Goal: Task Accomplishment & Management: Manage account settings

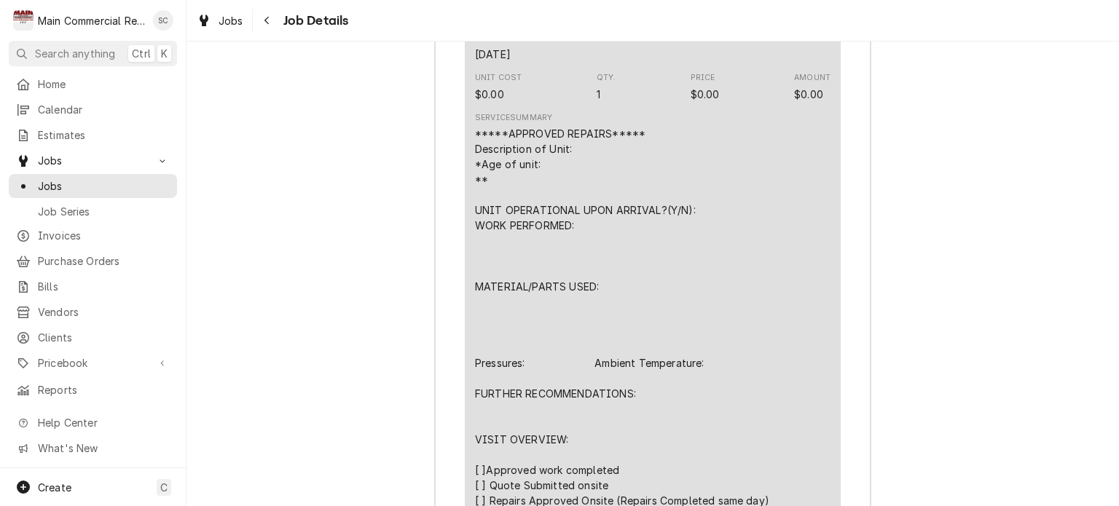
scroll to position [2153, 0]
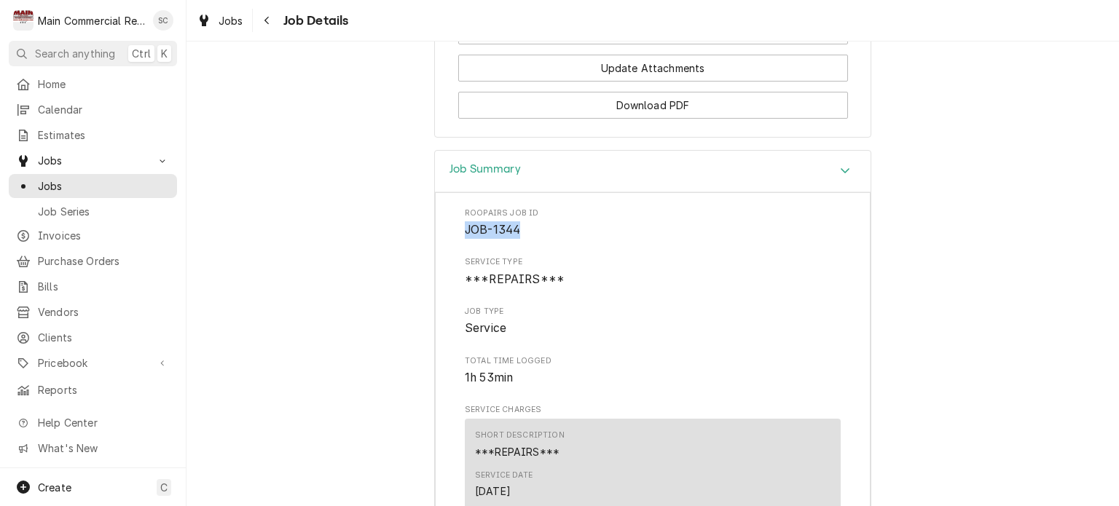
drag, startPoint x: 527, startPoint y: 203, endPoint x: 441, endPoint y: 202, distance: 86.7
copy span "JOB-1344"
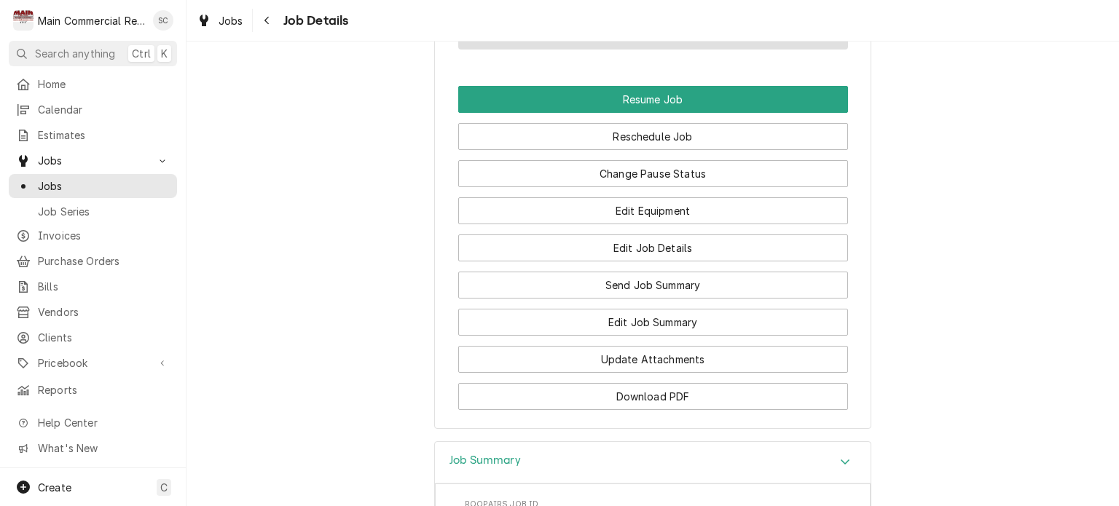
scroll to position [1716, 0]
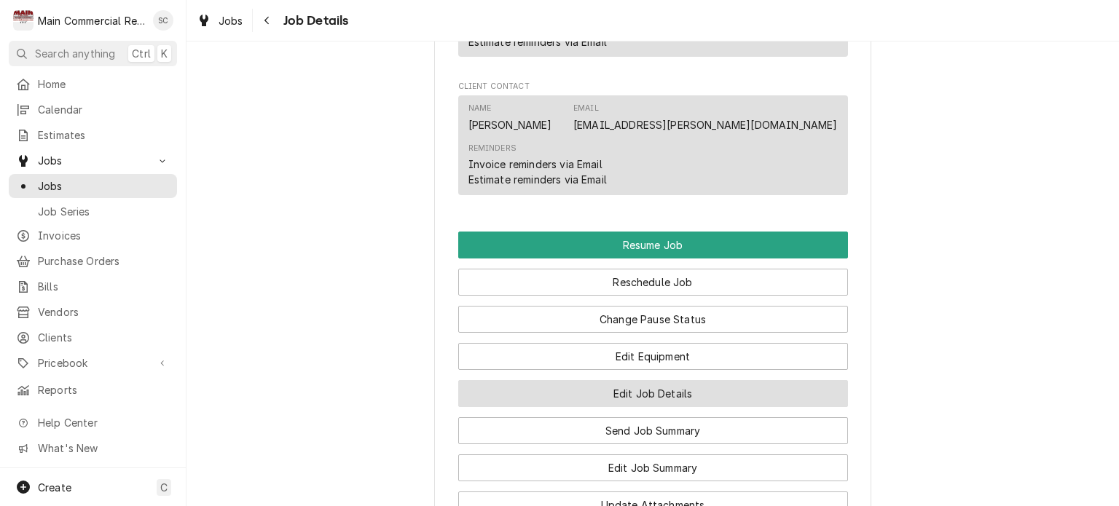
click at [664, 380] on button "Edit Job Details" at bounding box center [653, 393] width 390 height 27
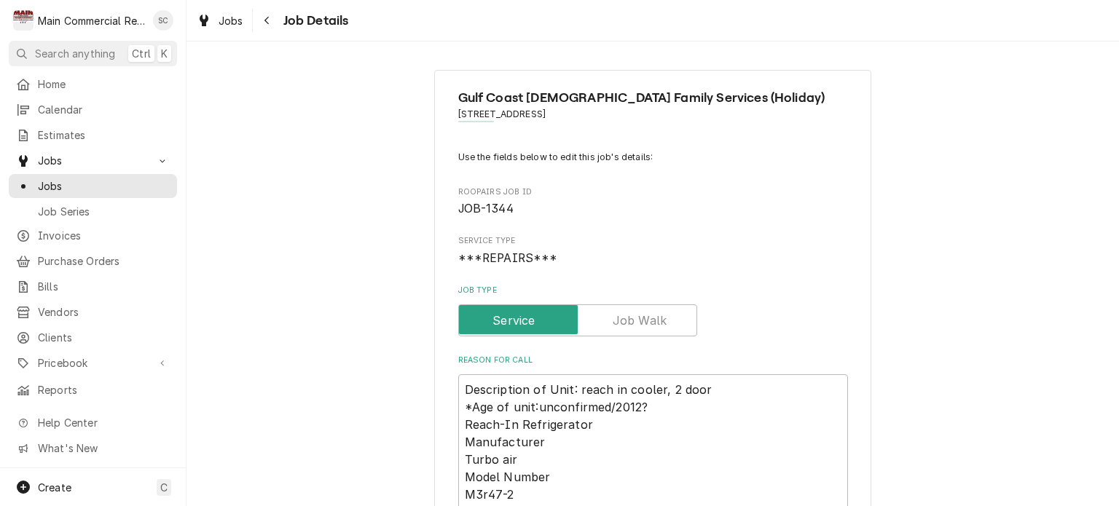
scroll to position [218, 0]
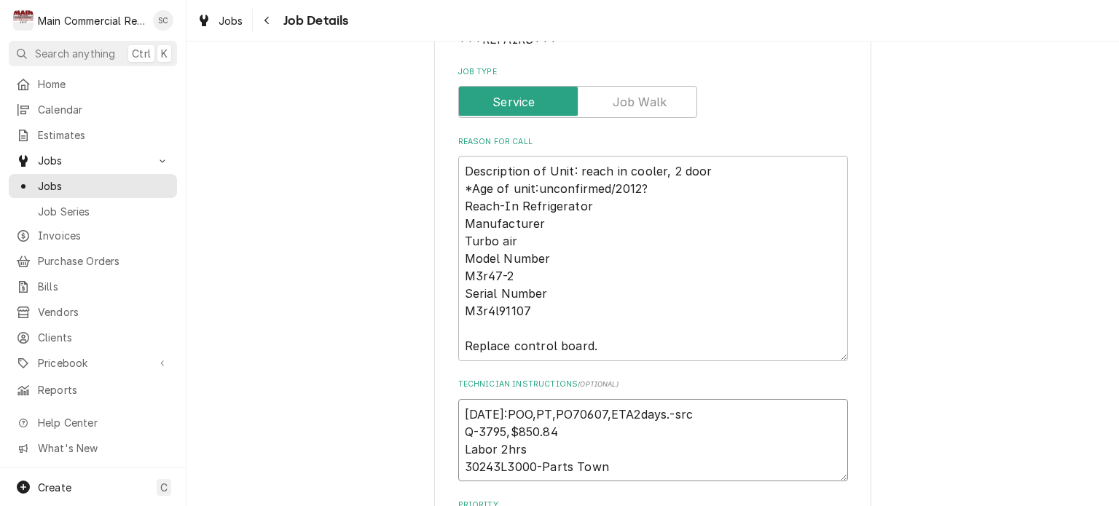
click at [459, 410] on textarea "[DATE]:POO,PT,PO70607,ETA2days.-src Q-3795,$850.84 Labor 2hrs 30243L3000-Parts …" at bounding box center [653, 440] width 390 height 83
type textarea "x"
type textarea "[DATE]:POO,PT,PO70607,ETA2days.-src Q-3795,$850.84 Labor 2hrs 30243L3000-Parts …"
type textarea "x"
type textarea "1 9/2/25:POO,PT,PO70607,ETA2days.-src Q-3795,$850.84 Labor 2hrs 30243L3000-Part…"
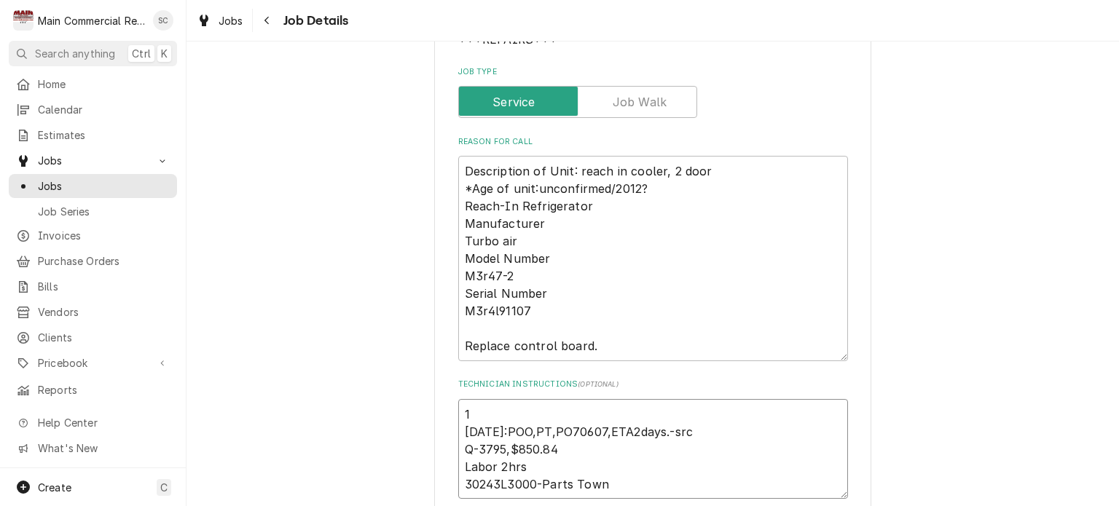
type textarea "x"
type textarea "10 9/2/25:POO,PT,PO70607,ETA2days.-src Q-3795,$850.84 Labor 2hrs 30243L3000-Par…"
type textarea "x"
type textarea "10/ 9/2/25:POO,PT,PO70607,ETA2days.-src Q-3795,$850.84 Labor 2hrs 30243L3000-Pa…"
type textarea "x"
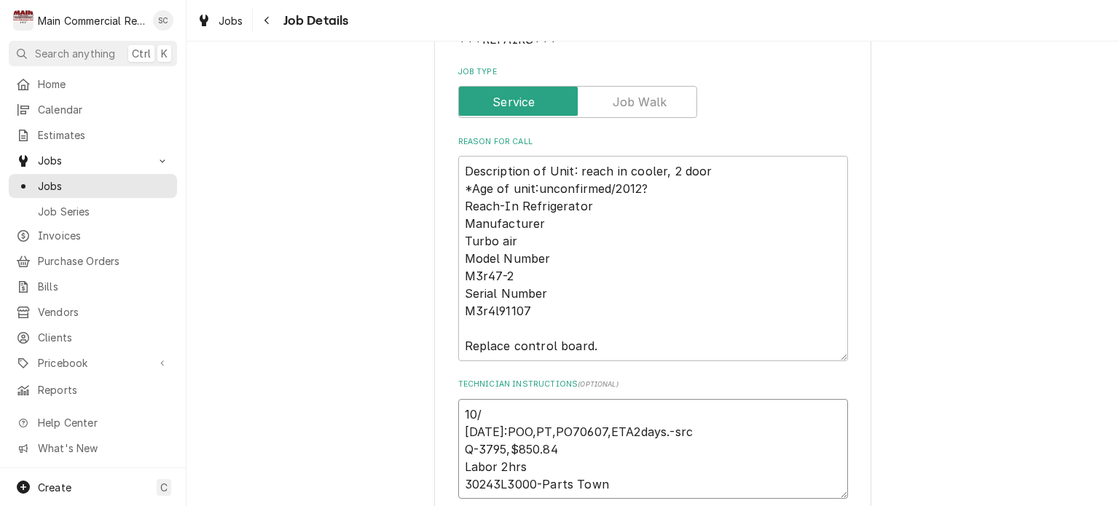
type textarea "10/9 9/2/25:POO,PT,PO70607,ETA2days.-src Q-3795,$850.84 Labor 2hrs 30243L3000-P…"
type textarea "x"
type textarea "10/9/ 9/2/25:POO,PT,PO70607,ETA2days.-src Q-3795,$850.84 Labor 2hrs 30243L3000-…"
type textarea "x"
type textarea "10/9/2 9/2/25:POO,PT,PO70607,ETA2days.-src Q-3795,$850.84 Labor 2hrs 30243L3000…"
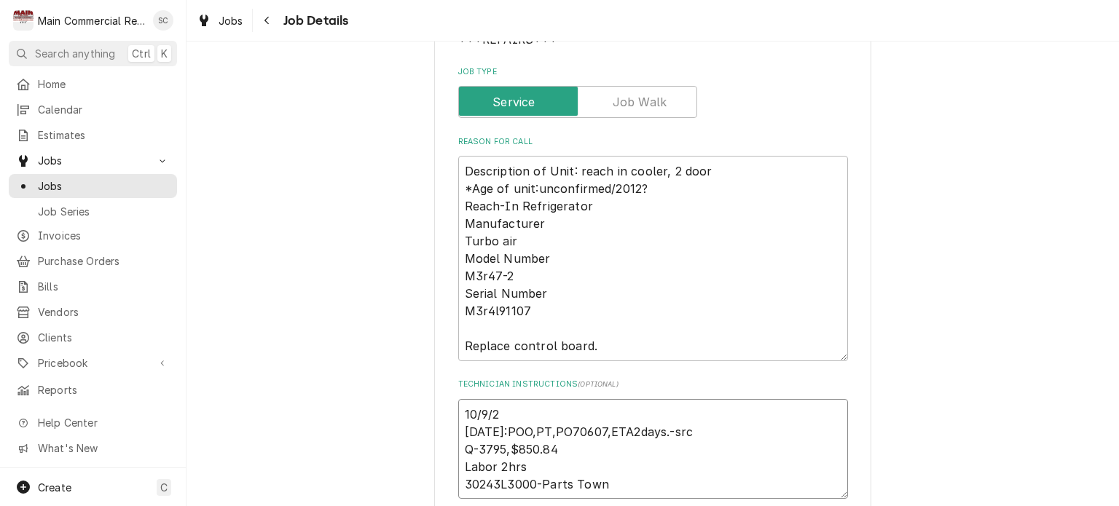
type textarea "x"
type textarea "10/9/25 9/2/25:POO,PT,PO70607,ETA2days.-src Q-3795,$850.84 Labor 2hrs 30243L300…"
type textarea "x"
type textarea "10/9/25: 9/2/25:POO,PT,PO70607,ETA2days.-src Q-3795,$850.84 Labor 2hrs 30243L30…"
type textarea "x"
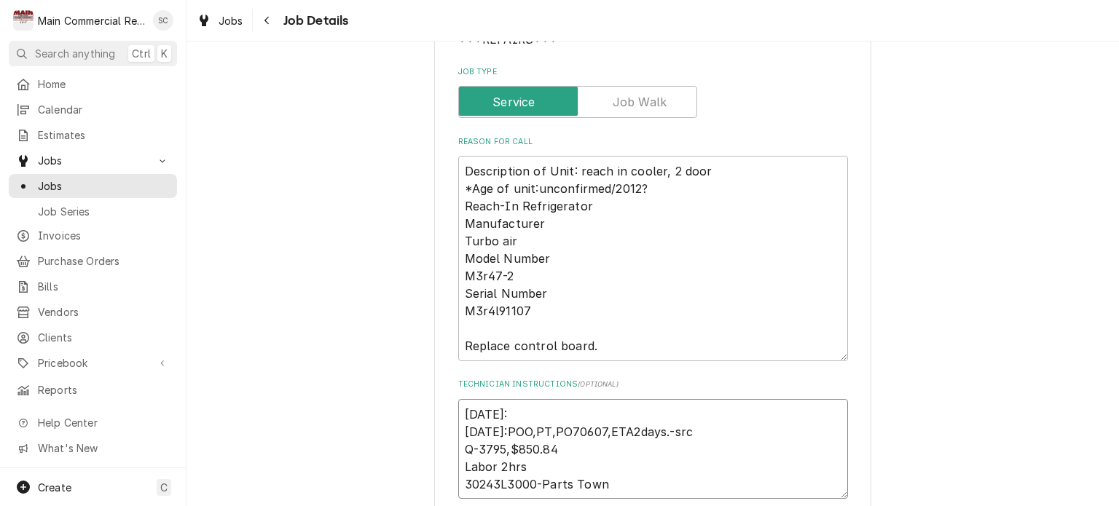
type textarea "10/9/25:P 9/2/25:POO,PT,PO70607,ETA2days.-src Q-3795,$850.84 Labor 2hrs 30243L3…"
type textarea "x"
type textarea "10/9/25:Pa 9/2/25:POO,PT,PO70607,ETA2days.-src Q-3795,$850.84 Labor 2hrs 30243L…"
type textarea "x"
type textarea "10/9/25:Par 9/2/25:POO,PT,PO70607,ETA2days.-src Q-3795,$850.84 Labor 2hrs 30243…"
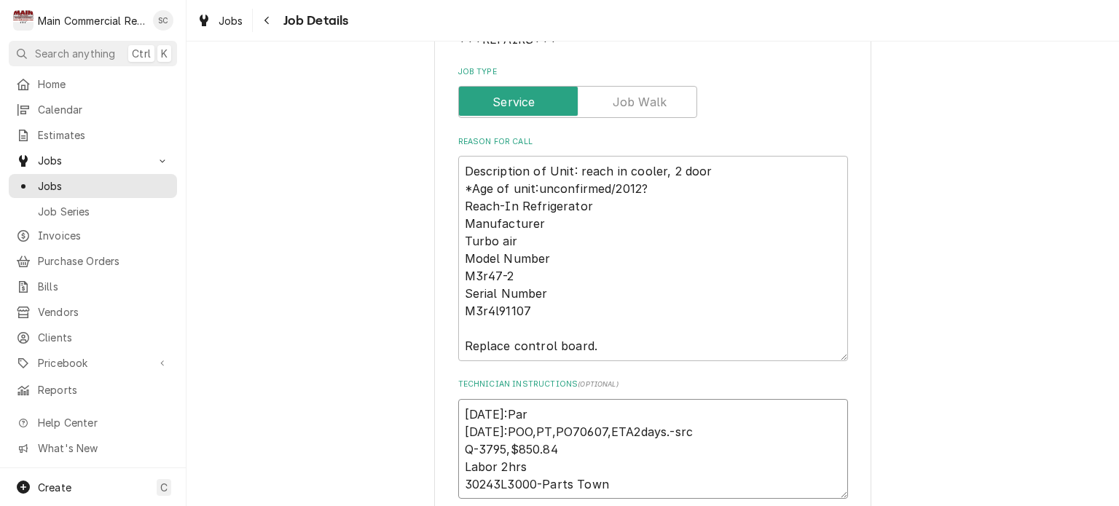
type textarea "x"
type textarea "10/9/25:Part 9/2/25:POO,PT,PO70607,ETA2days.-src Q-3795,$850.84 Labor 2hrs 3024…"
type textarea "x"
type textarea "10/9/25:Part 9/2/25:POO,PT,PO70607,ETA2days.-src Q-3795,$850.84 Labor 2hrs 3024…"
type textarea "x"
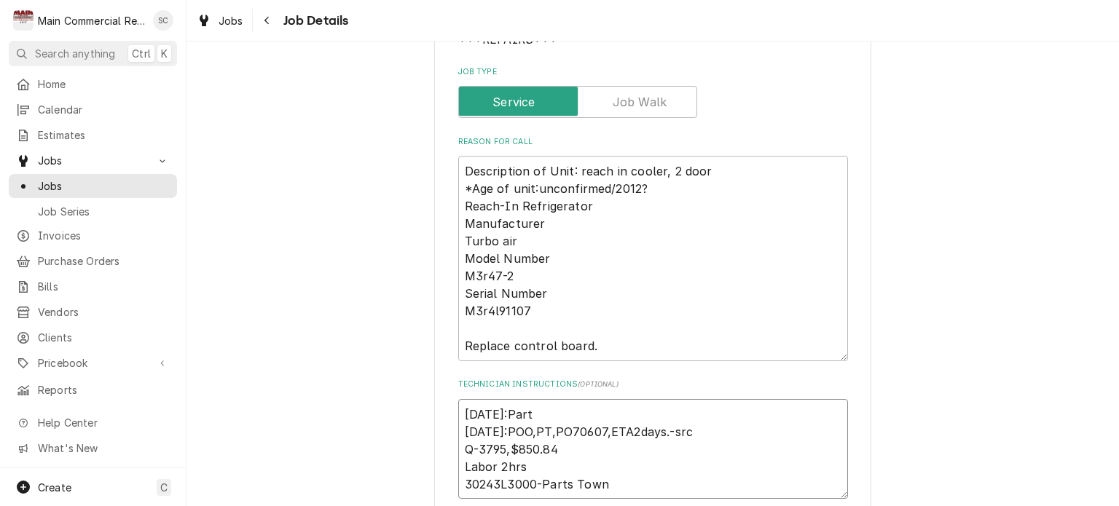
type textarea "10/9/25:Part w 9/2/25:POO,PT,PO70607,ETA2days.-src Q-3795,$850.84 Labor 2hrs 30…"
type textarea "x"
type textarea "10/9/25:Part wa 9/2/25:POO,PT,PO70607,ETA2days.-src Q-3795,$850.84 Labor 2hrs 3…"
type textarea "x"
type textarea "10/9/25:Part was 9/2/25:POO,PT,PO70607,ETA2days.-src Q-3795,$850.84 Labor 2hrs …"
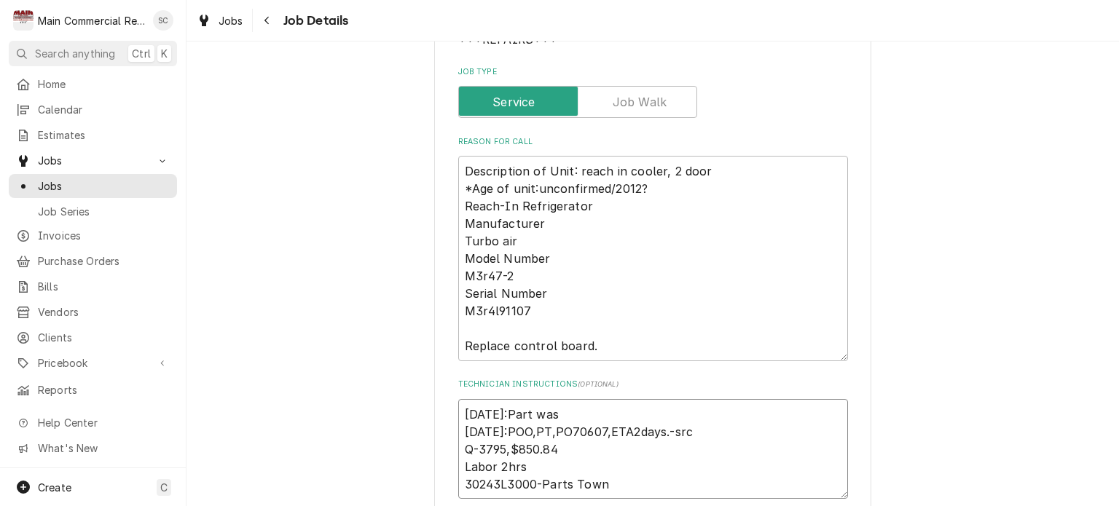
type textarea "x"
type textarea "10/9/25:Part was 9/2/25:POO,PT,PO70607,ETA2days.-src Q-3795,$850.84 Labor 2hrs …"
type textarea "x"
type textarea "10/9/25:Part was i 9/2/25:POO,PT,PO70607,ETA2days.-src Q-3795,$850.84 Labor 2hr…"
type textarea "x"
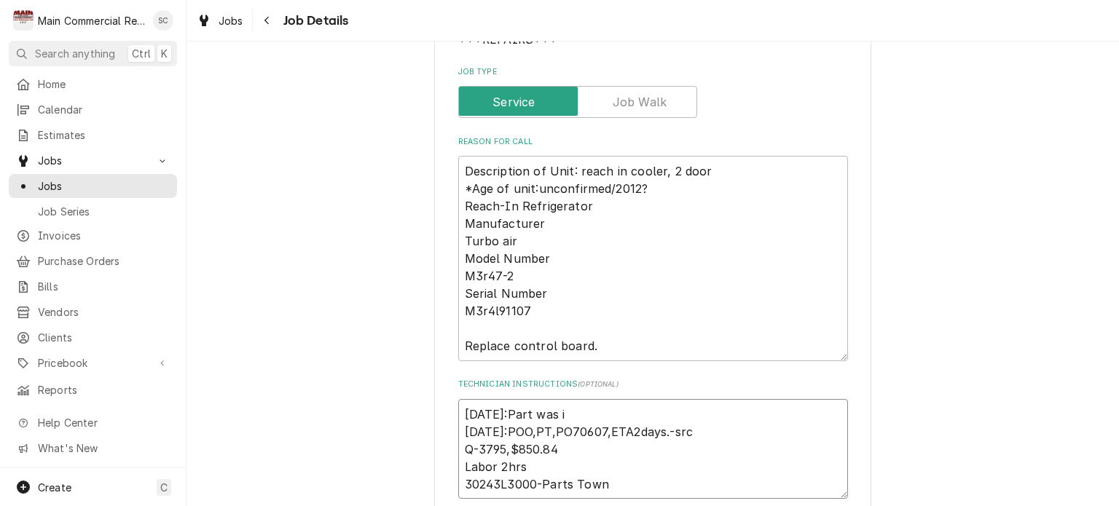
type textarea "10/9/25:Part was in 9/2/25:POO,PT,PO70607,ETA2days.-src Q-3795,$850.84 Labor 2h…"
type textarea "x"
type textarea "10/9/25:Part was ins 9/2/25:POO,PT,PO70607,ETA2days.-src Q-3795,$850.84 Labor 2…"
type textarea "x"
type textarea "10/9/25:Part was inst 9/2/25:POO,PT,PO70607,ETA2days.-src Q-3795,$850.84 Labor …"
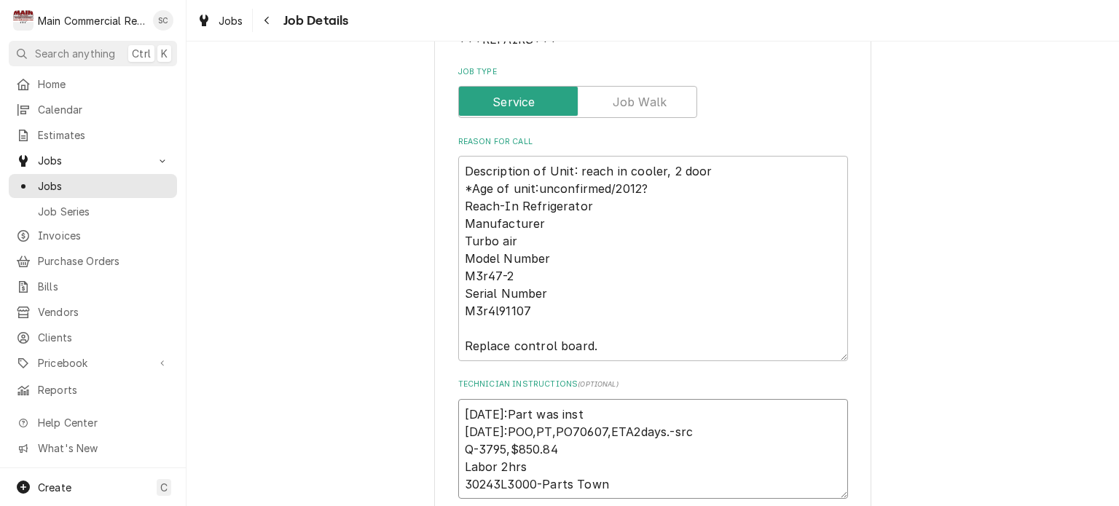
type textarea "x"
type textarea "10/9/25:Part was insta 9/2/25:POO,PT,PO70607,ETA2days.-src Q-3795,$850.84 Labor…"
type textarea "x"
type textarea "10/9/25:Part was instal 9/2/25:POO,PT,PO70607,ETA2days.-src Q-3795,$850.84 Labo…"
type textarea "x"
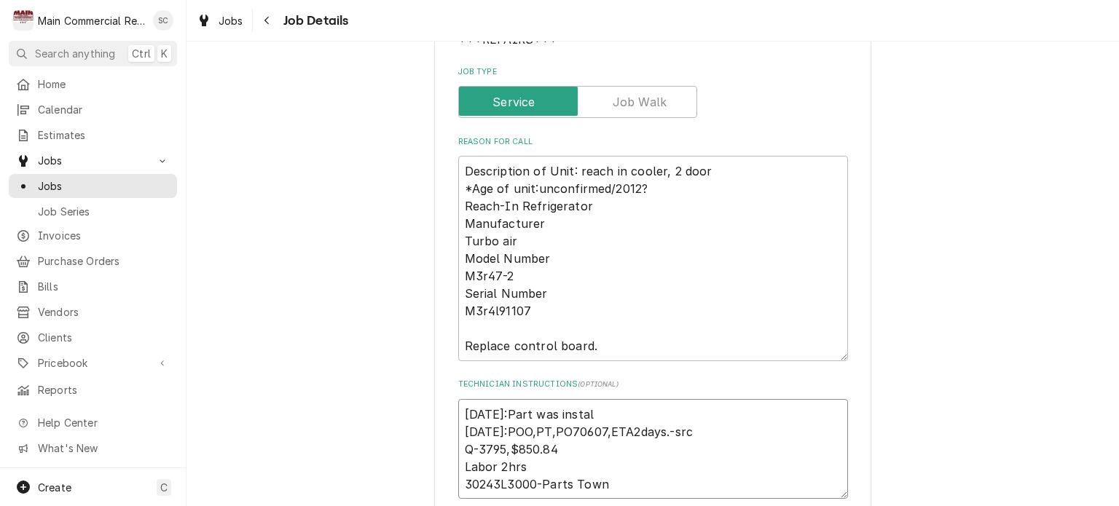
type textarea "10/9/25:Part was install 9/2/25:POO,PT,PO70607,ETA2days.-src Q-3795,$850.84 Lab…"
type textarea "x"
type textarea "10/9/25:Part was installe 9/2/25:POO,PT,PO70607,ETA2days.-src Q-3795,$850.84 La…"
type textarea "x"
type textarea "10/9/25:Part was installed 9/2/25:POO,PT,PO70607,ETA2days.-src Q-3795,$850.84 L…"
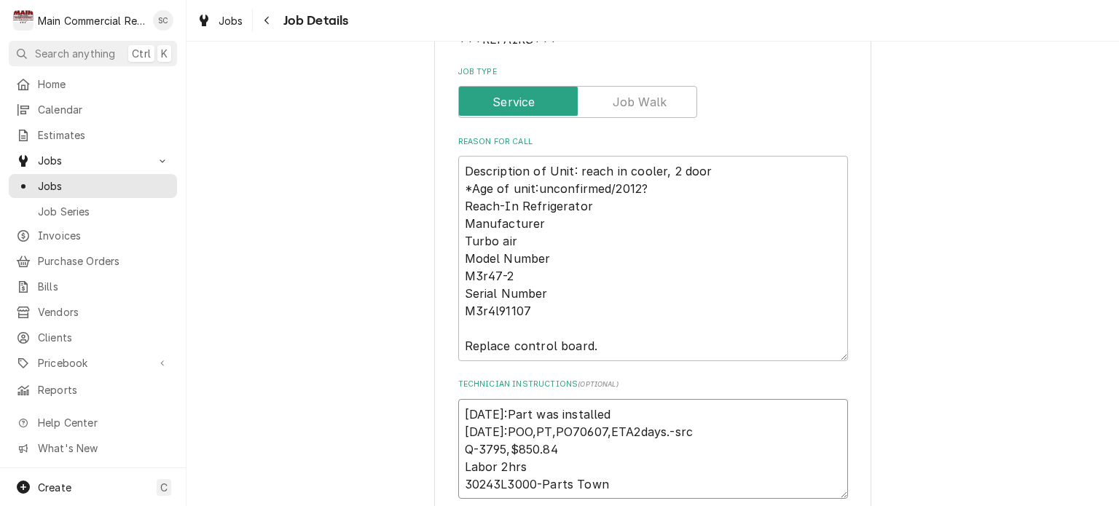
type textarea "x"
type textarea "10/9/25:Part was installed 9/2/25:POO,PT,PO70607,ETA2days.-src Q-3795,$850.84 L…"
type textarea "x"
type textarea "10/9/25:Part was installed b 9/2/25:POO,PT,PO70607,ETA2days.-src Q-3795,$850.84…"
type textarea "x"
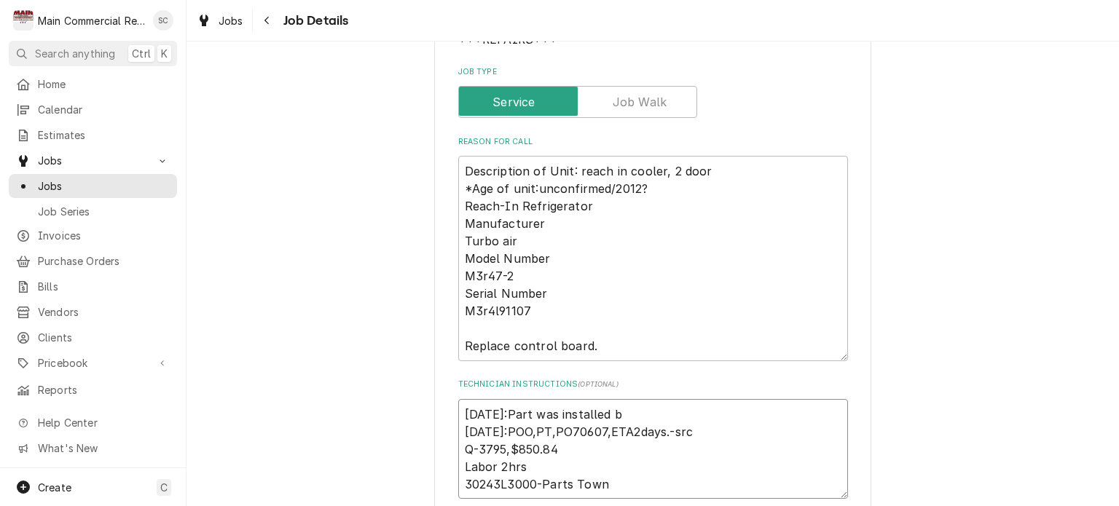
type textarea "10/9/25:Part was installed bu 9/2/25:POO,PT,PO70607,ETA2days.-src Q-3795,$850.8…"
type textarea "x"
type textarea "10/9/25:Part was installed but 9/2/25:POO,PT,PO70607,ETA2days.-src Q-3795,$850.…"
type textarea "x"
type textarea "10/9/25:Part was installed but 9/2/25:POO,PT,PO70607,ETA2days.-src Q-3795,$850.…"
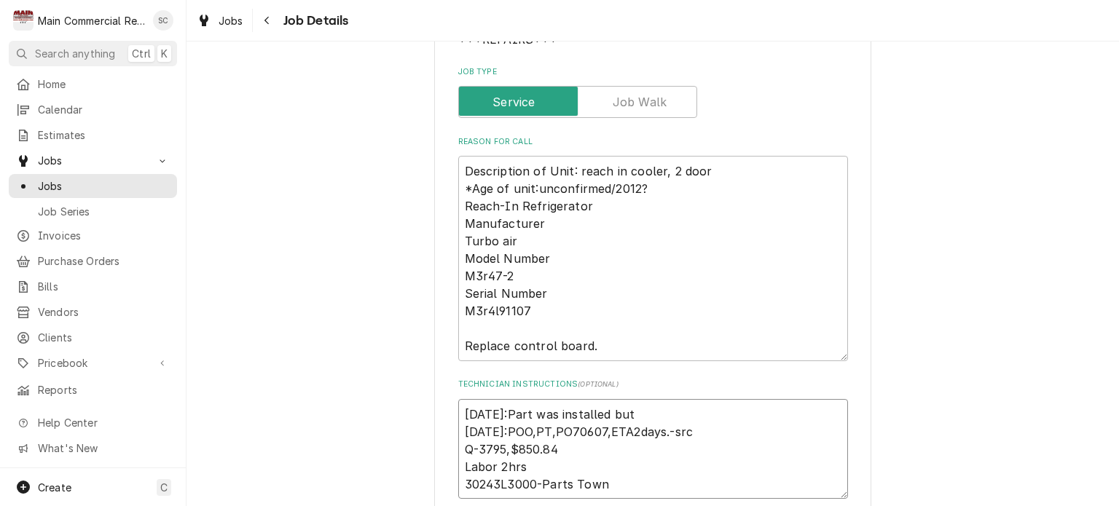
type textarea "x"
type textarea "10/9/25:Part was installed but i 9/2/25:POO,PT,PO70607,ETA2days.-src Q-3795,$85…"
type textarea "x"
type textarea "10/9/25:Part was installed but it 9/2/25:POO,PT,PO70607,ETA2days.-src Q-3795,$8…"
type textarea "x"
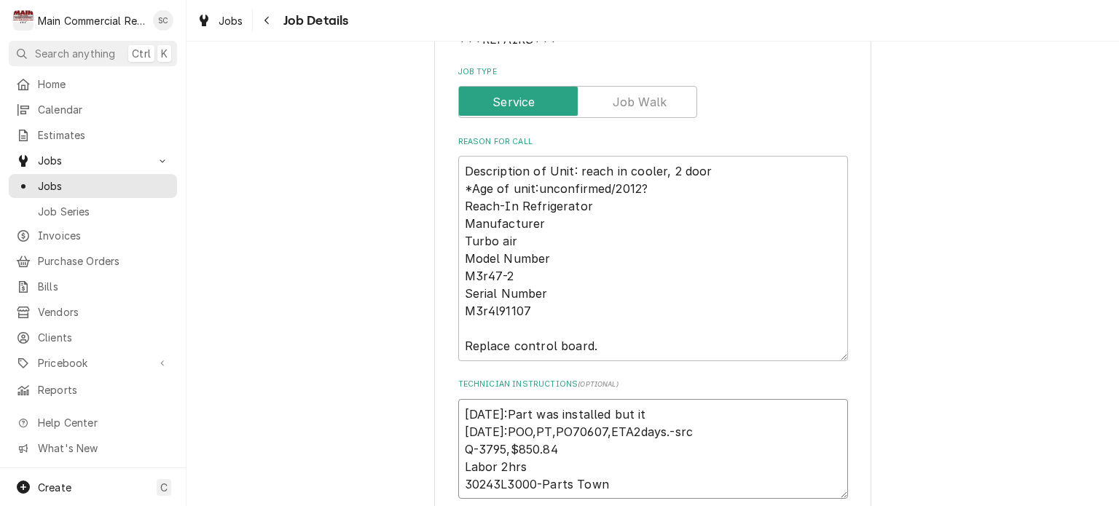
type textarea "10/9/25:Part was installed but it 9/2/25:POO,PT,PO70607,ETA2days.-src Q-3795,$8…"
type textarea "x"
type textarea "10/9/25:Part was installed but it e 9/2/25:POO,PT,PO70607,ETA2days.-src Q-3795,…"
type textarea "x"
type textarea "10/9/25:Part was installed but it 9/2/25:POO,PT,PO70607,ETA2days.-src Q-3795,$8…"
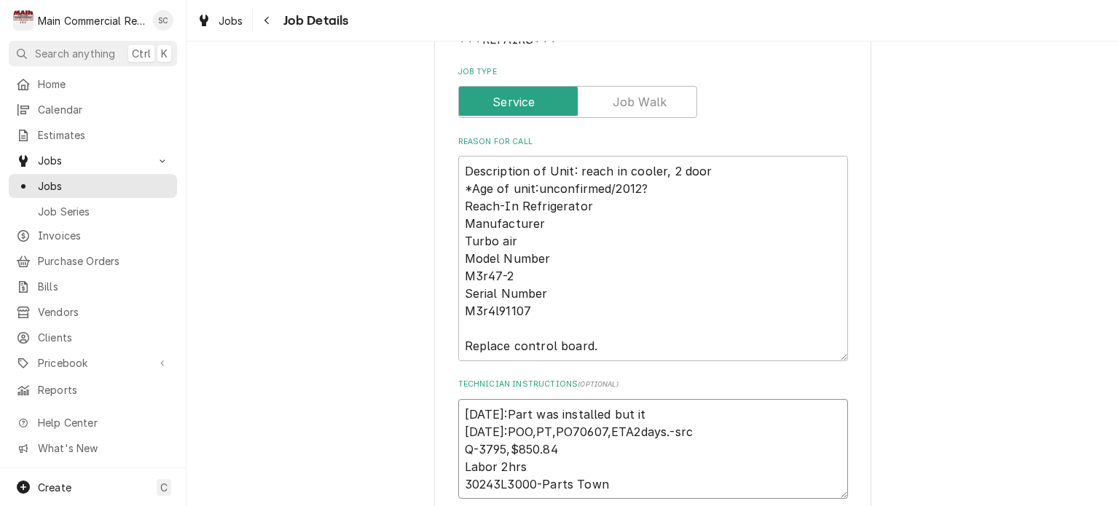
type textarea "x"
type textarea "10/9/25:Part was installed but it w 9/2/25:POO,PT,PO70607,ETA2days.-src Q-3795,…"
type textarea "x"
type textarea "10/9/25:Part was installed but it wa 9/2/25:POO,PT,PO70607,ETA2days.-src Q-3795…"
type textarea "x"
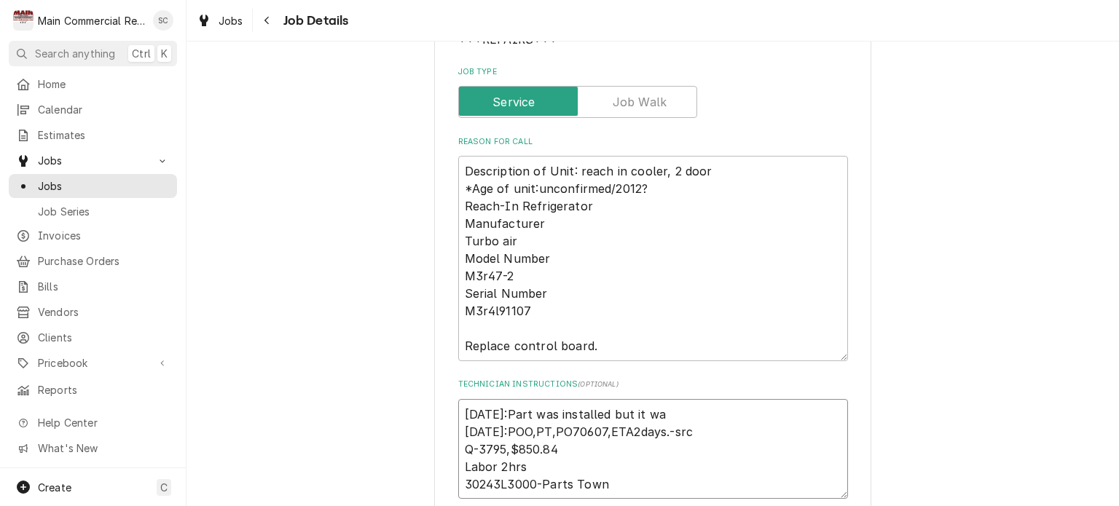
type textarea "10/9/25:Part was installed but it was 9/2/25:POO,PT,PO70607,ETA2days.-src Q-379…"
type textarea "x"
type textarea "10/9/25:Part was installed but it was 9/2/25:POO,PT,PO70607,ETA2days.-src Q-379…"
type textarea "x"
type textarea "10/9/25:Part was installed but it was t 9/2/25:POO,PT,PO70607,ETA2days.-src Q-3…"
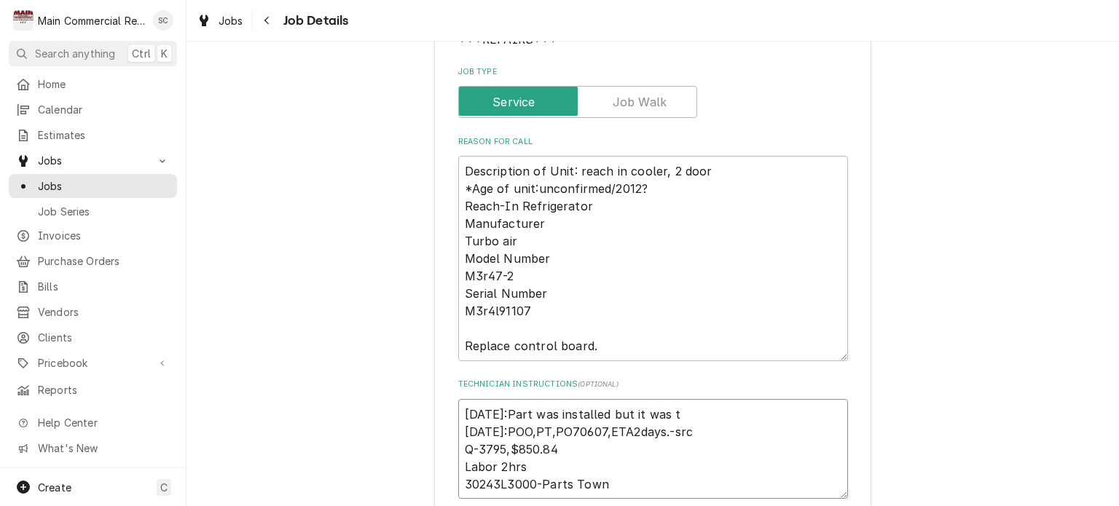
type textarea "x"
type textarea "10/9/25:Part was installed but it was th 9/2/25:POO,PT,PO70607,ETA2days.-src Q-…"
type textarea "x"
type textarea "10/9/25:Part was installed but it was the 9/2/25:POO,PT,PO70607,ETA2days.-src Q…"
type textarea "x"
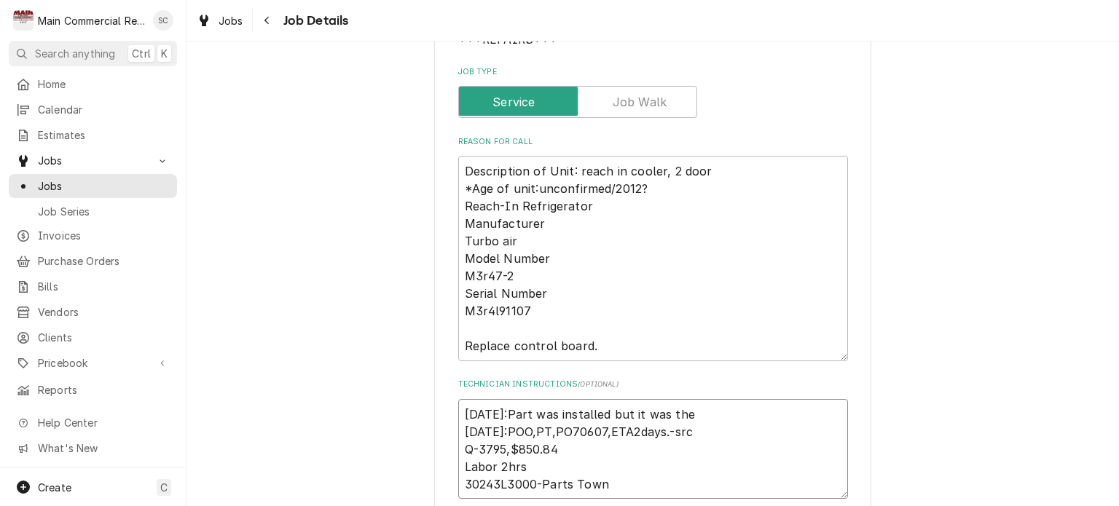
type textarea "10/9/25:Part was installed but it was the 9/2/25:POO,PT,PO70607,ETA2days.-src Q…"
type textarea "x"
type textarea "10/9/25:Part was installed but it was the w 9/2/25:POO,PT,PO70607,ETA2days.-src…"
type textarea "x"
type textarea "10/9/25:Part was installed but it was the wr 9/2/25:POO,PT,PO70607,ETA2days.-sr…"
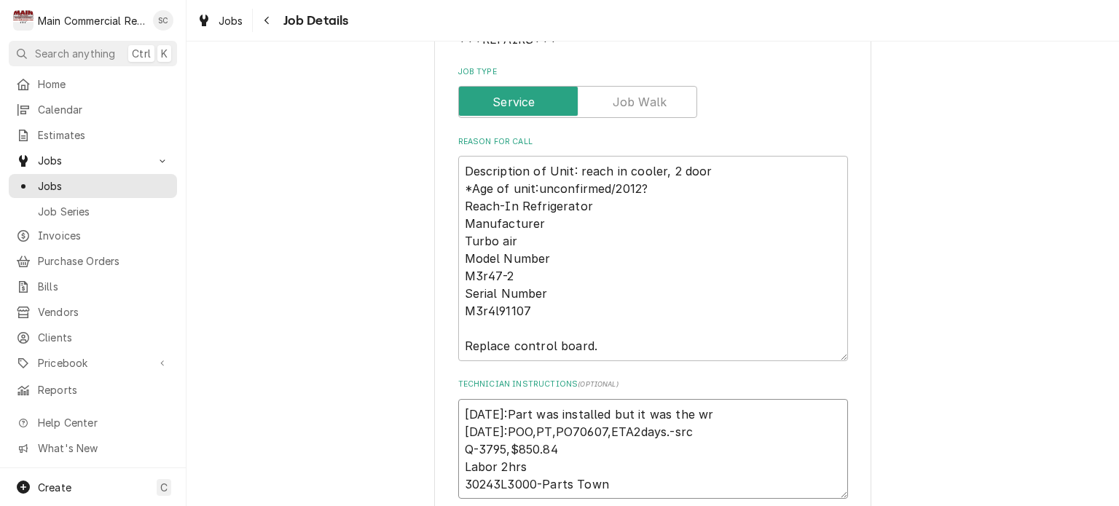
type textarea "x"
type textarea "10/9/25:Part was installed but it was the wro 9/2/25:POO,PT,PO70607,ETA2days.-s…"
type textarea "x"
type textarea "10/9/25:Part was installed but it was the wron 9/2/25:POO,PT,PO70607,ETA2days.-…"
type textarea "x"
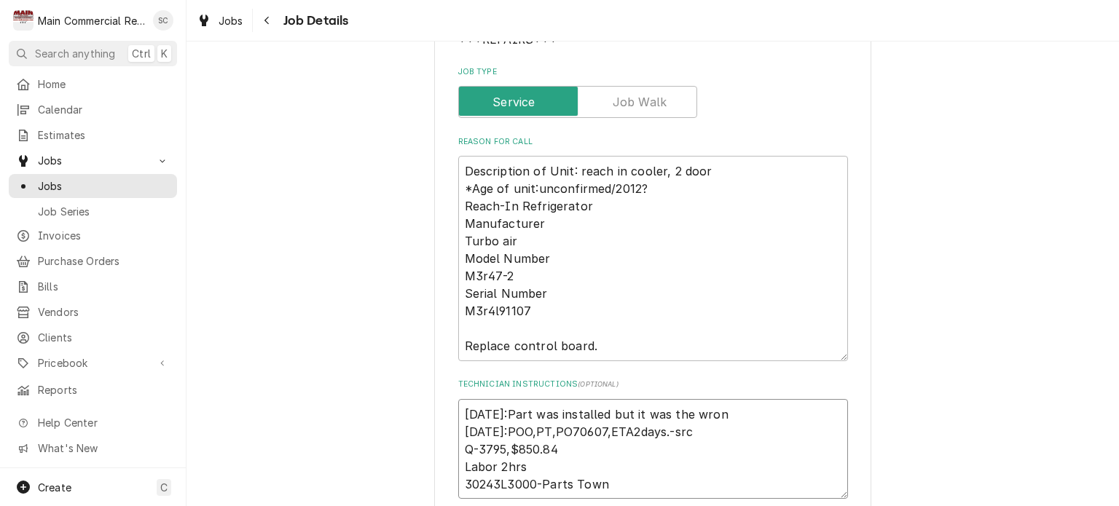
type textarea "10/9/25:Part was installed but it was the wrong 9/2/25:POO,PT,PO70607,ETA2days.…"
type textarea "x"
type textarea "10/9/25:Part was installed but it was the wrong 9/2/25:POO,PT,PO70607,ETA2days.…"
type textarea "x"
type textarea "10/9/25:Part was installed but it was the wrong o 9/2/25:POO,PT,PO70607,ETA2day…"
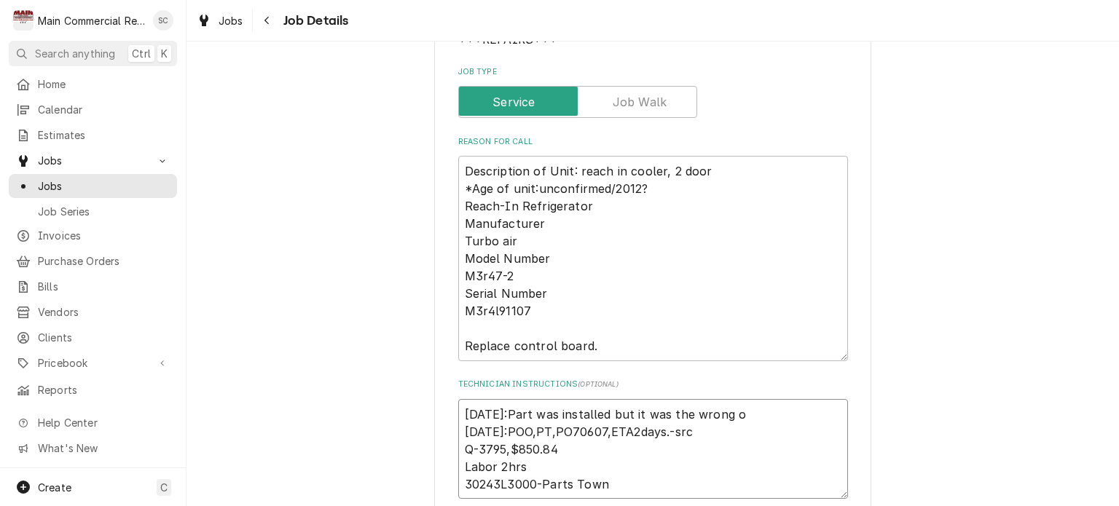
type textarea "x"
type textarea "10/9/25:Part was installed but it was the wrong on 9/2/25:POO,PT,PO70607,ETA2da…"
type textarea "x"
type textarea "10/9/25:Part was installed but it was the wrong one 9/2/25:POO,PT,PO70607,ETA2d…"
type textarea "x"
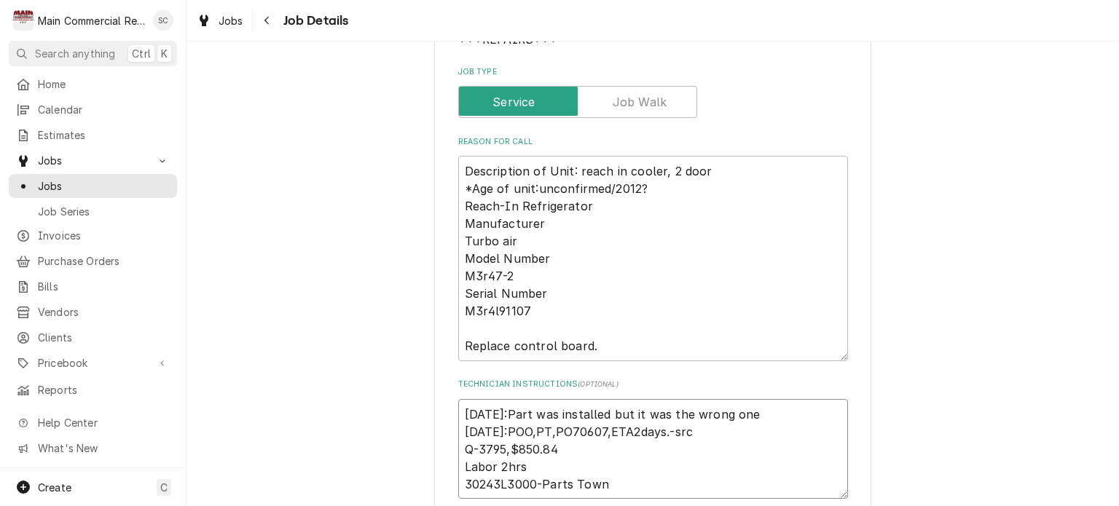
type textarea "10/9/25:Part was installed but it was the wrong one. 9/2/25:POO,PT,PO70607,ETA2…"
type textarea "x"
type textarea "10/9/25:Part was installed but it was the wrong one. 9/2/25:POO,PT,PO70607,ETA2…"
type textarea "x"
type textarea "10/9/25:Part was installed but it was the wrong one. S 9/2/25:POO,PT,PO70607,ET…"
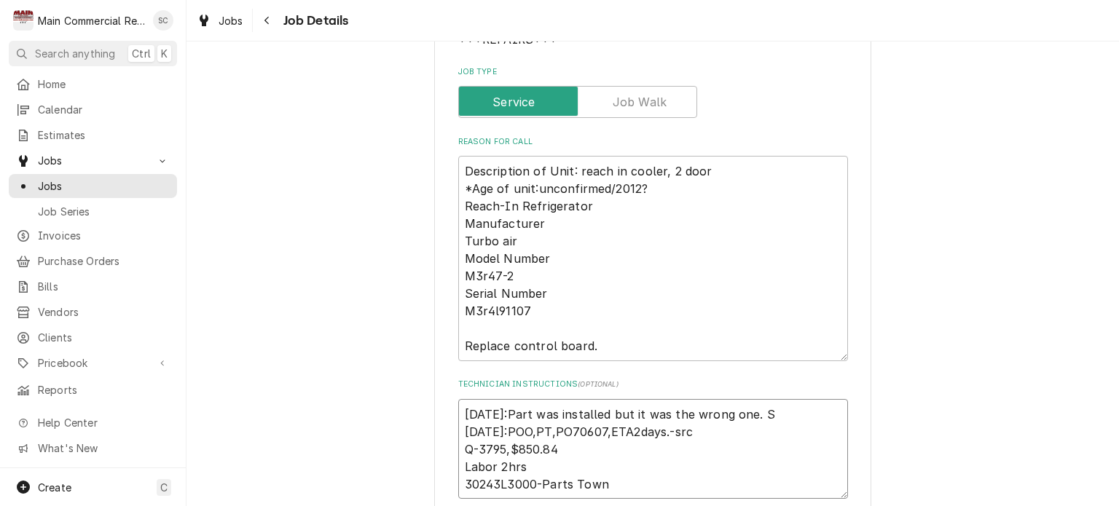
type textarea "x"
type textarea "10/9/25:Part was installed but it was the wrong one. Se 9/2/25:POO,PT,PO70607,E…"
type textarea "x"
type textarea "10/9/25:Part was installed but it was the wrong one. Sen 9/2/25:POO,PT,PO70607,…"
type textarea "x"
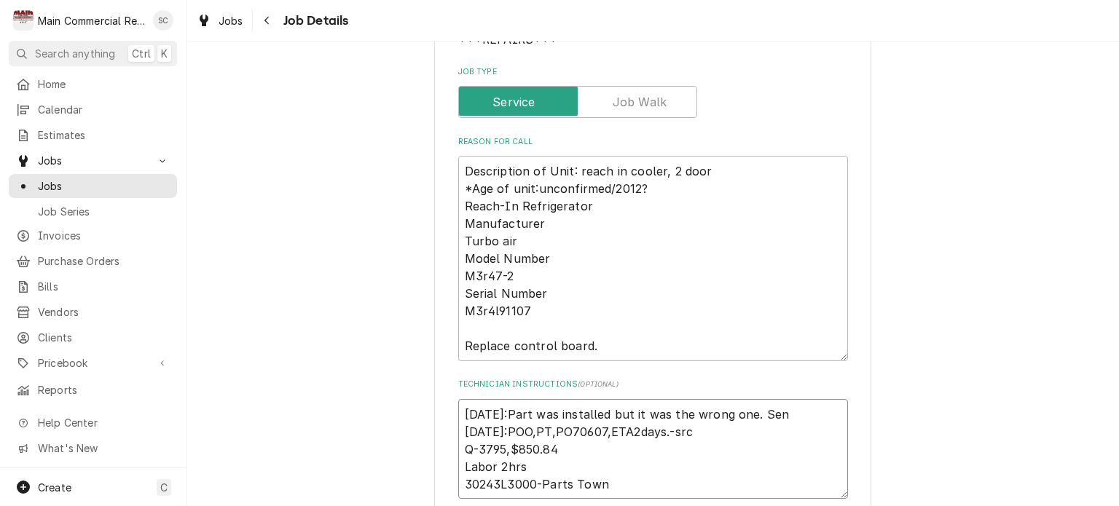
type textarea "10/9/25:Part was installed but it was the wrong one. Send 9/2/25:POO,PT,PO70607…"
type textarea "x"
type textarea "10/9/25:Part was installed but it was the wrong one. Sendi 9/2/25:POO,PT,PO7060…"
type textarea "x"
type textarea "10/9/25:Part was installed but it was the wrong one. Sendin 9/2/25:POO,PT,PO706…"
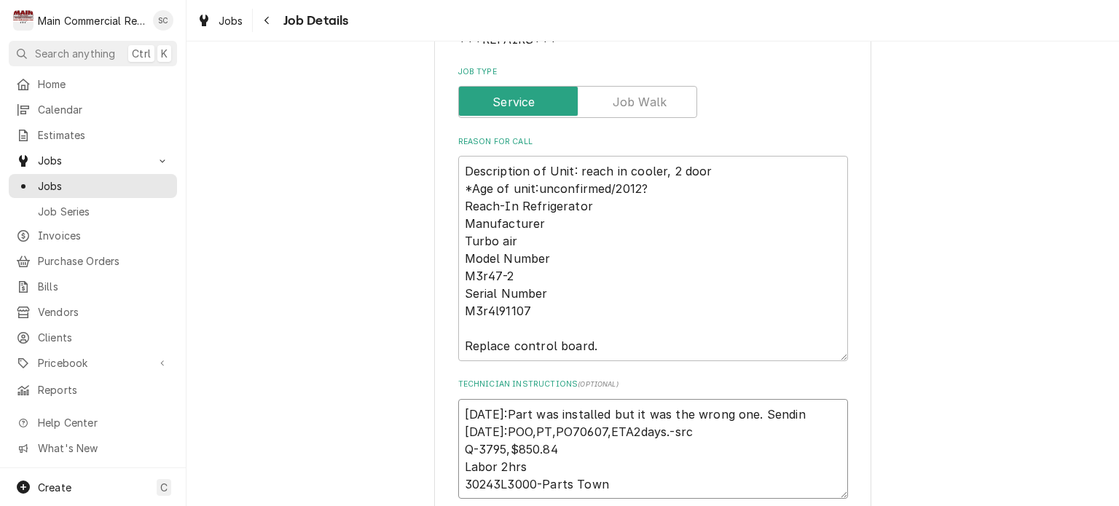
type textarea "x"
type textarea "10/9/25:Part was installed but it was the wrong one. Sending 9/2/25:POO,PT,PO70…"
type textarea "x"
type textarea "10/9/25:Part was installed but it was the wrong one. Sending 9/2/25:POO,PT,PO70…"
type textarea "x"
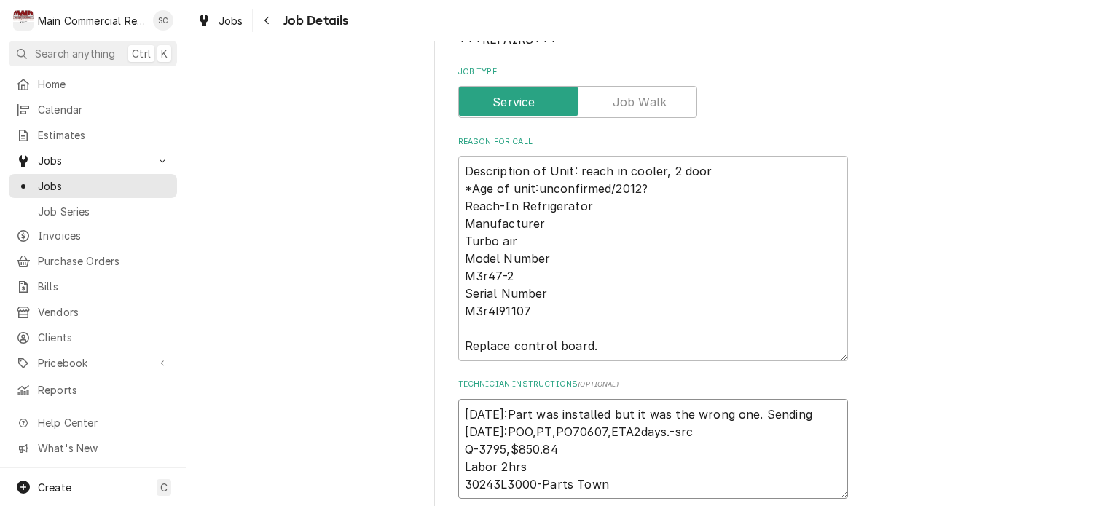
type textarea "10/9/25:Part was installed but it was the wrong one. Sending b 9/2/25:POO,PT,PO…"
type textarea "x"
type textarea "10/9/25:Part was installed but it was the wrong one. Sending ba 9/2/25:POO,PT,P…"
type textarea "x"
type textarea "10/9/25:Part was installed but it was the wrong one. Sending bac 9/2/25:POO,PT,…"
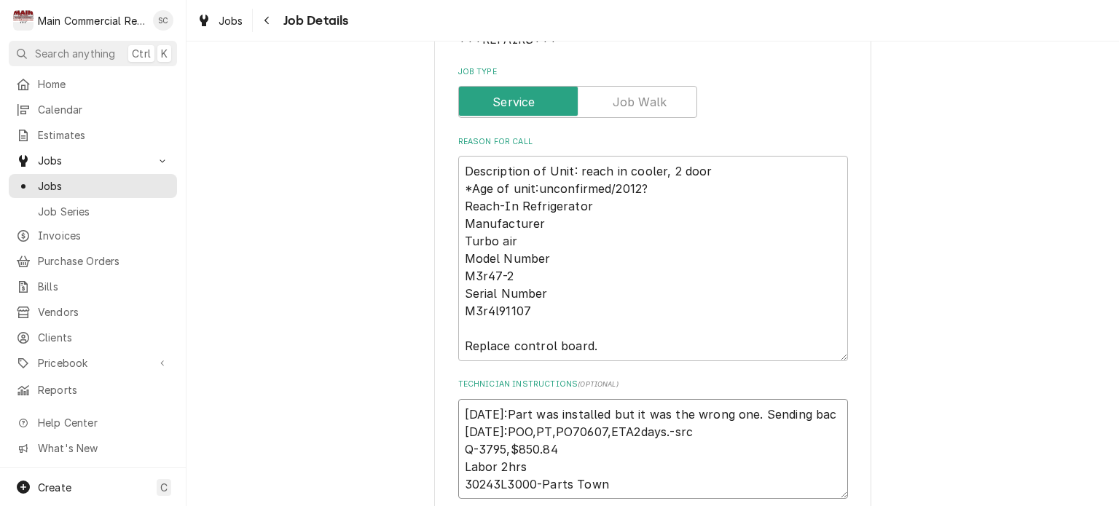
type textarea "x"
type textarea "10/9/25:Part was installed but it was the wrong one. Sending back 9/2/25:POO,PT…"
type textarea "x"
type textarea "10/9/25:Part was installed but it was the wrong one. Sending back 9/2/25:POO,PT…"
type textarea "x"
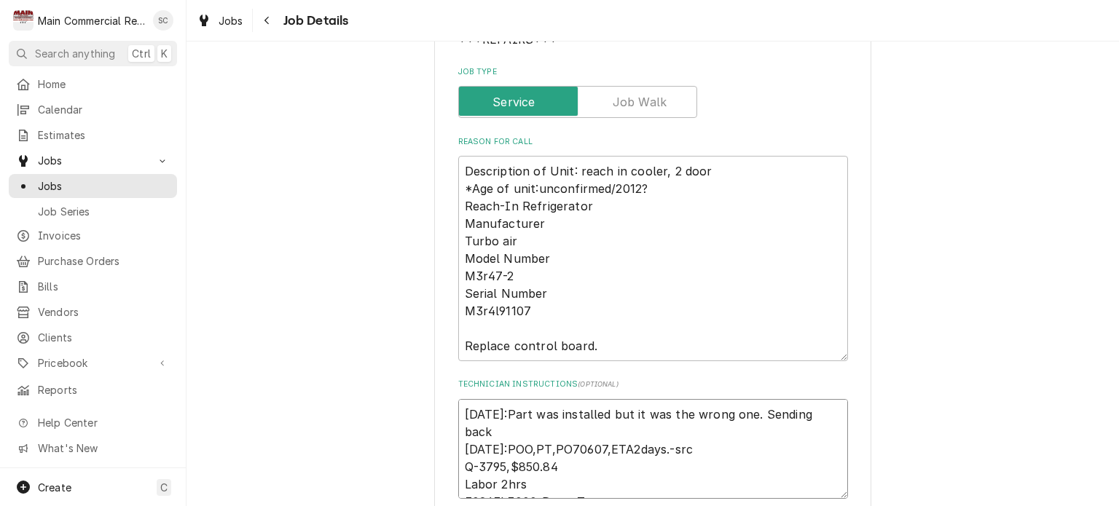
type textarea "10/9/25:Part was installed but it was the wrong one. Sending back t 9/2/25:POO,…"
type textarea "x"
type textarea "10/9/25:Part was installed but it was the wrong one. Sending back th 9/2/25:POO…"
type textarea "x"
type textarea "10/9/25:Part was installed but it was the wrong one. Sending back the 9/2/25:PO…"
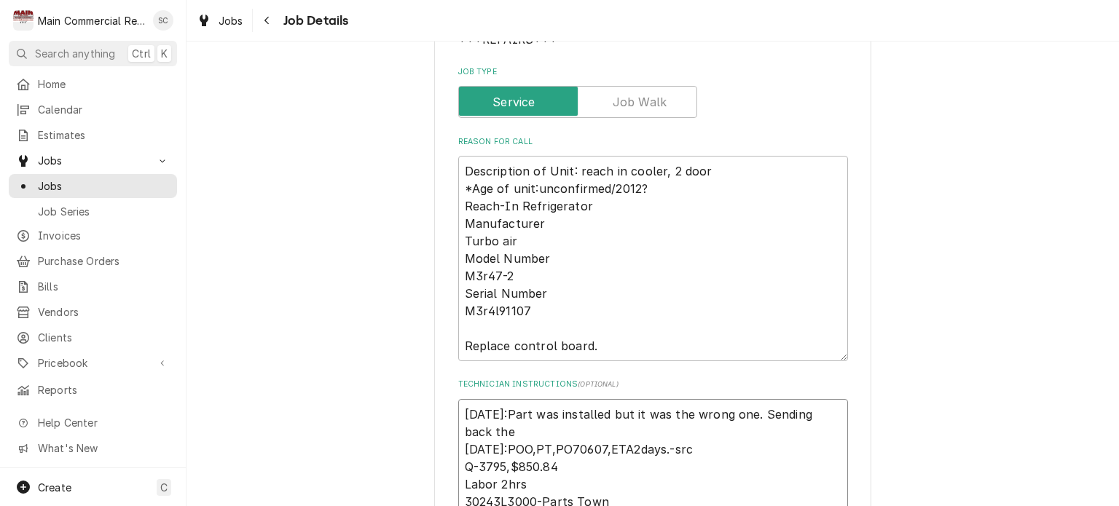
type textarea "x"
type textarea "10/9/25:Part was installed but it was the wrong one. Sending back the 9/2/25:PO…"
type textarea "x"
type textarea "10/9/25:Part was installed but it was the wrong one. Sending back the i 9/2/25:…"
type textarea "x"
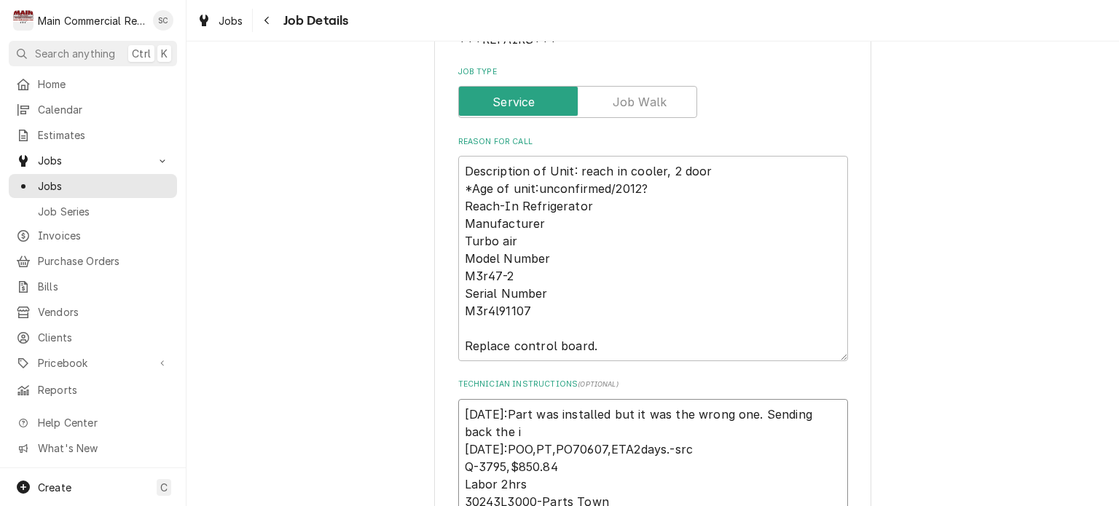
type textarea "10/9/25:Part was installed but it was the wrong one. Sending back the in 9/2/25…"
type textarea "x"
type textarea "10/9/25:Part was installed but it was the wrong one. Sending back the inc 9/2/2…"
type textarea "x"
type textarea "10/9/25:Part was installed but it was the wrong one. Sending back the inco 9/2/…"
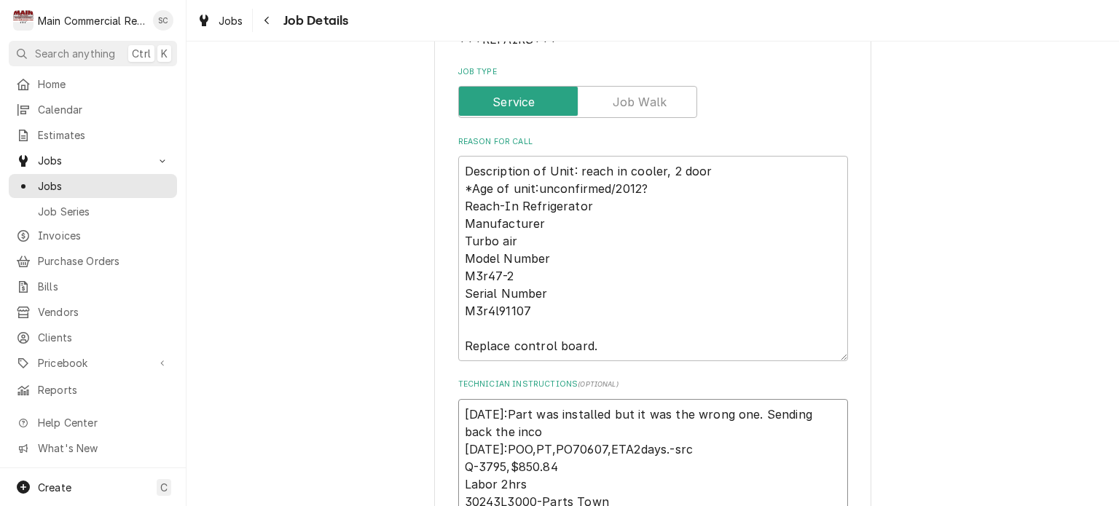
type textarea "x"
type textarea "10/9/25:Part was installed but it was the wrong one. Sending back the incor 9/2…"
type textarea "x"
type textarea "10/9/25:Part was installed but it was the wrong one. Sending back the incorr 9/…"
type textarea "x"
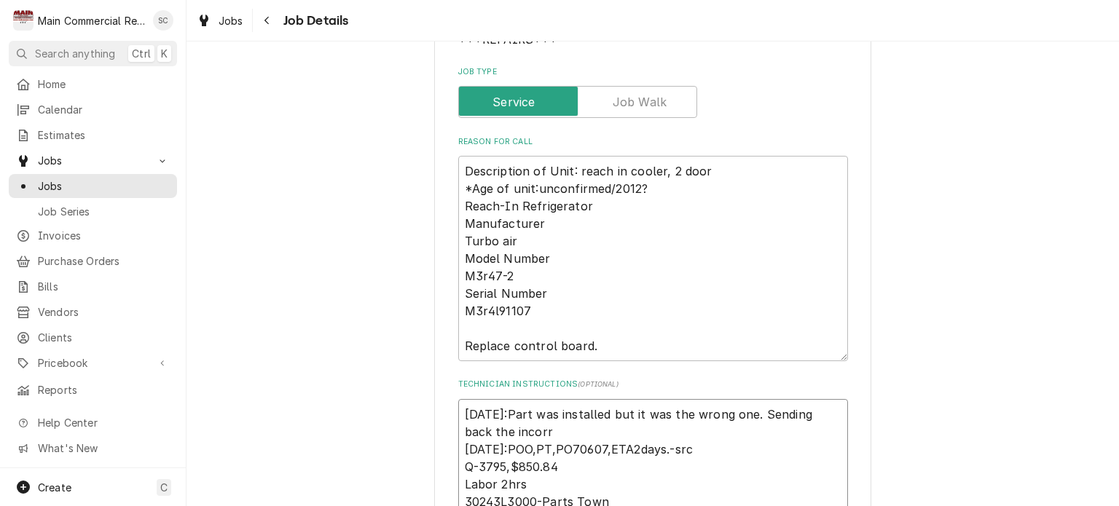
type textarea "10/9/25:Part was installed but it was the wrong one. Sending back the incorre 9…"
type textarea "x"
type textarea "10/9/25:Part was installed but it was the wrong one. Sending back the incorrec …"
type textarea "x"
type textarea "10/9/25:Part was installed but it was the wrong one. Sending back the incorrect…"
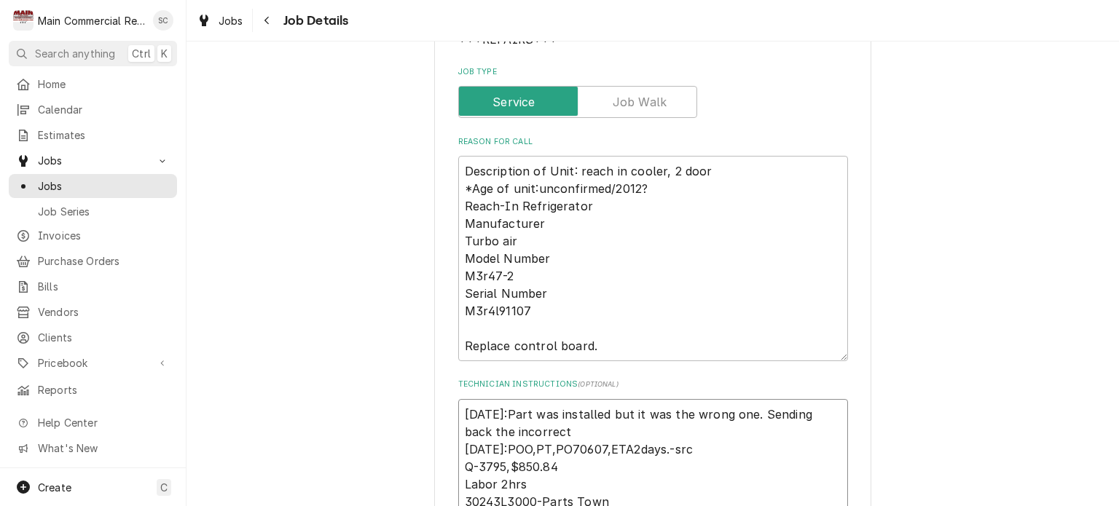
type textarea "x"
type textarea "10/9/25:Part was installed but it was the wrong one. Sending back the incorrect…"
type textarea "x"
type textarea "10/9/25:Part was installed but it was the wrong one. Sending back the incorrect…"
type textarea "x"
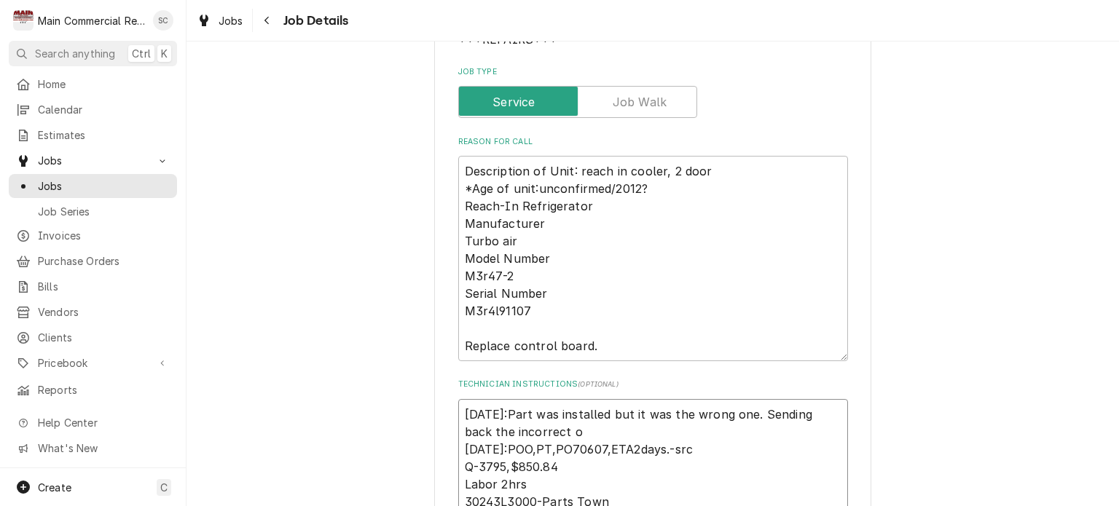
type textarea "10/9/25:Part was installed but it was the wrong one. Sending back the incorrect…"
type textarea "x"
type textarea "10/9/25:Part was installed but it was the wrong one. Sending back the incorrect…"
type textarea "x"
type textarea "10/9/25:Part was installed but it was the wrong one. Sending back the incorrect…"
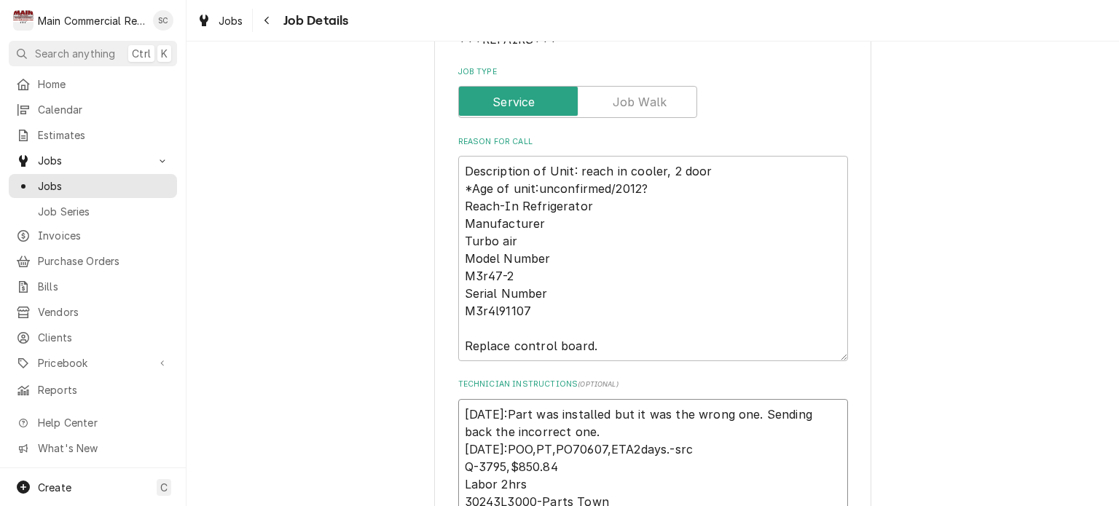
type textarea "x"
type textarea "10/9/25:Part was installed but it was the wrong one. Sending back the incorrect…"
type textarea "x"
type textarea "10/9/25:Part was installed but it was the wrong one. Sending back the incorrect…"
type textarea "x"
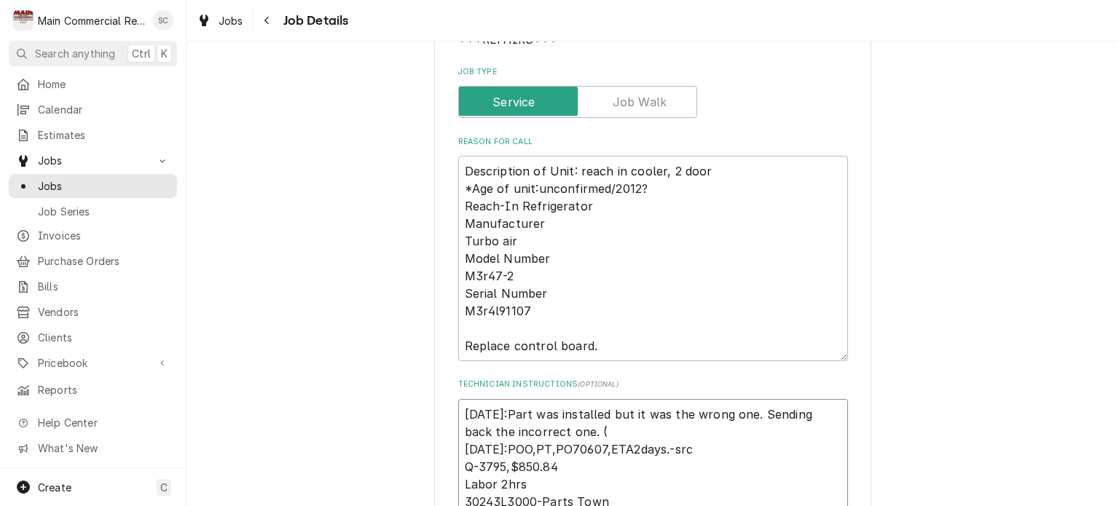
type textarea "10/9/25:Part was installed but it was the wrong one. Sending back the incorrect…"
type textarea "x"
type textarea "10/9/25:Part was installed but it was the wrong one. Sending back the incorrect…"
type textarea "x"
type textarea "10/9/25:Part was installed but it was the wrong one. Sending back the incorrect…"
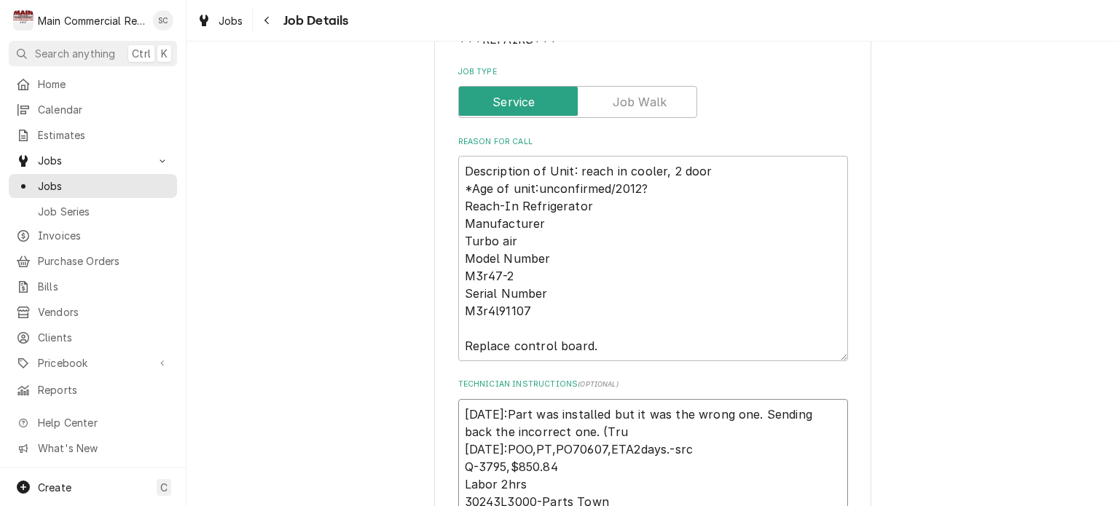
type textarea "x"
type textarea "10/9/25:Part was installed but it was the wrong one. Sending back the incorrect…"
type textarea "x"
type textarea "10/9/25:Part was installed but it was the wrong one. Sending back the incorrect…"
type textarea "x"
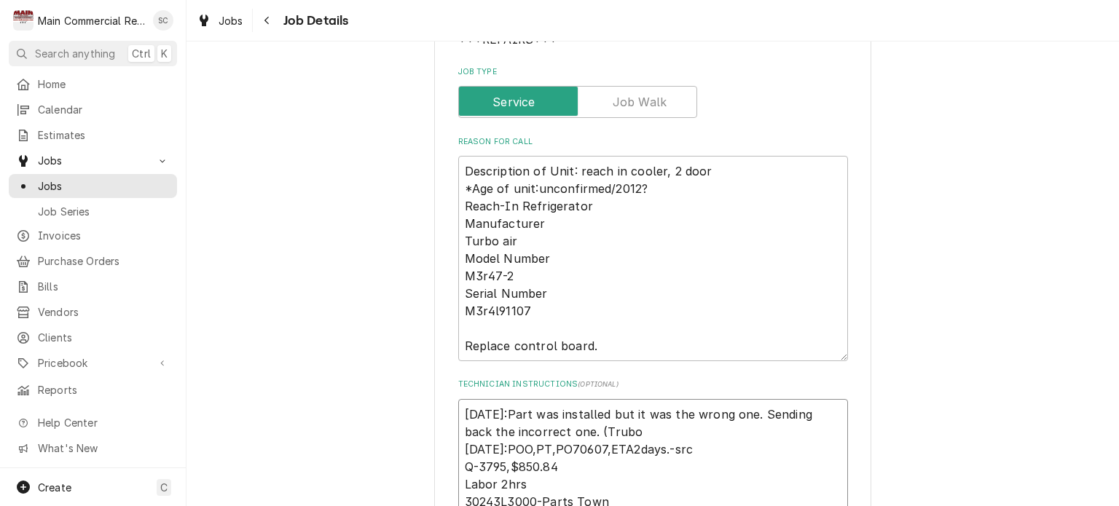
type textarea "10/9/25:Part was installed but it was the wrong one. Sending back the incorrect…"
type textarea "x"
type textarea "10/9/25:Part was installed but it was the wrong one. Sending back the incorrect…"
type textarea "x"
type textarea "10/9/25:Part was installed but it was the wrong one. Sending back the incorrect…"
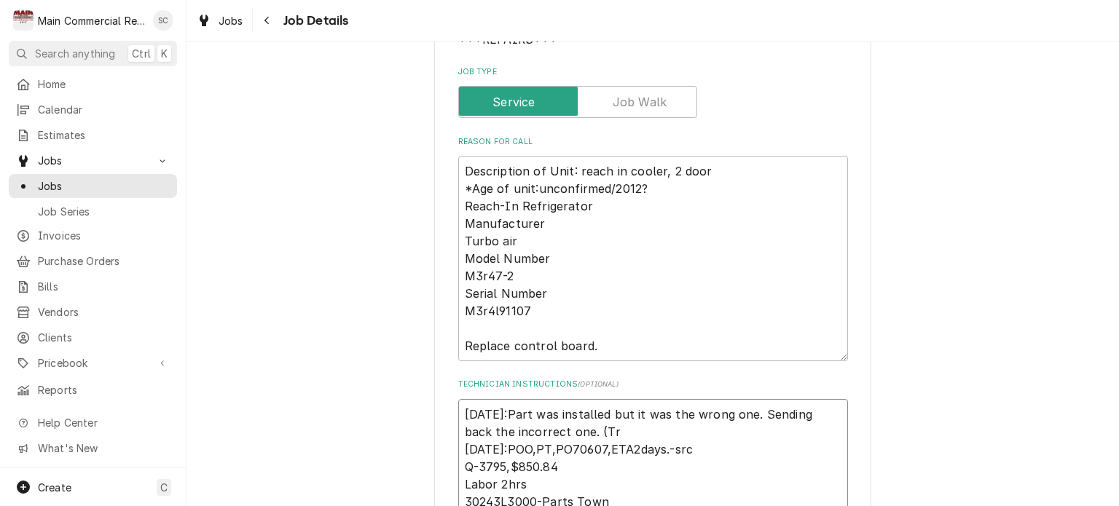
type textarea "x"
type textarea "10/9/25:Part was installed but it was the wrong one. Sending back the incorrect…"
type textarea "x"
type textarea "10/9/25:Part was installed but it was the wrong one. Sending back the incorrect…"
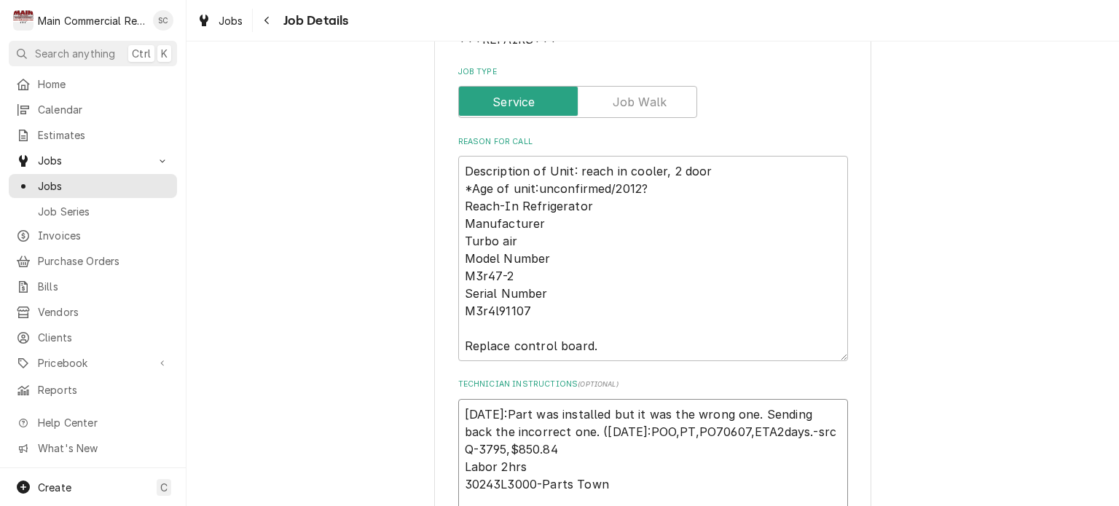
type textarea "x"
type textarea "10/9/25:Part was installed but it was the wrong one. Sending back the incorrect…"
paste textarea "POO,PT,PO70664,ETA2 days"
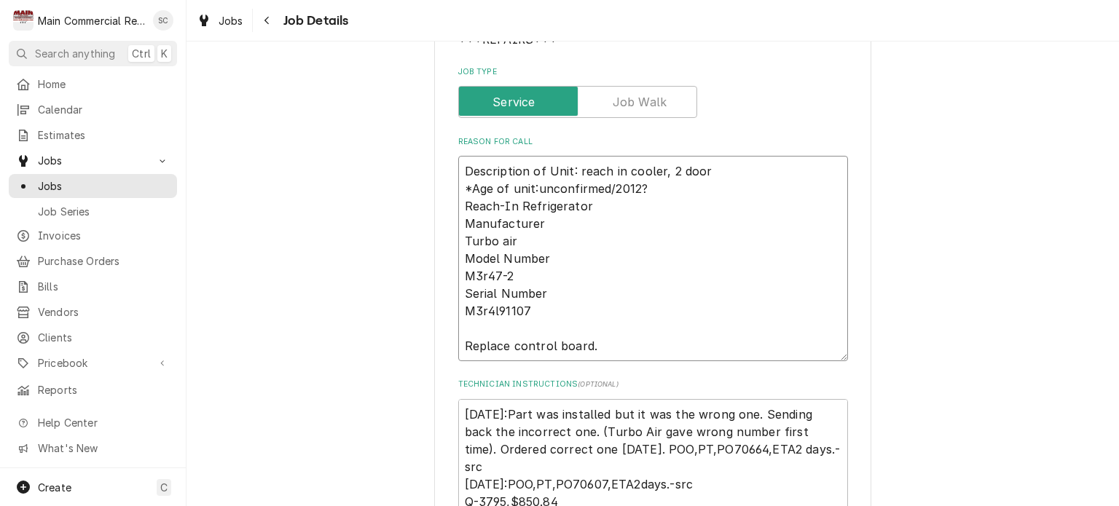
click at [574, 330] on textarea "Description of Unit: reach in cooler, 2 door *Age of unit:unconfirmed/2012? Rea…" at bounding box center [653, 258] width 390 height 205
click at [458, 165] on textarea "Description of Unit: reach in cooler, 2 door *Age of unit:unconfirmed/2012? Rea…" at bounding box center [653, 258] width 390 height 205
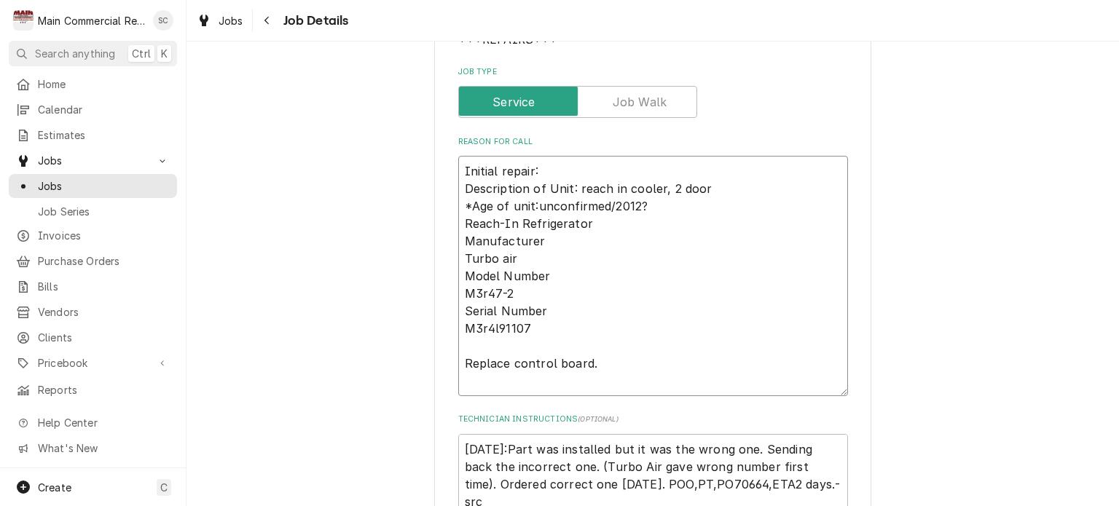
click at [458, 368] on textarea "Initial repair: Description of Unit: reach in cooler, 2 door *Age of unit:uncon…" at bounding box center [653, 276] width 390 height 240
click at [458, 379] on textarea "Initial repair: Description of Unit: reach in cooler, 2 door *Age of unit:uncon…" at bounding box center [653, 276] width 390 height 240
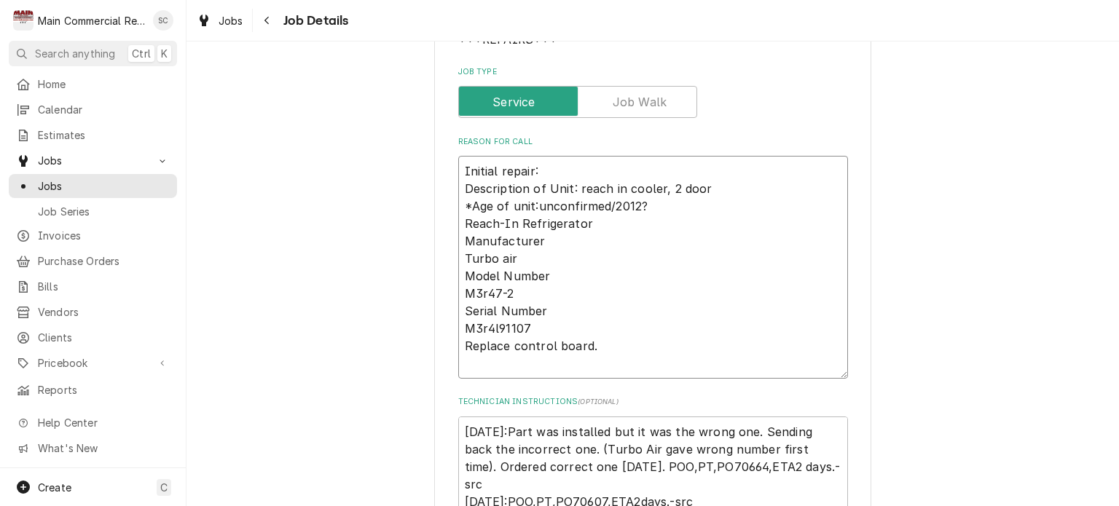
click at [481, 169] on textarea "Initial repair: Description of Unit: reach in cooler, 2 door *Age of unit:uncon…" at bounding box center [653, 267] width 390 height 223
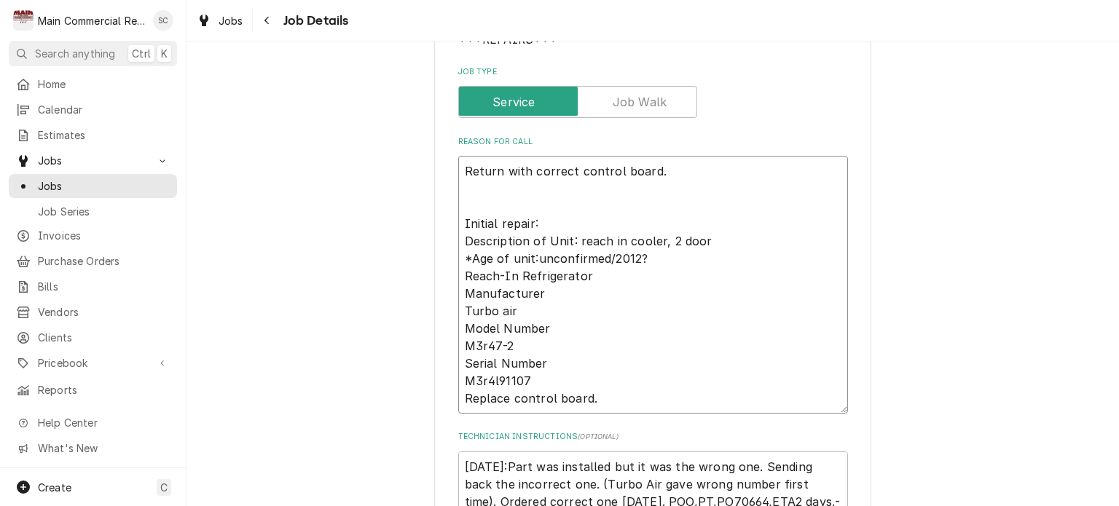
scroll to position [655, 0]
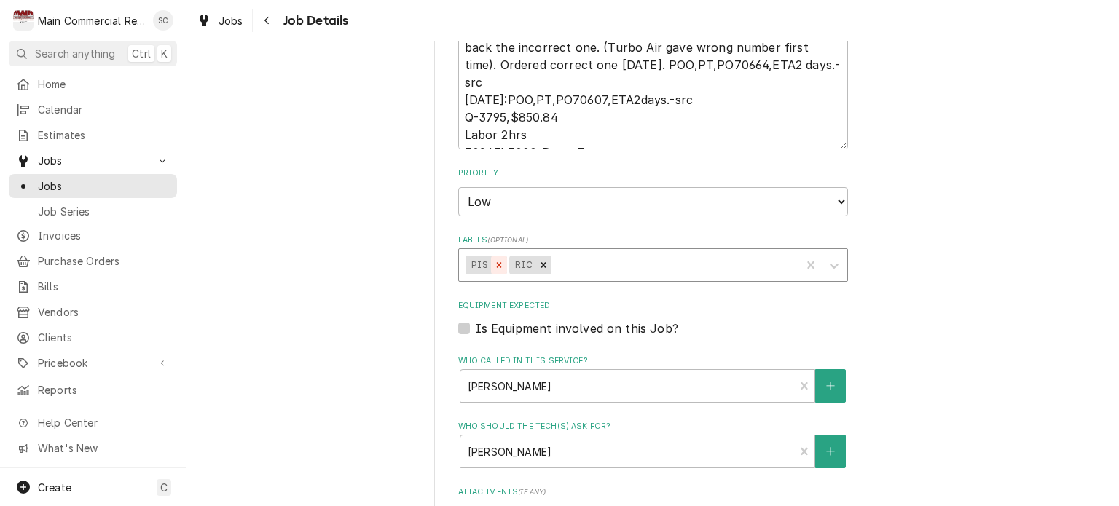
click at [494, 261] on icon "Remove PIS" at bounding box center [499, 265] width 10 height 10
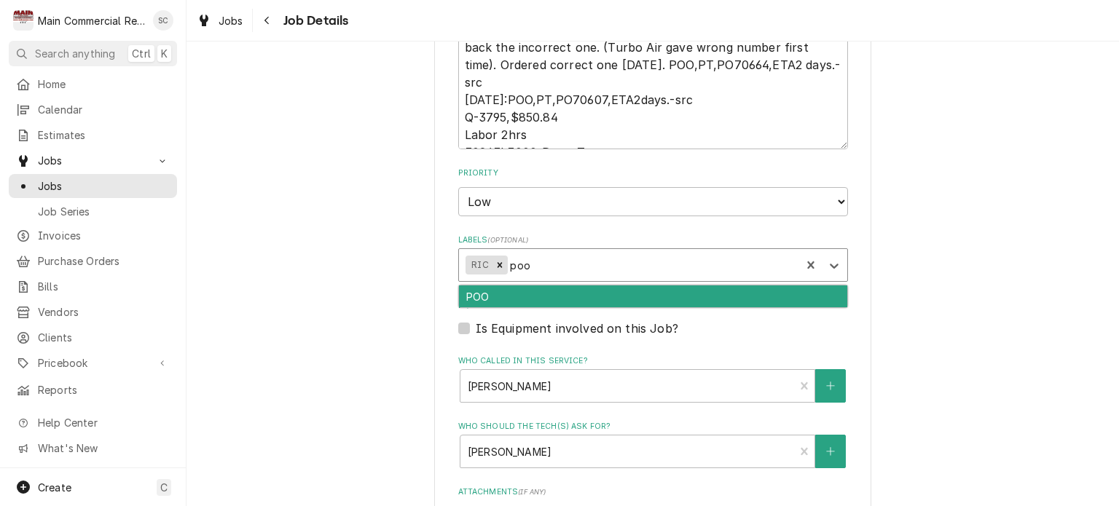
click at [540, 293] on div "POO" at bounding box center [653, 296] width 388 height 23
click at [540, 293] on div "Parts Town" at bounding box center [653, 296] width 388 height 23
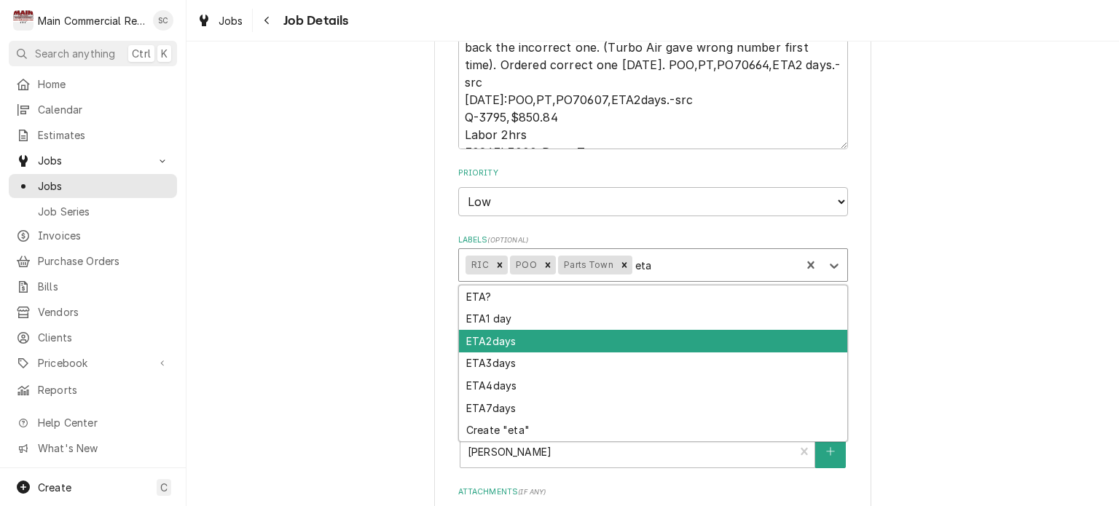
click at [524, 335] on div "ETA2days" at bounding box center [653, 341] width 388 height 23
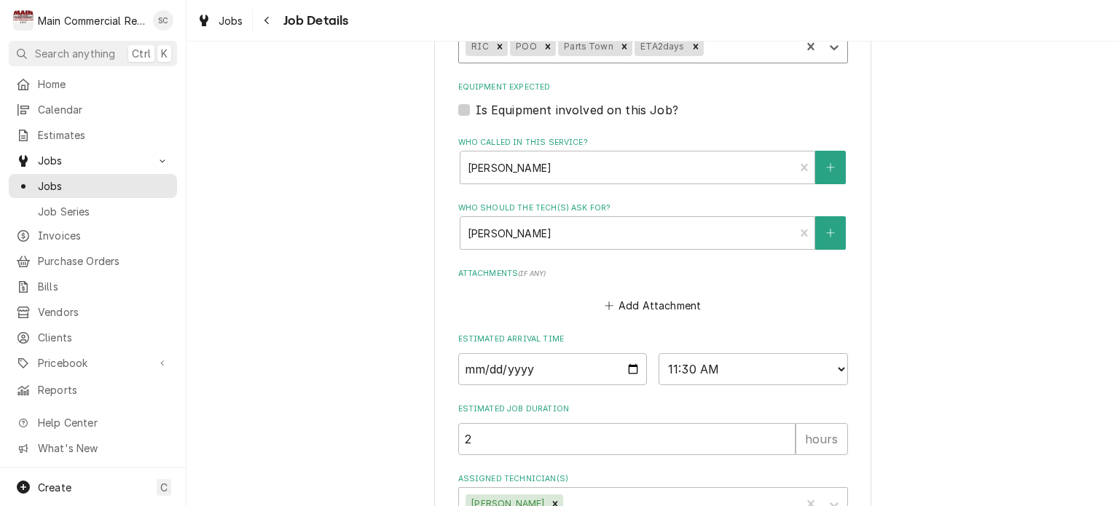
scroll to position [974, 0]
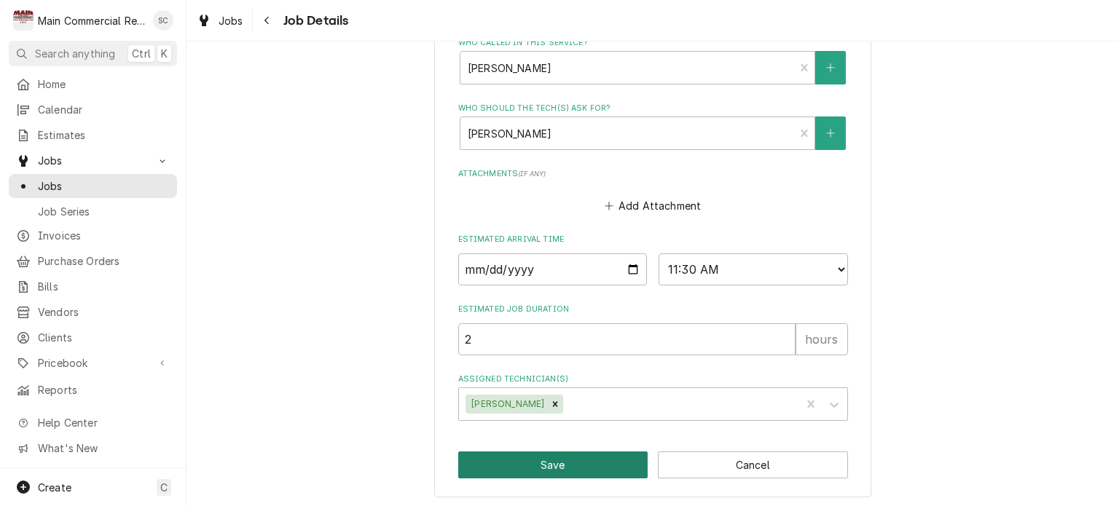
click at [614, 465] on button "Save" at bounding box center [553, 465] width 190 height 27
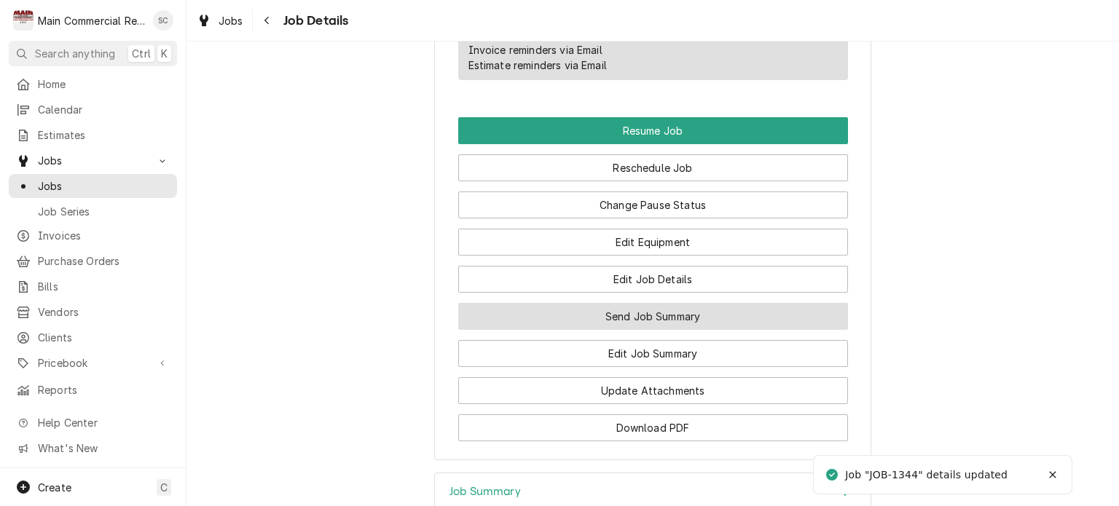
scroll to position [1861, 0]
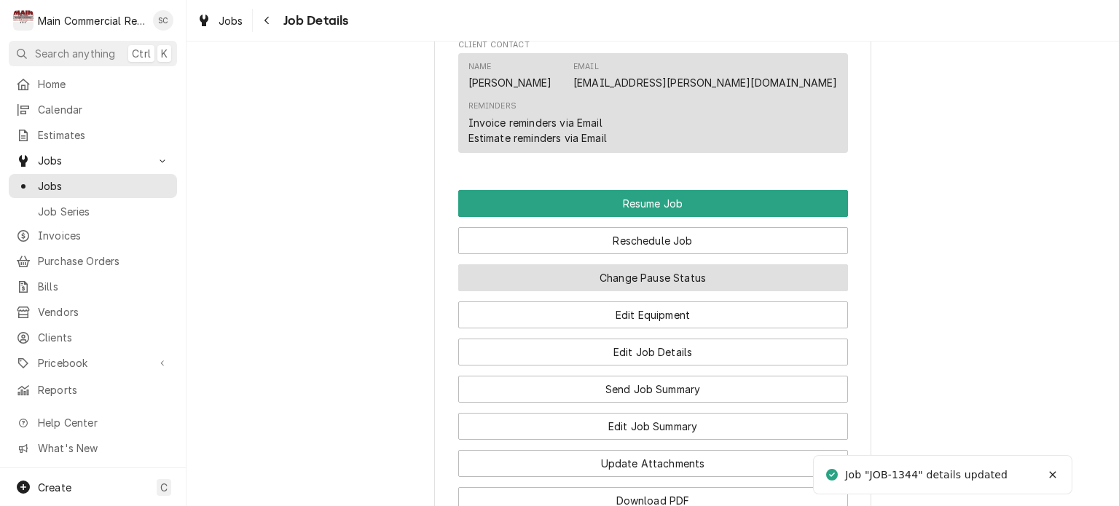
click at [696, 264] on button "Change Pause Status" at bounding box center [653, 277] width 390 height 27
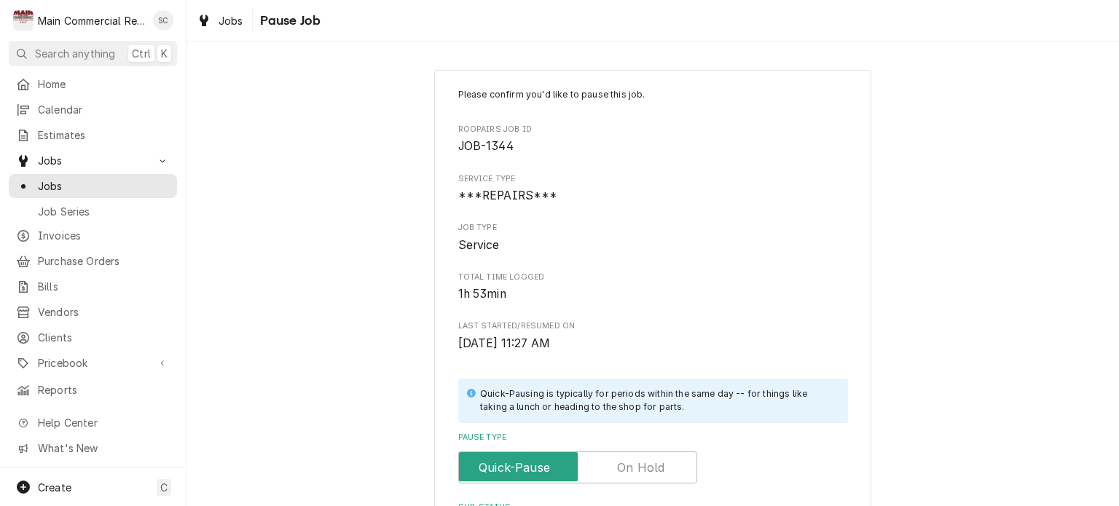
scroll to position [218, 0]
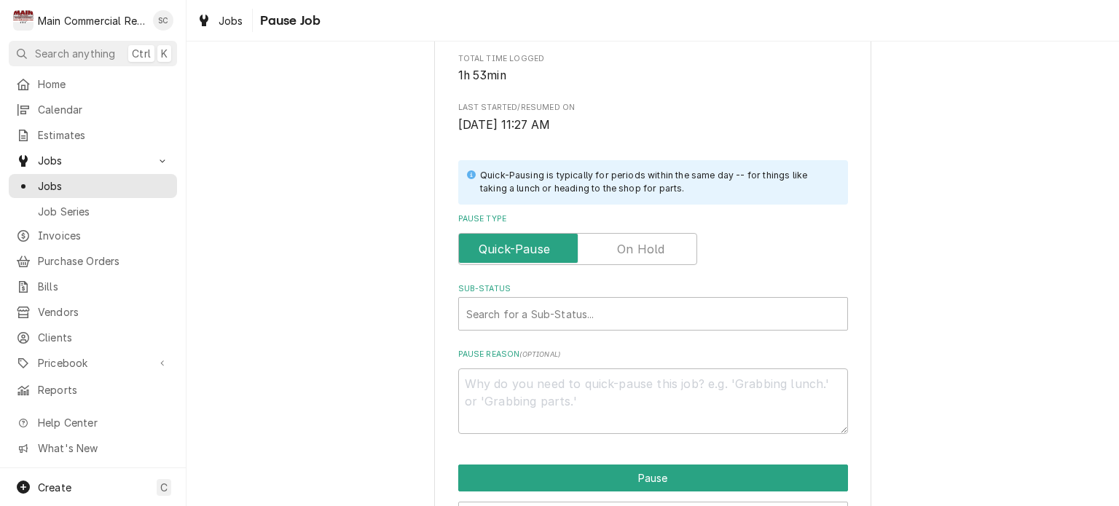
click at [638, 245] on label "Pause Type" at bounding box center [577, 249] width 239 height 32
click at [638, 245] on input "Pause Type" at bounding box center [578, 249] width 226 height 32
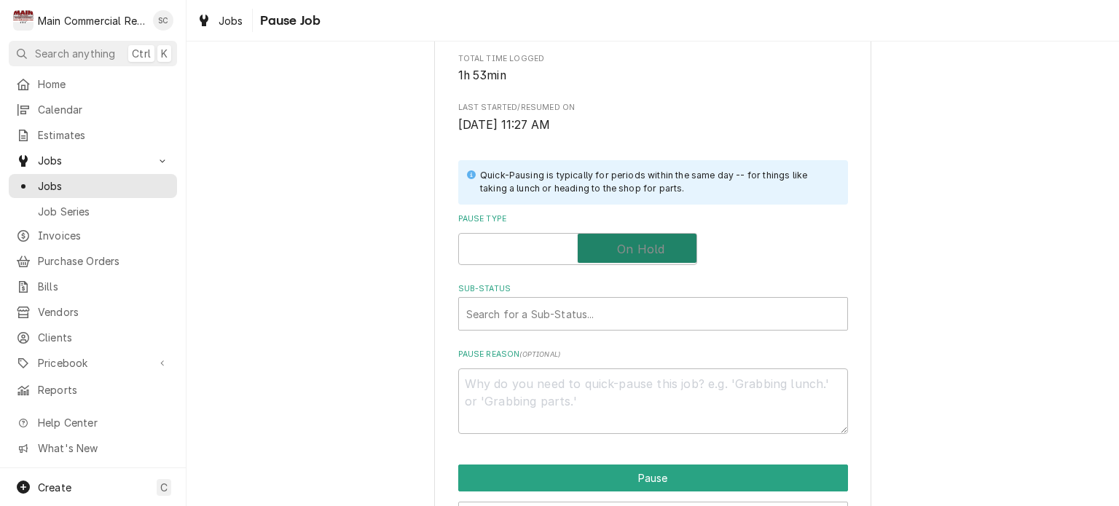
checkbox input "true"
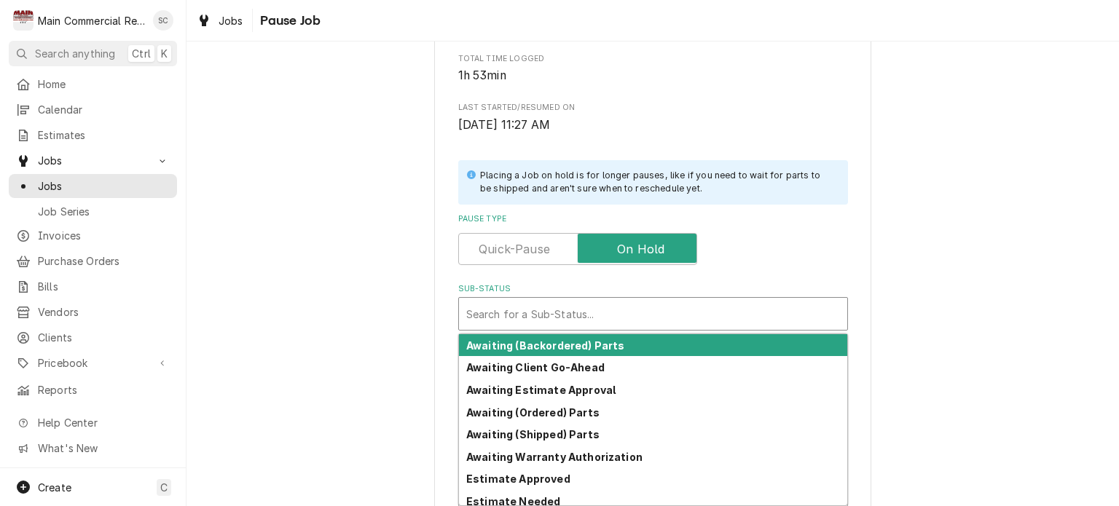
click at [596, 308] on div "Sub-Status" at bounding box center [653, 314] width 374 height 26
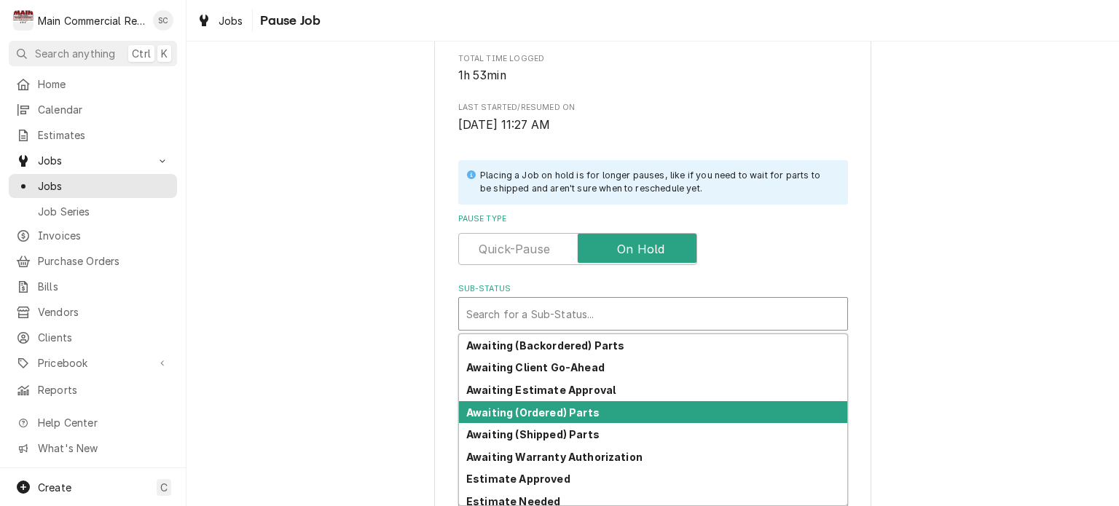
click at [565, 410] on strong "Awaiting (Ordered) Parts" at bounding box center [532, 412] width 133 height 12
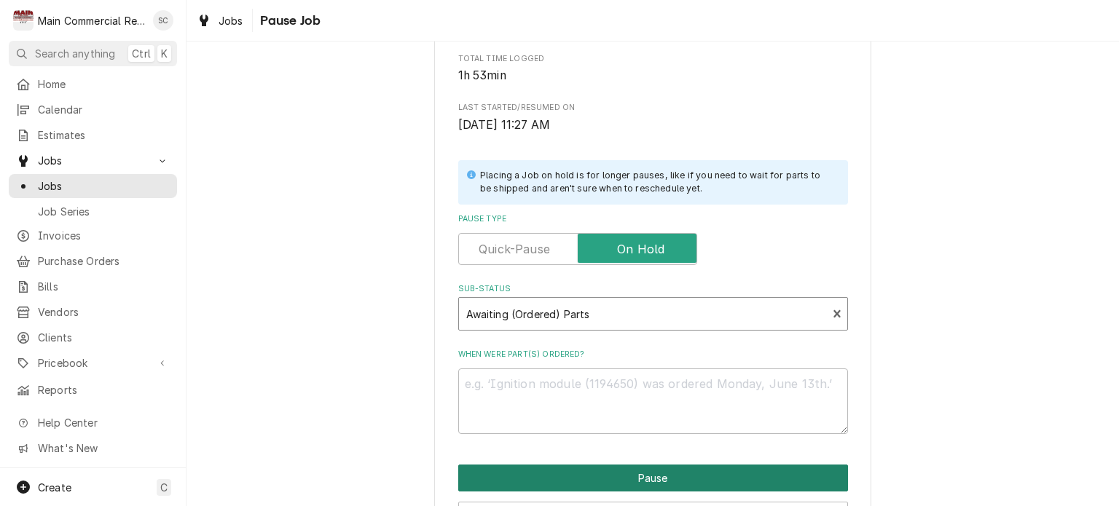
scroll to position [307, 0]
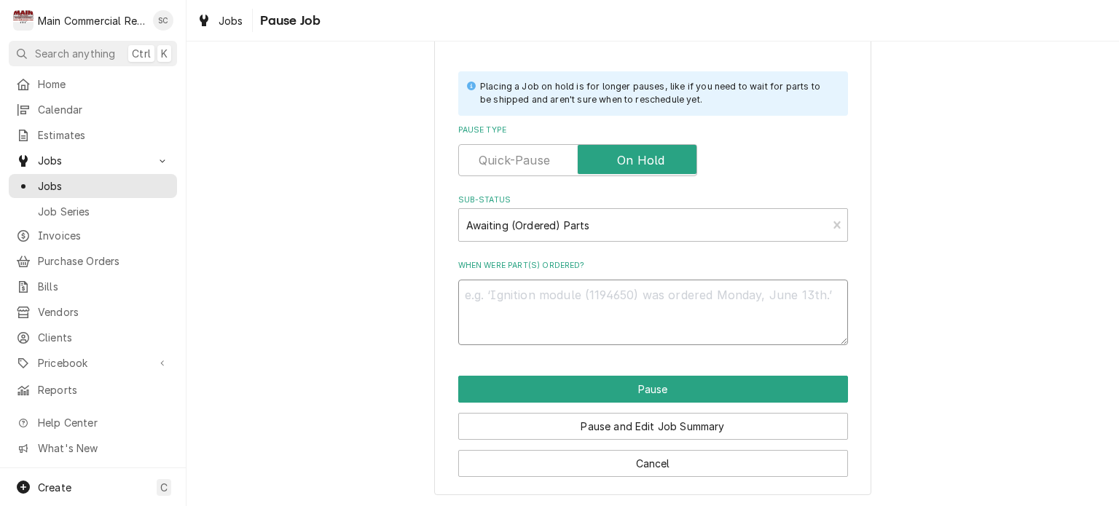
click at [569, 293] on textarea "When were part(s) ordered?" at bounding box center [653, 313] width 390 height 66
paste textarea "POO,PT,PO70664,ETA2 days"
type textarea "x"
type textarea "POO,PT,PO70664,ETA2 days"
click at [458, 293] on textarea "POO,PT,PO70664,ETA2 days" at bounding box center [653, 313] width 390 height 66
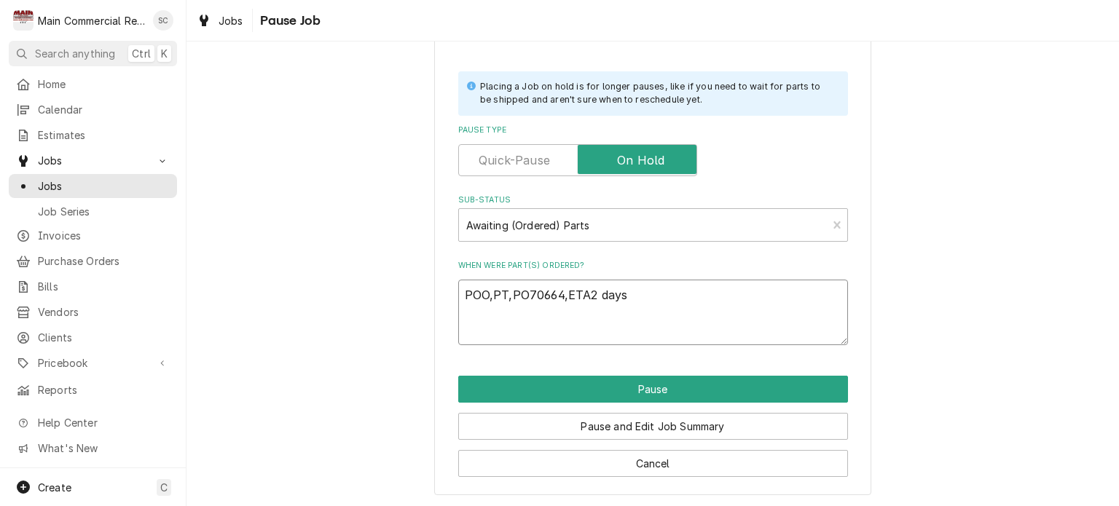
type textarea "x"
type textarea "1POO,PT,PO70664,ETA2 days"
type textarea "x"
type textarea "10POO,PT,PO70664,ETA2 days"
type textarea "x"
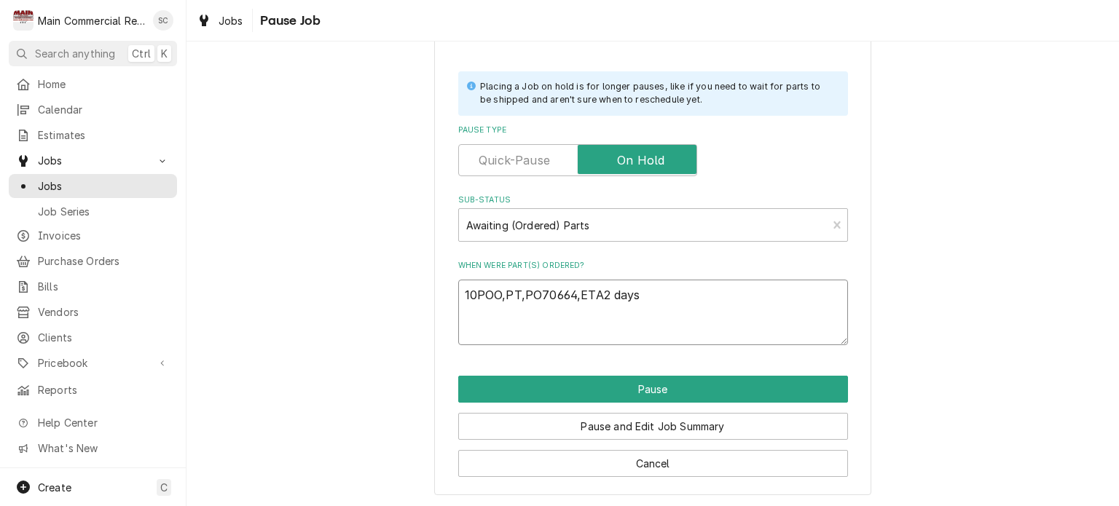
type textarea "10/POO,PT,PO70664,ETA2 days"
type textarea "x"
type textarea "10/9POO,PT,PO70664,ETA2 days"
type textarea "x"
type textarea "10/9/POO,PT,PO70664,ETA2 days"
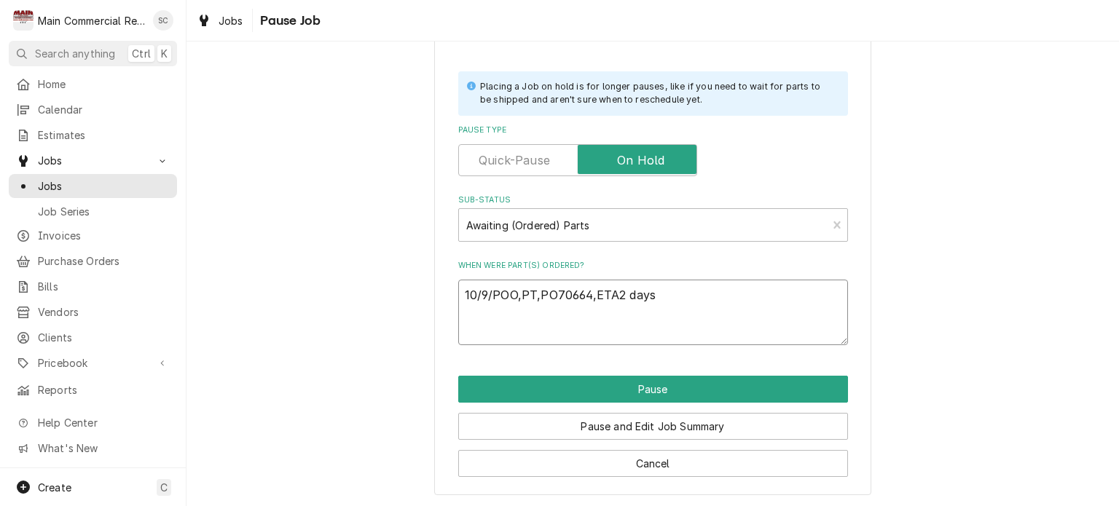
type textarea "x"
type textarea "10/9/2POO,PT,PO70664,ETA2 days"
type textarea "x"
type textarea "10/9/25POO,PT,PO70664,ETA2 days"
type textarea "x"
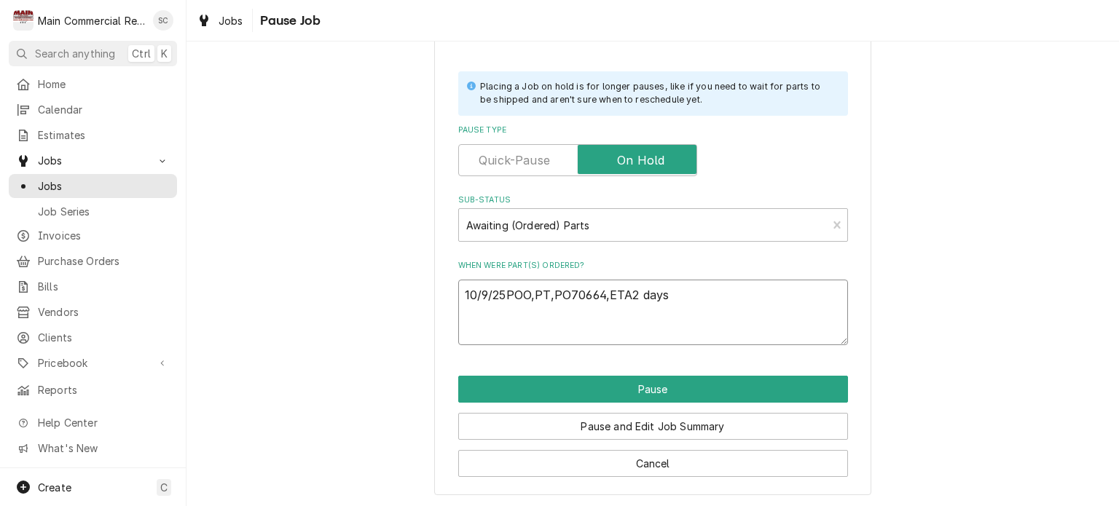
type textarea "10/9/25:POO,PT,PO70664,ETA2 days"
click at [689, 287] on textarea "10/9/25:POO,PT,PO70664,ETA2 days" at bounding box center [653, 313] width 390 height 66
type textarea "x"
type textarea "10/9/25:POO,PT,PO70664,ETA2 days-"
type textarea "x"
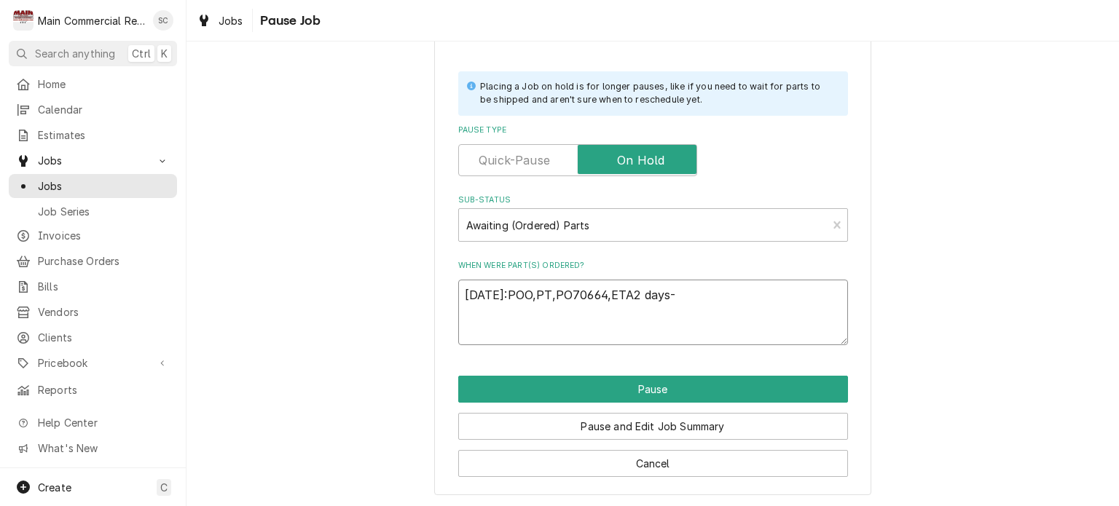
type textarea "10/9/25:POO,PT,PO70664,ETA2 days-s"
type textarea "x"
type textarea "10/9/25:POO,PT,PO70664,ETA2 days-sr"
type textarea "x"
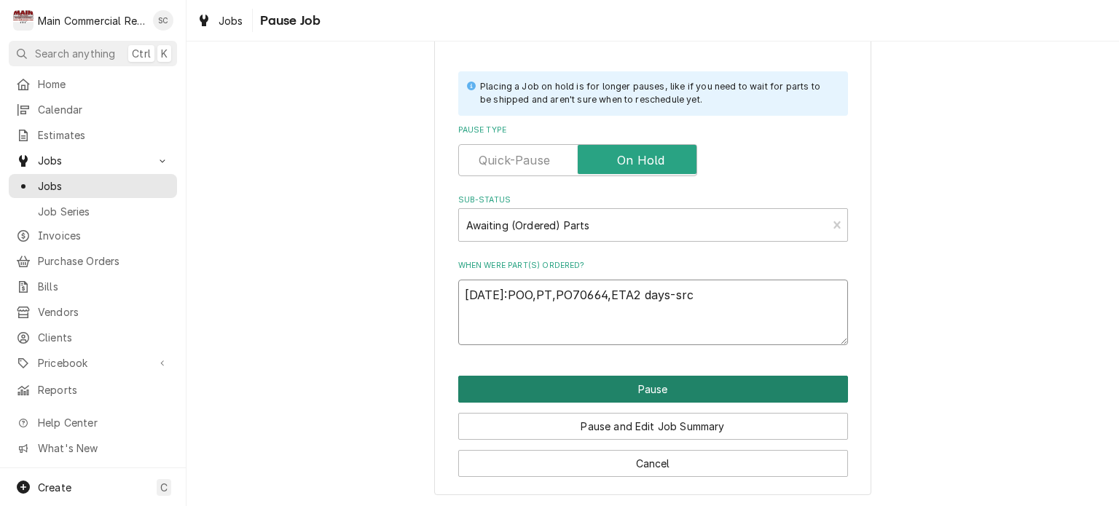
type textarea "[DATE]:POO,PT,PO70664,ETA2 days-src"
click at [665, 390] on button "Pause" at bounding box center [653, 389] width 390 height 27
type textarea "x"
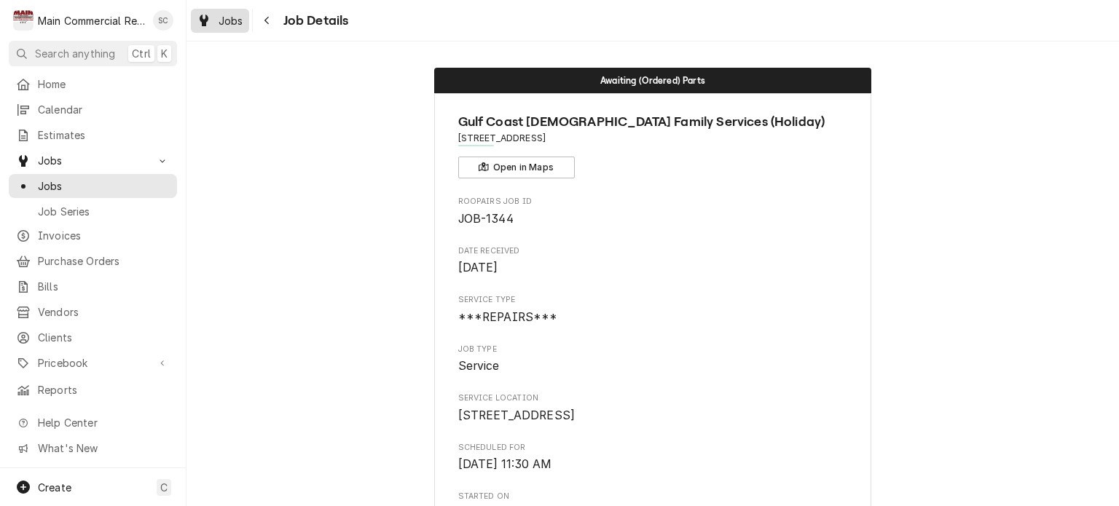
click at [239, 28] on div "Jobs" at bounding box center [220, 21] width 52 height 18
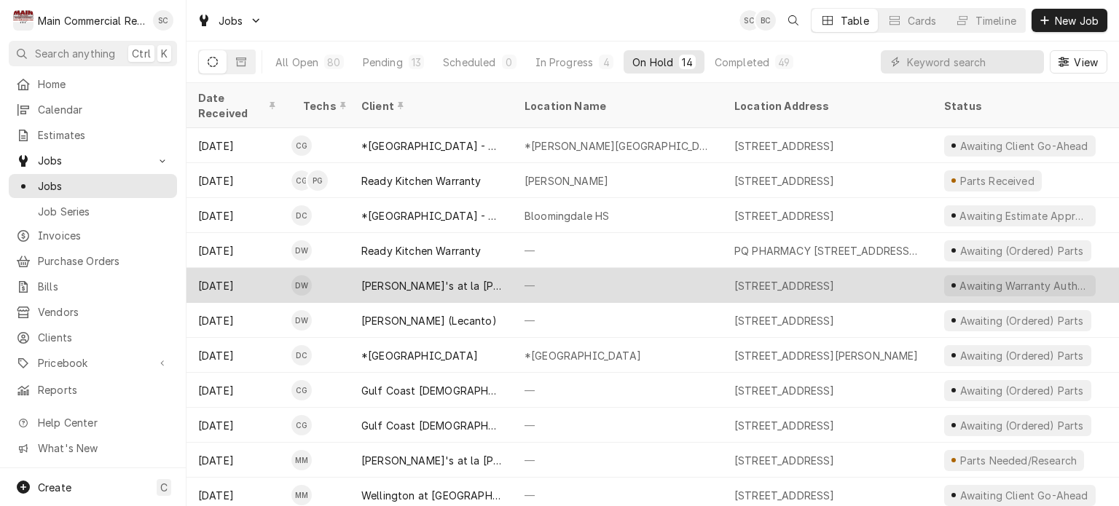
click at [513, 269] on div "—" at bounding box center [618, 285] width 210 height 35
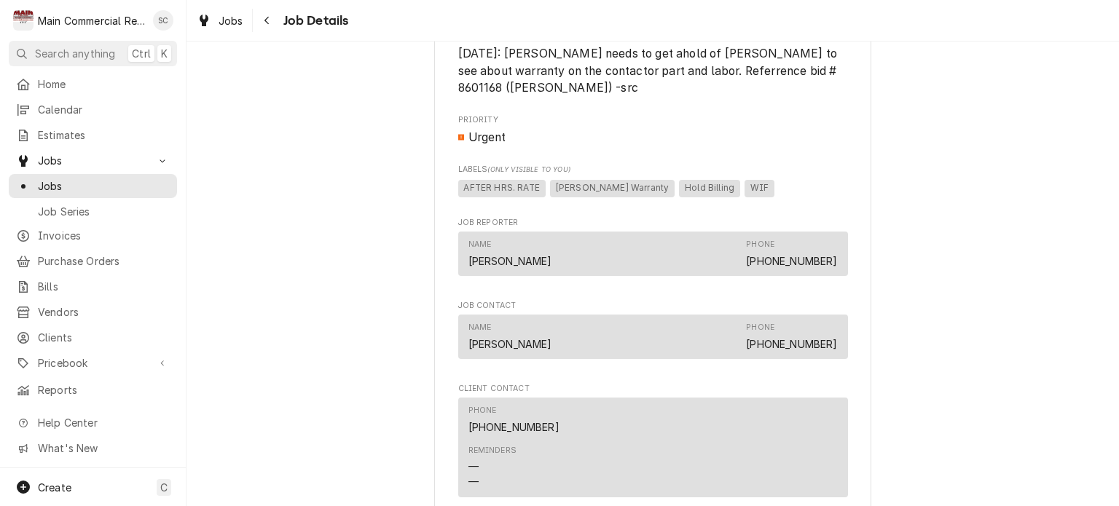
scroll to position [947, 0]
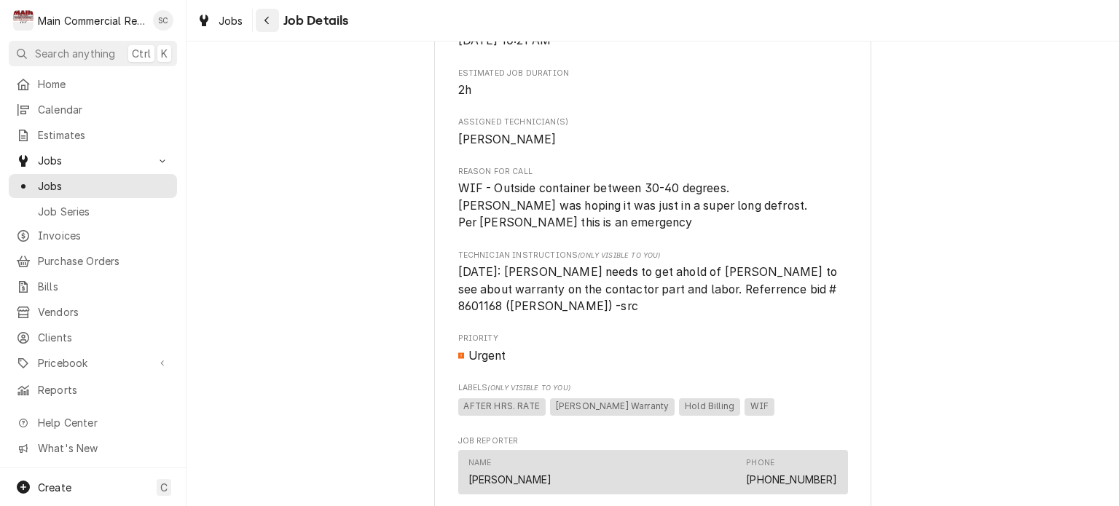
click at [272, 20] on div "Navigate back" at bounding box center [267, 20] width 15 height 15
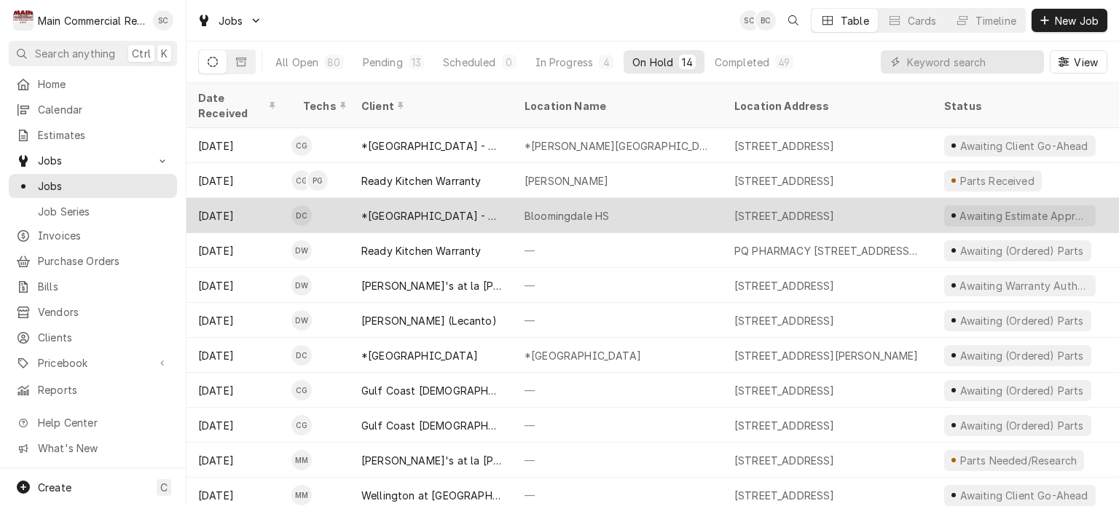
scroll to position [103, 0]
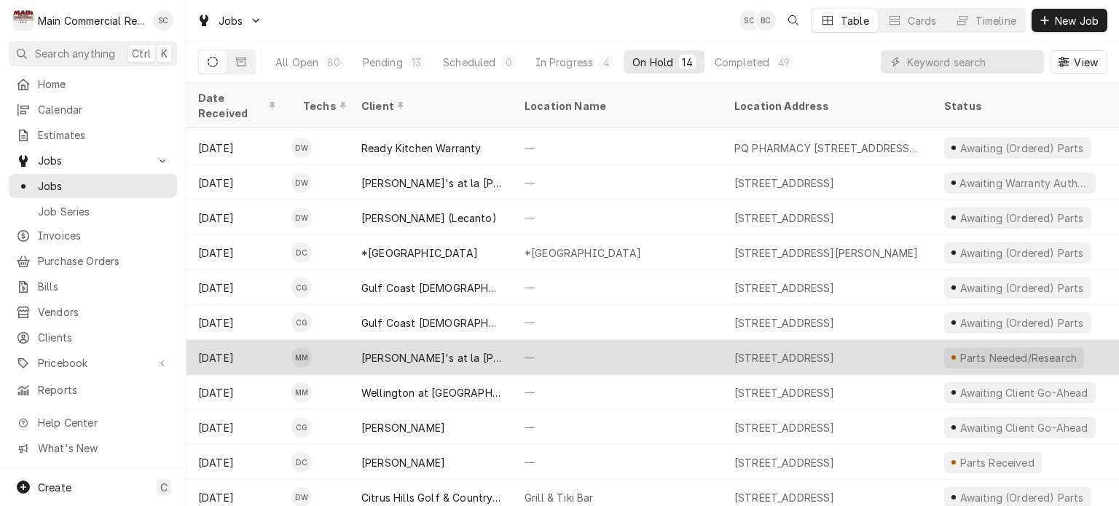
click at [562, 344] on div "—" at bounding box center [618, 357] width 210 height 35
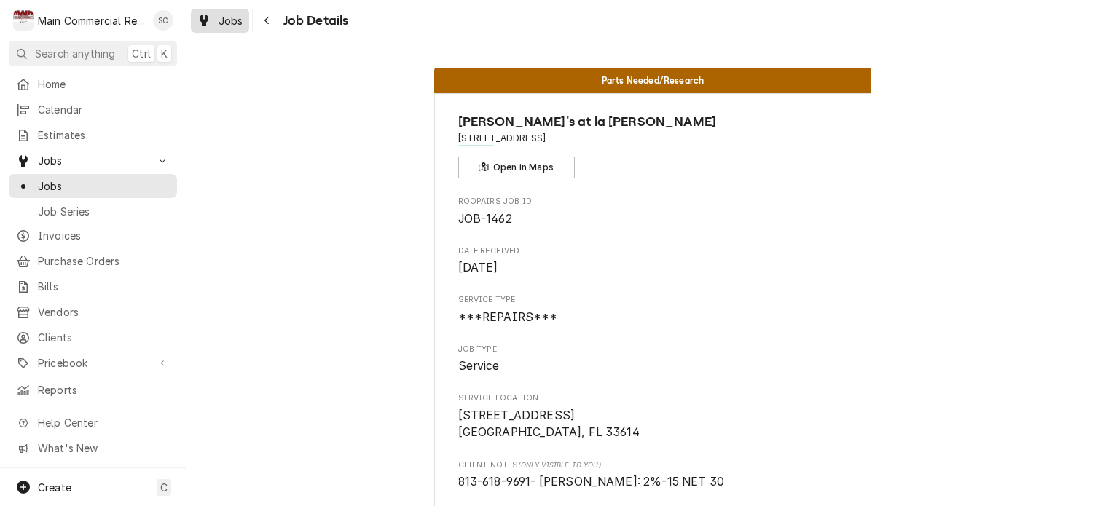
click at [229, 20] on span "Jobs" at bounding box center [230, 20] width 25 height 15
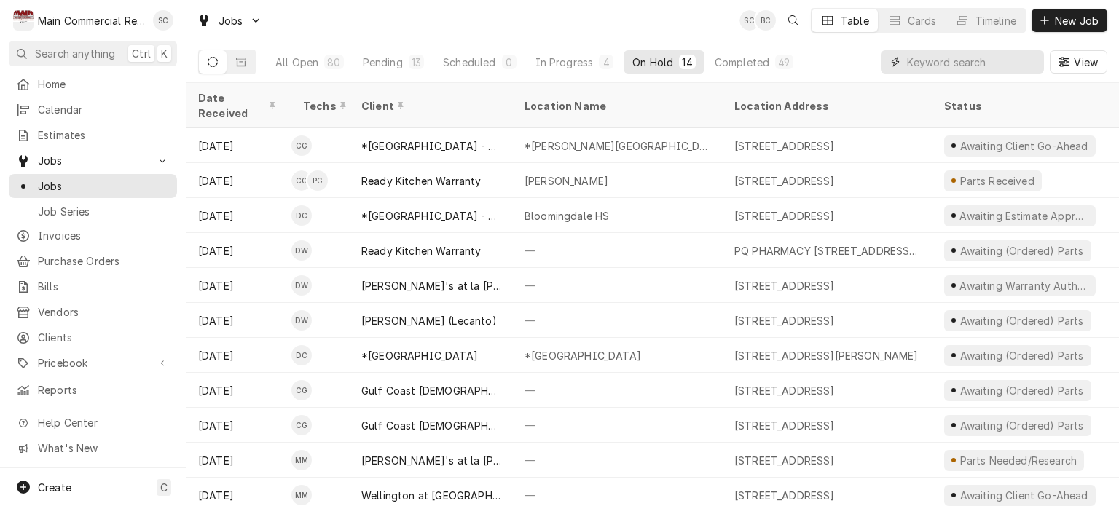
click at [987, 59] on input "Dynamic Content Wrapper" at bounding box center [972, 61] width 130 height 23
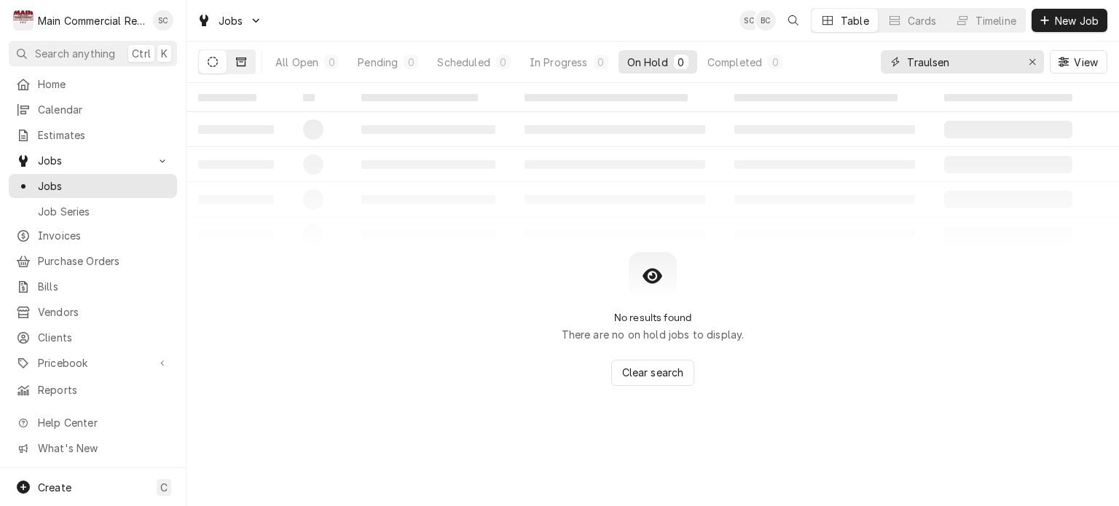
type input "Traulsen"
click at [248, 61] on button "Dynamic Content Wrapper" at bounding box center [241, 61] width 28 height 23
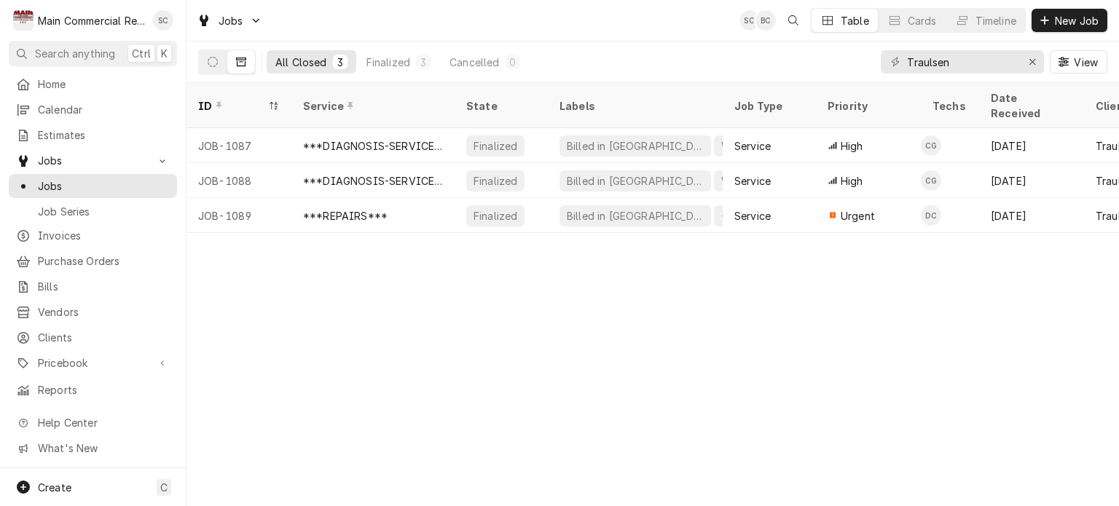
click at [483, 284] on div "ID Service State Labels Job Type Priority Techs Date Received Client Location N…" at bounding box center [652, 294] width 932 height 423
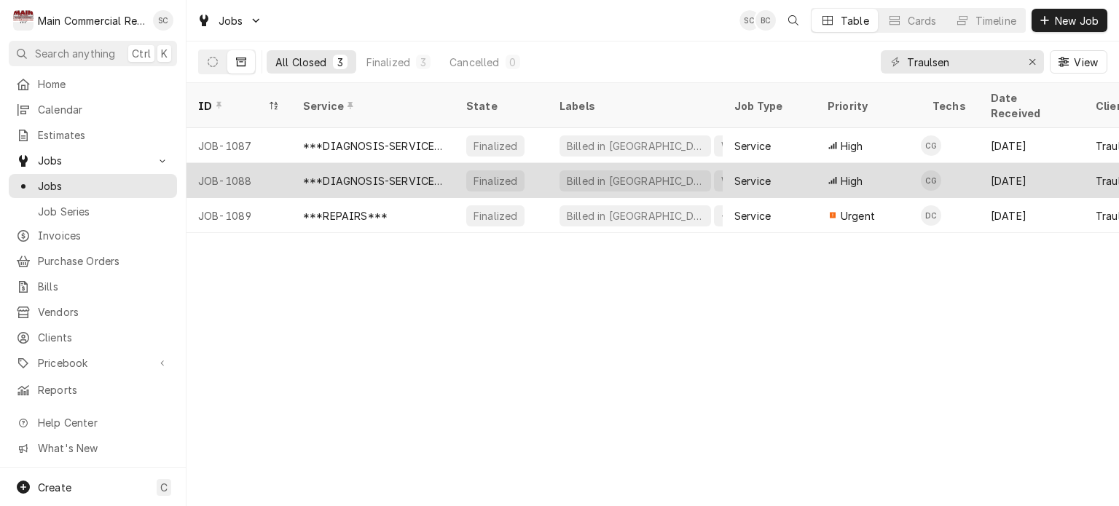
click at [510, 173] on div "Finalized" at bounding box center [495, 180] width 47 height 15
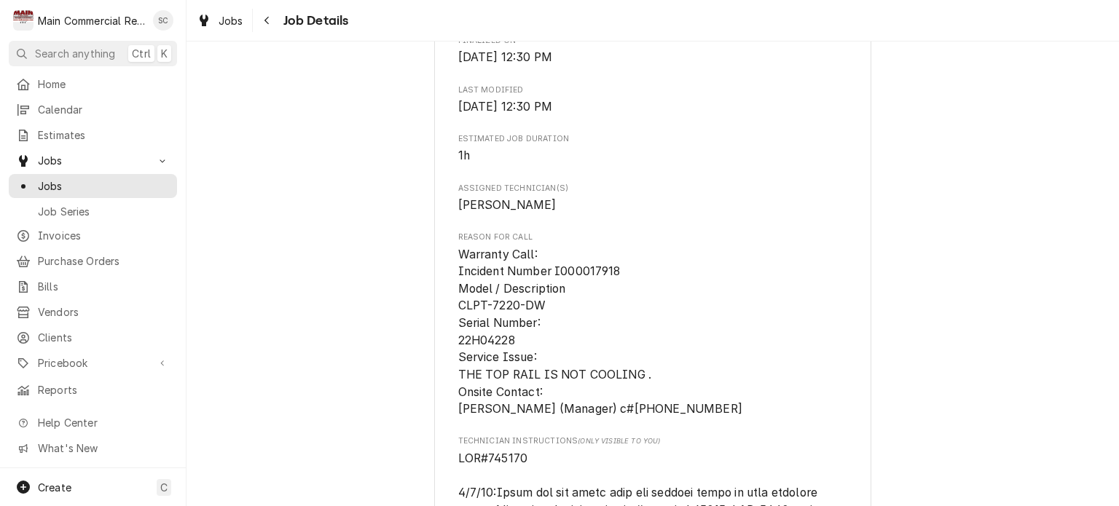
scroll to position [874, 0]
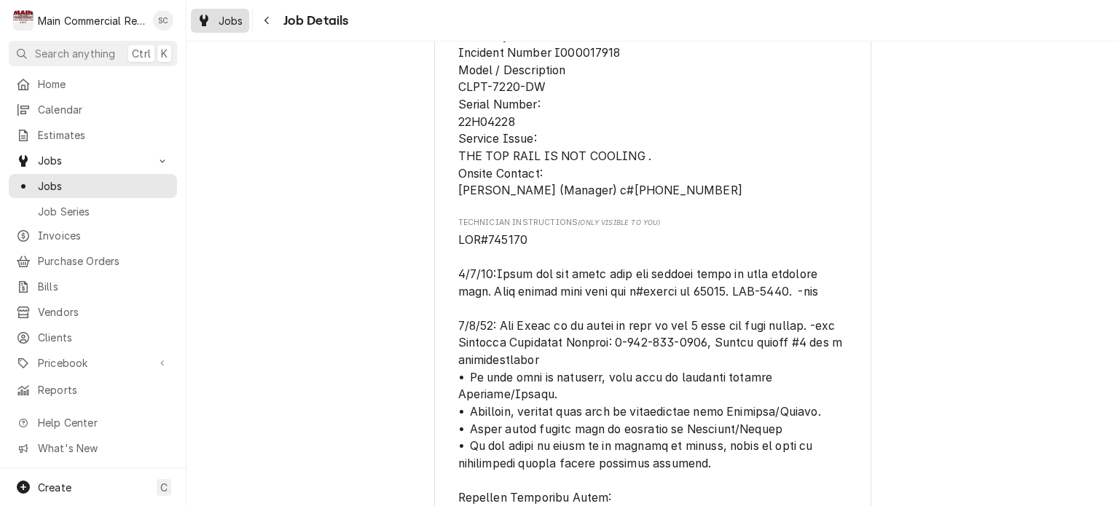
click at [224, 16] on span "Jobs" at bounding box center [230, 20] width 25 height 15
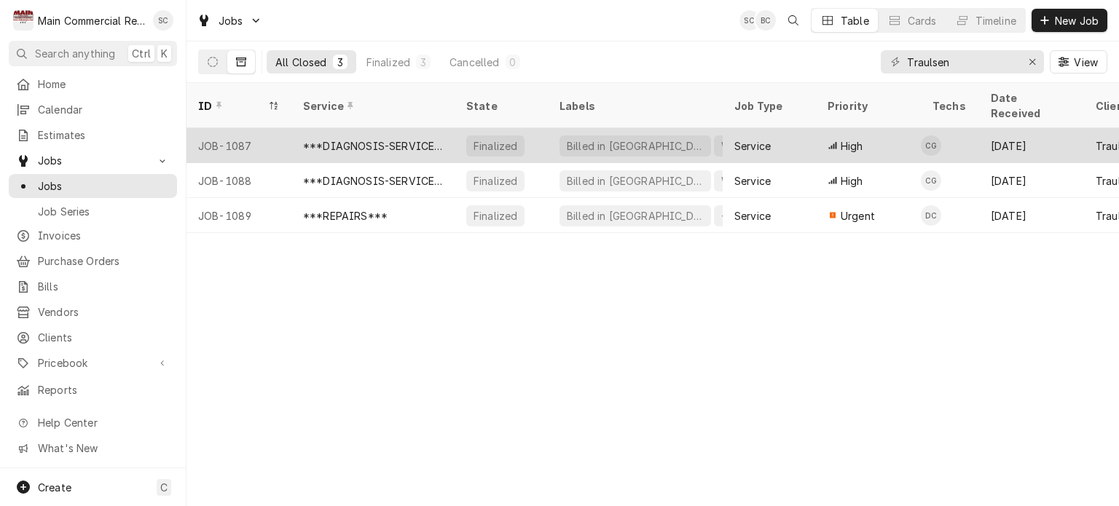
click at [576, 138] on div "Billed in [GEOGRAPHIC_DATA]" at bounding box center [635, 145] width 140 height 15
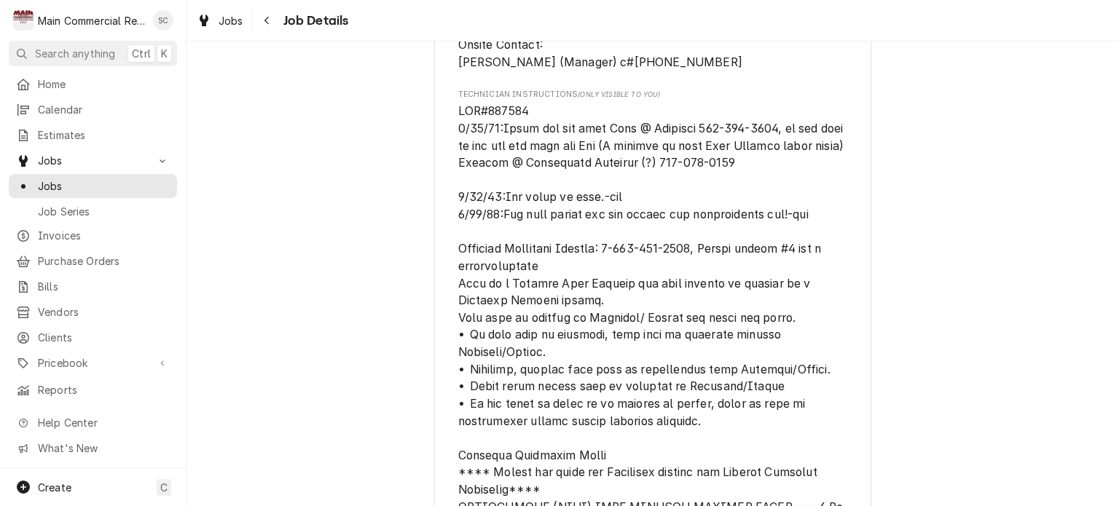
scroll to position [728, 0]
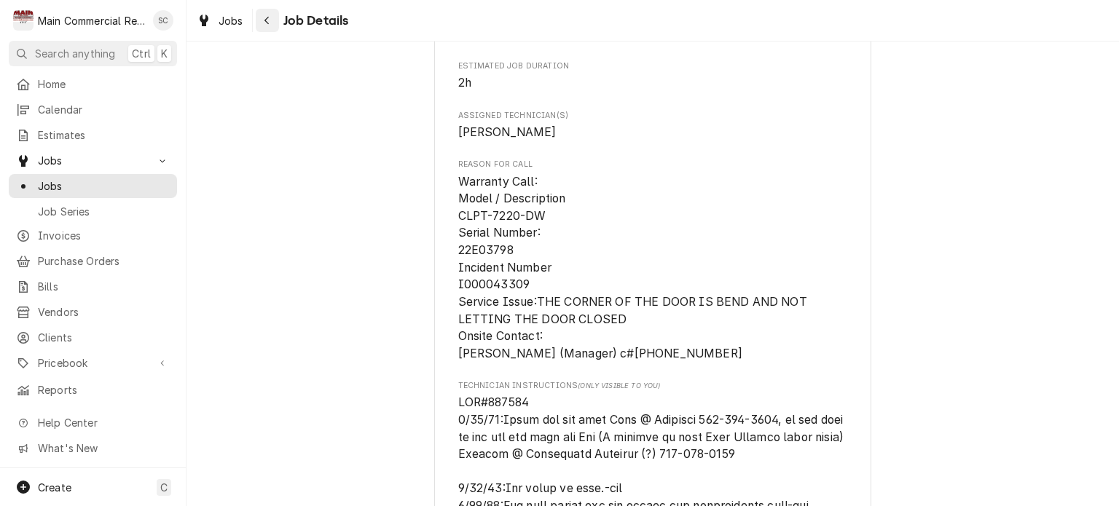
click at [267, 25] on div "Navigate back" at bounding box center [267, 20] width 15 height 15
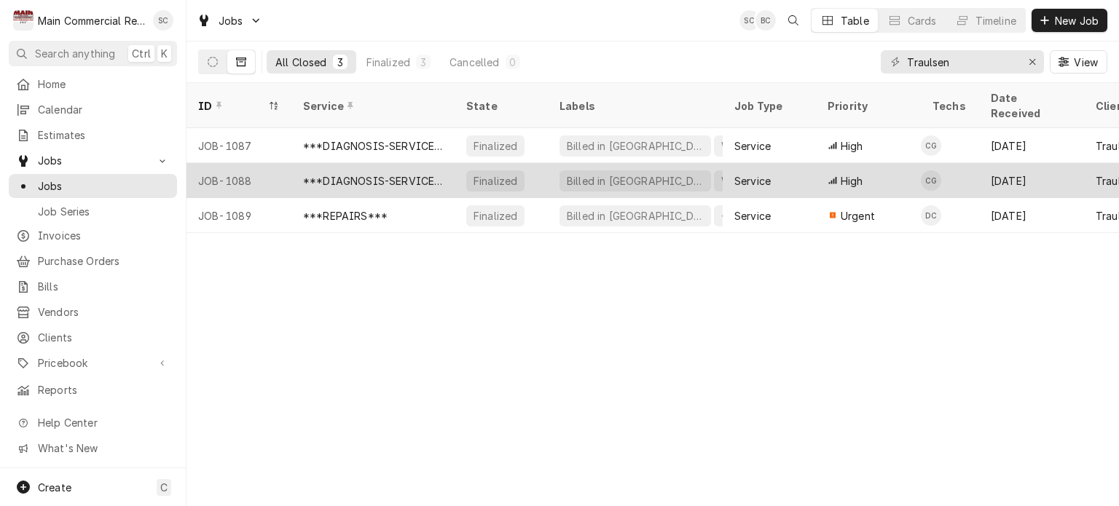
click at [551, 163] on div "Billed in QBO Warranty" at bounding box center [635, 180] width 175 height 35
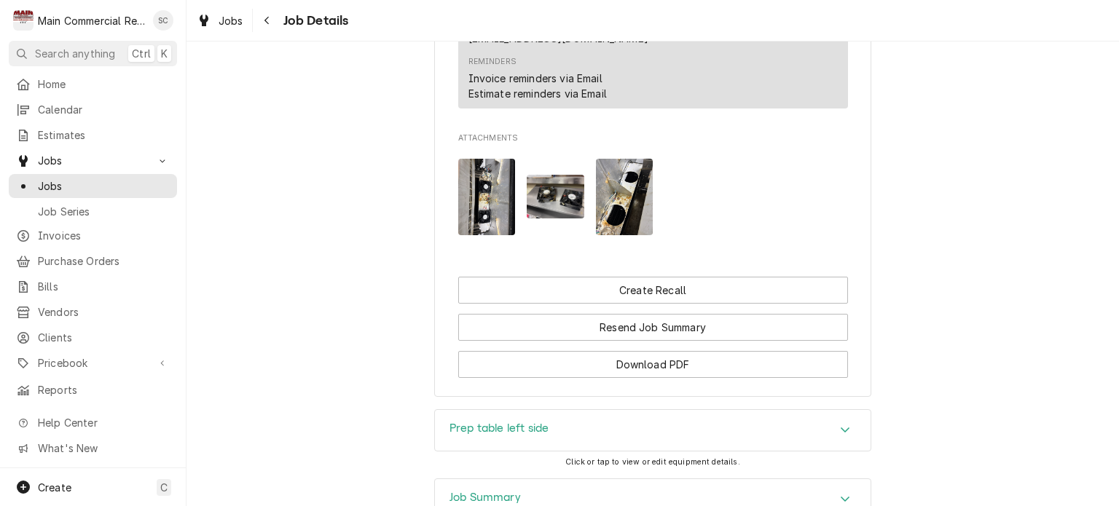
scroll to position [2814, 0]
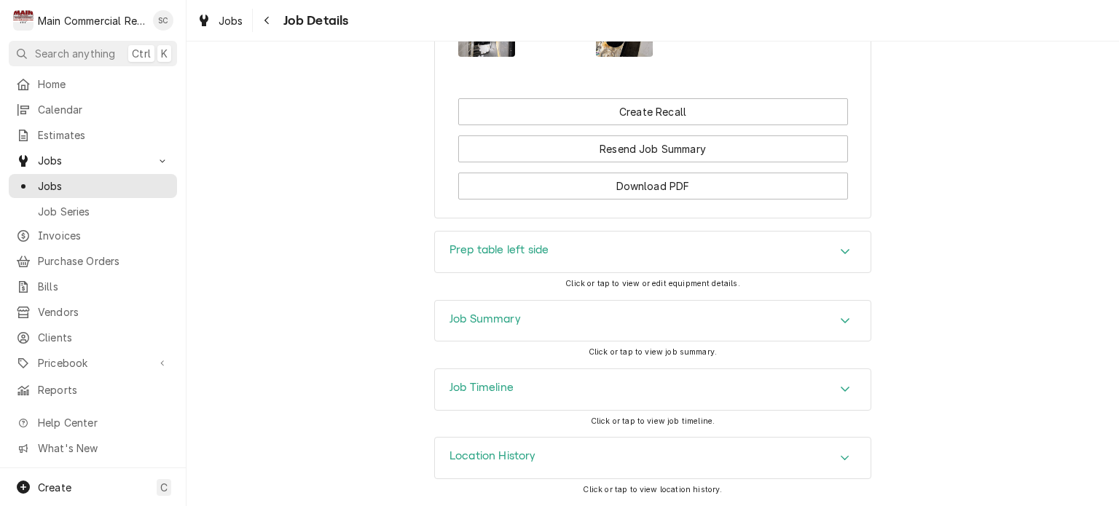
click at [834, 323] on div "Accordion Header" at bounding box center [845, 320] width 22 height 17
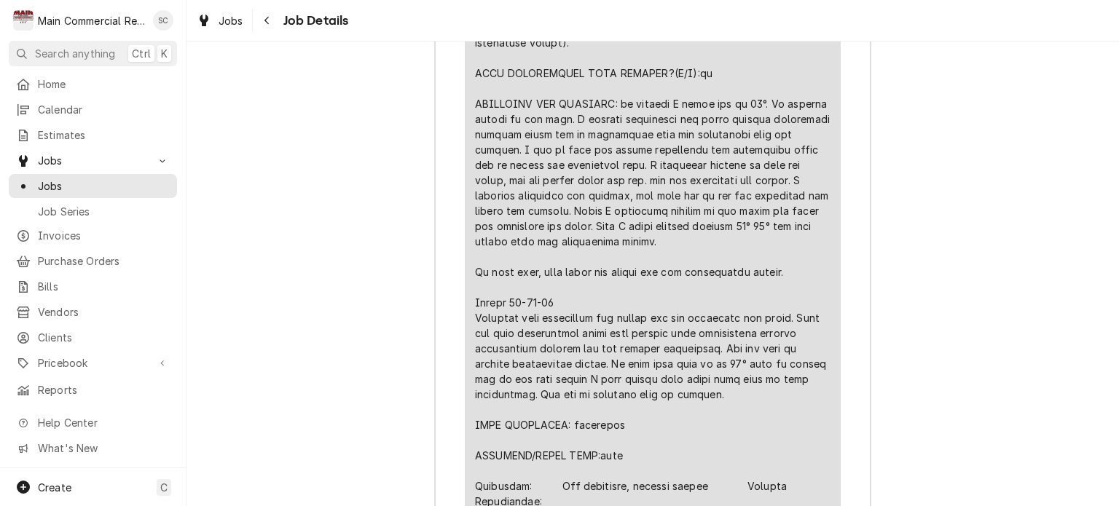
scroll to position [3105, 0]
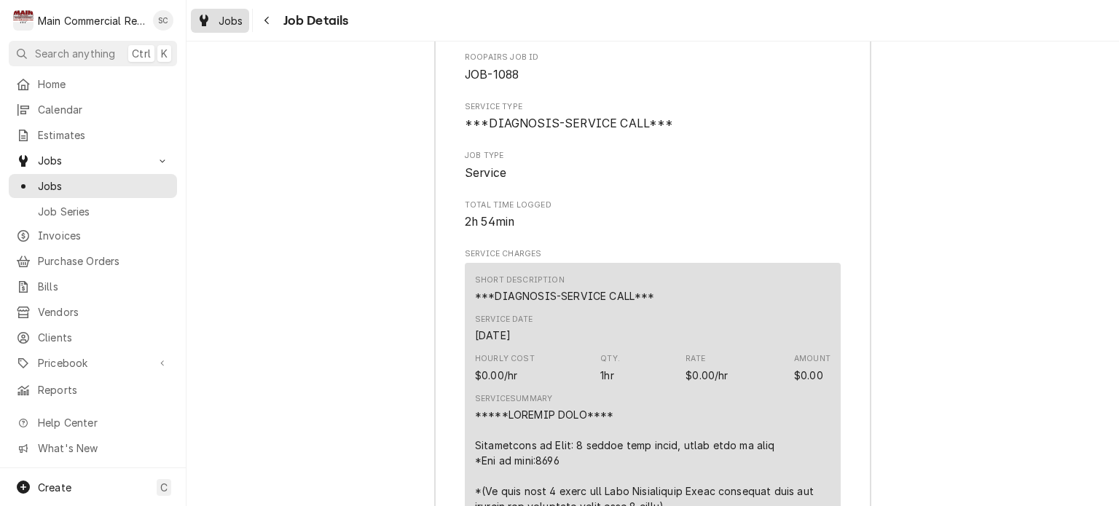
click at [219, 27] on span "Jobs" at bounding box center [230, 20] width 25 height 15
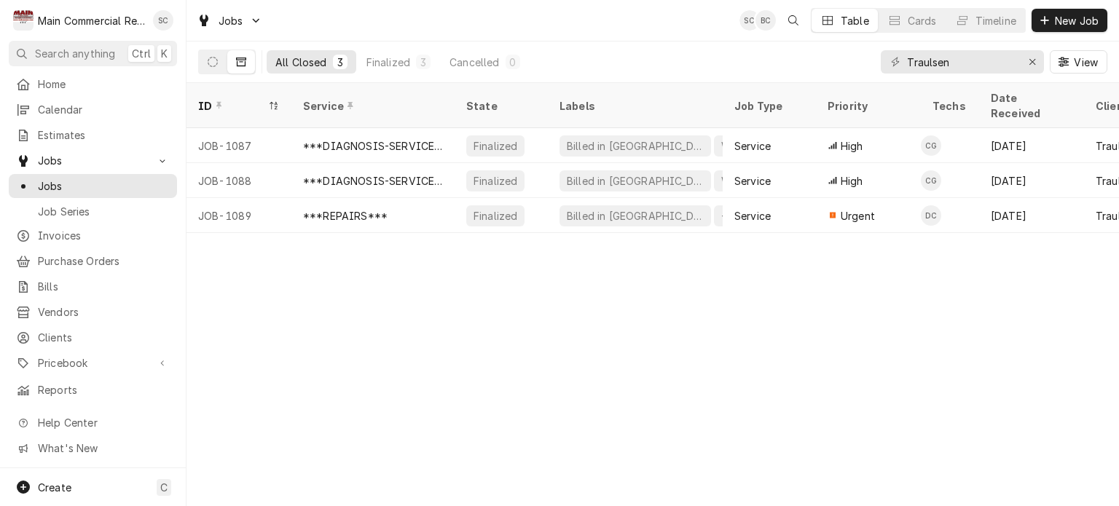
click at [1024, 267] on div "ID Service State Labels Job Type Priority Techs Date Received Client Location N…" at bounding box center [652, 294] width 932 height 423
click at [947, 326] on div "ID Service State Labels Job Type Priority Techs Date Received Client Location N…" at bounding box center [652, 294] width 932 height 423
click at [953, 302] on div "ID Service State Labels Job Type Priority Techs Date Received Client Location N…" at bounding box center [652, 294] width 932 height 423
click at [802, 307] on div "ID Service State Labels Job Type Priority Techs Date Received Client Location N…" at bounding box center [652, 294] width 932 height 423
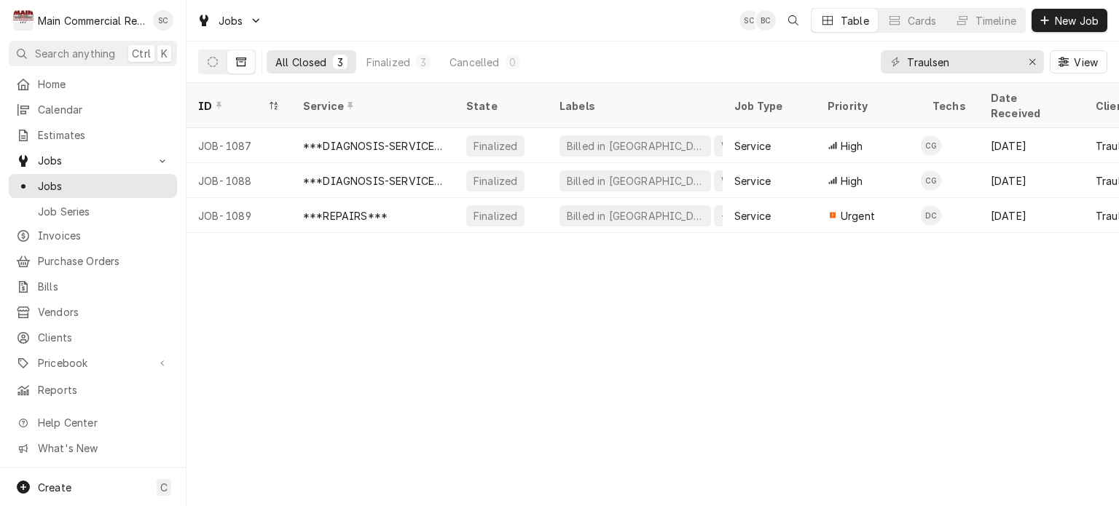
click at [805, 393] on div "ID Service State Labels Job Type Priority Techs Date Received Client Location N…" at bounding box center [652, 294] width 932 height 423
click at [626, 410] on div "ID Service State Labels Job Type Priority Techs Date Received Client Location N…" at bounding box center [652, 294] width 932 height 423
click at [690, 397] on div "ID Service State Labels Job Type Priority Techs Date Received Client Location N…" at bounding box center [652, 294] width 932 height 423
click at [519, 378] on div "ID Service State Labels Job Type Priority Techs Date Received Client Location N…" at bounding box center [652, 294] width 932 height 423
click at [1028, 63] on icon "Erase input" at bounding box center [1032, 62] width 8 height 10
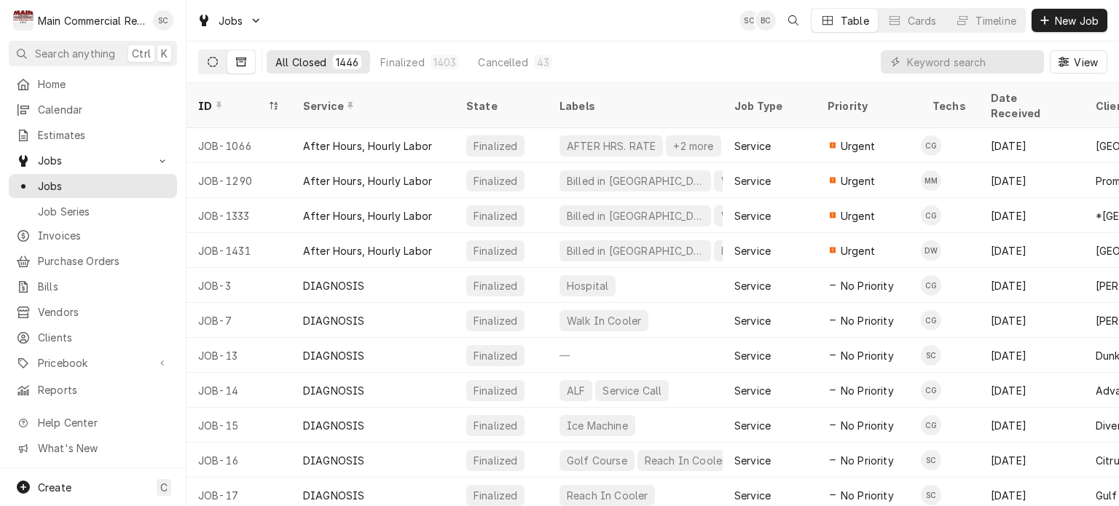
click at [212, 63] on icon "Dynamic Content Wrapper" at bounding box center [213, 62] width 10 height 10
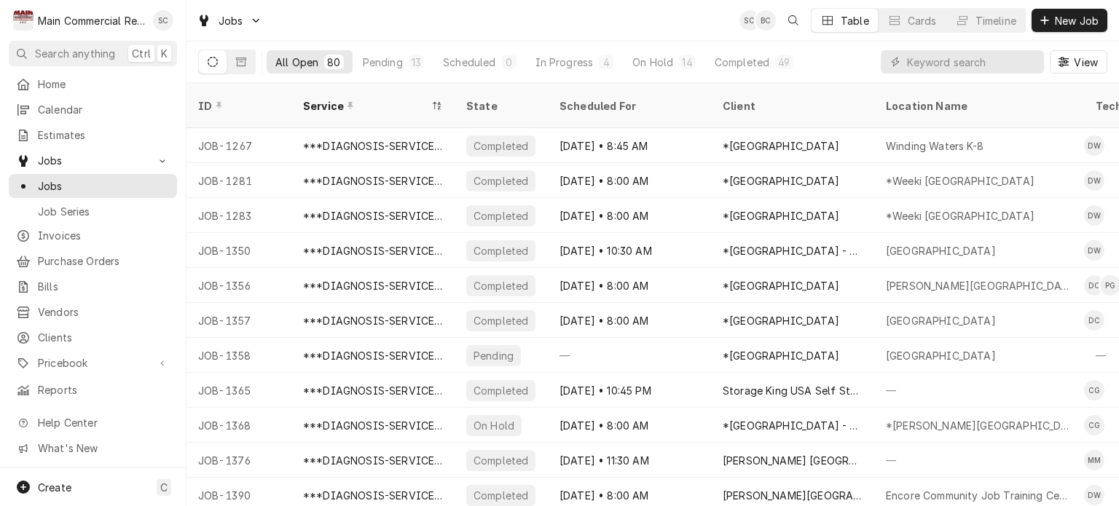
click at [626, 28] on div "Jobs SC BC Table Cards Timeline New Job" at bounding box center [652, 20] width 932 height 41
click at [748, 61] on div "Completed" at bounding box center [741, 62] width 55 height 15
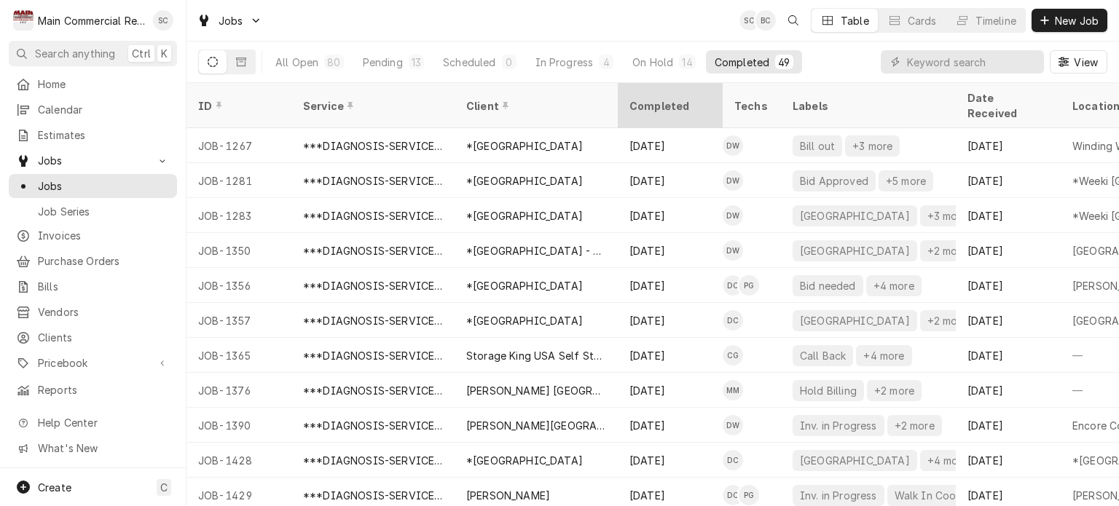
click at [661, 98] on div "Completed" at bounding box center [668, 105] width 79 height 15
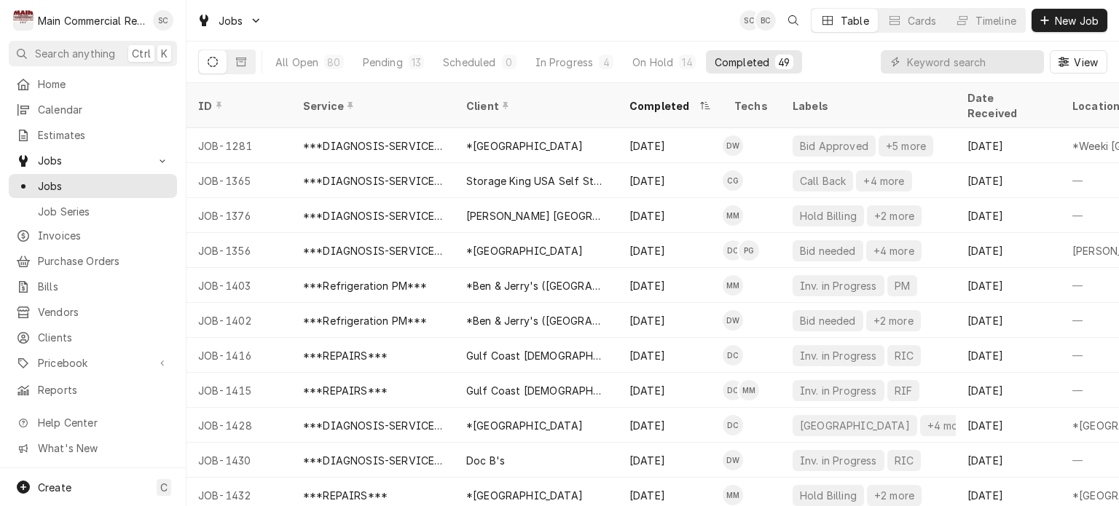
click at [642, 17] on div "Jobs SC BC Table Cards Timeline New Job" at bounding box center [652, 20] width 932 height 41
click at [605, 20] on div "Jobs SC BC Table Cards Timeline New Job" at bounding box center [652, 20] width 932 height 41
click at [634, 25] on div "Jobs SC BC Table Cards Timeline New Job" at bounding box center [652, 20] width 932 height 41
click at [375, 60] on div "Pending" at bounding box center [383, 62] width 40 height 15
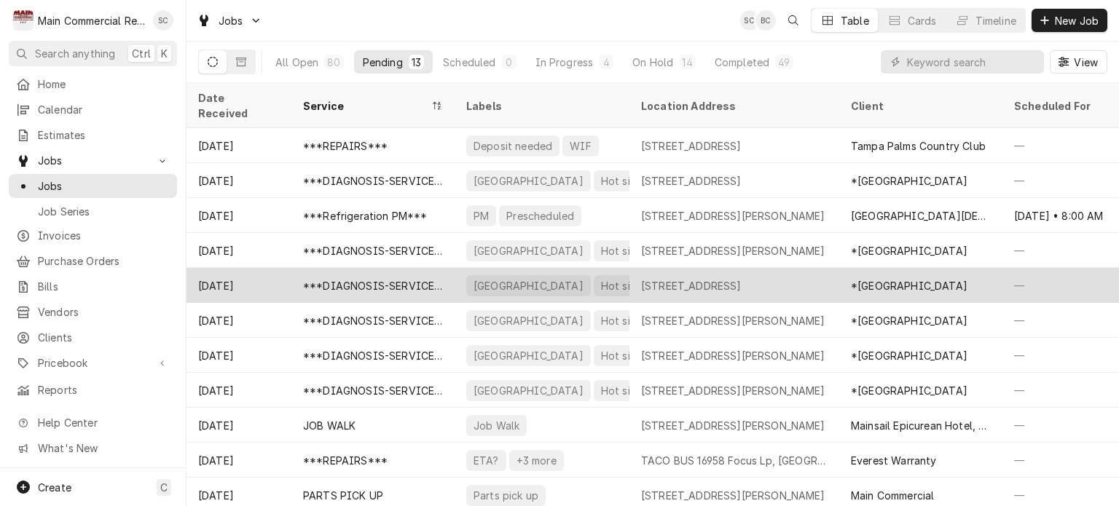
scroll to position [70, 0]
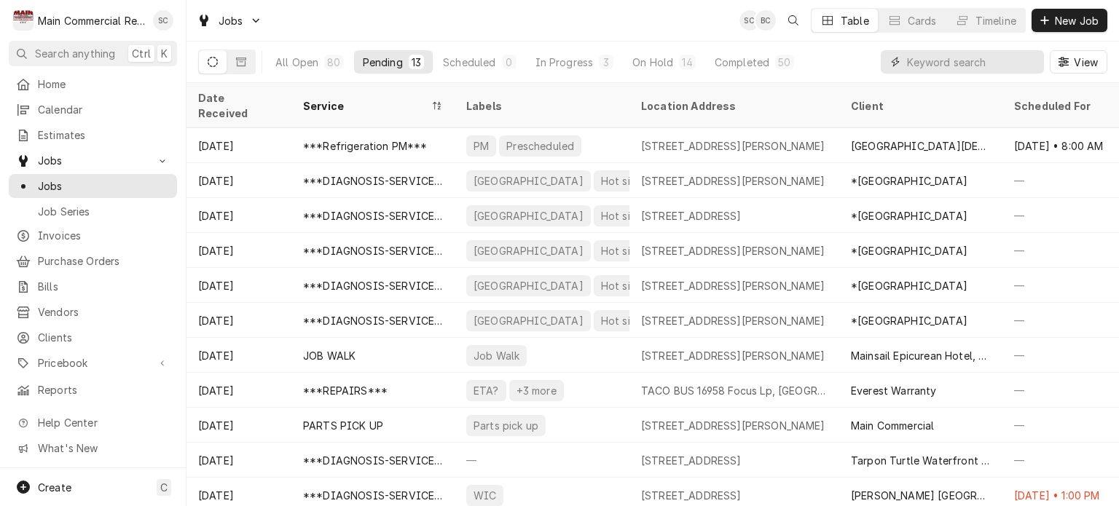
click at [955, 63] on input "Dynamic Content Wrapper" at bounding box center [972, 61] width 130 height 23
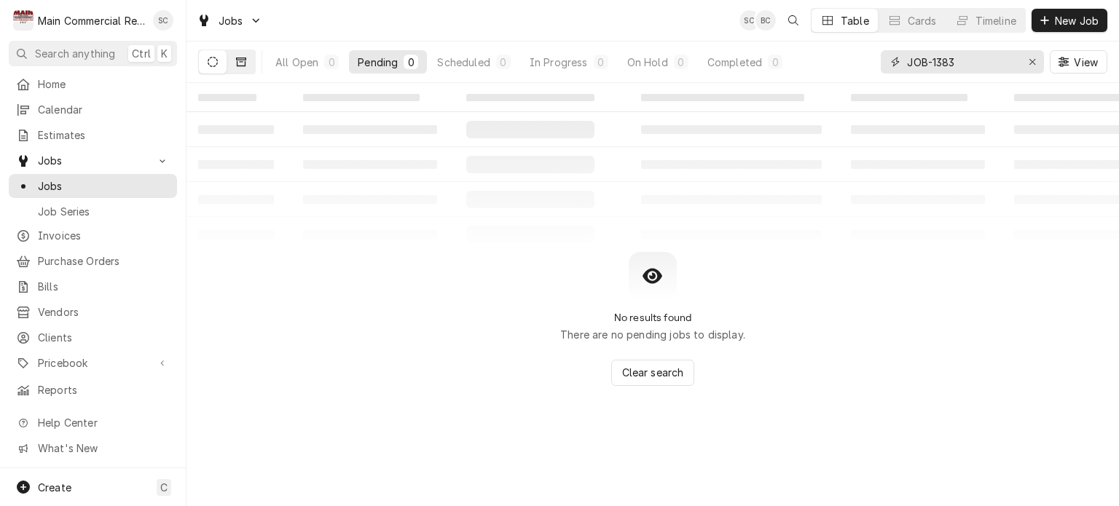
type input "JOB-1383"
click at [242, 66] on button "Dynamic Content Wrapper" at bounding box center [241, 61] width 28 height 23
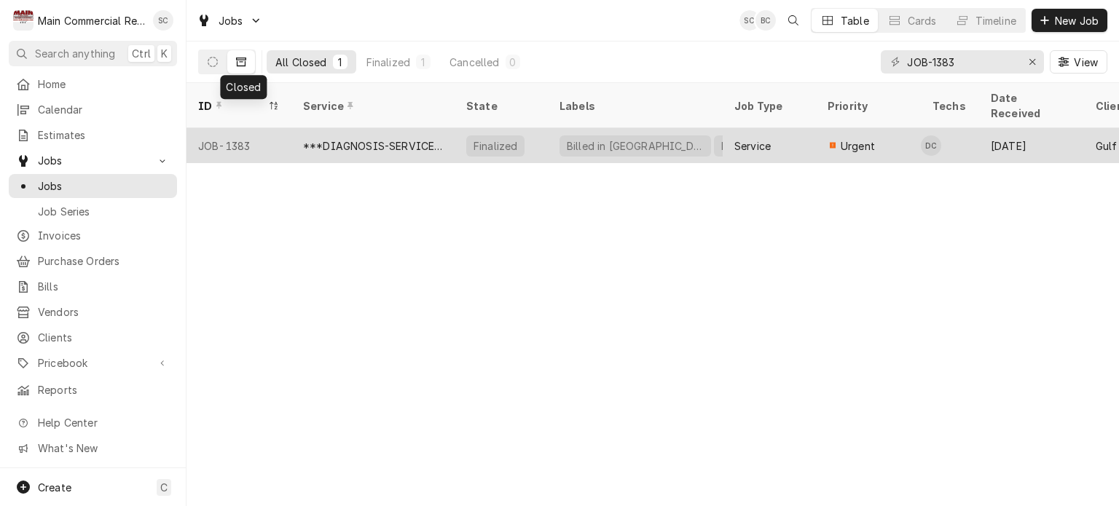
click at [405, 138] on div "***DIAGNOSIS-SERVICE CALL***" at bounding box center [373, 145] width 140 height 15
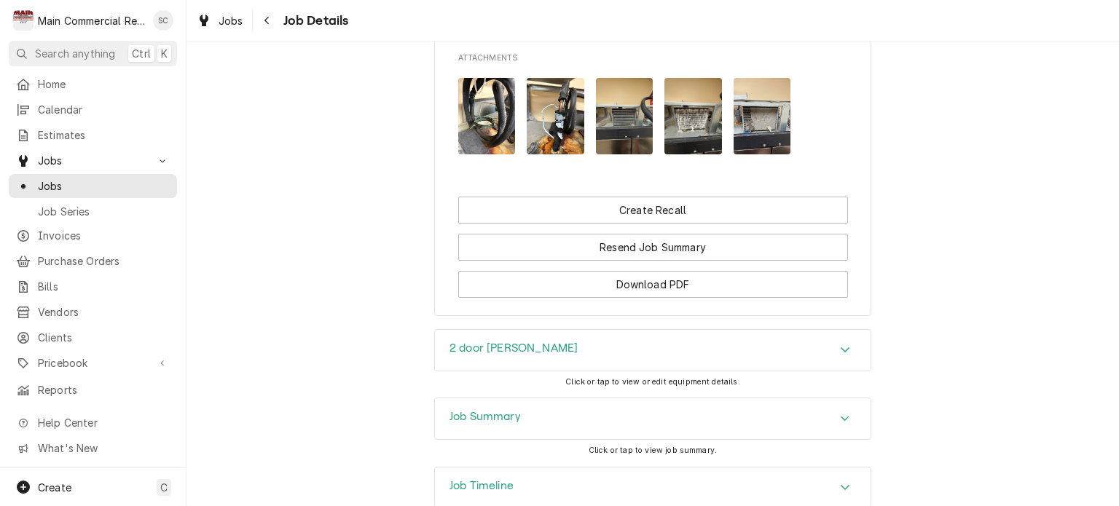
scroll to position [1526, 0]
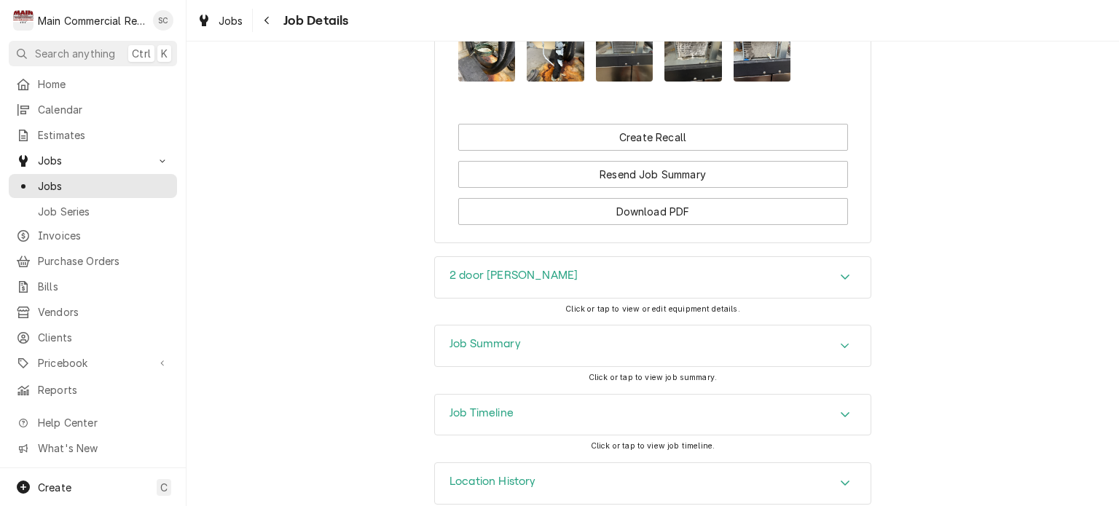
click at [840, 340] on icon "Accordion Header" at bounding box center [845, 346] width 10 height 12
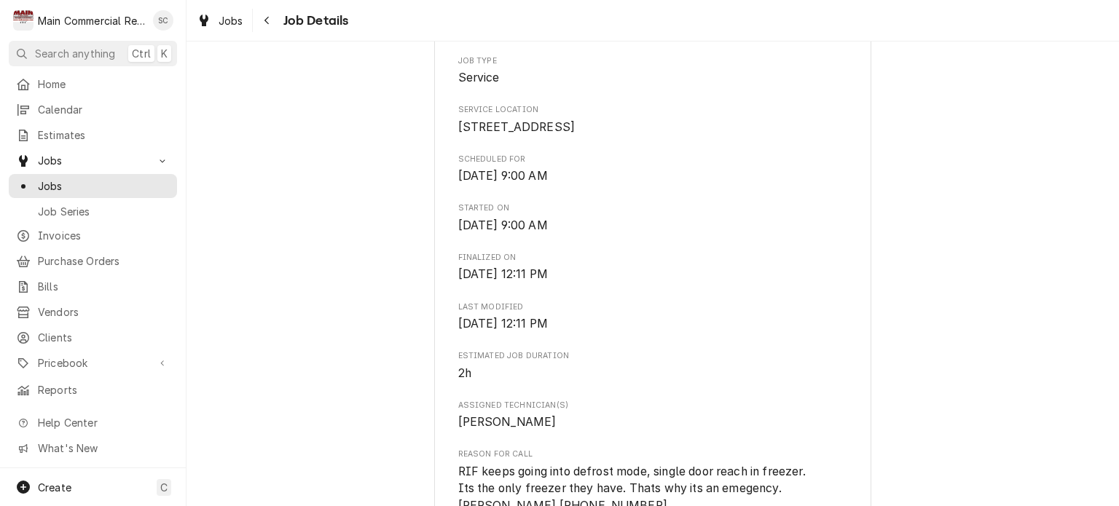
scroll to position [0, 0]
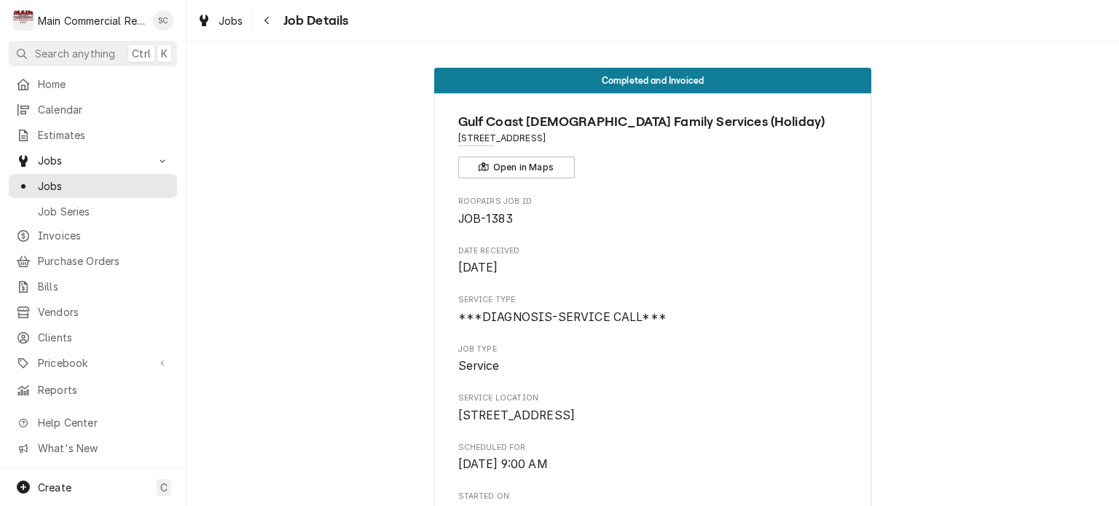
drag, startPoint x: 695, startPoint y: 469, endPoint x: 599, endPoint y: 487, distance: 97.8
click at [674, 465] on div "Scheduled For Wed, Sep 10th, 2025 - 9:00 AM" at bounding box center [653, 457] width 390 height 31
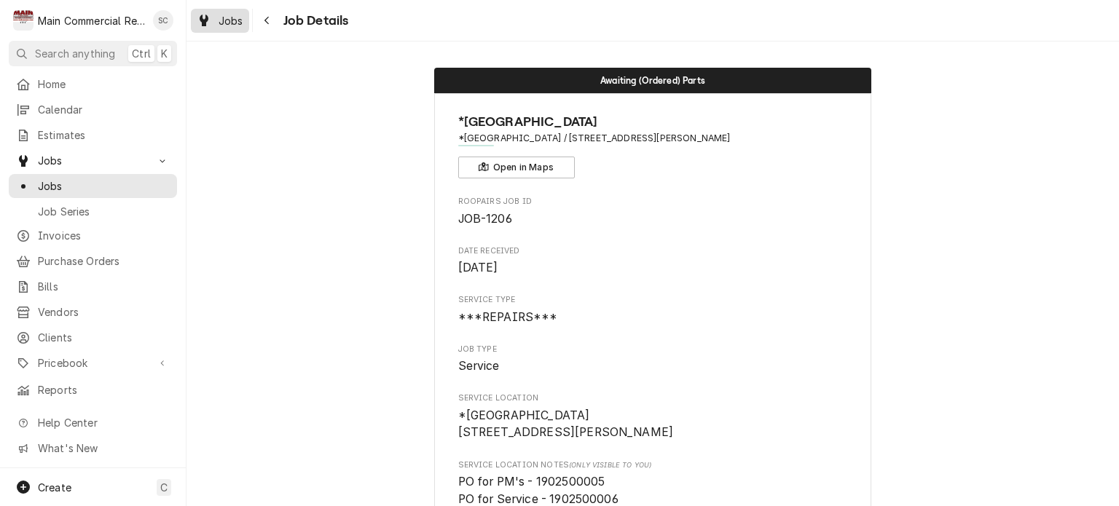
click at [220, 18] on span "Jobs" at bounding box center [230, 20] width 25 height 15
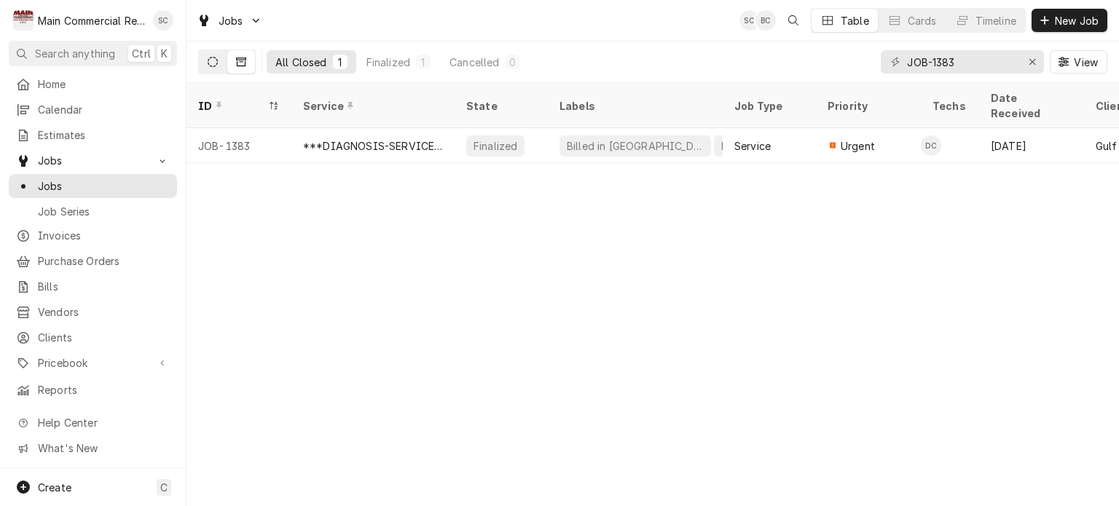
click at [209, 60] on icon "Dynamic Content Wrapper" at bounding box center [213, 62] width 10 height 10
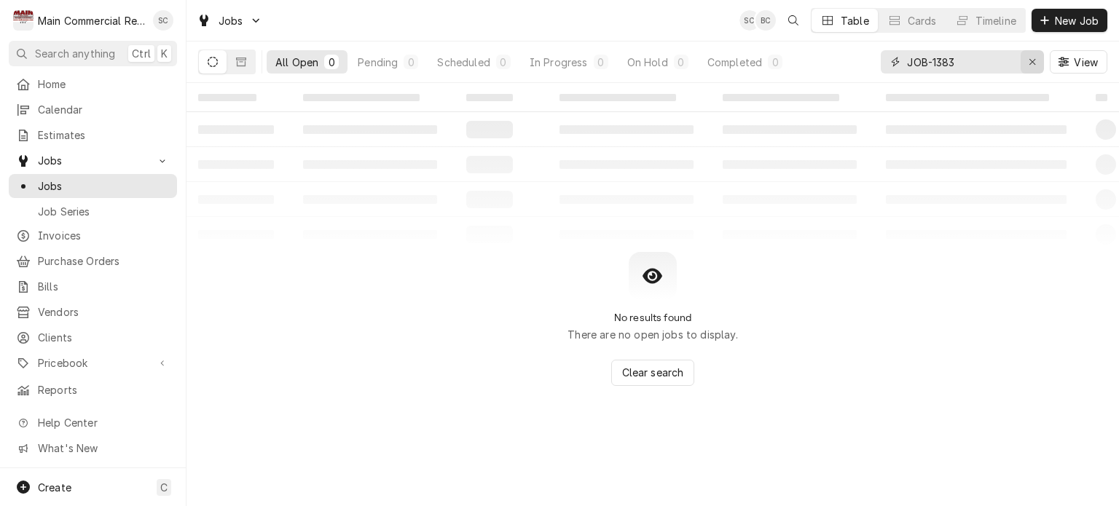
click at [1032, 62] on icon "Erase input" at bounding box center [1032, 62] width 6 height 6
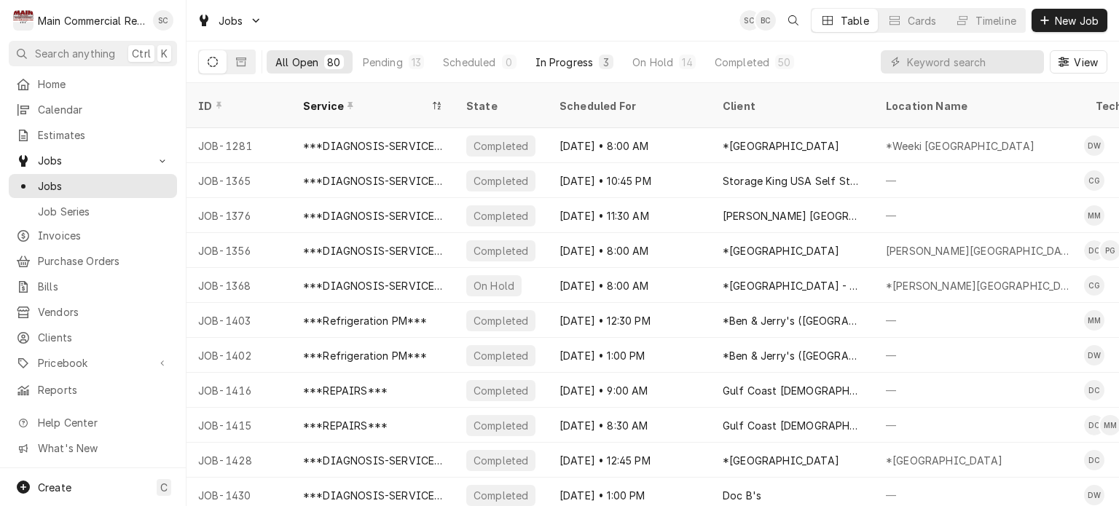
click at [546, 66] on div "In Progress" at bounding box center [564, 62] width 58 height 15
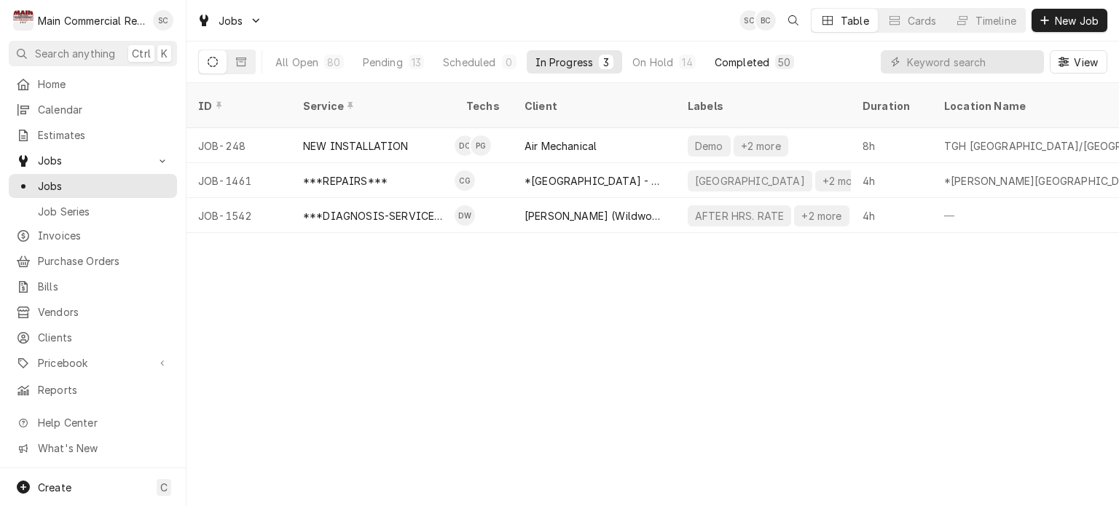
click at [741, 57] on div "Completed" at bounding box center [741, 62] width 55 height 15
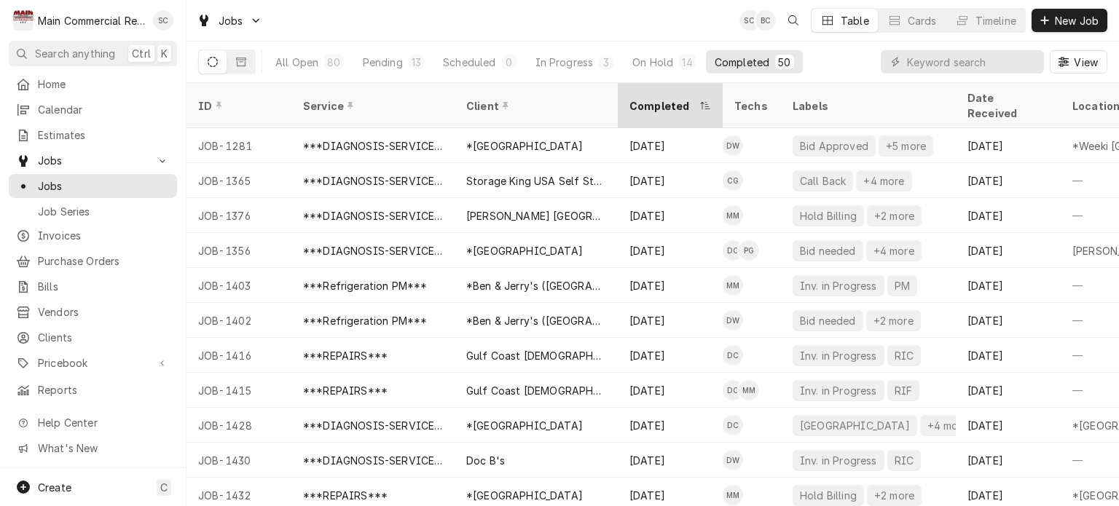
click at [644, 101] on div "Completed" at bounding box center [662, 105] width 67 height 15
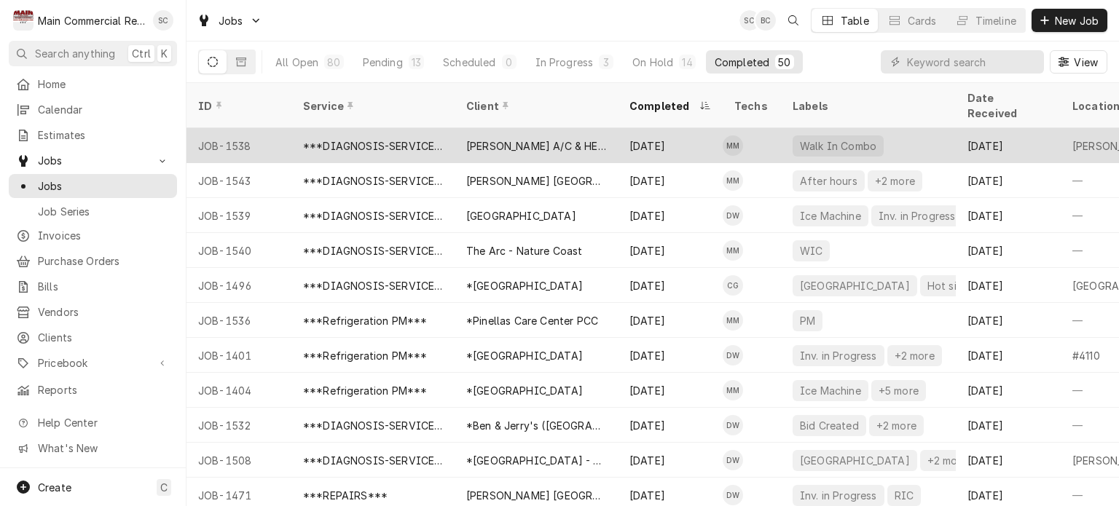
click at [631, 128] on div "Oct 9" at bounding box center [670, 145] width 105 height 35
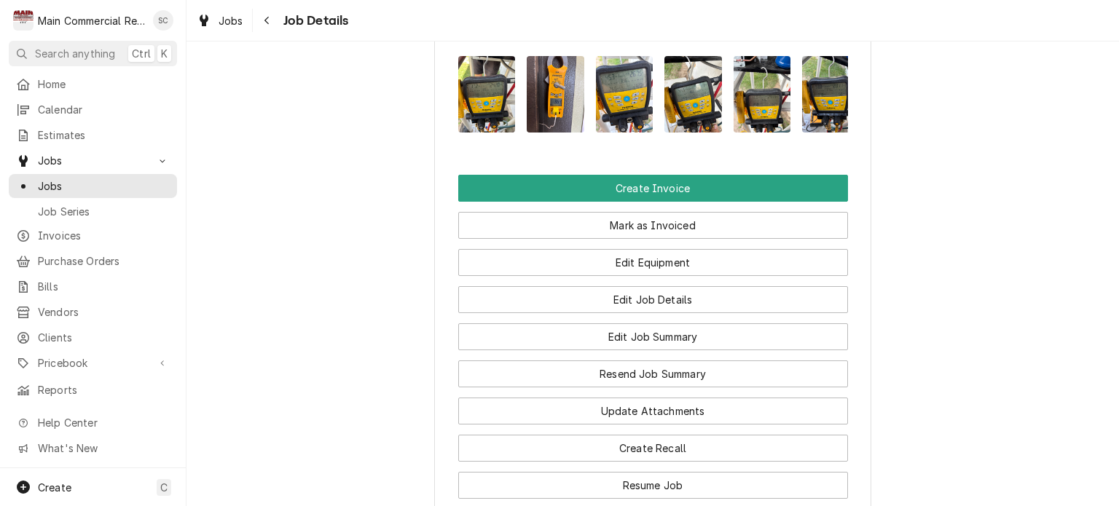
scroll to position [1863, 0]
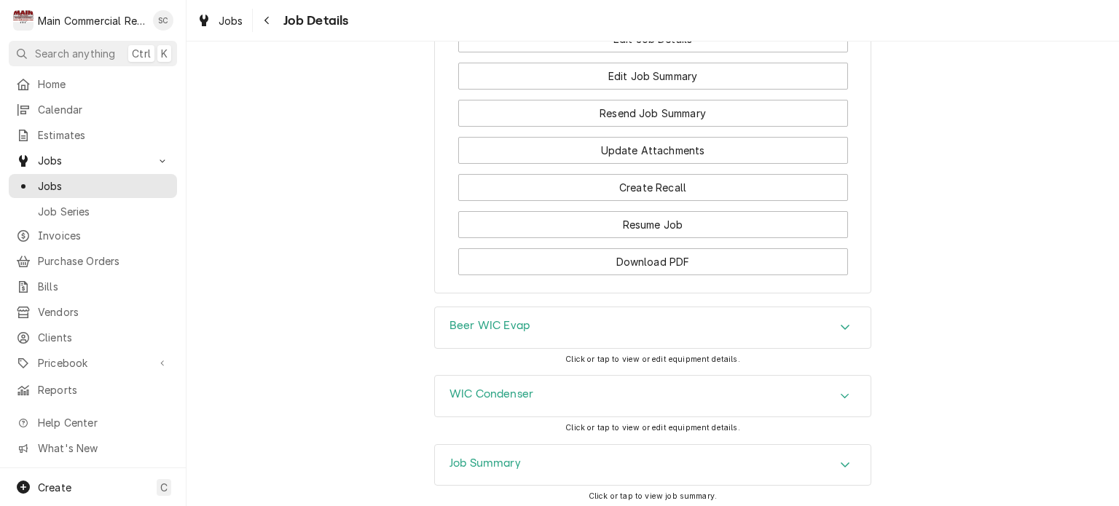
click at [840, 459] on icon "Accordion Header" at bounding box center [845, 465] width 10 height 12
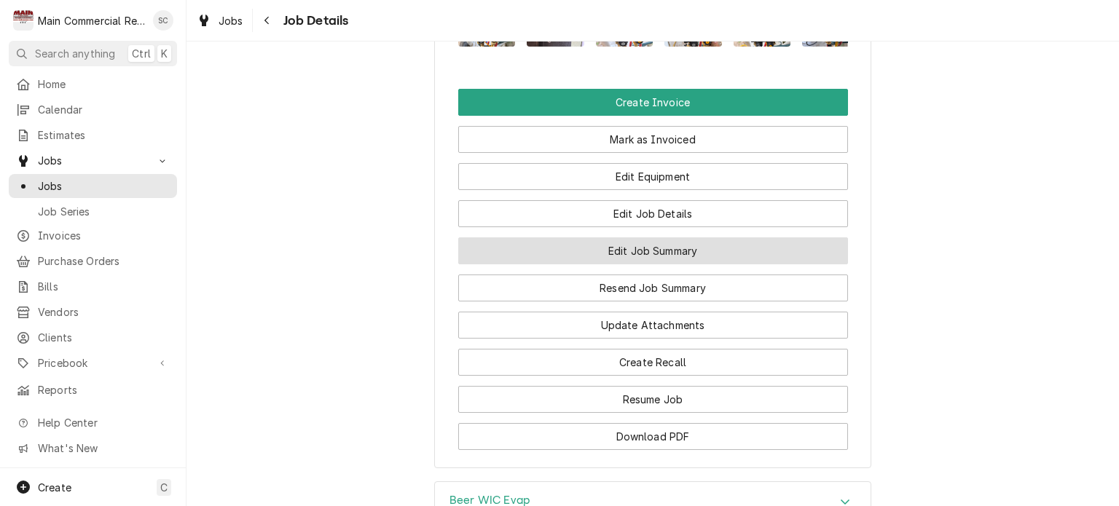
scroll to position [1542, 0]
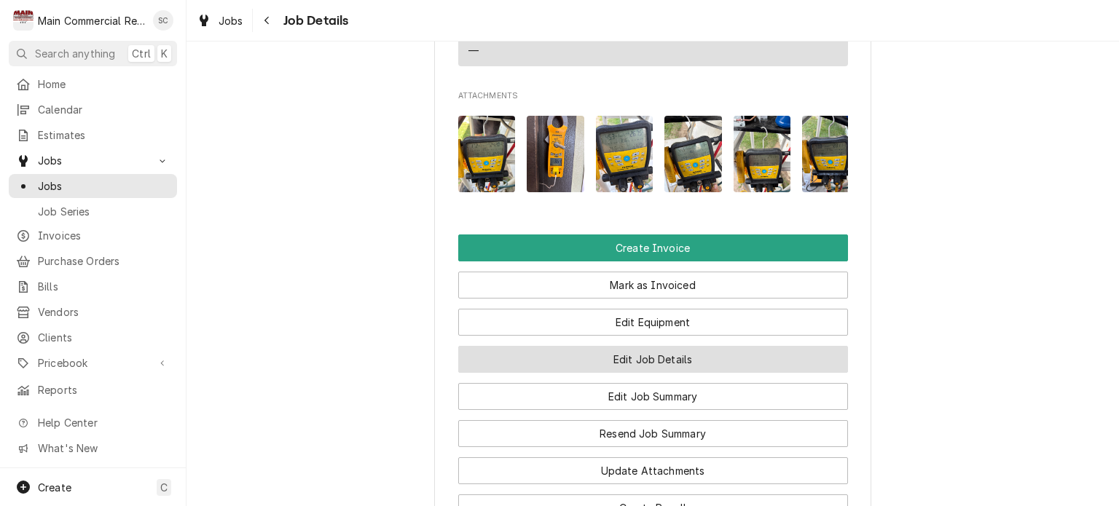
click at [650, 346] on button "Edit Job Details" at bounding box center [653, 359] width 390 height 27
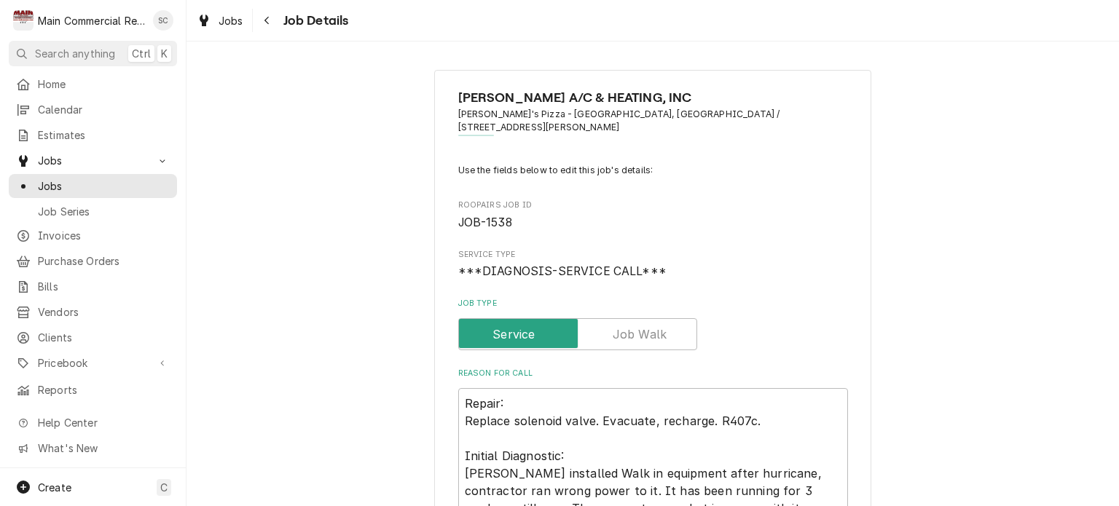
type textarea "x"
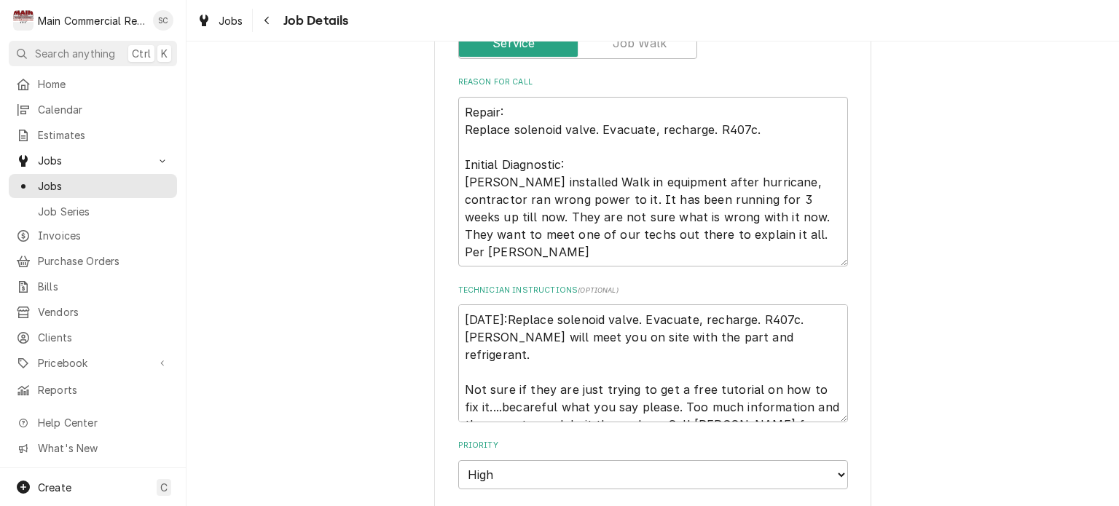
scroll to position [437, 0]
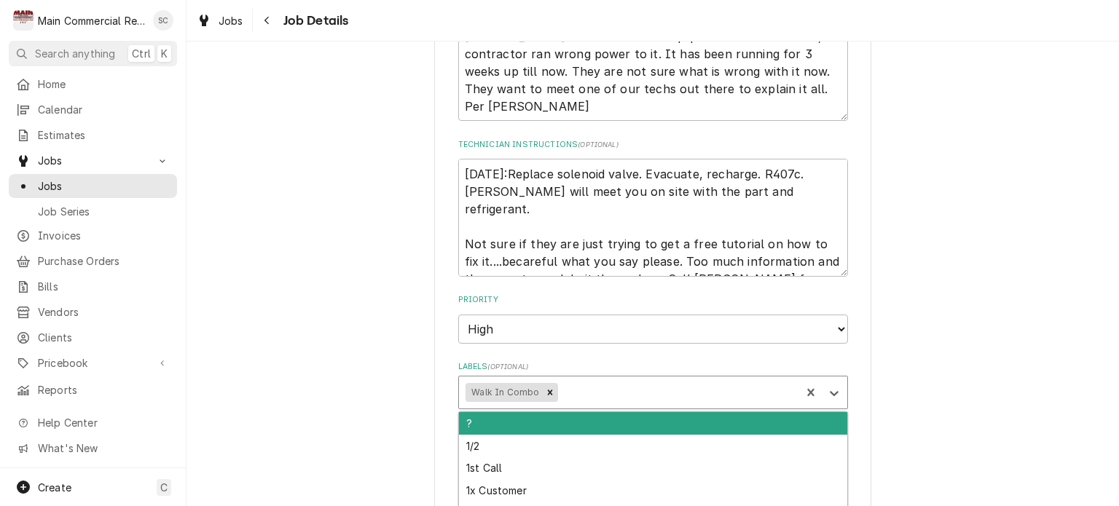
click at [651, 379] on div "Labels" at bounding box center [677, 392] width 232 height 26
type input "Bill out"
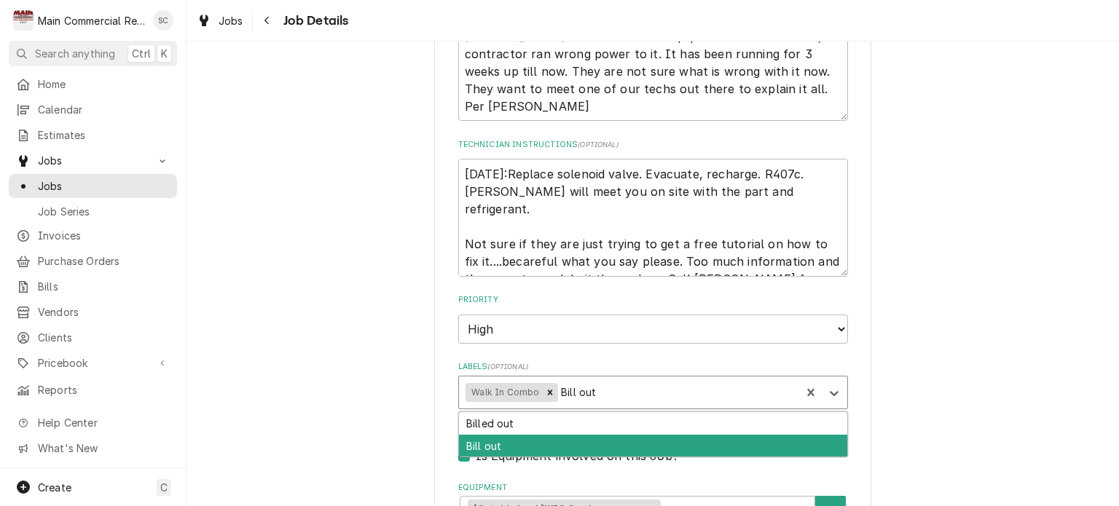
click at [647, 435] on div "Bill out" at bounding box center [653, 446] width 388 height 23
type textarea "x"
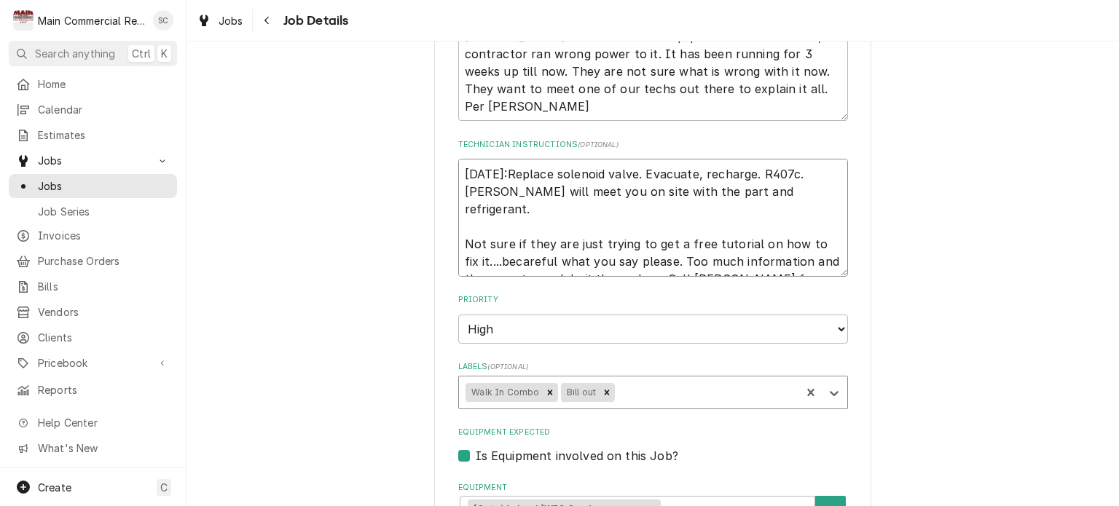
click at [790, 179] on textarea "10/9/25:Replace solenoid valve. Evacuate, recharge. R407c. Mike will meet you o…" at bounding box center [653, 218] width 390 height 118
type textarea "x"
type textarea "10/9/25:Replace solenoid valve. Evacuate, recharge. R407c. Mike will meet you o…"
type textarea "x"
type textarea "10/9/25:Replace solenoid valve. Evacuate, recharge. R407c. Mike will meet you o…"
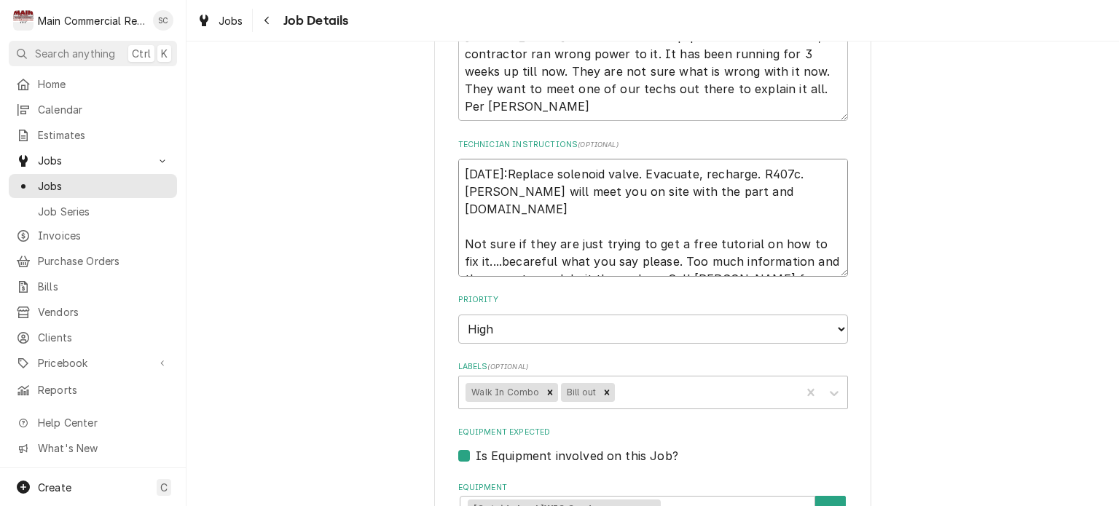
type textarea "x"
type textarea "10/9/25:Replace solenoid valve. Evacuate, recharge. R407c. Mike will meet you o…"
type textarea "x"
type textarea "10/9/25:Replace solenoid valve. Evacuate, recharge. R407c. Mike will meet you o…"
type textarea "x"
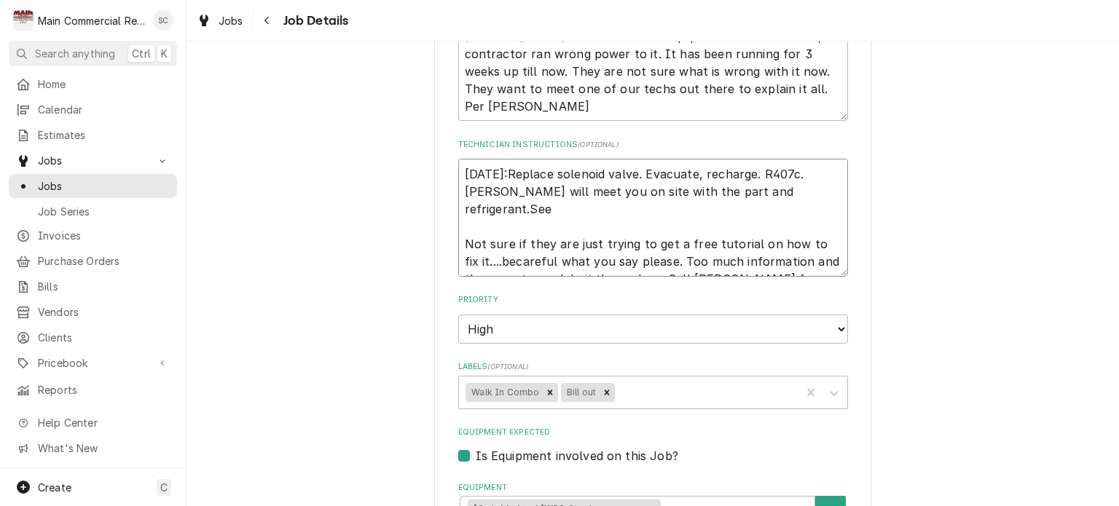
type textarea "10/9/25:Replace solenoid valve. Evacuate, recharge. R407c. Mike will meet you o…"
type textarea "x"
type textarea "10/9/25:Replace solenoid valve. Evacuate, recharge. R407c. Mike will meet you o…"
type textarea "x"
type textarea "10/9/25:Replace solenoid valve. Evacuate, recharge. R407c. Mike will meet you o…"
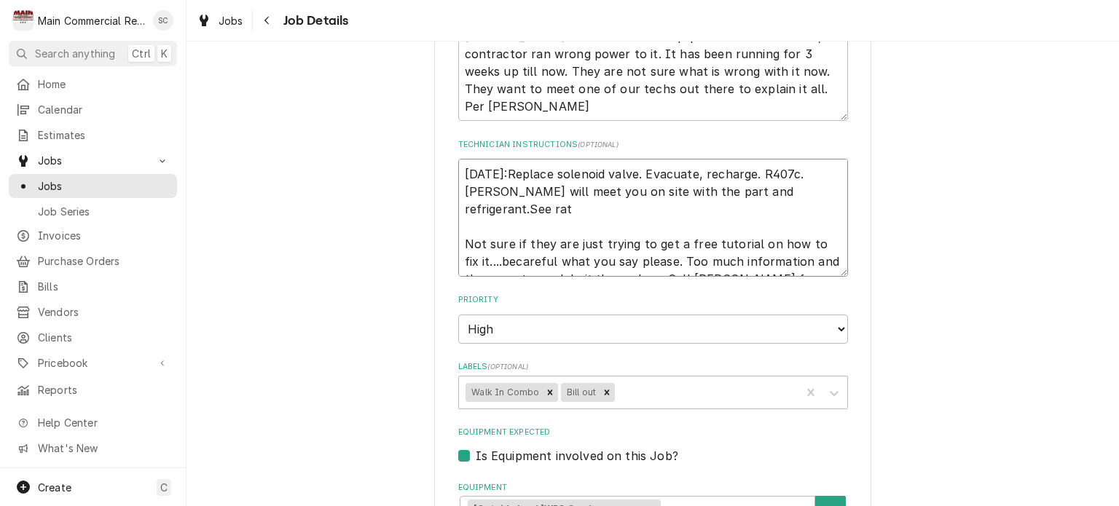
type textarea "x"
type textarea "10/9/25:Replace solenoid valve. Evacuate, recharge. R407c. Mike will meet you o…"
type textarea "x"
type textarea "10/9/25:Replace solenoid valve. Evacuate, recharge. R407c. Mike will meet you o…"
type textarea "x"
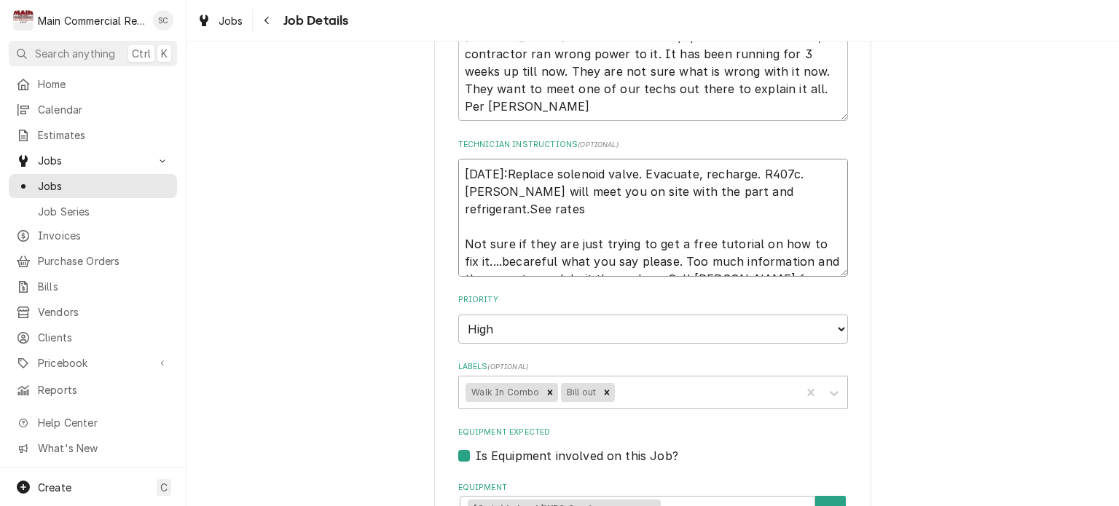
type textarea "10/9/25:Replace solenoid valve. Evacuate, recharge. R407c. Mike will meet you o…"
type textarea "x"
type textarea "10/9/25:Replace solenoid valve. Evacuate, recharge. R407c. Mike will meet you o…"
type textarea "x"
type textarea "10/9/25:Replace solenoid valve. Evacuate, recharge. R407c. Mike will meet you o…"
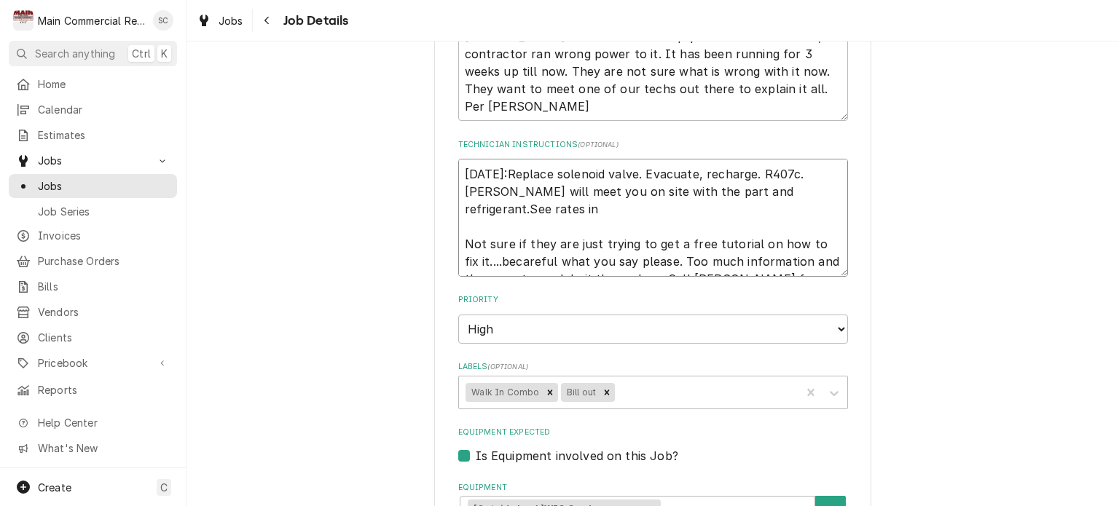
type textarea "x"
type textarea "10/9/25:Replace solenoid valve. Evacuate, recharge. R407c. Mike will meet you o…"
type textarea "x"
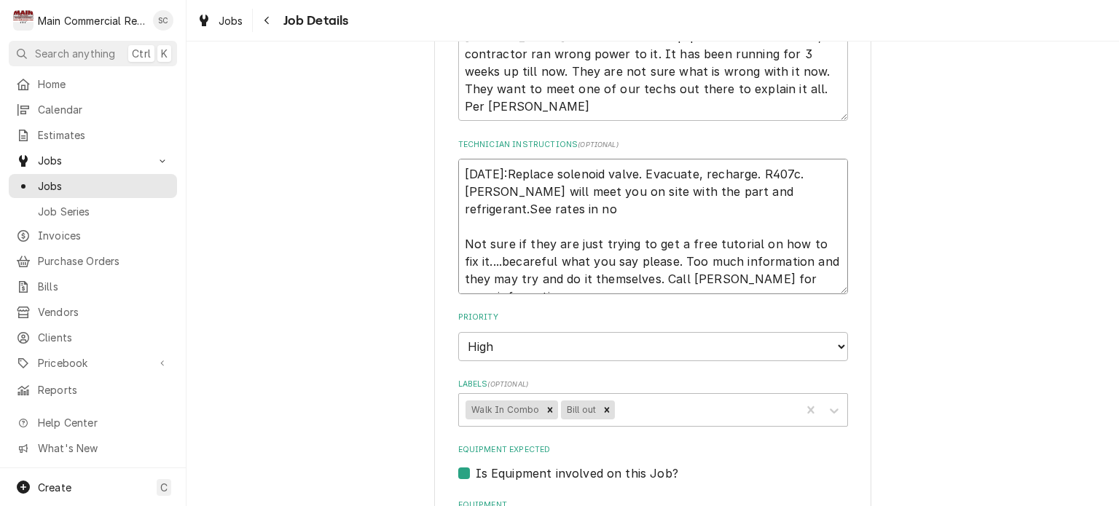
type textarea "10/9/25:Replace solenoid valve. Evacuate, recharge. R407c. Mike will meet you o…"
type textarea "x"
type textarea "10/9/25:Replace solenoid valve. Evacuate, recharge. R407c. Mike will meet you o…"
type textarea "x"
type textarea "10/9/25:Replace solenoid valve. Evacuate, recharge. R407c. Mike will meet you o…"
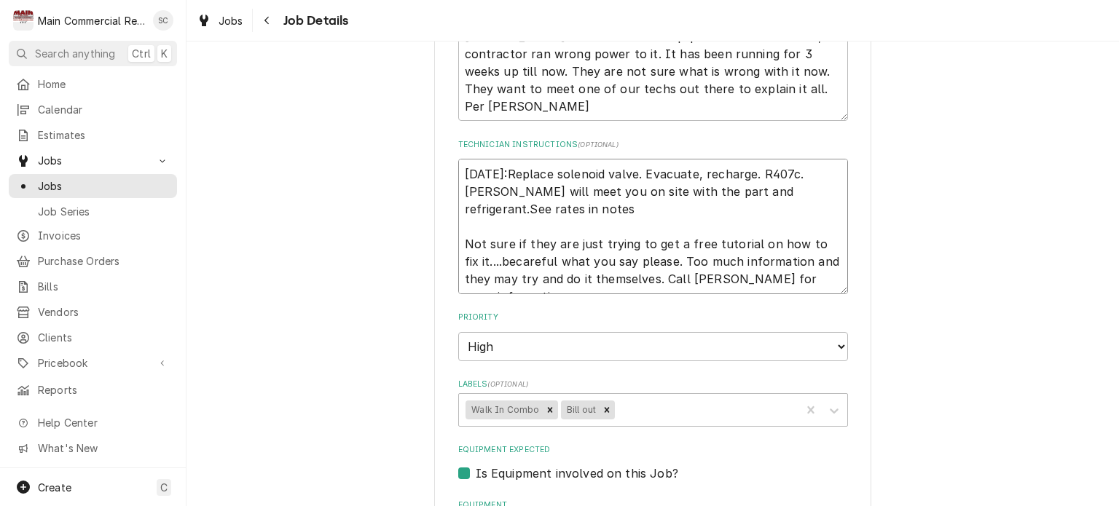
type textarea "x"
type textarea "10/9/25:Replace solenoid valve. Evacuate, recharge. R407c. Mike will meet you o…"
type textarea "x"
type textarea "10/9/25:Replace solenoid valve. Evacuate, recharge. R407c. Mike will meet you o…"
type textarea "x"
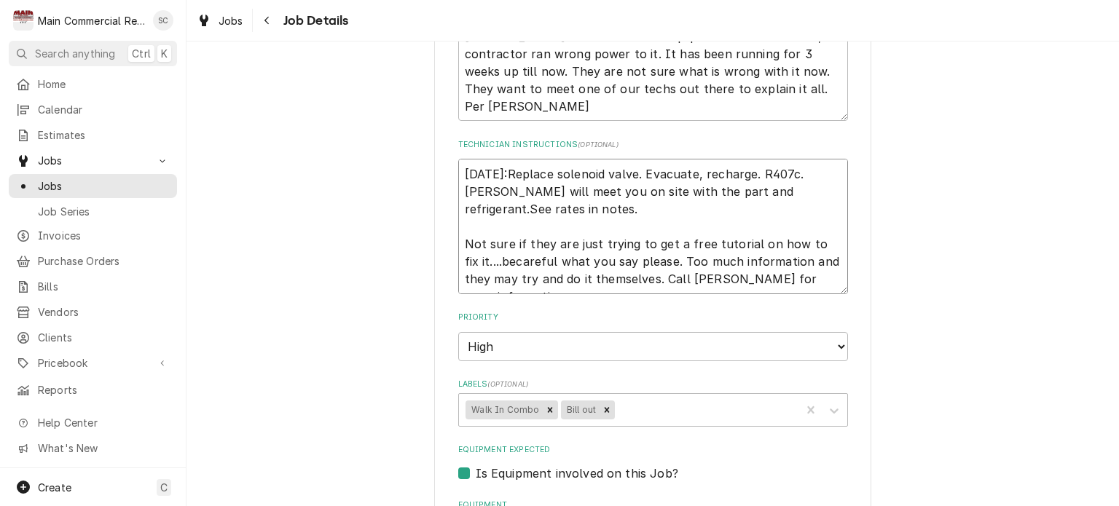
type textarea "10/9/25:Replace solenoid valve. Evacuate, recharge. R407c. Mike will meet you o…"
type textarea "x"
type textarea "10/9/25:Replace solenoid valve. Evacuate, recharge. R407c. Mike will meet you o…"
type textarea "x"
type textarea "10/9/25:Replace solenoid valve. Evacuate, recharge. R407c. Mike will meet you o…"
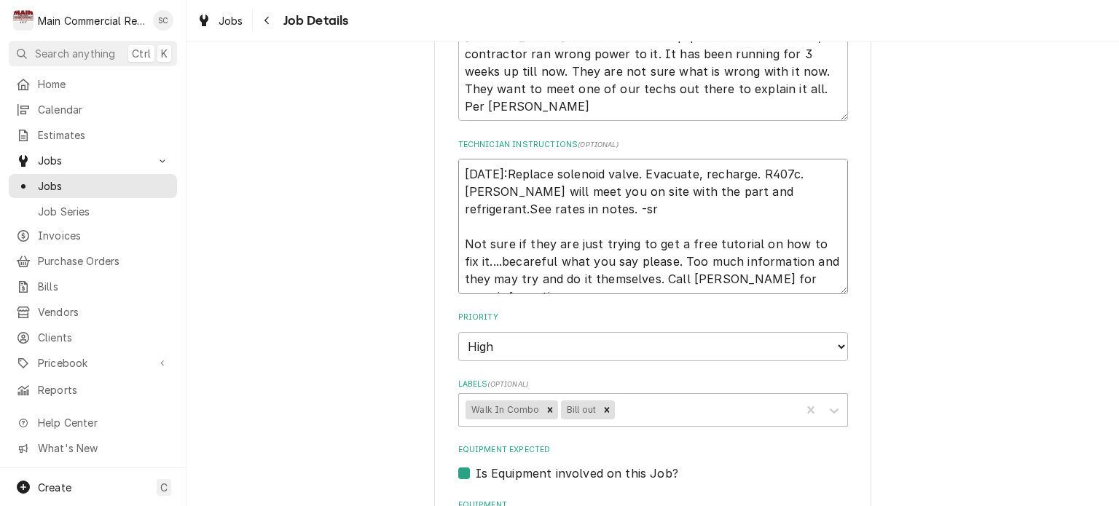
type textarea "x"
type textarea "10/9/25:Replace solenoid valve. Evacuate, recharge. R407c. Mike will meet you o…"
type textarea "x"
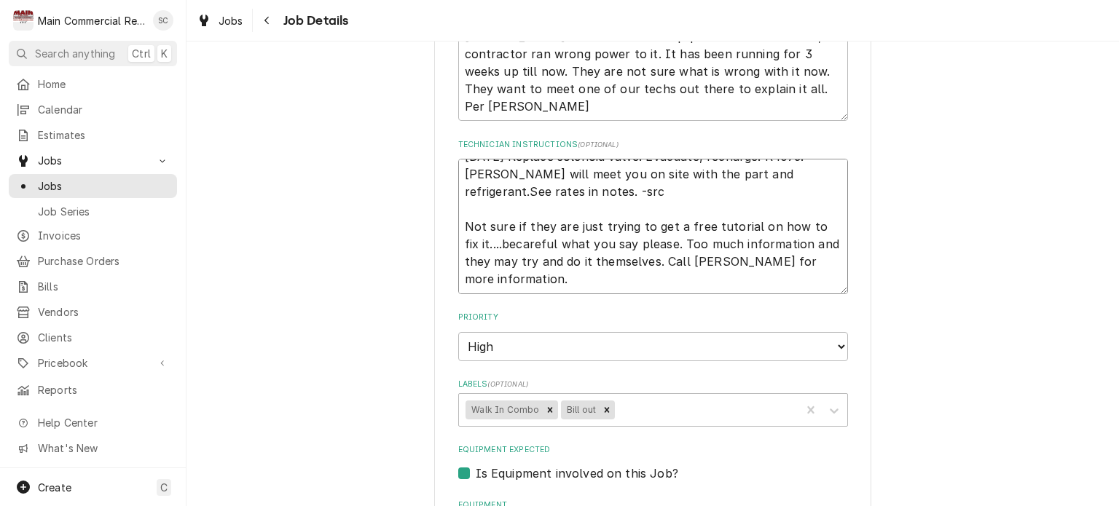
scroll to position [1094, 0]
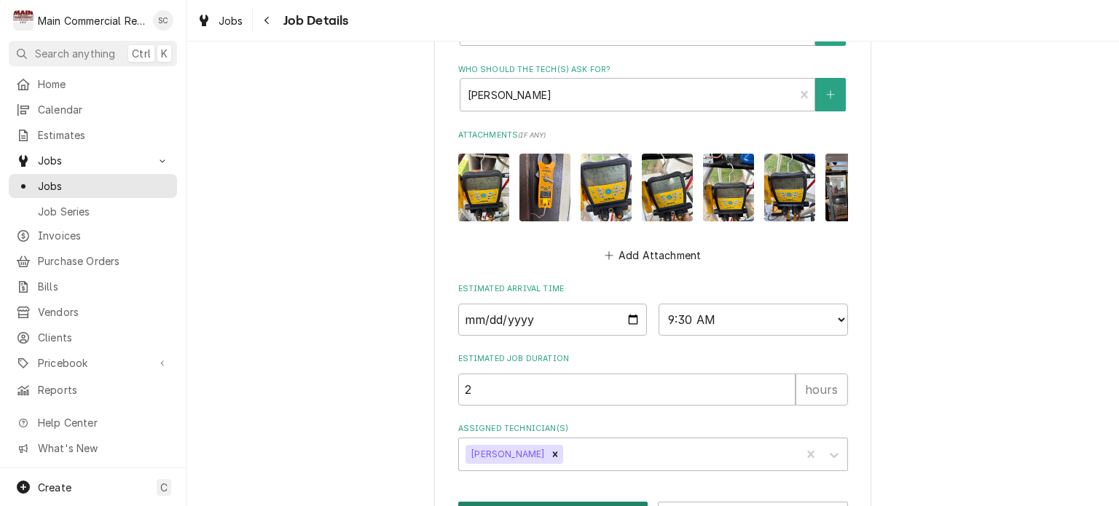
type textarea "10/9/25:Replace solenoid valve. Evacuate, recharge. R407c. Mike will meet you o…"
click at [595, 502] on button "Save" at bounding box center [553, 515] width 190 height 27
type textarea "x"
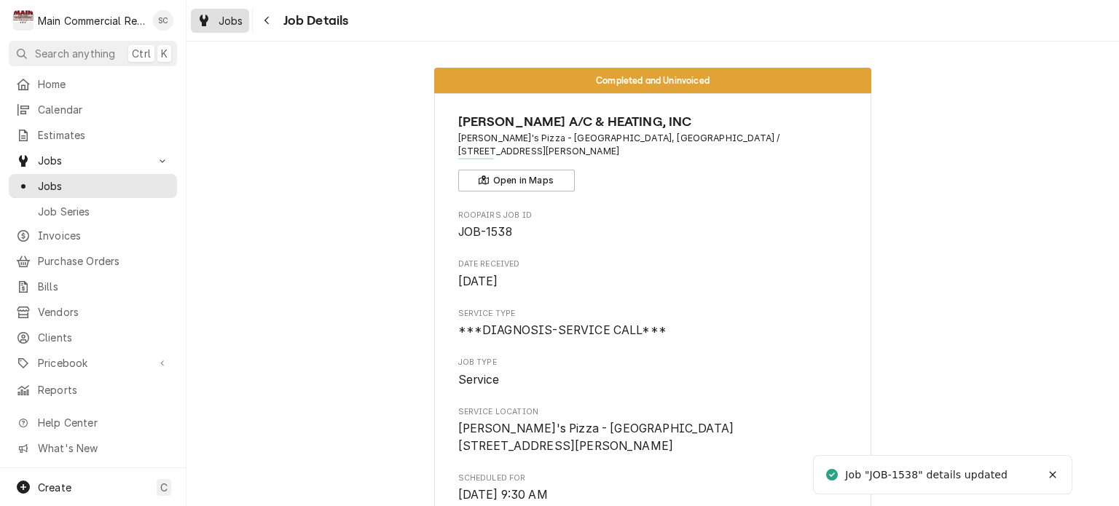
click at [221, 24] on span "Jobs" at bounding box center [230, 20] width 25 height 15
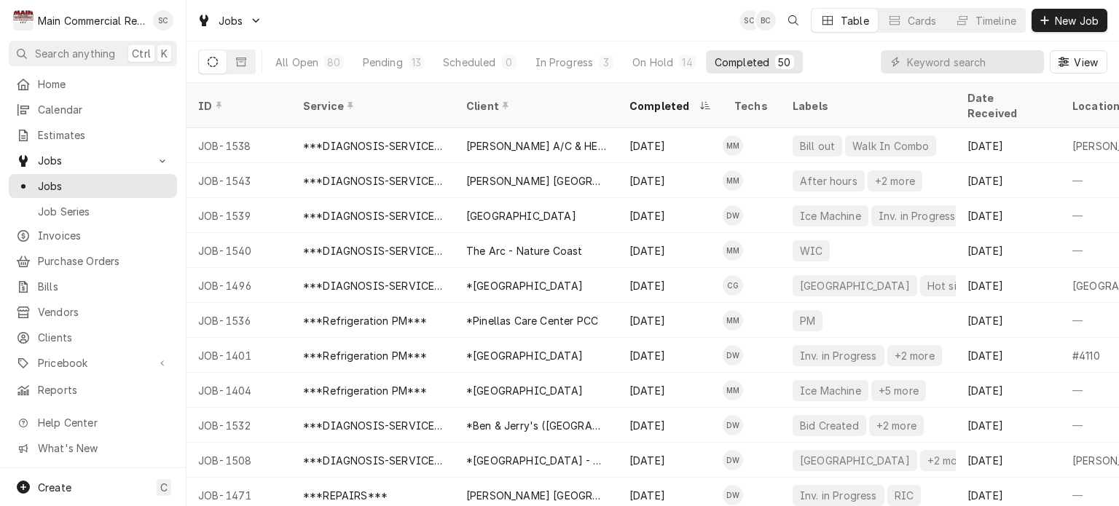
click at [498, 30] on div "Jobs SC BC Table Cards Timeline New Job" at bounding box center [652, 20] width 932 height 41
click at [982, 67] on input "Dynamic Content Wrapper" at bounding box center [972, 61] width 130 height 23
click at [399, 66] on div "Pending" at bounding box center [383, 62] width 40 height 15
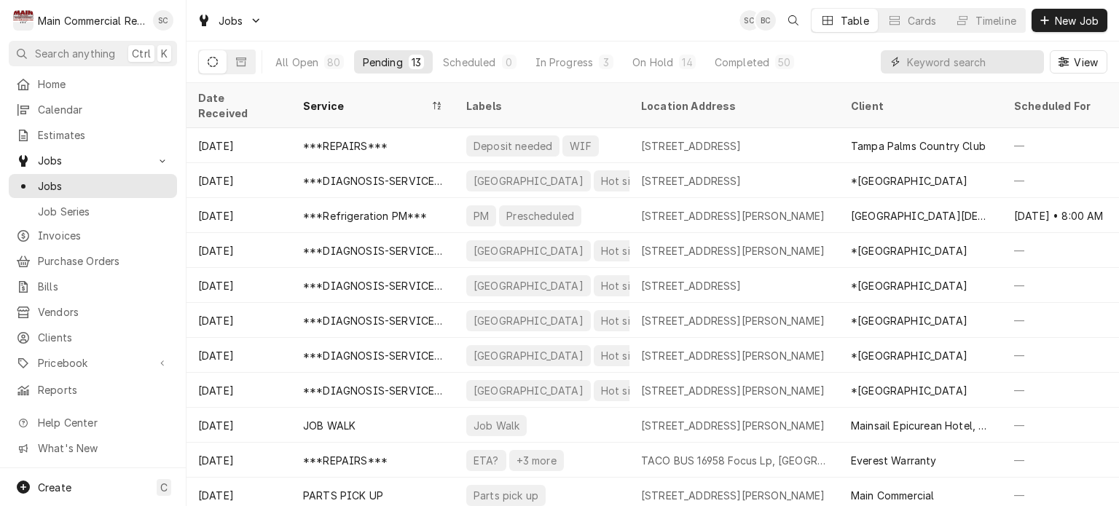
click at [939, 61] on input "Dynamic Content Wrapper" at bounding box center [972, 61] width 130 height 23
type input "Mease"
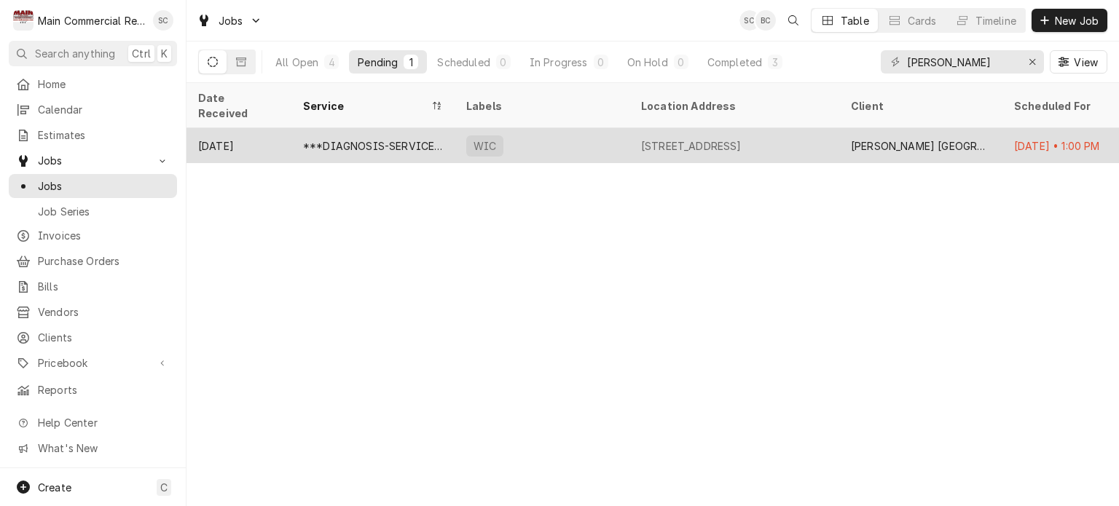
click at [728, 138] on div "[STREET_ADDRESS]" at bounding box center [691, 145] width 100 height 15
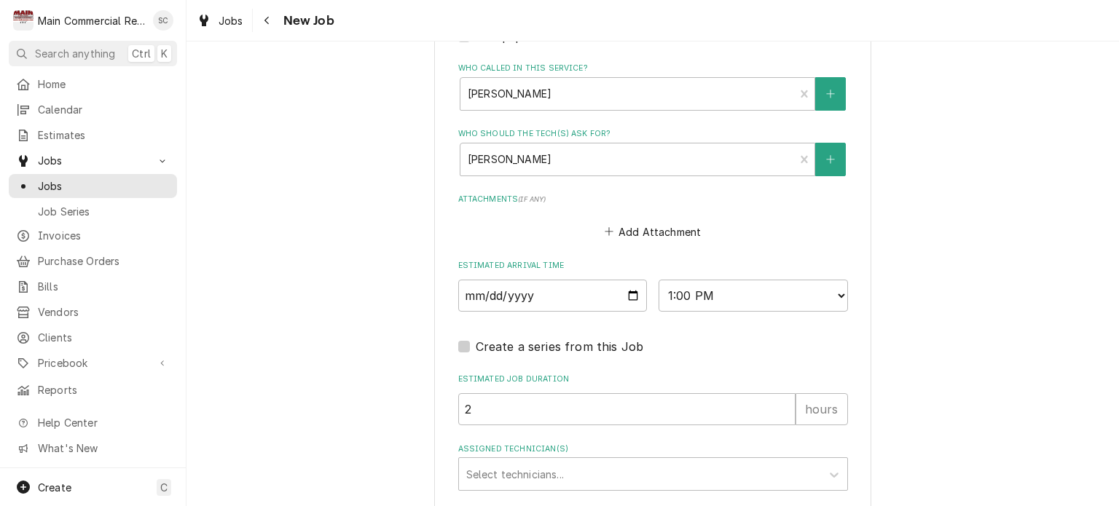
scroll to position [1234, 0]
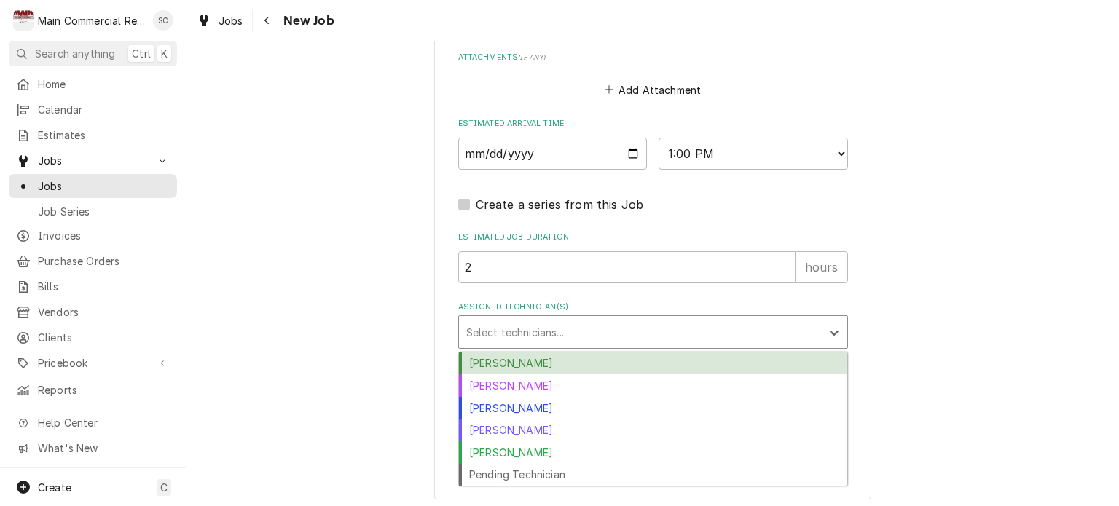
click at [558, 326] on div "Assigned Technician(s)" at bounding box center [639, 332] width 347 height 26
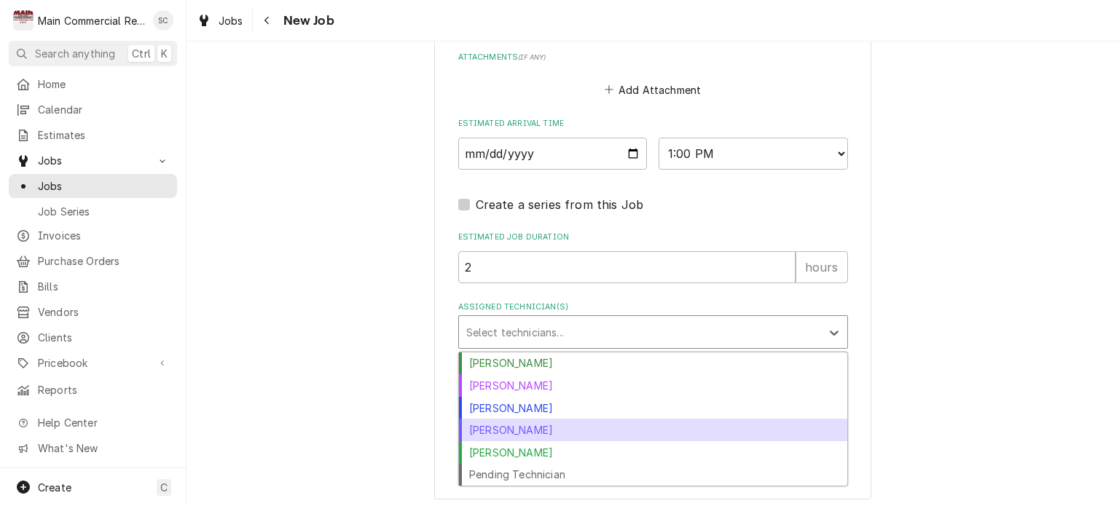
click at [533, 427] on div "Mike Marchese" at bounding box center [653, 430] width 388 height 23
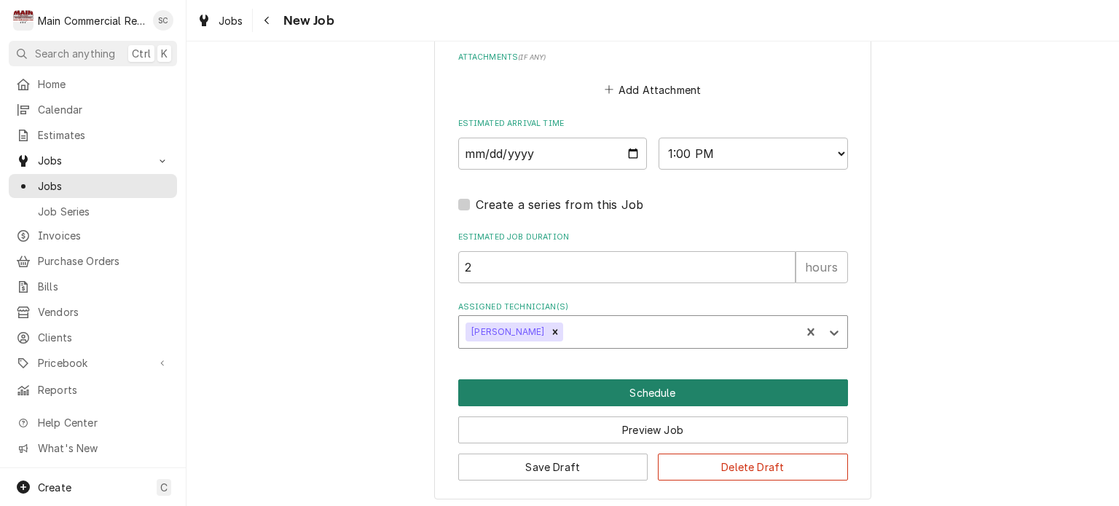
click at [678, 389] on button "Schedule" at bounding box center [653, 392] width 390 height 27
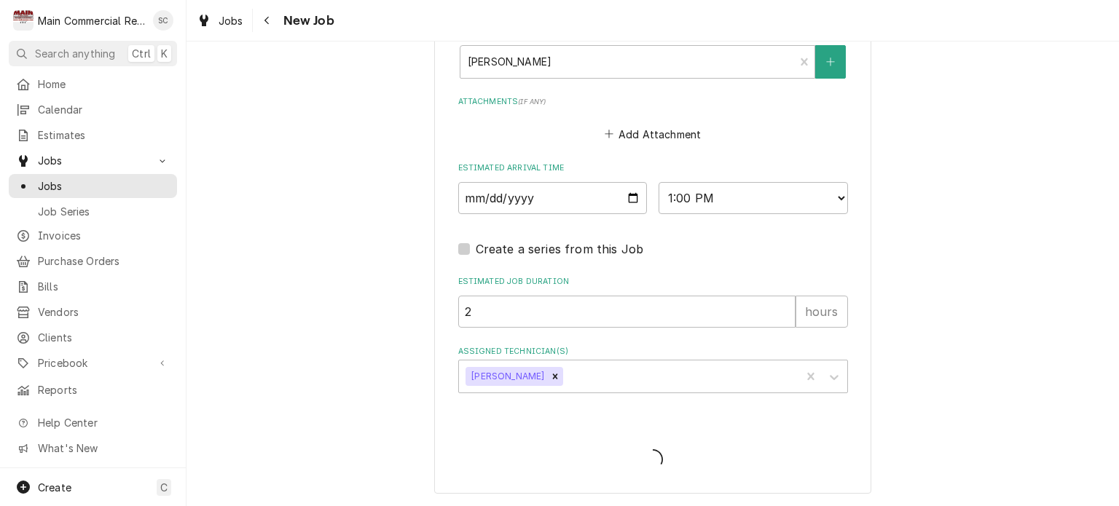
scroll to position [1185, 0]
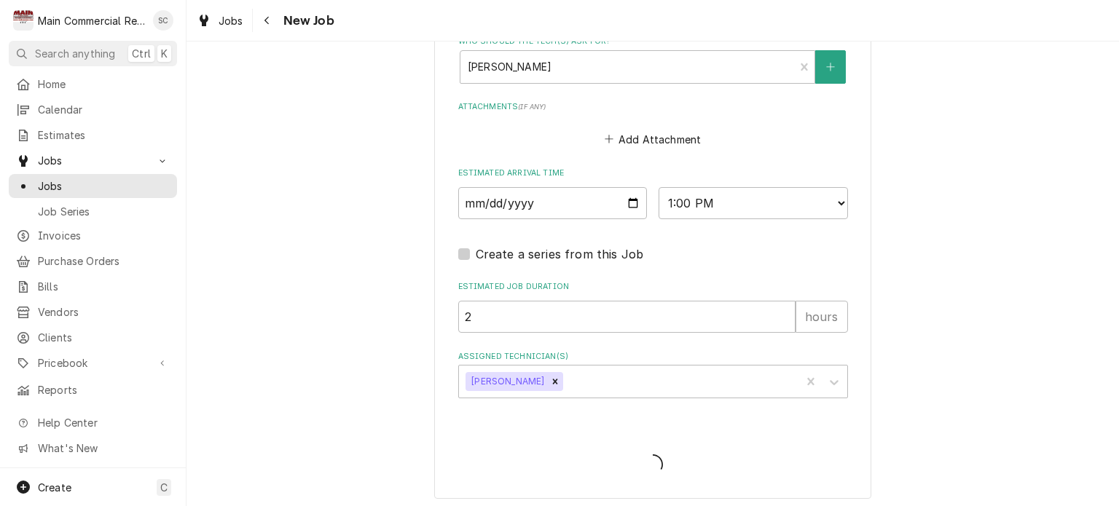
type textarea "x"
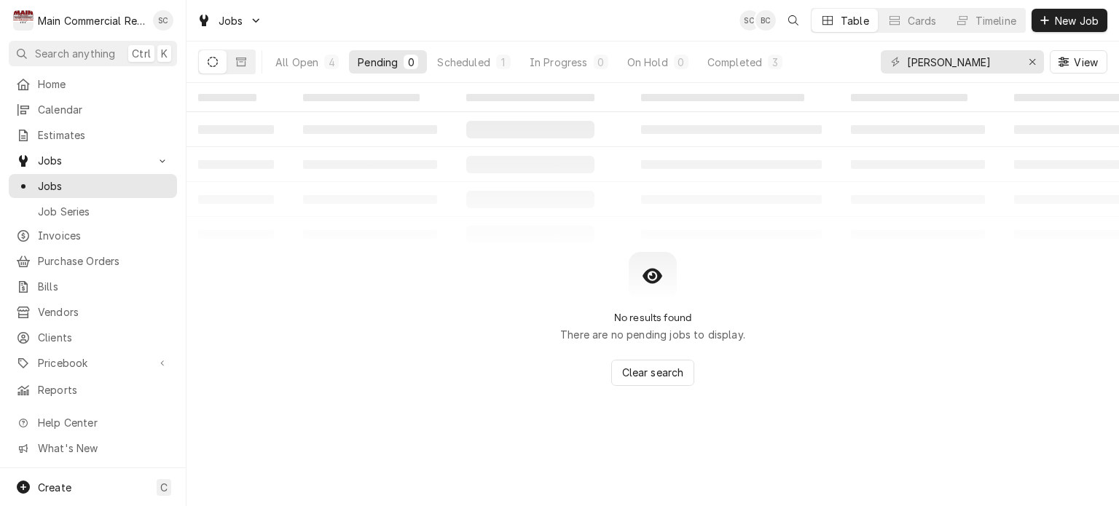
click at [650, 17] on div "Jobs SC BC Table Cards Timeline New Job" at bounding box center [652, 20] width 932 height 41
click at [701, 9] on div "Jobs SC BC Table Cards Timeline New Job" at bounding box center [652, 20] width 932 height 41
click at [708, 19] on div "Jobs SC BC Table Cards Timeline New Job" at bounding box center [652, 20] width 932 height 41
click at [1033, 61] on icon "Erase input" at bounding box center [1032, 62] width 8 height 10
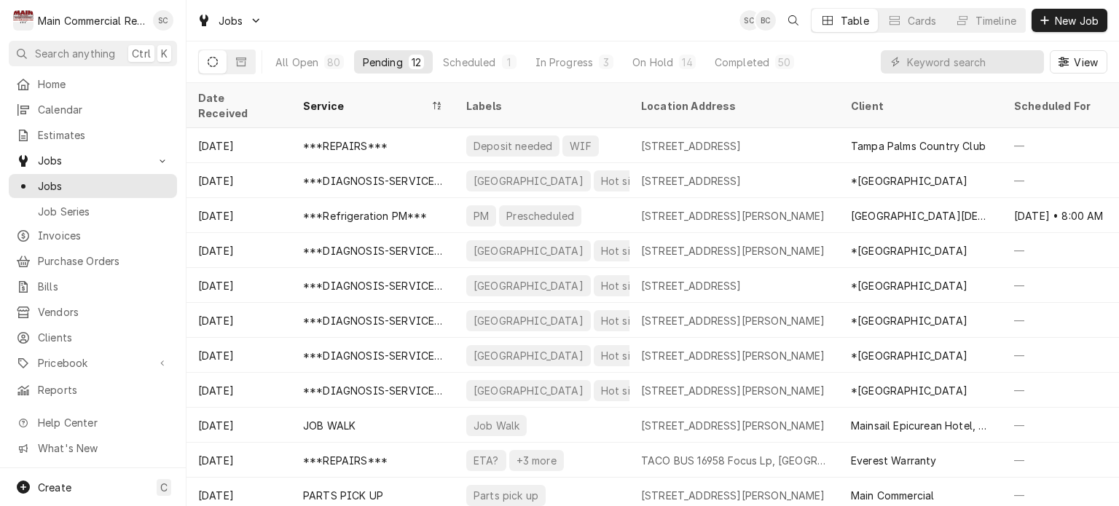
click at [679, 25] on div "Jobs SC BC Table Cards Timeline New Job" at bounding box center [652, 20] width 932 height 41
click at [718, 63] on div "Completed" at bounding box center [741, 62] width 55 height 15
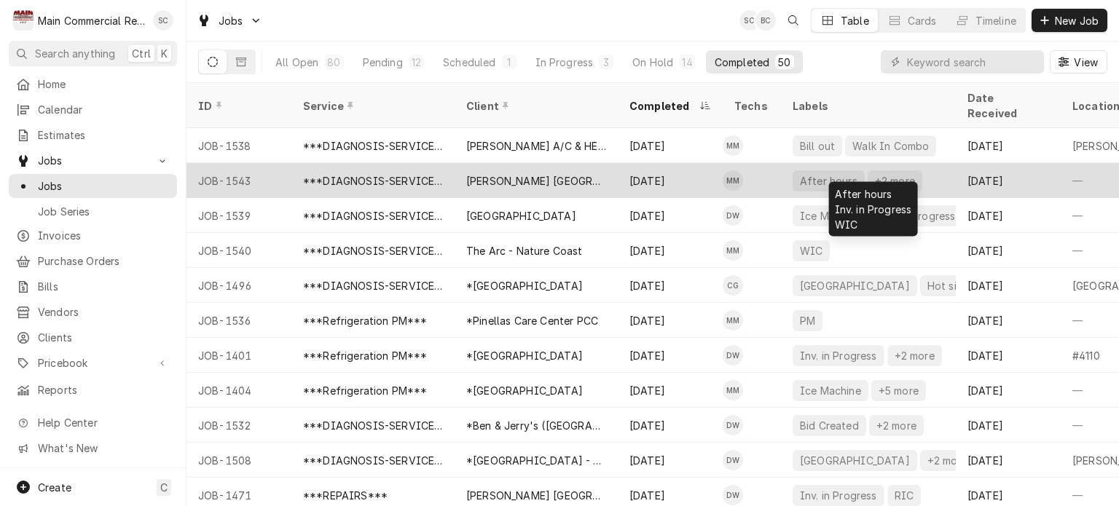
click at [875, 173] on div "+2 more" at bounding box center [894, 180] width 43 height 15
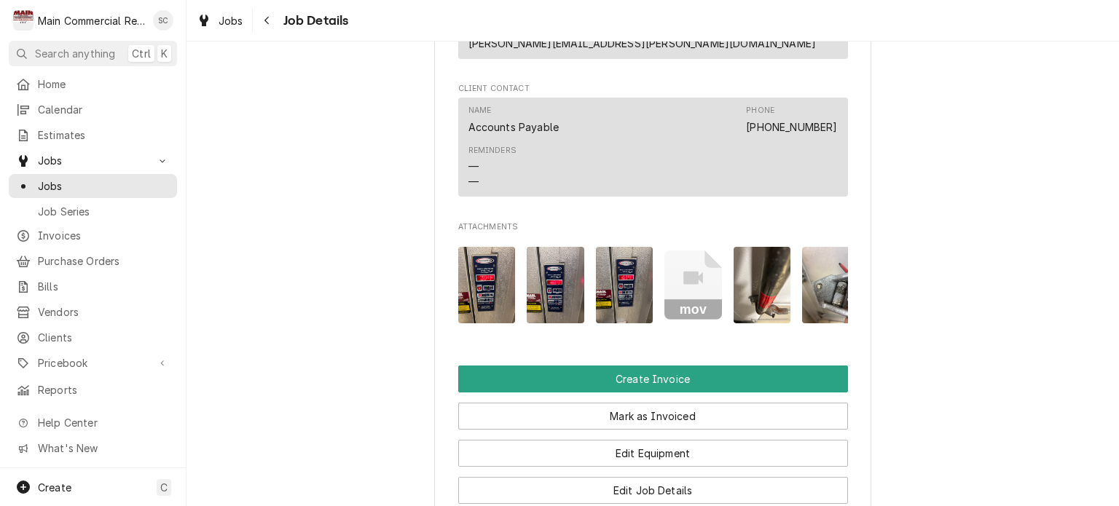
scroll to position [860, 0]
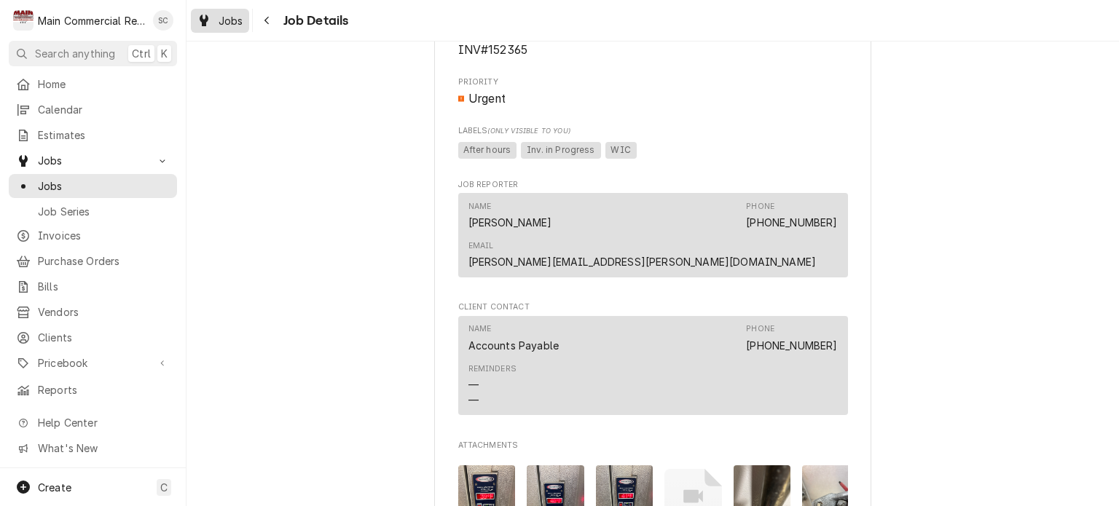
click at [236, 20] on span "Jobs" at bounding box center [230, 20] width 25 height 15
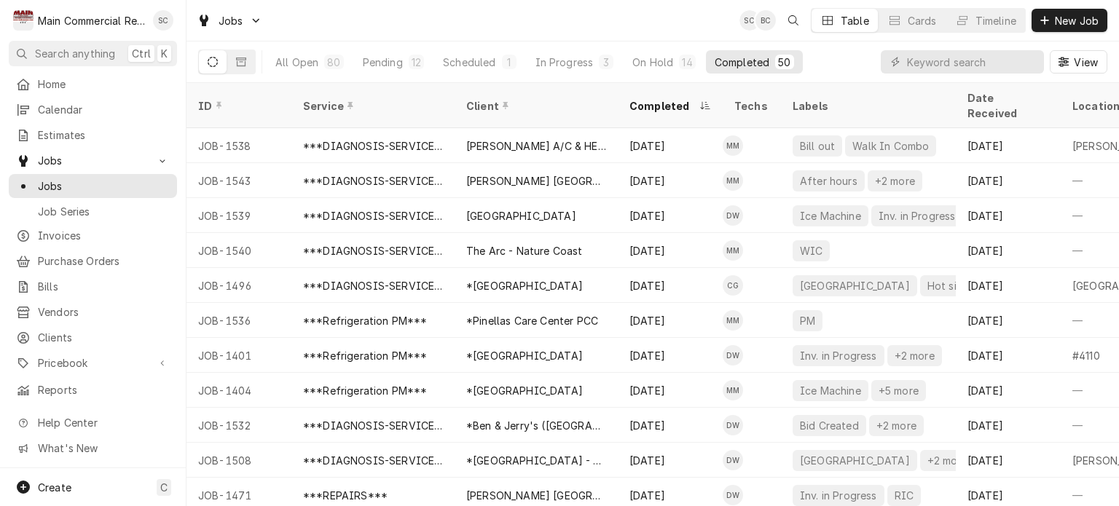
click at [644, 17] on div "Jobs SC BC Table Cards Timeline New Job" at bounding box center [652, 20] width 932 height 41
click at [483, 25] on div "Jobs SC Table Cards Timeline New Job" at bounding box center [652, 20] width 932 height 41
click at [945, 67] on input "Dynamic Content Wrapper" at bounding box center [972, 61] width 130 height 23
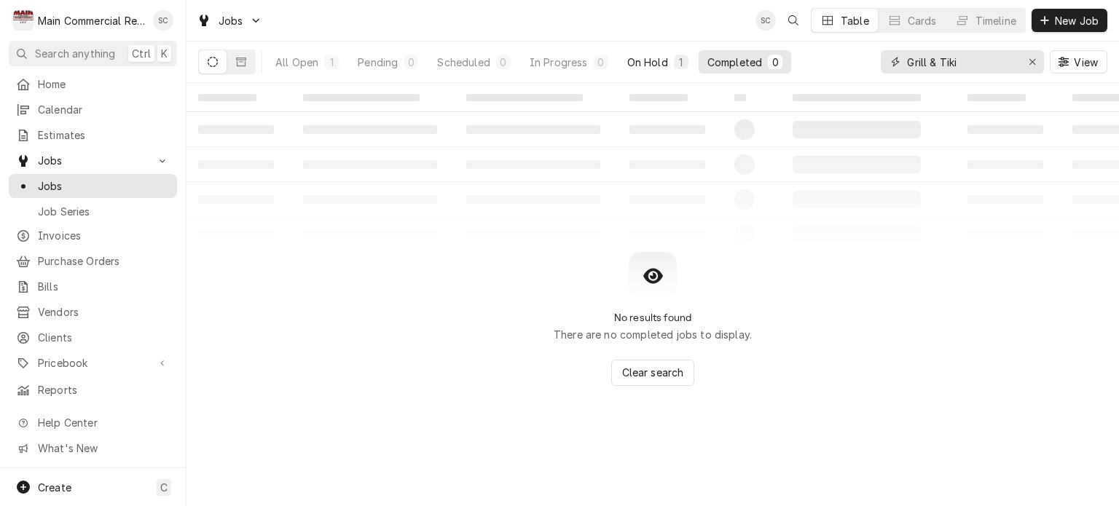
type input "Grill & Tiki"
click at [641, 61] on div "On Hold" at bounding box center [647, 62] width 41 height 15
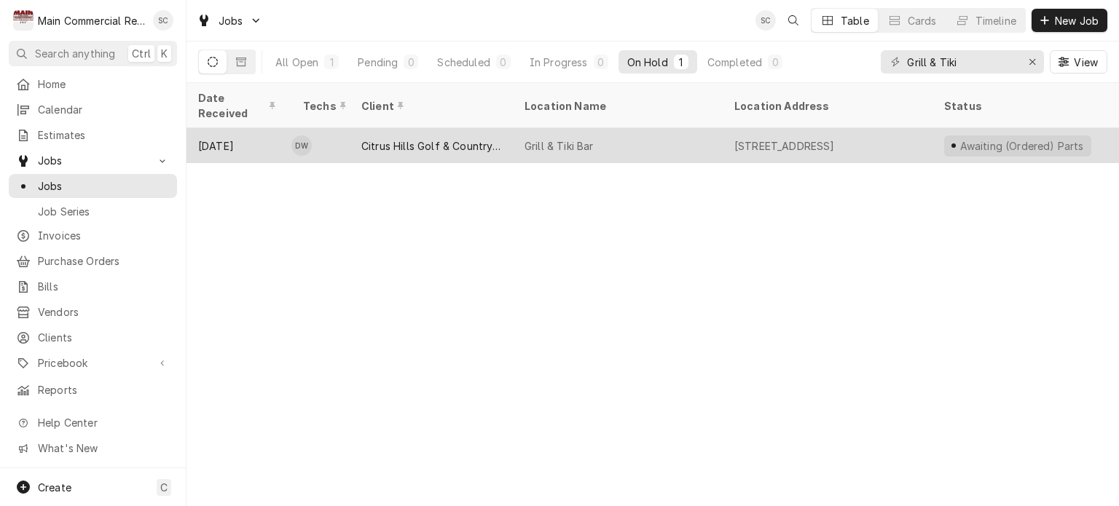
click at [625, 136] on div "Grill & Tiki Bar" at bounding box center [618, 145] width 210 height 35
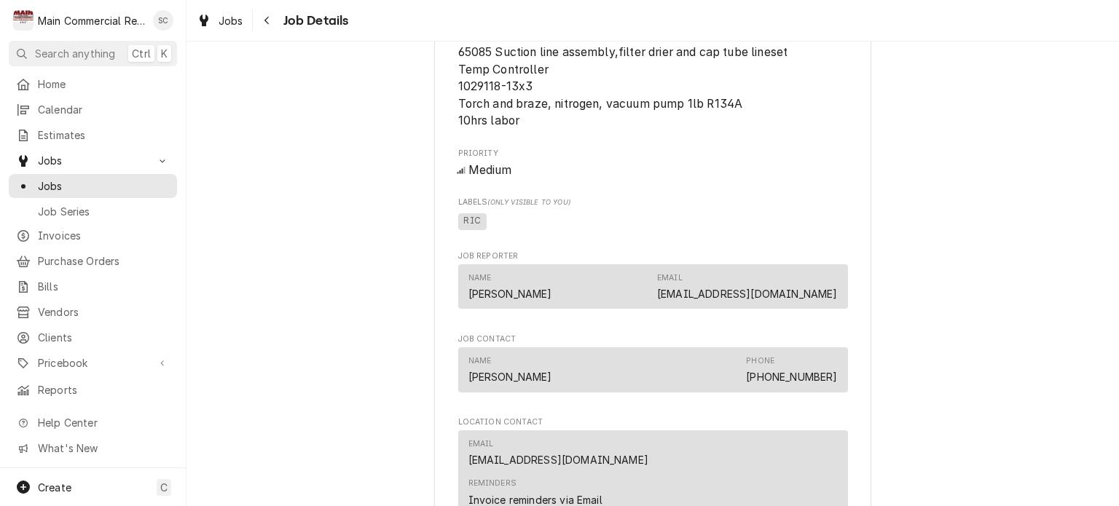
scroll to position [1529, 0]
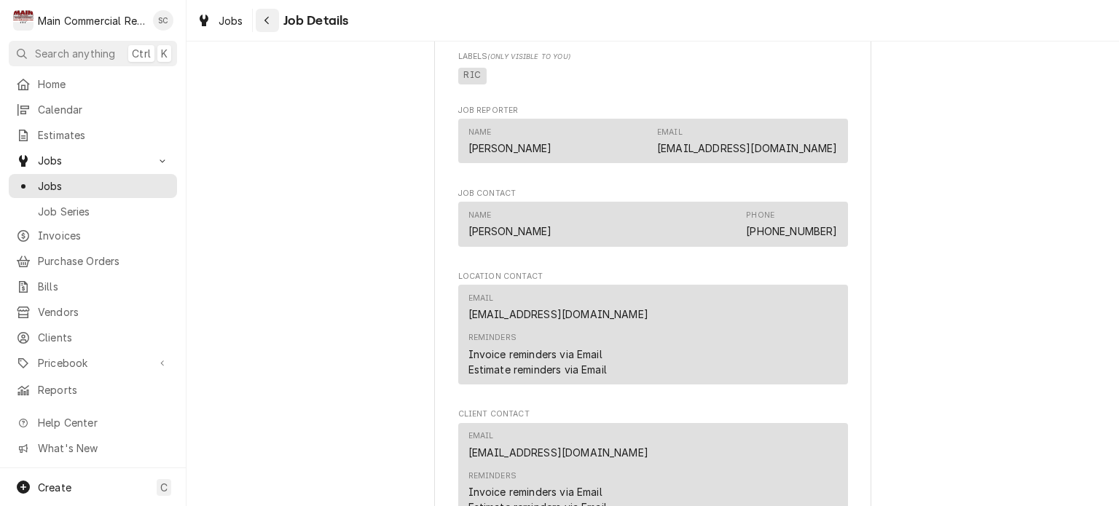
click at [269, 18] on icon "Navigate back" at bounding box center [267, 20] width 7 height 10
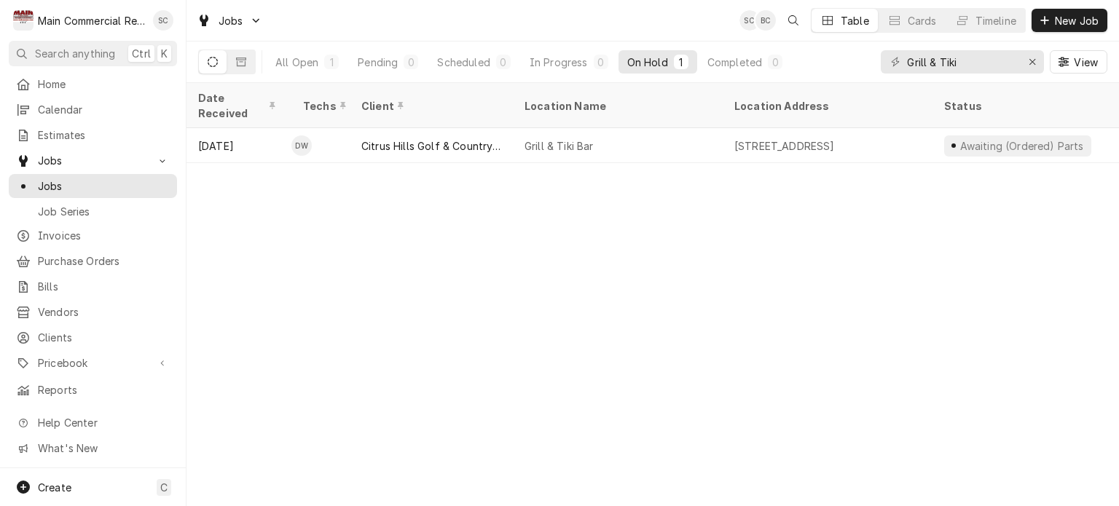
click at [463, 344] on div "Date Received Techs Client Location Name Location Address Status Labels Service…" at bounding box center [652, 294] width 932 height 423
click at [772, 235] on div "Date Received Techs Client Location Name Location Address Status Labels Service…" at bounding box center [652, 294] width 932 height 423
click at [536, 190] on div "Date Received Techs Client Location Name Location Address Status Labels Service…" at bounding box center [652, 294] width 932 height 423
click at [242, 60] on icon "Dynamic Content Wrapper" at bounding box center [241, 62] width 10 height 9
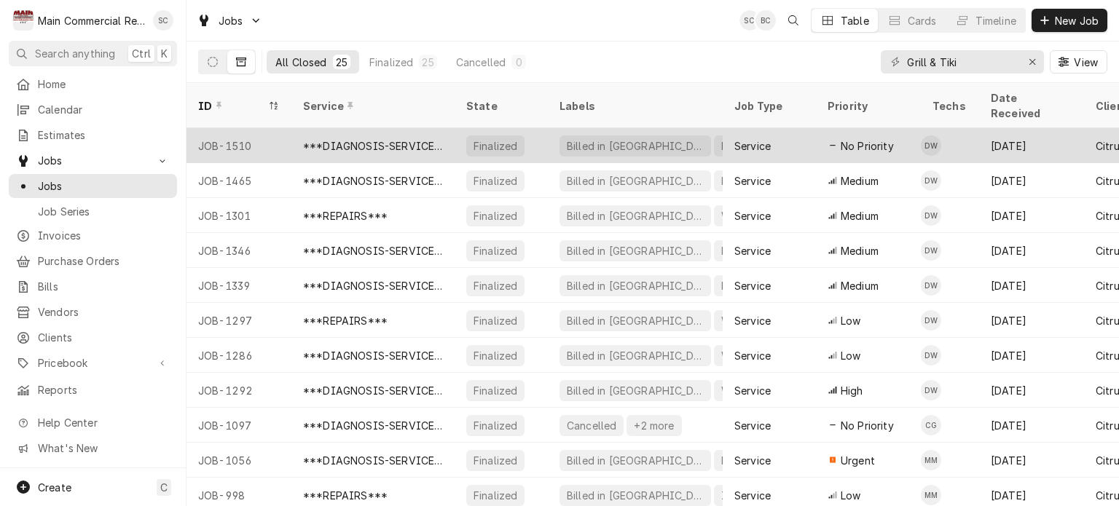
click at [722, 133] on div "Service" at bounding box center [768, 145] width 93 height 35
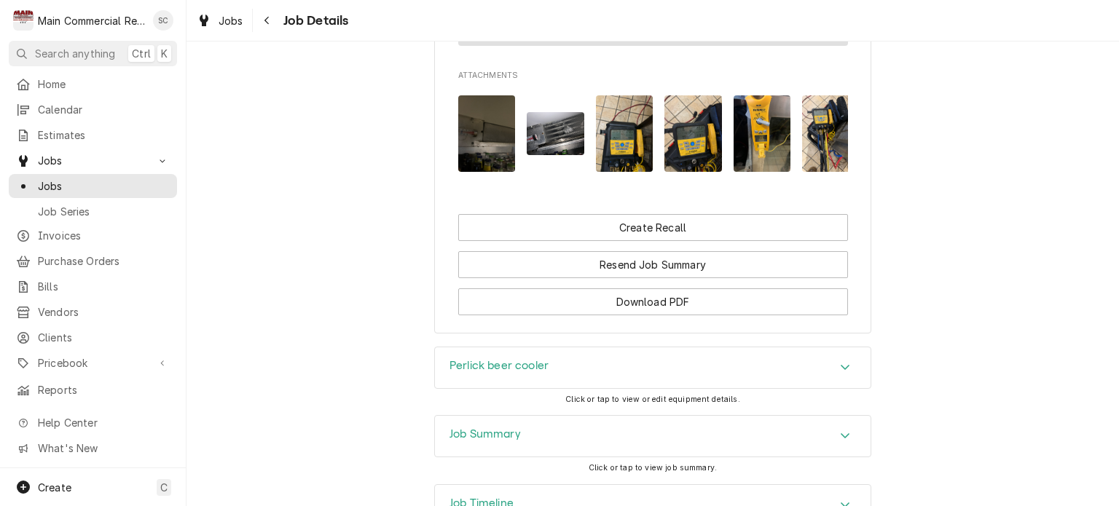
scroll to position [1652, 0]
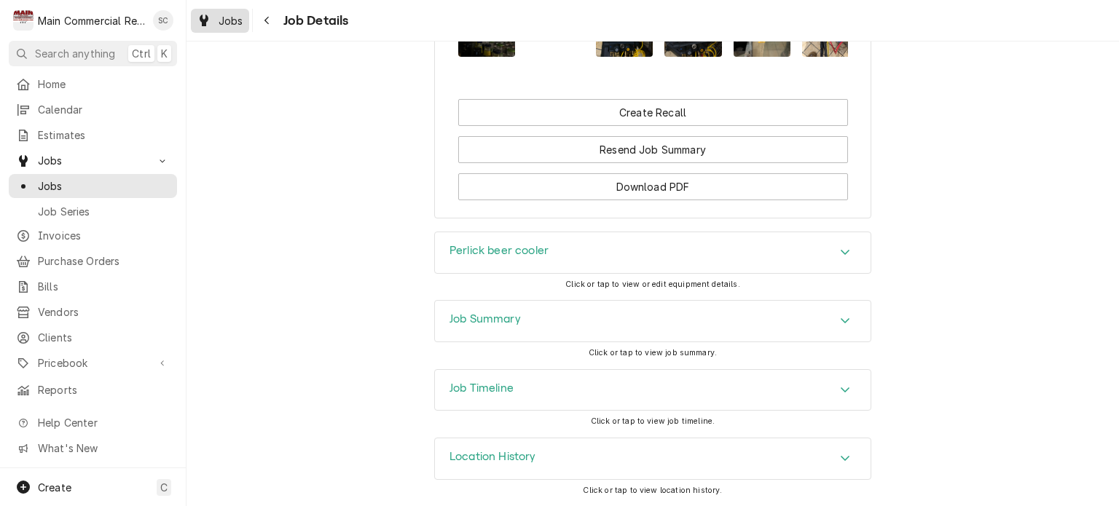
click at [222, 17] on span "Jobs" at bounding box center [230, 20] width 25 height 15
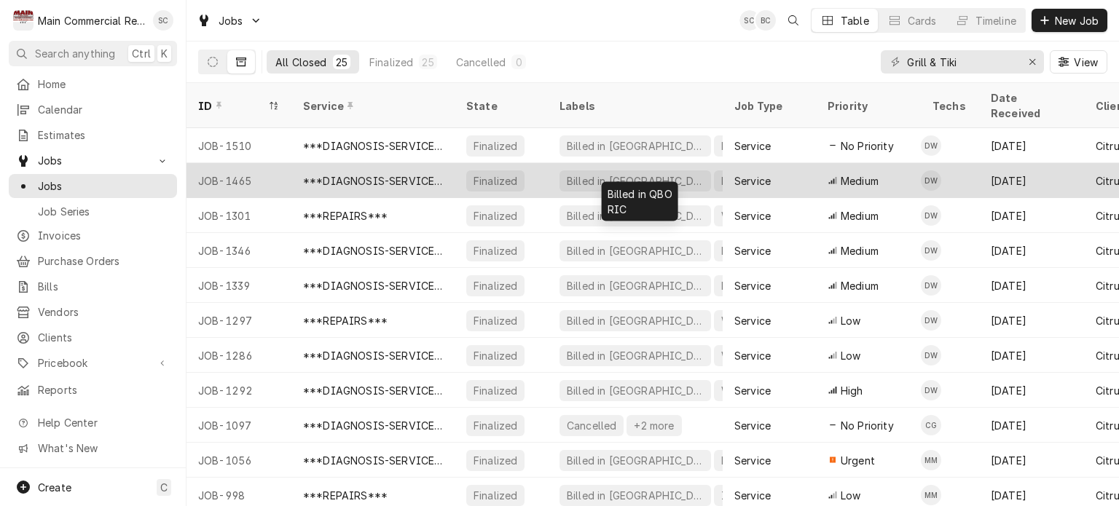
click at [720, 173] on div "RIC" at bounding box center [731, 180] width 22 height 15
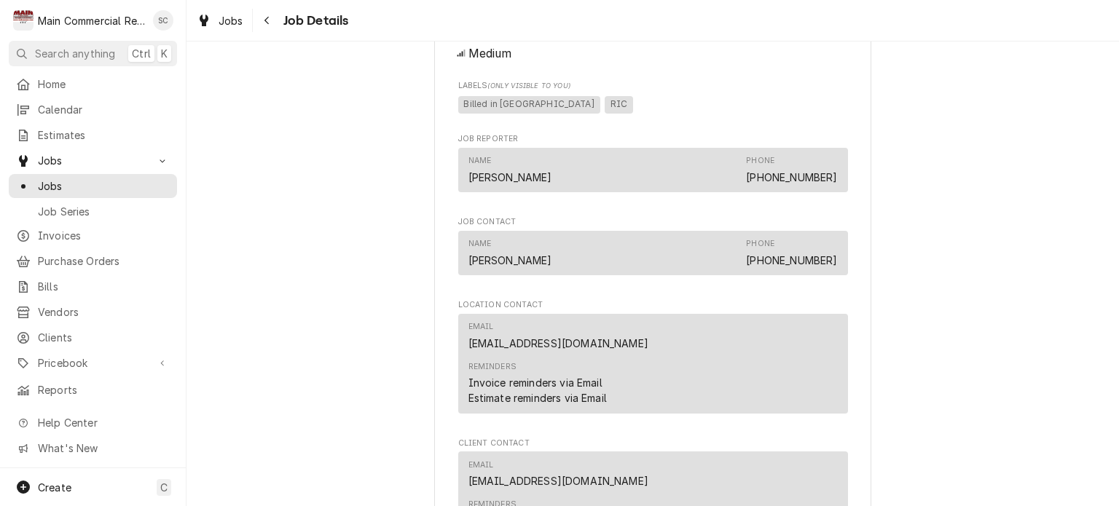
scroll to position [728, 0]
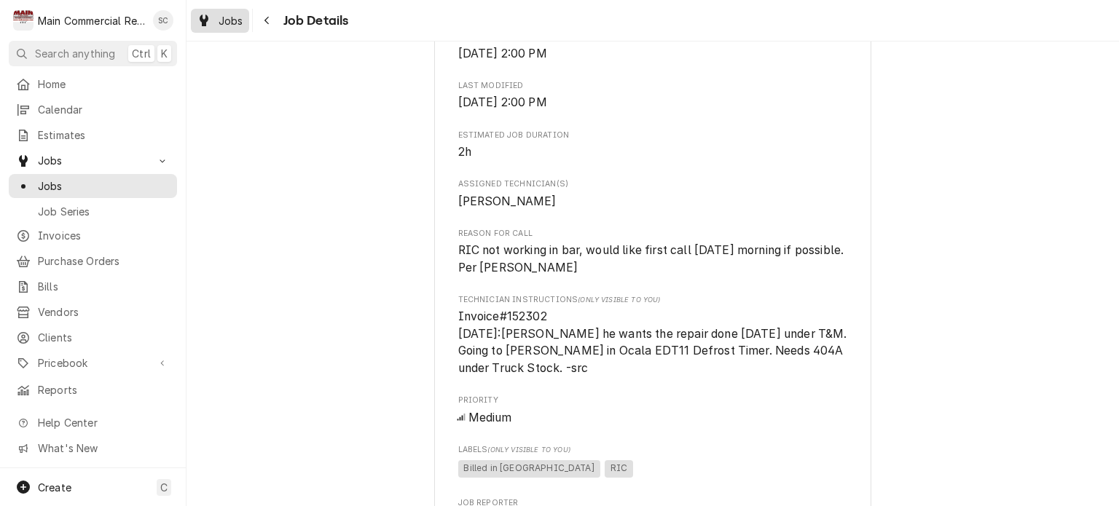
click at [241, 22] on span "Jobs" at bounding box center [230, 20] width 25 height 15
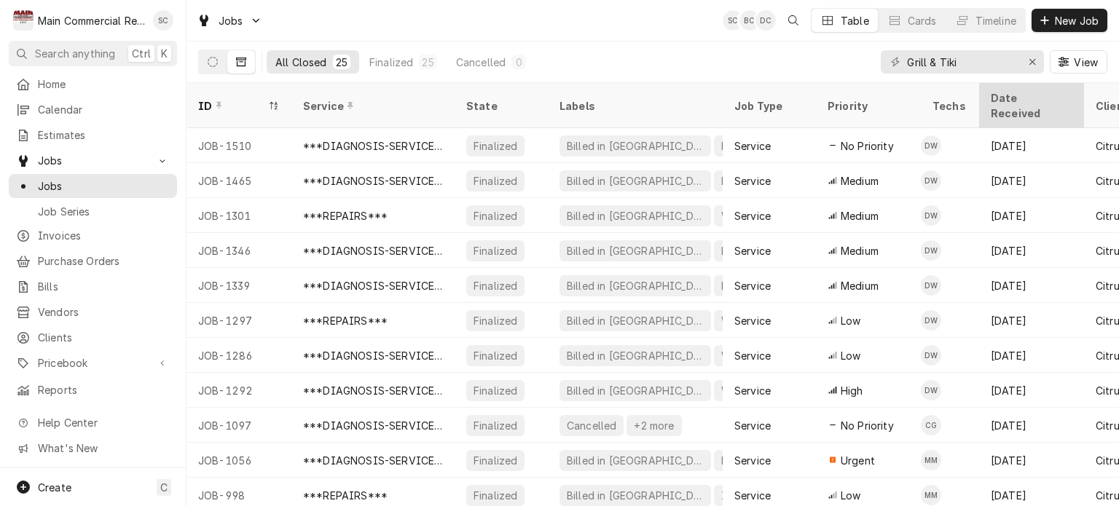
click at [1022, 95] on div "Date Received" at bounding box center [1029, 105] width 79 height 31
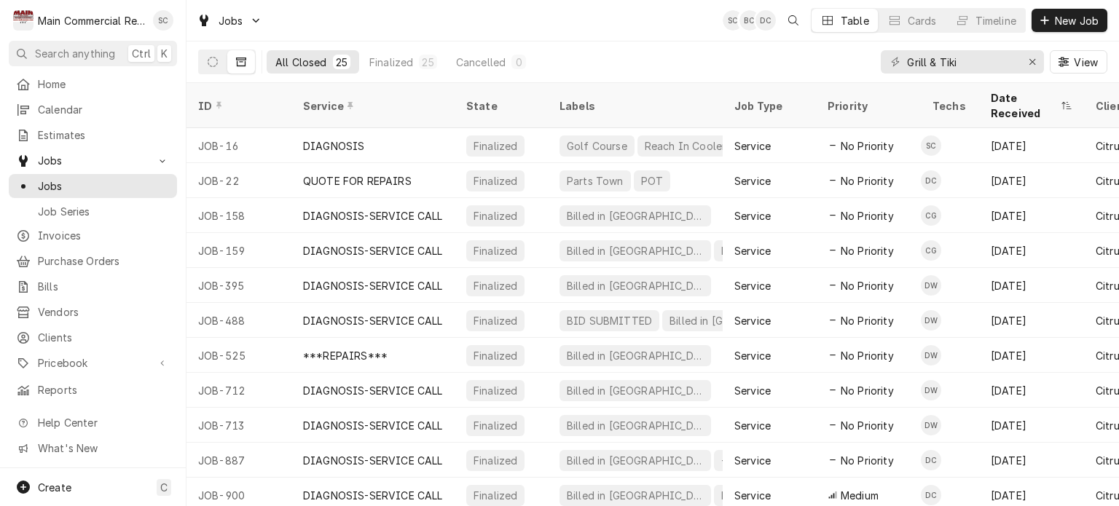
click at [1022, 95] on div "Date Received" at bounding box center [1023, 105] width 67 height 31
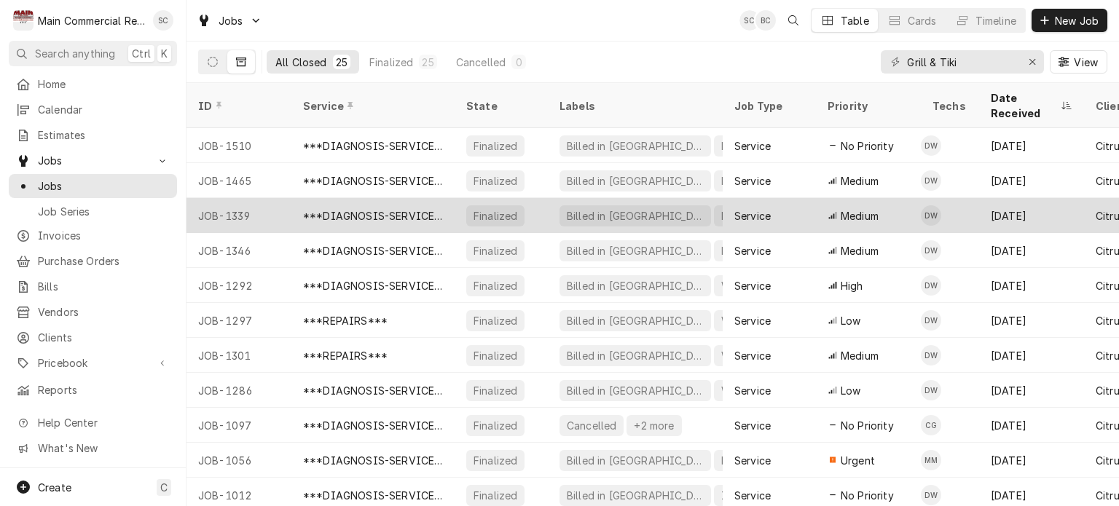
click at [751, 208] on div "Service" at bounding box center [752, 215] width 36 height 15
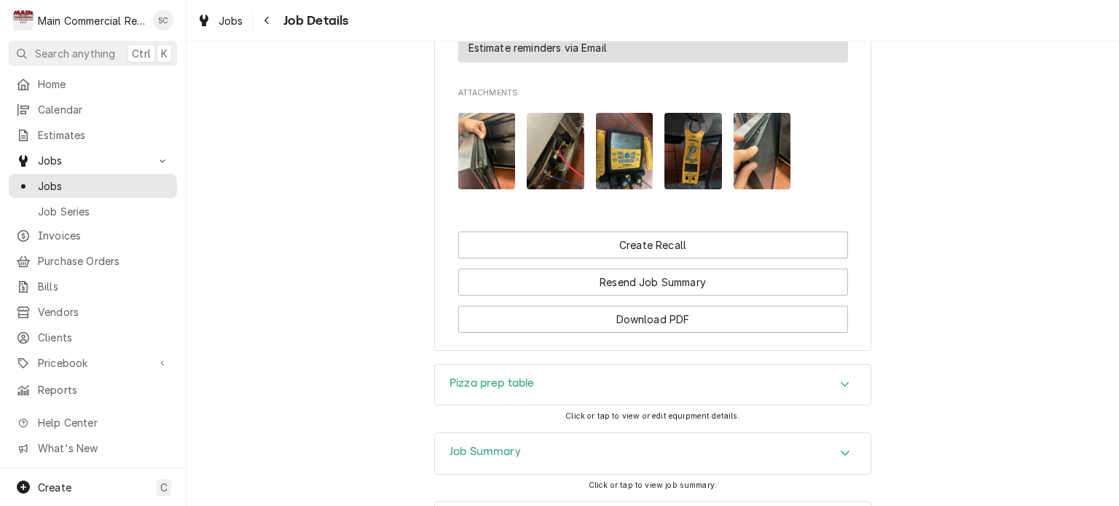
scroll to position [1659, 0]
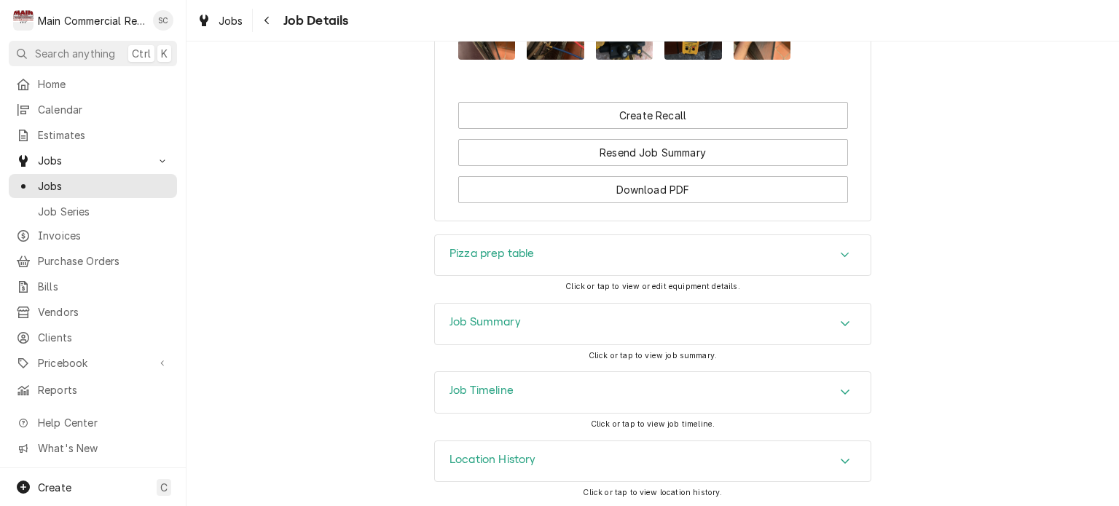
click at [840, 318] on icon "Accordion Header" at bounding box center [845, 324] width 10 height 12
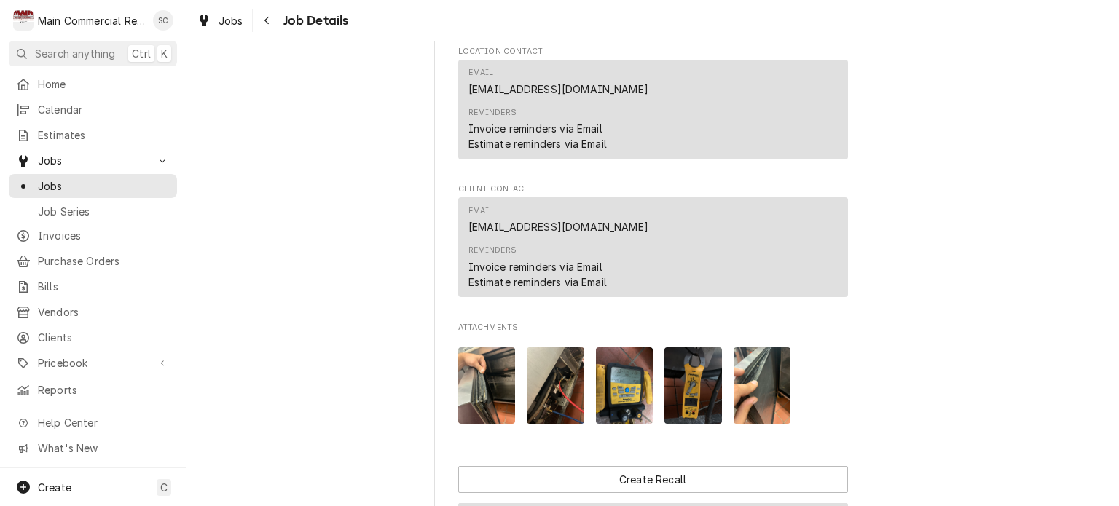
scroll to position [1149, 0]
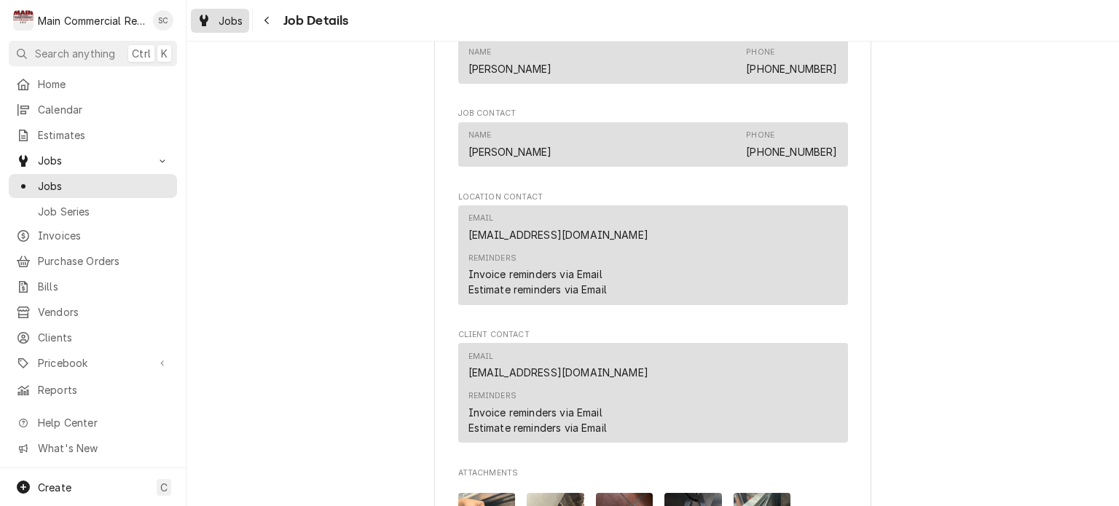
click at [216, 20] on div "Jobs" at bounding box center [220, 21] width 52 height 18
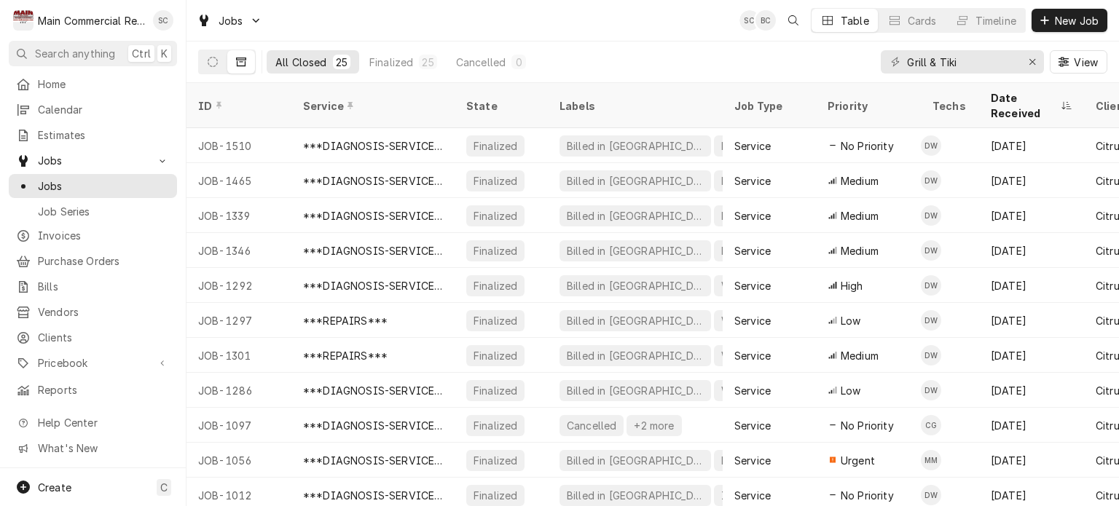
click at [632, 55] on div "All Closed 25 Finalized 25 Cancelled 0 Grill & Tiki View" at bounding box center [652, 62] width 909 height 41
click at [624, 52] on div "All Closed 25 Finalized 25 Cancelled 0 Grill & Tiki View" at bounding box center [652, 62] width 909 height 41
click at [717, 66] on div "All Closed 25 Finalized 25 Cancelled 0 Grill & Tiki View" at bounding box center [652, 62] width 909 height 41
click at [685, 63] on div "All Closed 25 Finalized 25 Cancelled 0 Grill & Tiki View" at bounding box center [652, 62] width 909 height 41
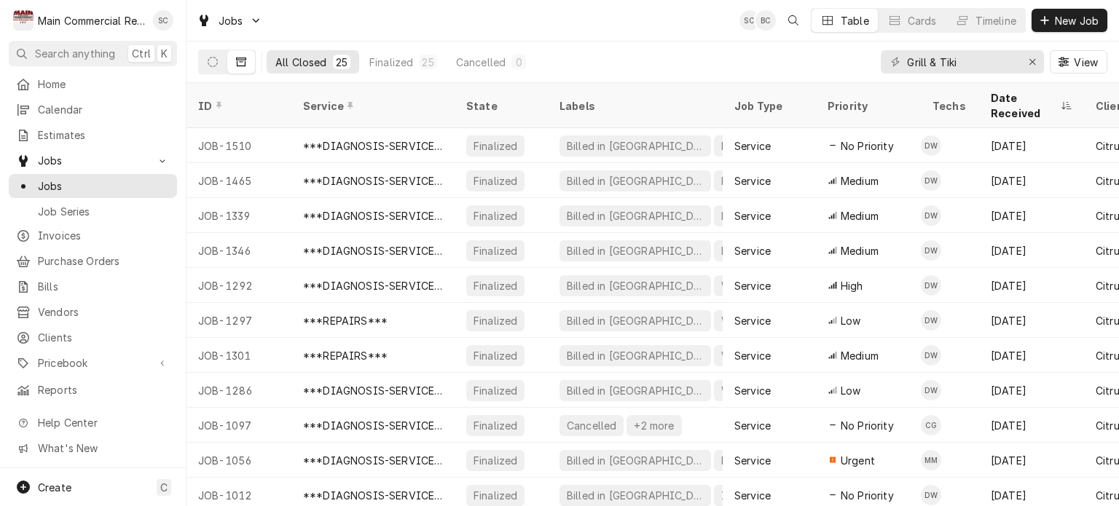
click at [661, 23] on div "Jobs SC BC Table Cards Timeline New Job" at bounding box center [652, 20] width 932 height 41
click at [1028, 58] on icon "Erase input" at bounding box center [1032, 62] width 8 height 10
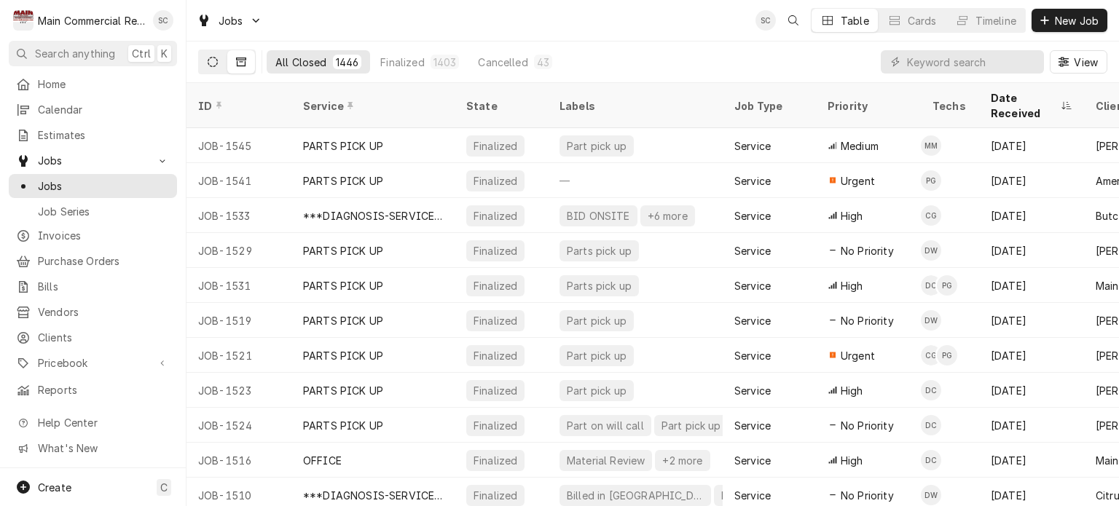
click at [204, 60] on button "Dynamic Content Wrapper" at bounding box center [213, 61] width 28 height 23
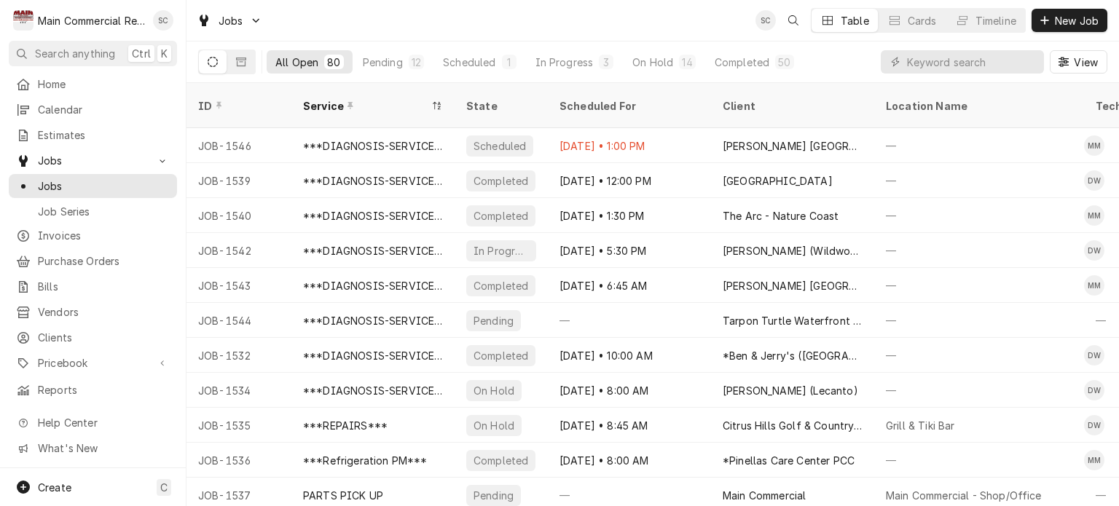
click at [572, 27] on div "Jobs SC Table Cards Timeline New Job" at bounding box center [652, 20] width 932 height 41
click at [419, 63] on div "12" at bounding box center [415, 62] width 9 height 15
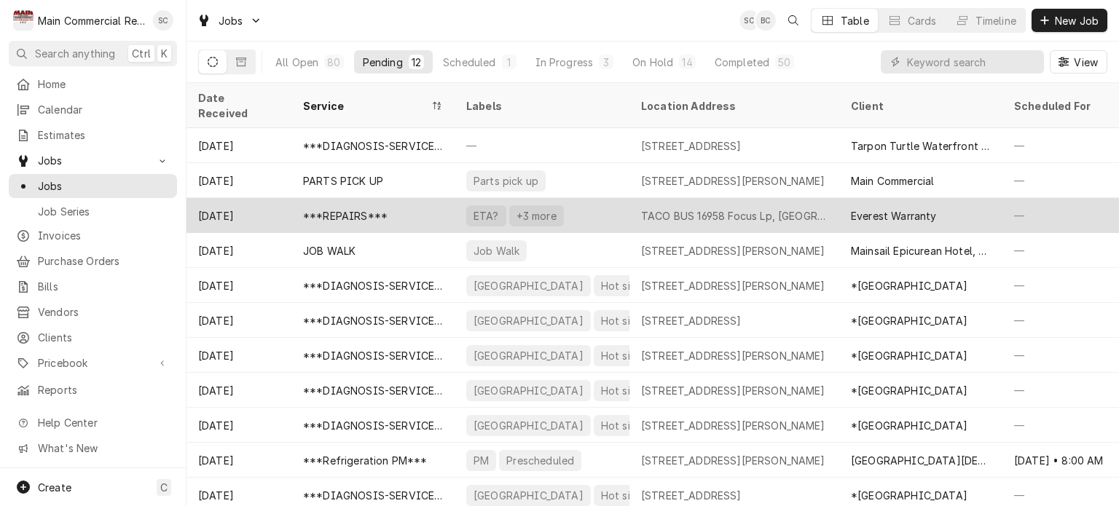
scroll to position [35, 0]
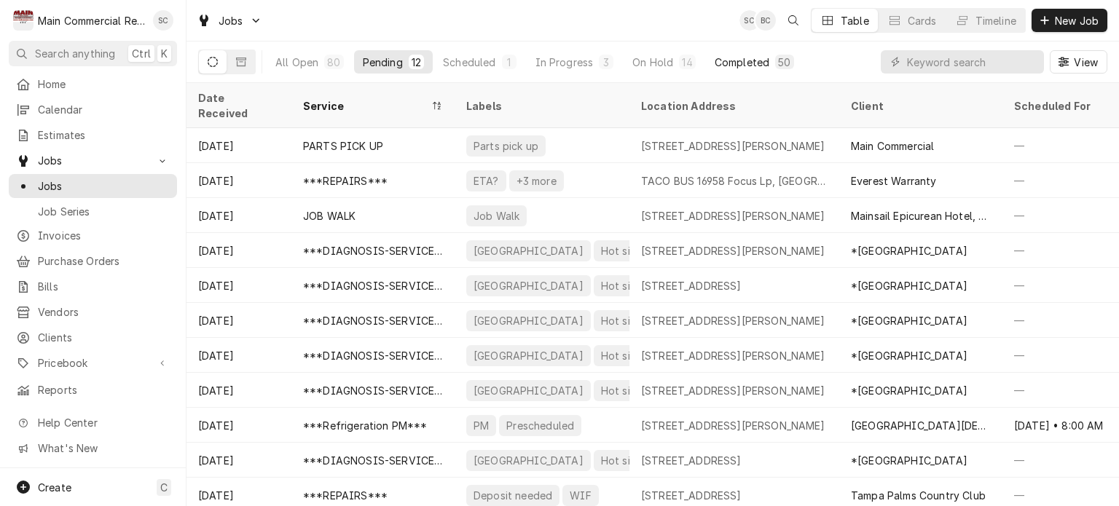
click at [715, 68] on div "Completed" at bounding box center [741, 62] width 55 height 15
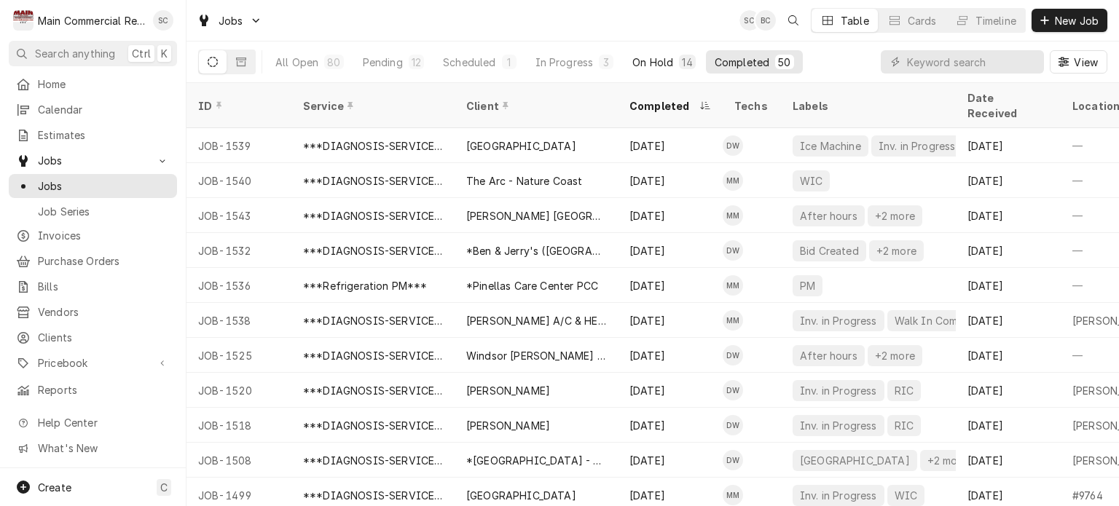
click at [642, 63] on div "On Hold" at bounding box center [652, 62] width 41 height 15
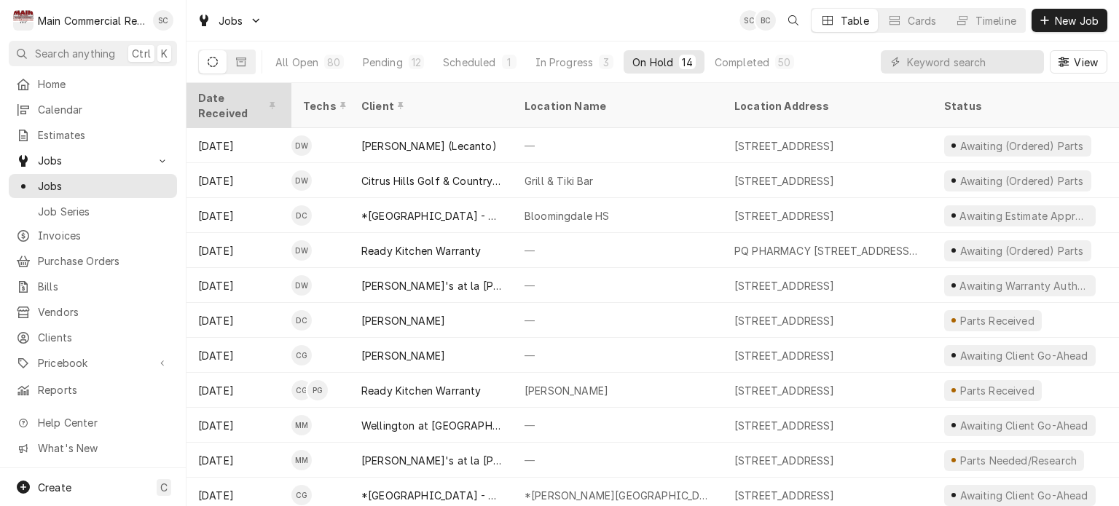
click at [245, 98] on div "Date Received" at bounding box center [237, 105] width 79 height 31
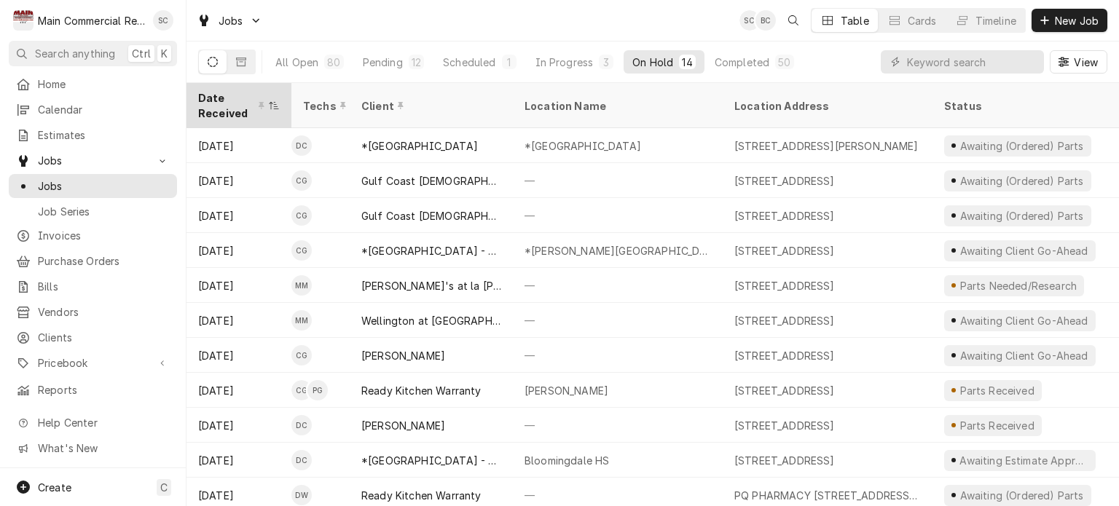
click at [243, 96] on div "Date Received" at bounding box center [231, 105] width 67 height 31
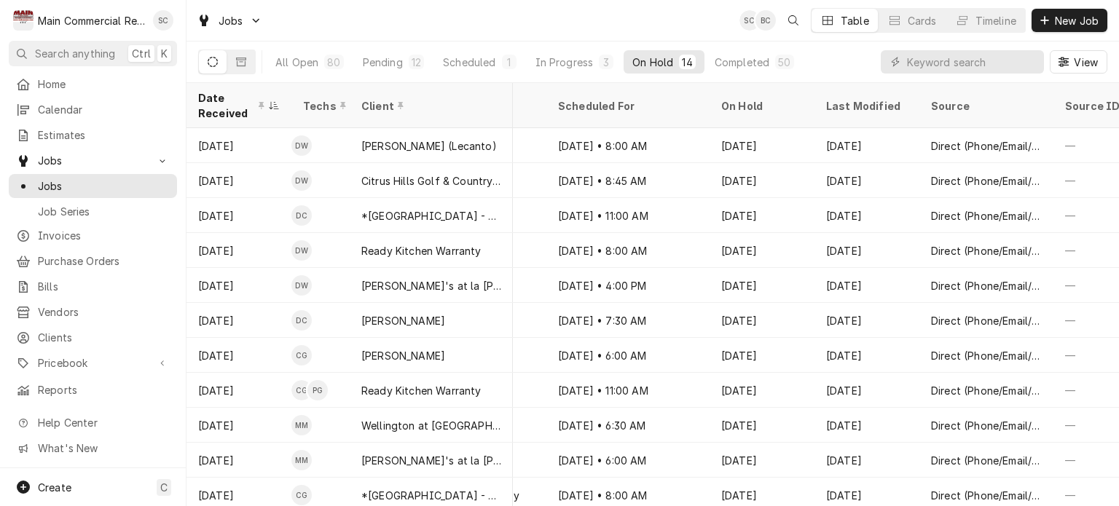
scroll to position [0, 1285]
click at [565, 110] on div "Scheduled For" at bounding box center [626, 105] width 157 height 39
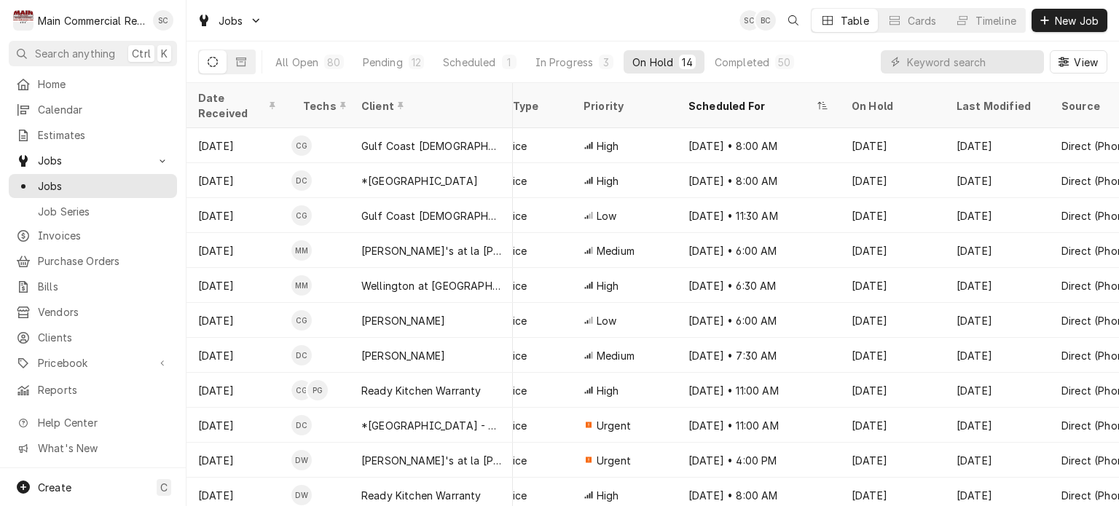
scroll to position [0, 1144]
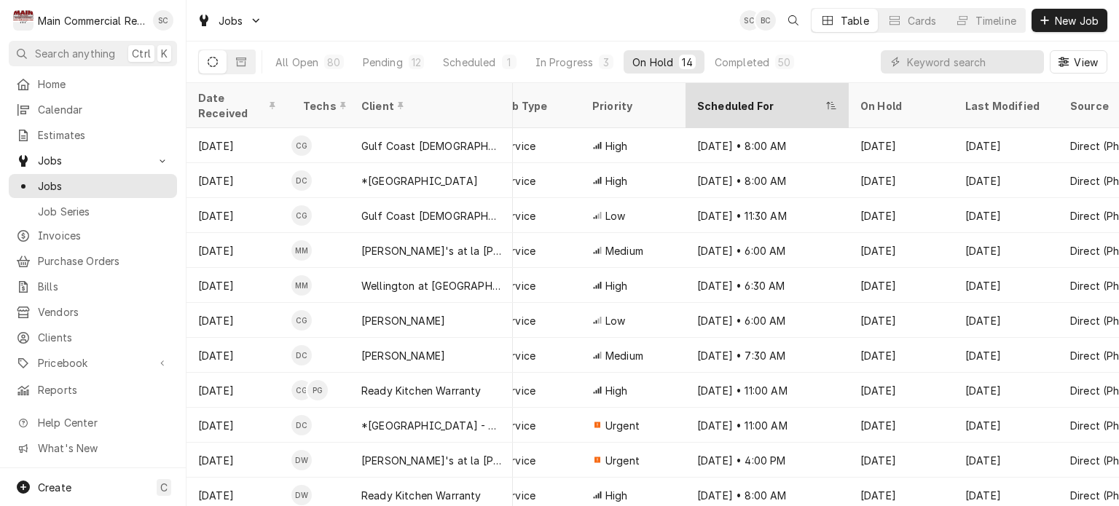
click at [831, 101] on icon "Dynamic Content Wrapper" at bounding box center [831, 105] width 10 height 9
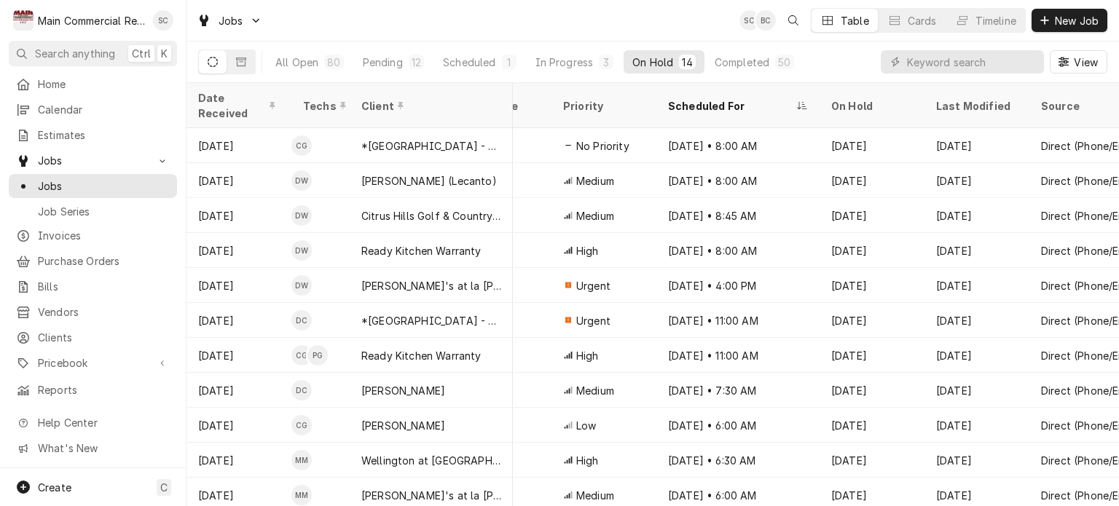
scroll to position [0, 1183]
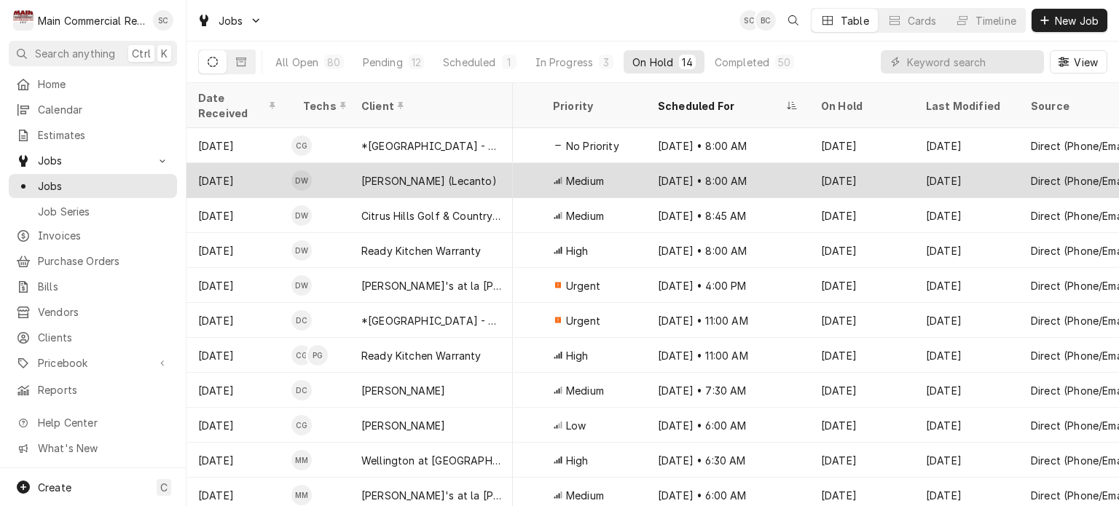
click at [526, 173] on div "Service" at bounding box center [494, 180] width 93 height 35
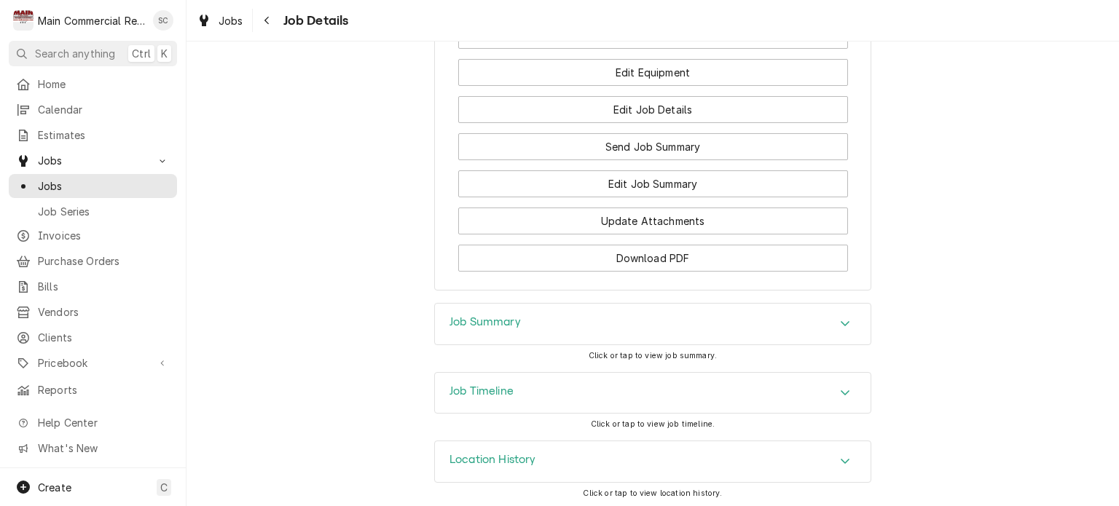
scroll to position [1764, 0]
click at [824, 317] on div "Job Summary" at bounding box center [652, 321] width 435 height 41
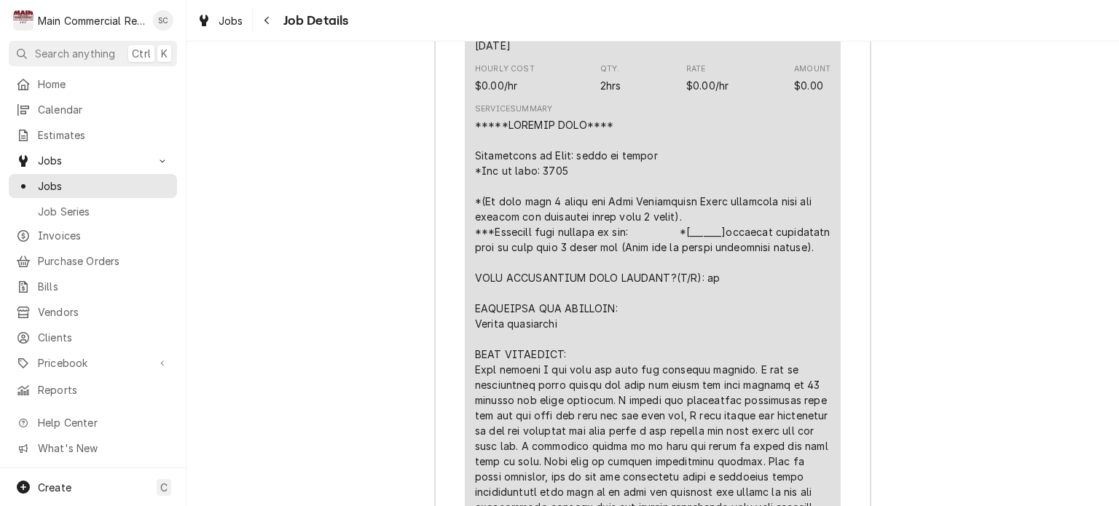
scroll to position [2638, 0]
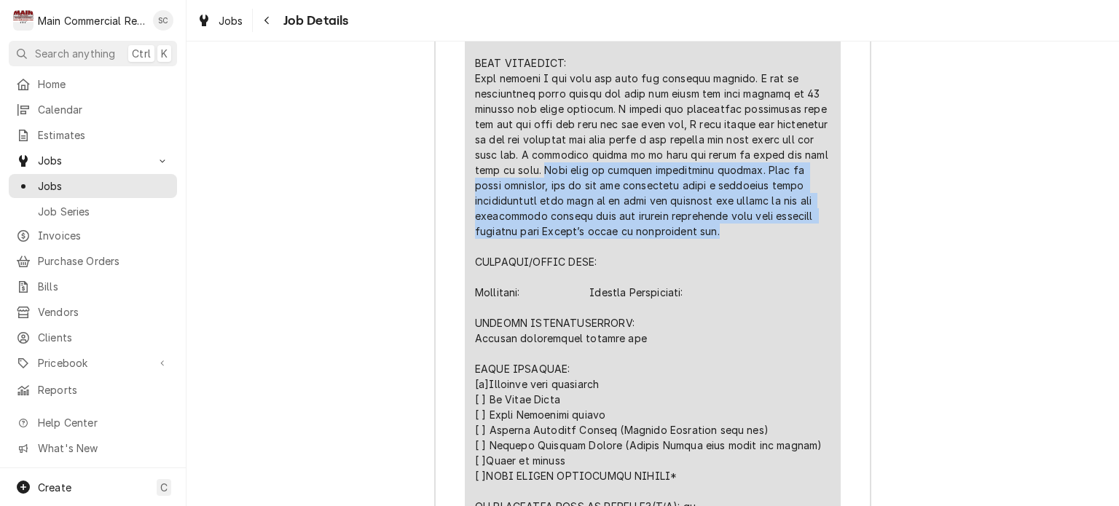
drag, startPoint x: 496, startPoint y: 195, endPoint x: 750, endPoint y: 241, distance: 258.3
click at [773, 250] on div "Line Item" at bounding box center [652, 246] width 355 height 841
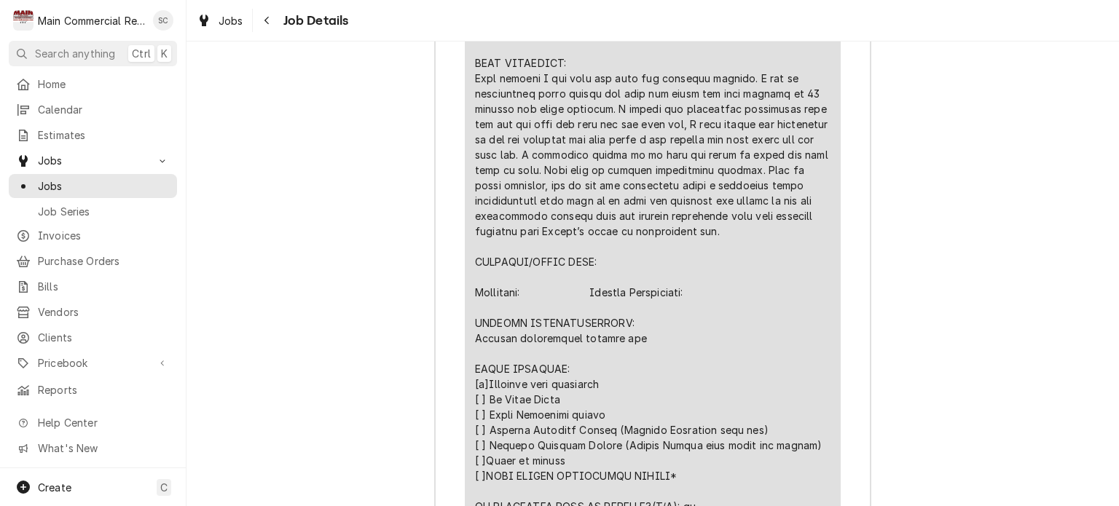
click at [743, 259] on div "Line Item" at bounding box center [652, 246] width 355 height 841
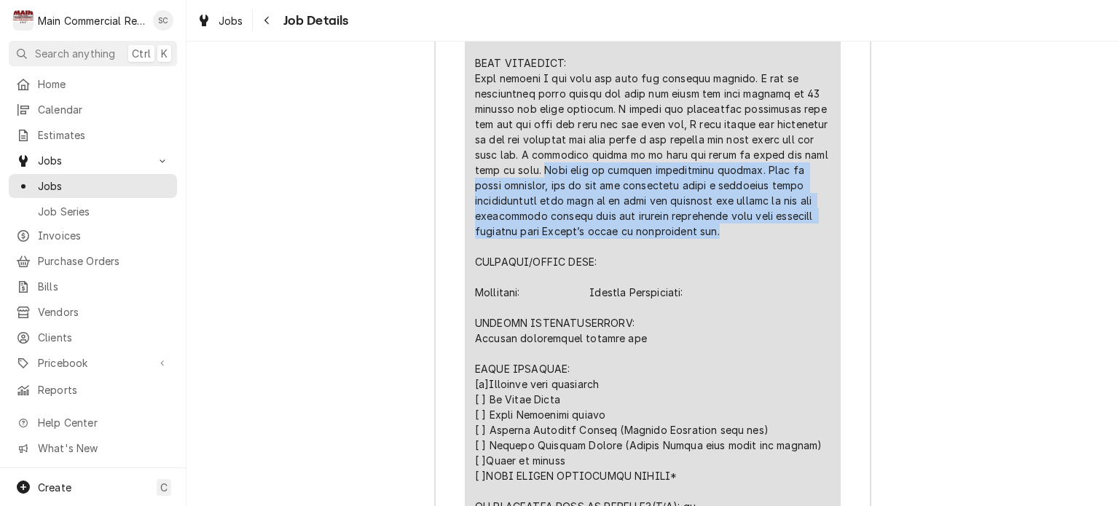
drag, startPoint x: 495, startPoint y: 198, endPoint x: 621, endPoint y: 259, distance: 139.7
click at [621, 259] on div "Line Item" at bounding box center [652, 246] width 355 height 841
copy div "Will need to replace temperature control. Unit is under warranty, due to the ne…"
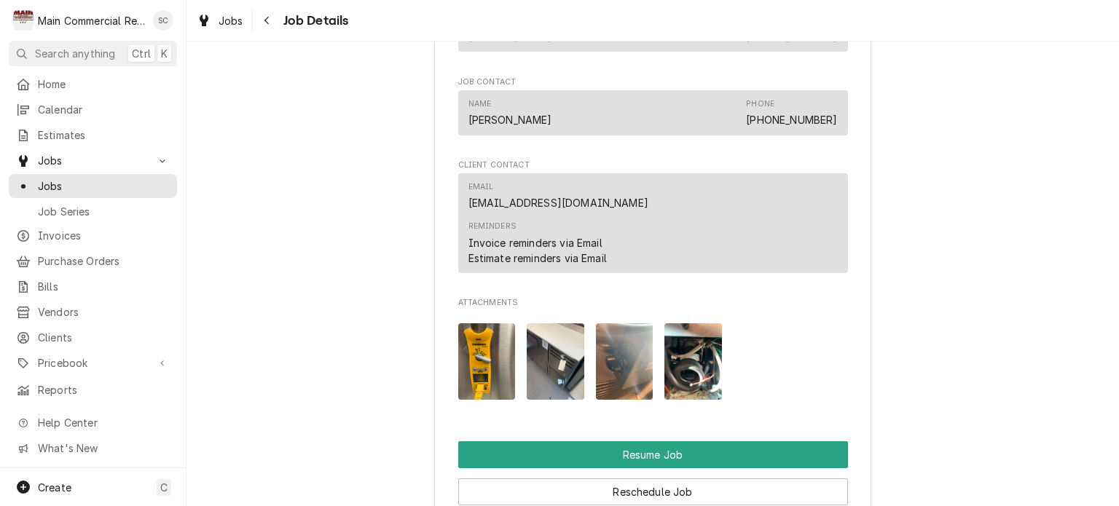
scroll to position [1691, 0]
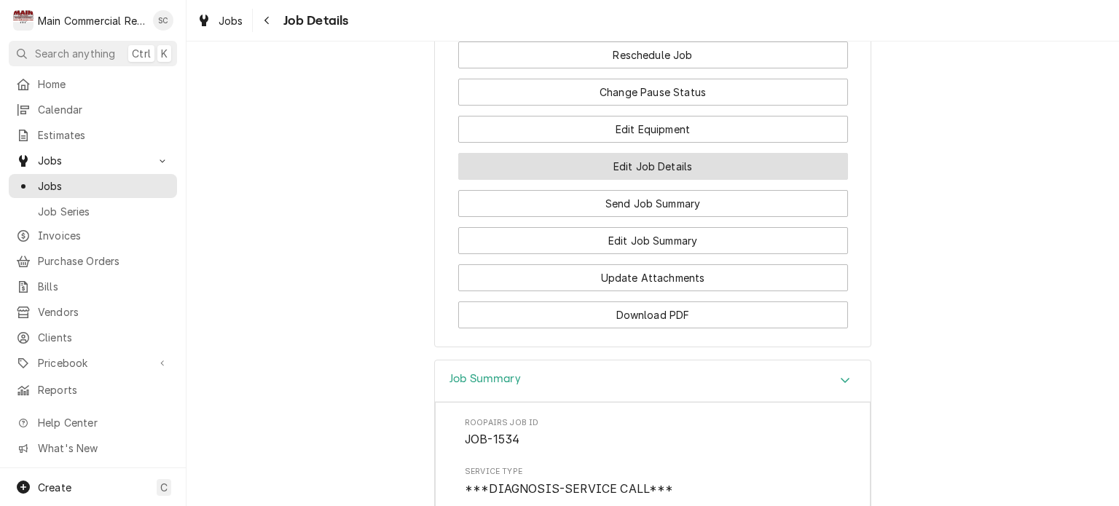
click at [612, 180] on button "Edit Job Details" at bounding box center [653, 166] width 390 height 27
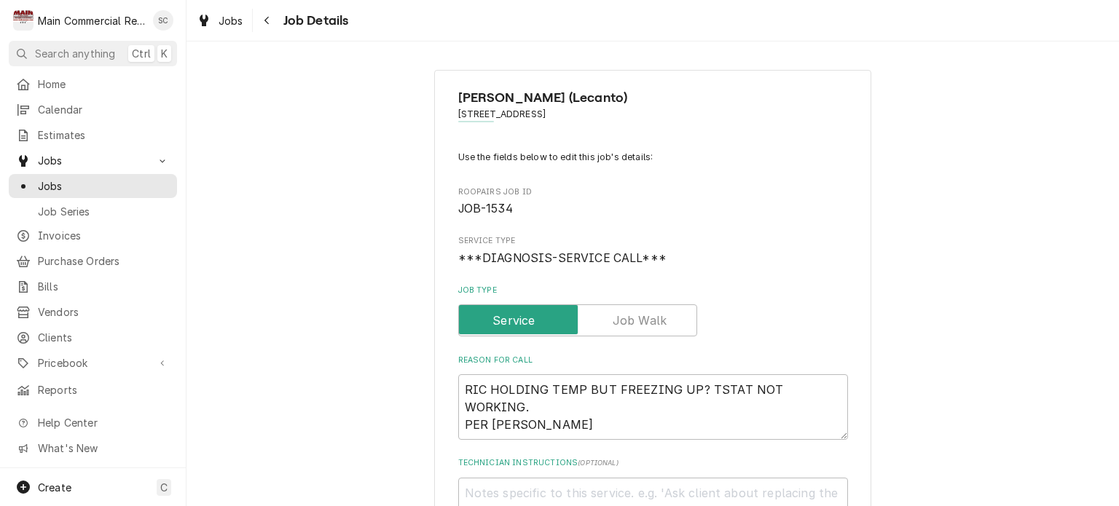
scroll to position [218, 0]
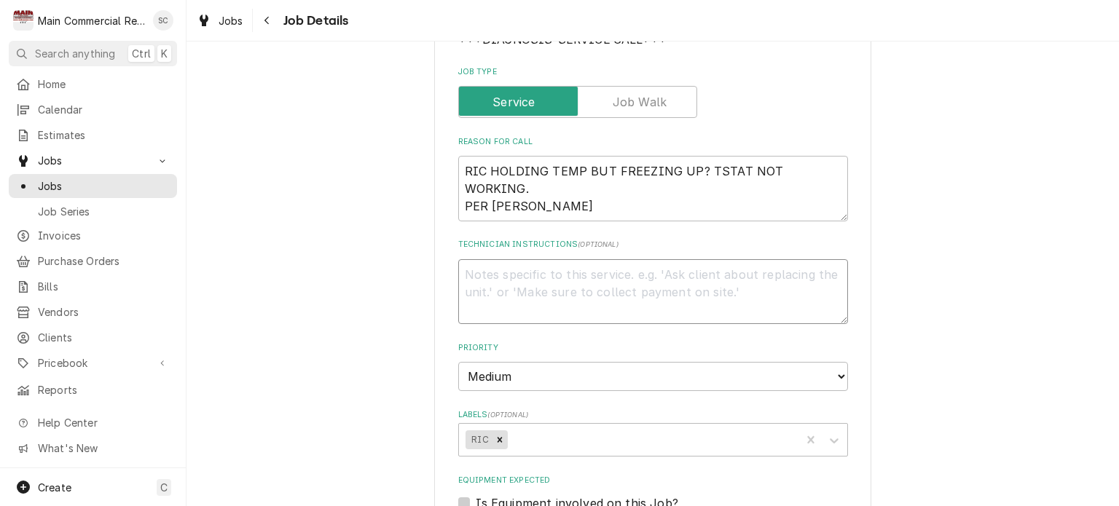
click at [476, 272] on textarea "Technician Instructions ( optional )" at bounding box center [653, 292] width 390 height 66
paste textarea "Will need to replace temperature control. Unit is under warranty, due to the ne…"
type textarea "x"
type textarea "Will need to replace temperature control. Unit is under warranty, due to the ne…"
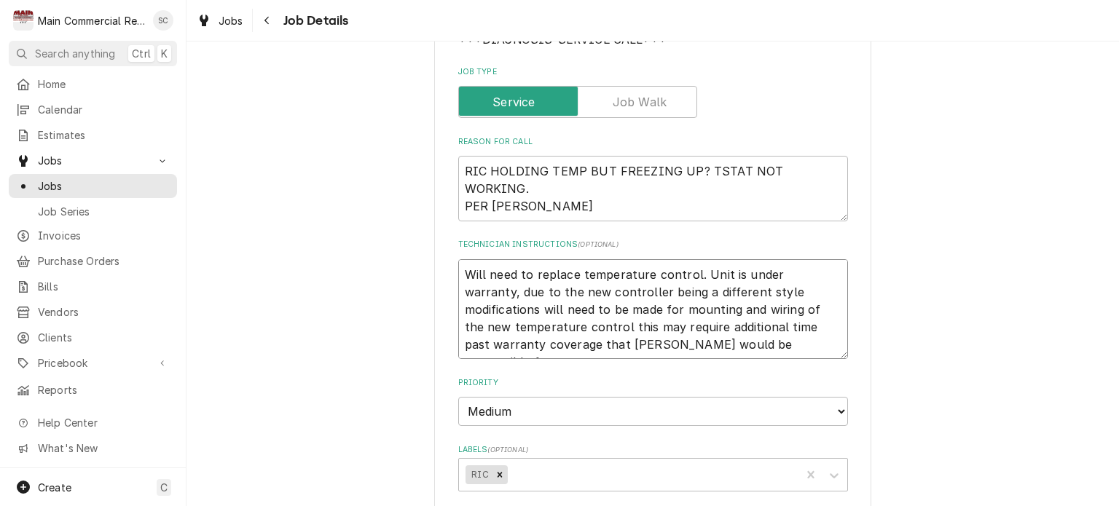
type textarea "x"
type textarea "Will need to replace temperature control. Unit is under warranty, due to the ne…"
click at [460, 165] on textarea "RIC HOLDING TEMP BUT FREEZING UP? TSTAT NOT WORKING. PER ERIC DUNN" at bounding box center [653, 189] width 390 height 66
type textarea "x"
type textarea "RIC HOLDING TEMP BUT FREEZING UP? TSTAT NOT WORKING. PER ERIC DUNN"
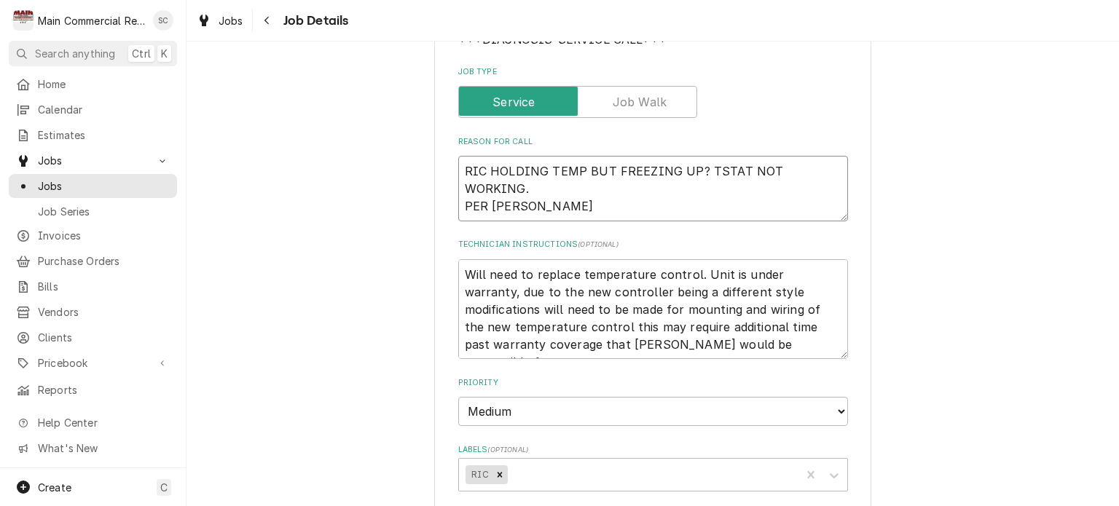
type textarea "x"
type textarea "I RIC HOLDING TEMP BUT FREEZING UP? TSTAT NOT WORKING. PER ERIC DUNN"
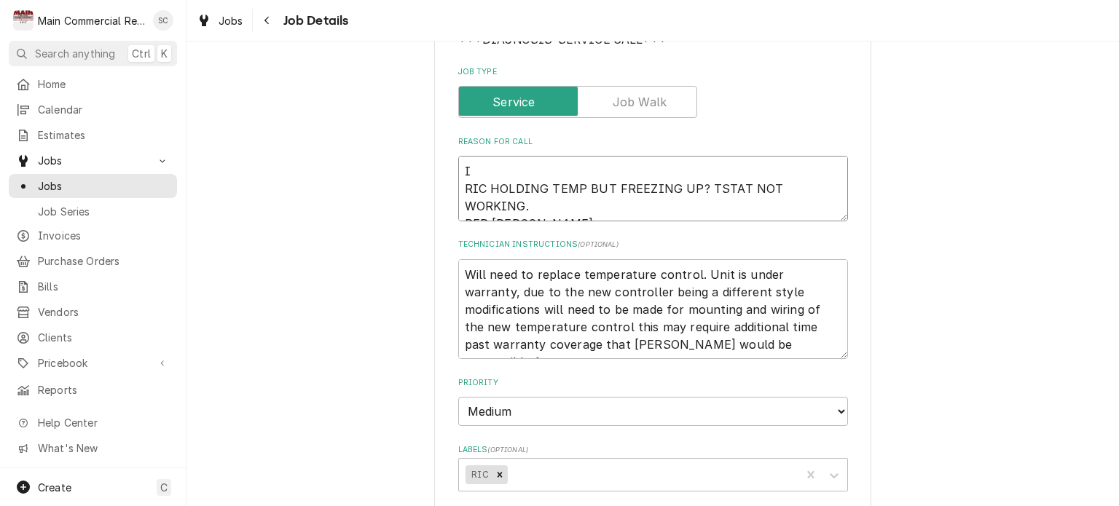
type textarea "x"
type textarea "In RIC HOLDING TEMP BUT FREEZING UP? TSTAT NOT WORKING. PER ERIC DUNN"
type textarea "x"
type textarea "Ini RIC HOLDING TEMP BUT FREEZING UP? TSTAT NOT WORKING. PER ERIC DUNN"
type textarea "x"
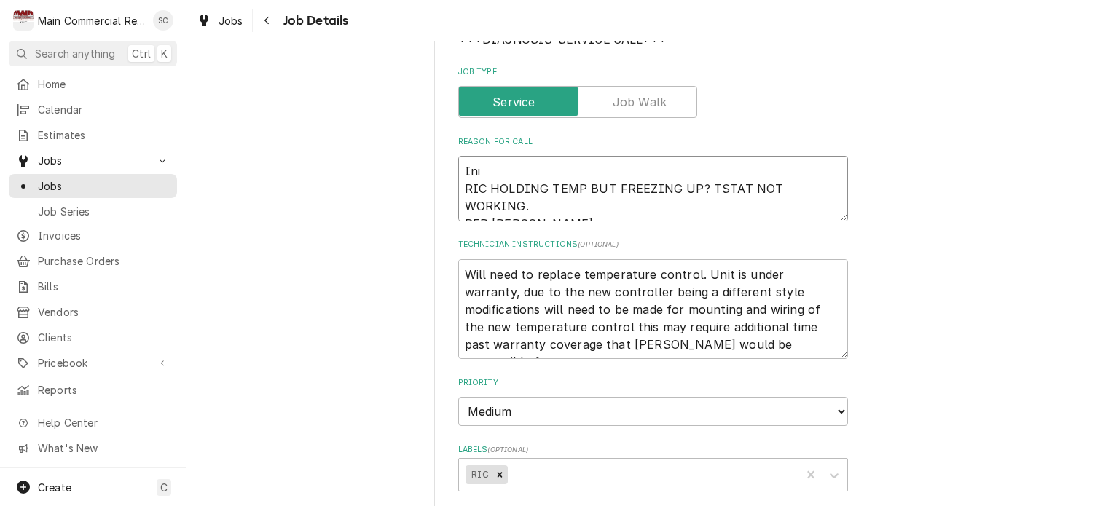
type textarea "Init RIC HOLDING TEMP BUT FREEZING UP? TSTAT NOT WORKING. PER ERIC DUNN"
type textarea "x"
type textarea "Initi RIC HOLDING TEMP BUT FREEZING UP? TSTAT NOT WORKING. PER ERIC DUNN"
type textarea "x"
type textarea "Initia RIC HOLDING TEMP BUT FREEZING UP? TSTAT NOT WORKING. PER ERIC DUNN"
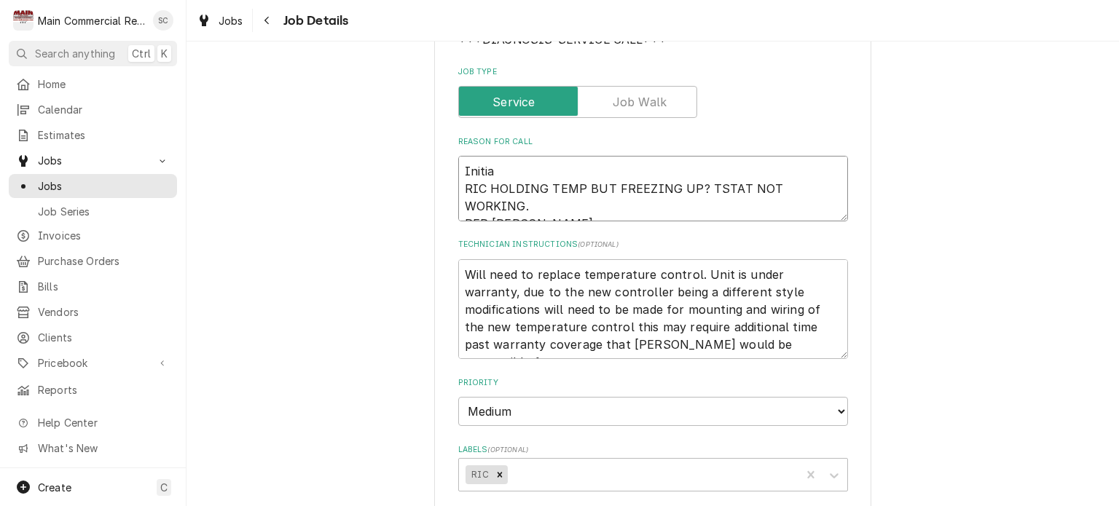
type textarea "x"
type textarea "Initial RIC HOLDING TEMP BUT FREEZING UP? TSTAT NOT WORKING. PER ERIC DUNN"
type textarea "x"
type textarea "Initial RIC HOLDING TEMP BUT FREEZING UP? TSTAT NOT WORKING. PER ERIC DUNN"
type textarea "x"
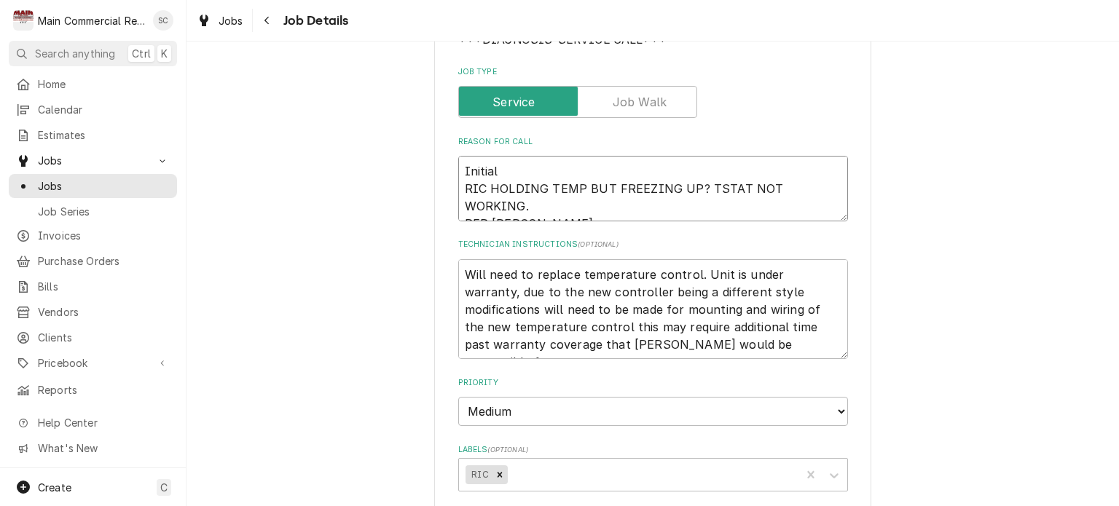
type textarea "Initial D RIC HOLDING TEMP BUT FREEZING UP? TSTAT NOT WORKING. PER ERIC DUNN"
type textarea "x"
type textarea "Initial Di RIC HOLDING TEMP BUT FREEZING UP? TSTAT NOT WORKING. PER ERIC DUNN"
type textarea "x"
type textarea "Initial Dia RIC HOLDING TEMP BUT FREEZING UP? TSTAT NOT WORKING. PER ERIC DUNN"
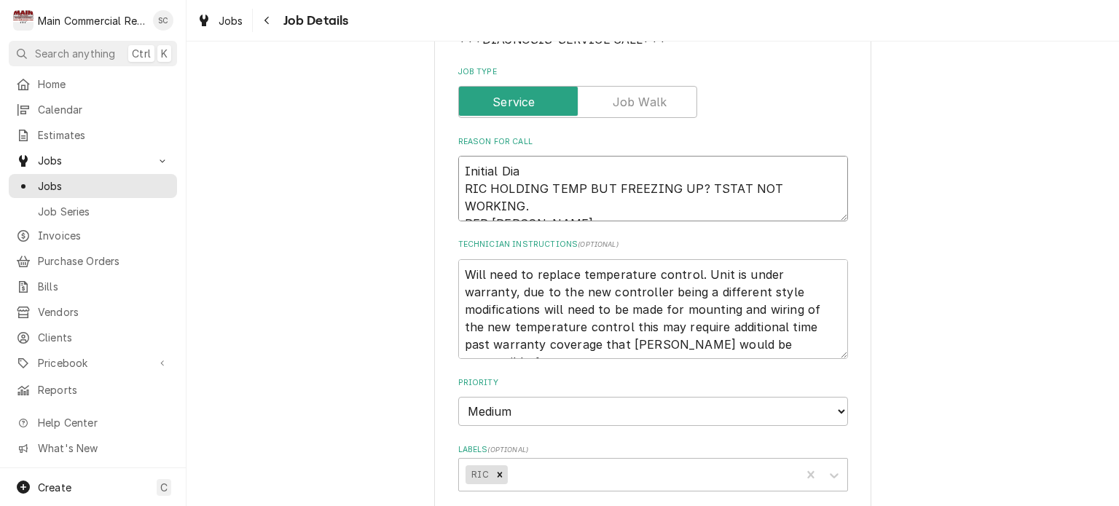
type textarea "x"
type textarea "Initial Diag RIC HOLDING TEMP BUT FREEZING UP? TSTAT NOT WORKING. PER ERIC DUNN"
type textarea "x"
type textarea "Initial Diagn RIC HOLDING TEMP BUT FREEZING UP? TSTAT NOT WORKING. PER ERIC DUNN"
type textarea "x"
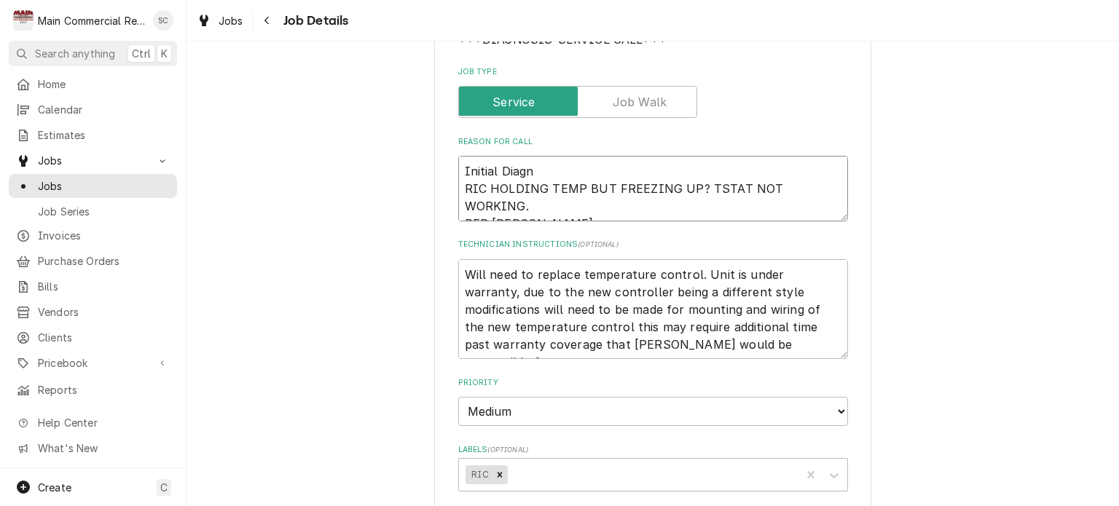
type textarea "Initial Diagno RIC HOLDING TEMP BUT FREEZING UP? TSTAT NOT WORKING. PER ERIC DU…"
type textarea "x"
type textarea "Initial Diagnos RIC HOLDING TEMP BUT FREEZING UP? TSTAT NOT WORKING. PER ERIC D…"
type textarea "x"
type textarea "Initial Diagnost RIC HOLDING TEMP BUT FREEZING UP? TSTAT NOT WORKING. PER ERIC …"
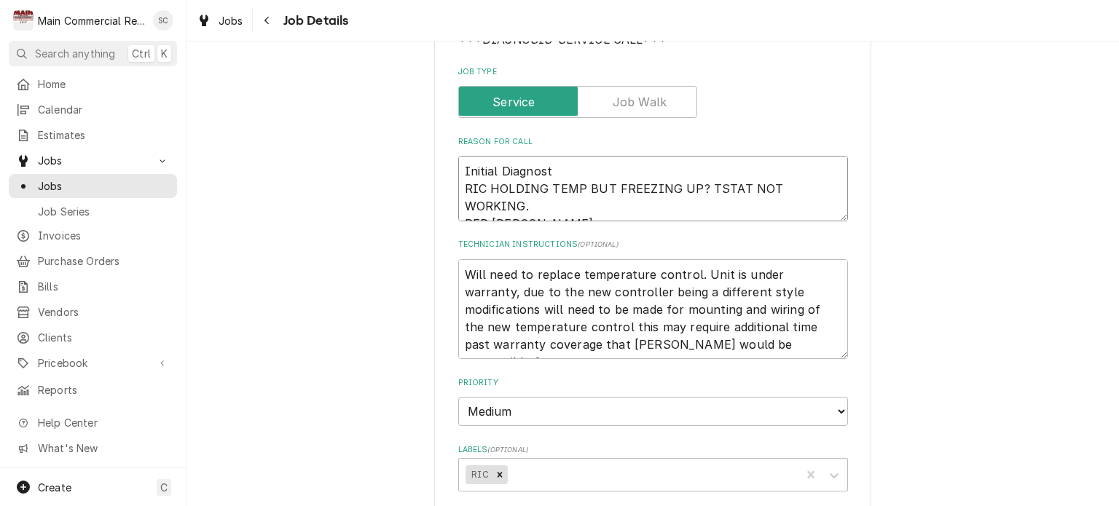
type textarea "x"
type textarea "Initial Diagnosti RIC HOLDING TEMP BUT FREEZING UP? TSTAT NOT WORKING. PER ERIC…"
type textarea "x"
type textarea "Initial Diagnostic RIC HOLDING TEMP BUT FREEZING UP? TSTAT NOT WORKING. PER ERI…"
type textarea "x"
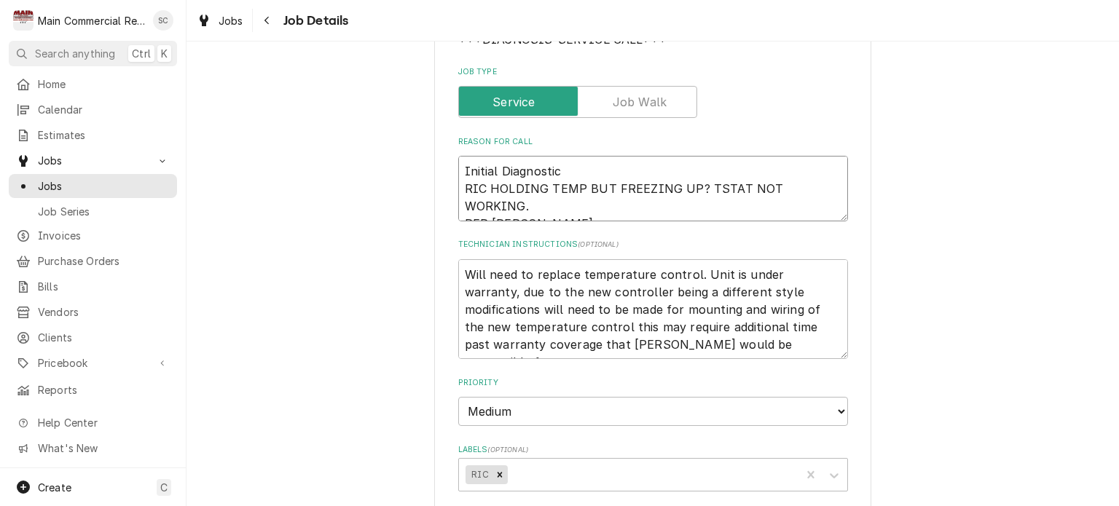
type textarea "Initial Diagnostic" RIC HOLDING TEMP BUT FREEZING UP? TSTAT NOT WORKING. PER ER…"
type textarea "x"
type textarea "Initial Diagnostic RIC HOLDING TEMP BUT FREEZING UP? TSTAT NOT WORKING. PER ERI…"
type textarea "x"
type textarea "Initial Diagnostic: RIC HOLDING TEMP BUT FREEZING UP? TSTAT NOT WORKING. PER ER…"
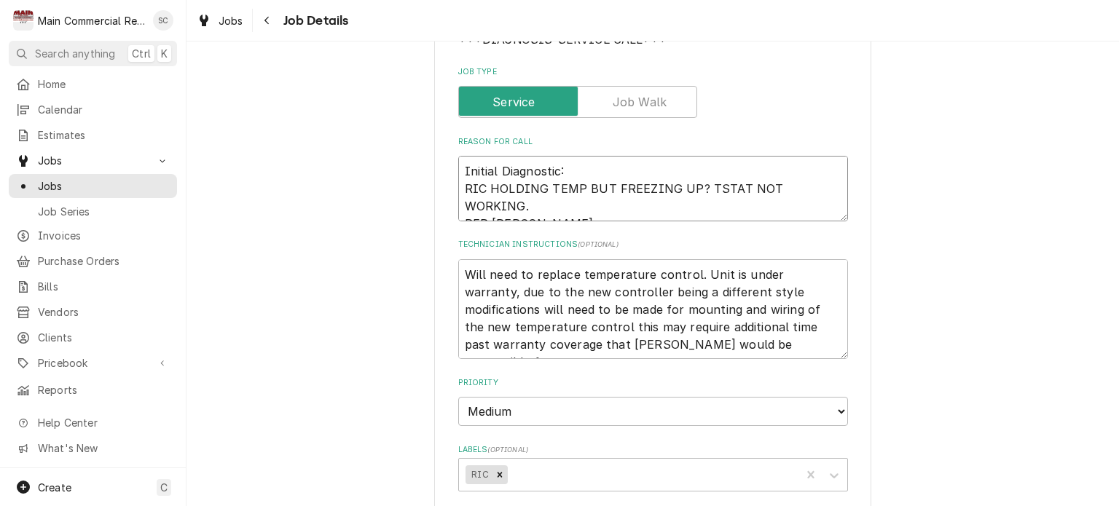
click at [460, 165] on textarea "Initial Diagnostic: RIC HOLDING TEMP BUT FREEZING UP? TSTAT NOT WORKING. PER ER…" at bounding box center [653, 189] width 390 height 66
type textarea "x"
type textarea "Initial Diagnostic: RIC HOLDING TEMP BUT FREEZING UP? TSTAT NOT WORKING. PER ER…"
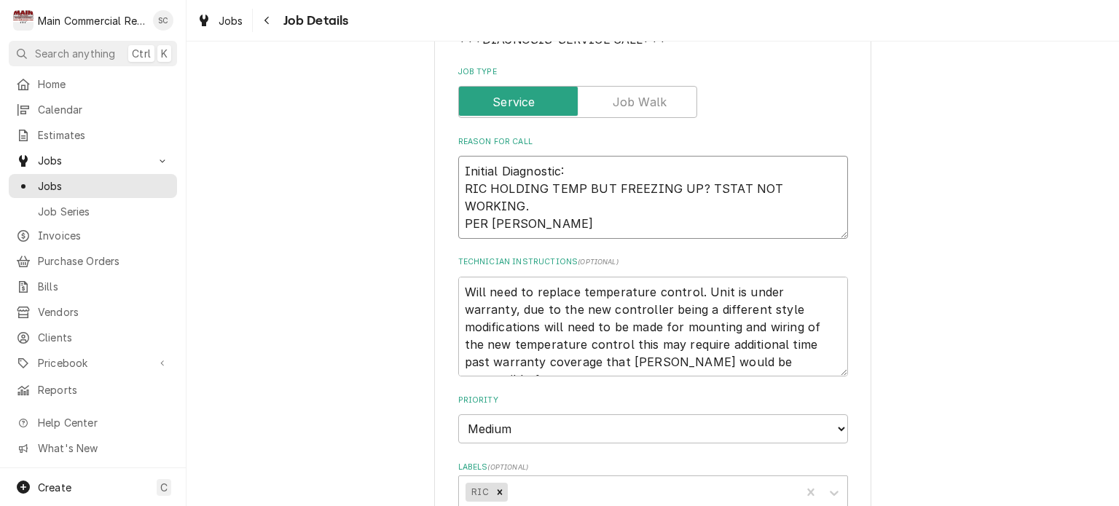
type textarea "x"
type textarea "Initial Diagnostic: RIC HOLDING TEMP BUT FREEZING UP? TSTAT NOT WORKING. PER ER…"
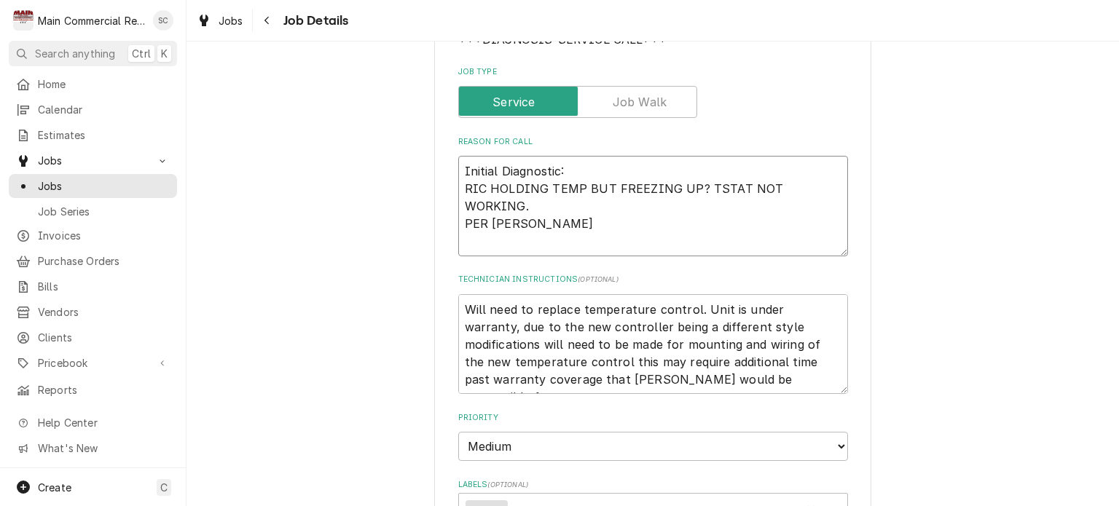
type textarea "x"
click at [474, 165] on textarea "Initial Diagnostic: RIC HOLDING TEMP BUT FREEZING UP? TSTAT NOT WORKING. PER ER…" at bounding box center [653, 206] width 390 height 100
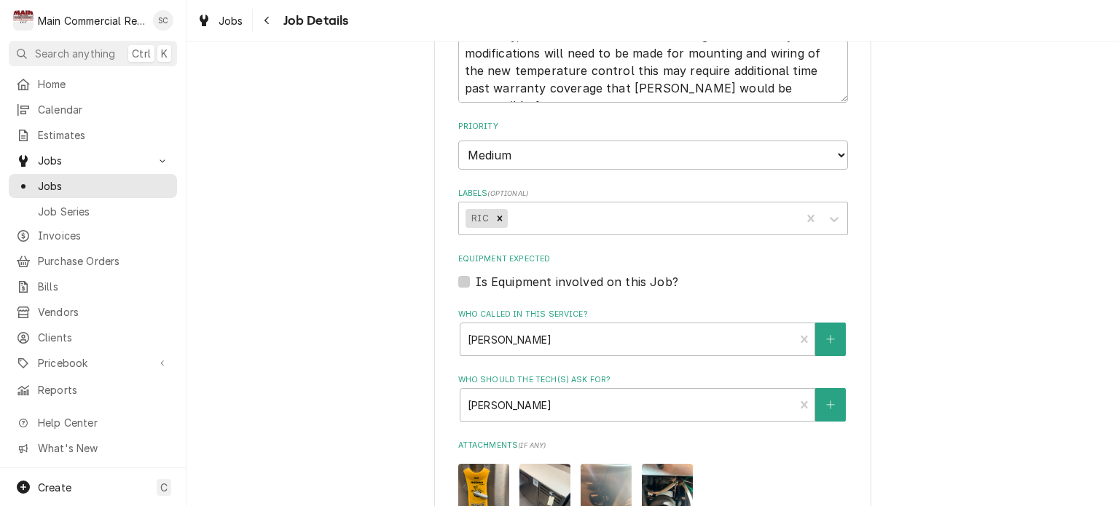
scroll to position [870, 0]
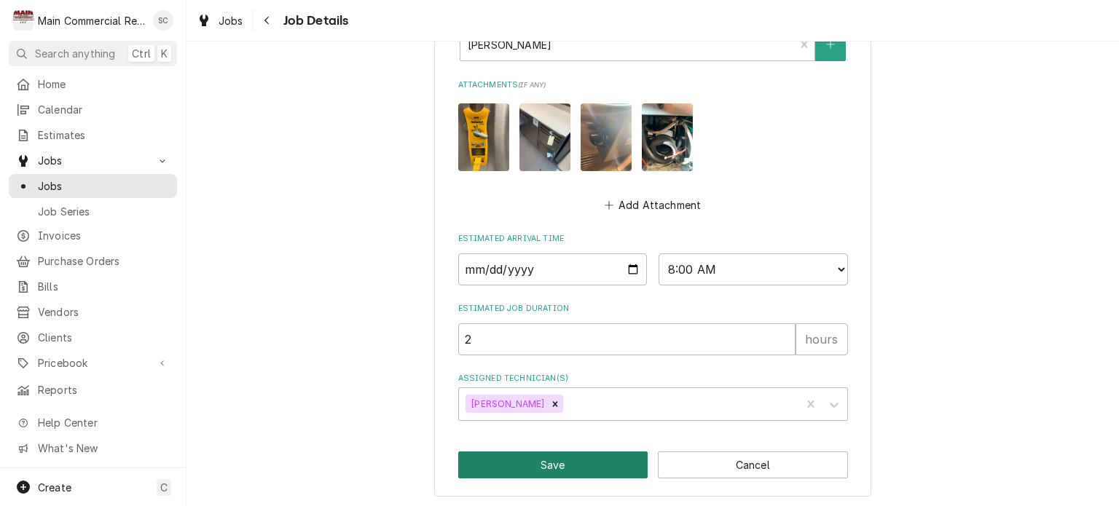
type textarea "Initial Diagnostic: RIC HOLDING TEMP BUT FREEZING UP? TSTAT NOT WORKING. PER ER…"
click at [553, 466] on button "Save" at bounding box center [553, 465] width 190 height 27
type textarea "x"
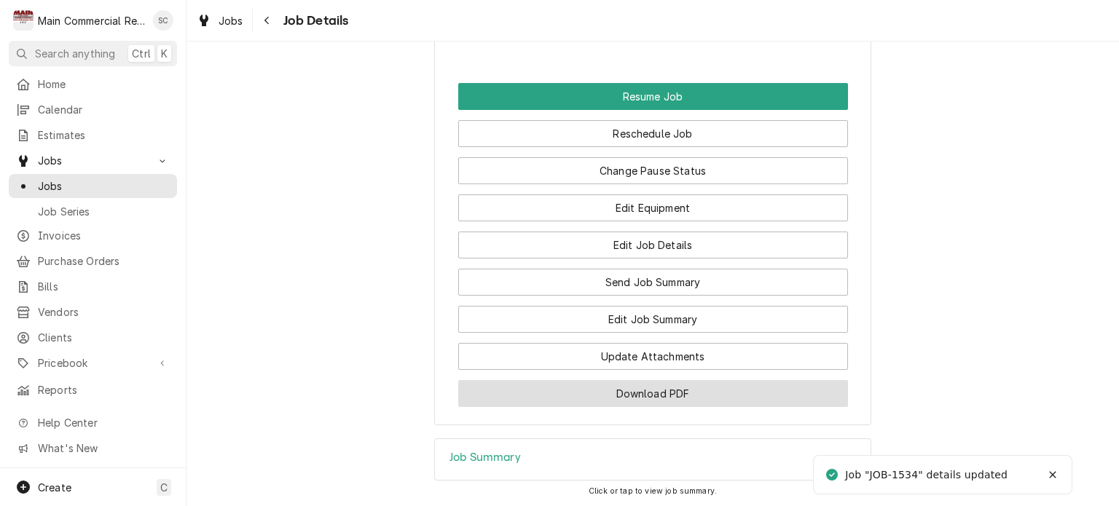
scroll to position [1899, 0]
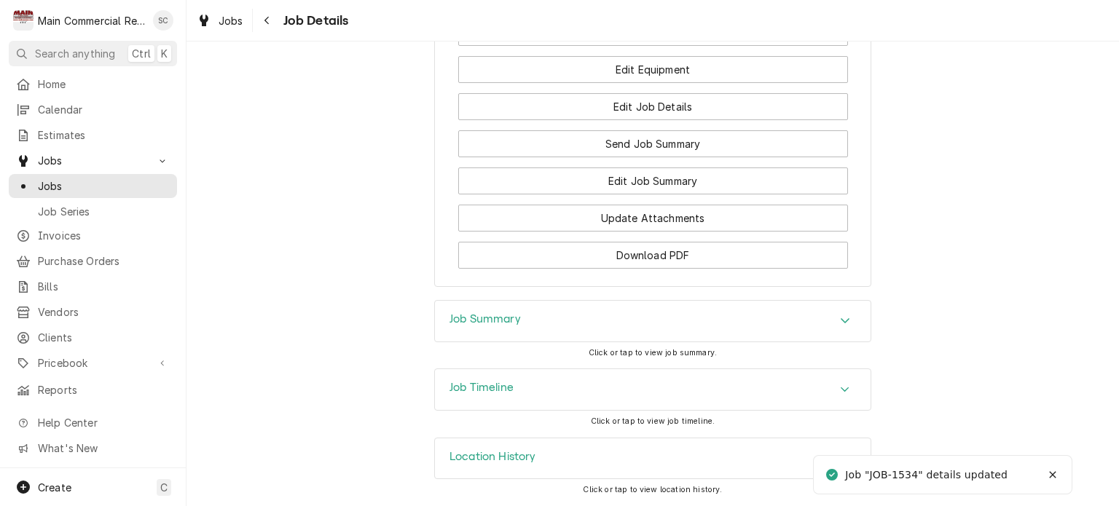
click at [840, 323] on icon "Accordion Header" at bounding box center [845, 321] width 10 height 12
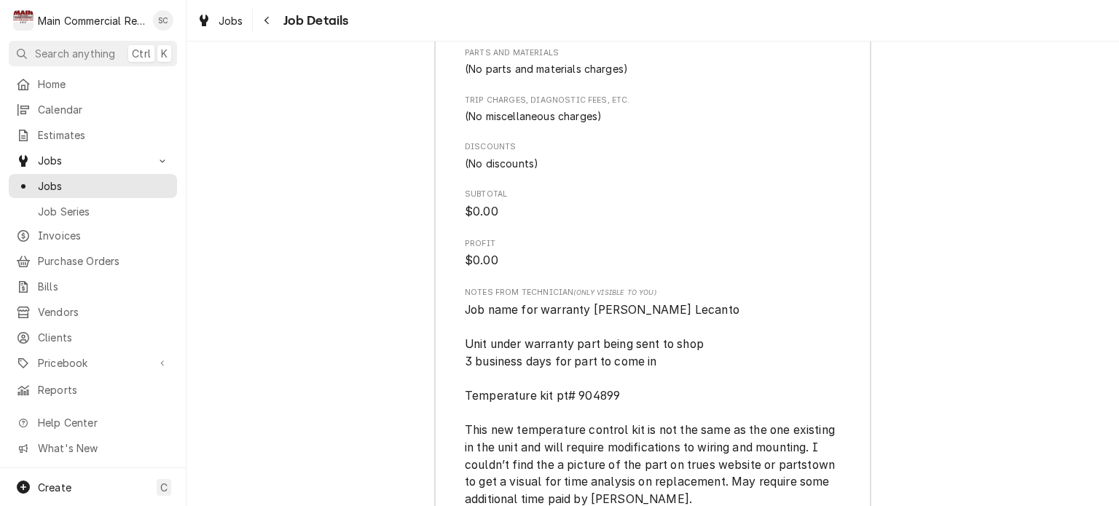
scroll to position [3647, 0]
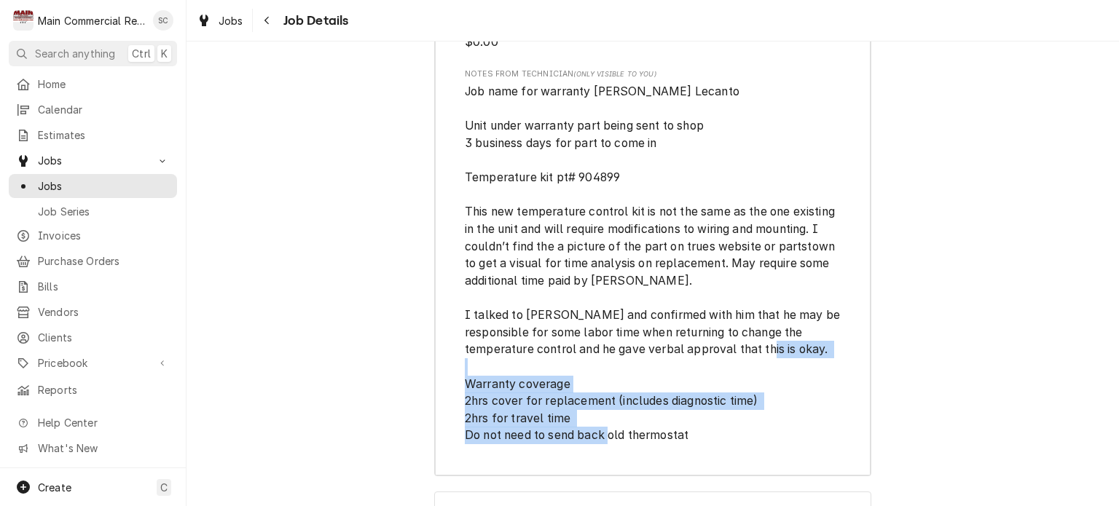
drag, startPoint x: 687, startPoint y: 466, endPoint x: 463, endPoint y: 414, distance: 230.2
copy span "Warranty coverage 2hrs cover for replacement (includes diagnostic time) 2hrs fo…"
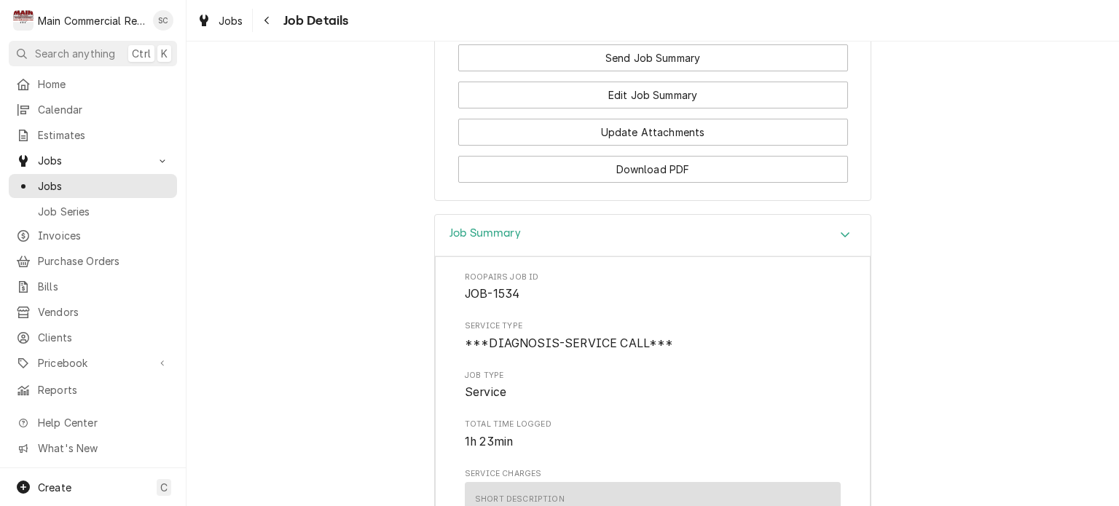
scroll to position [1681, 0]
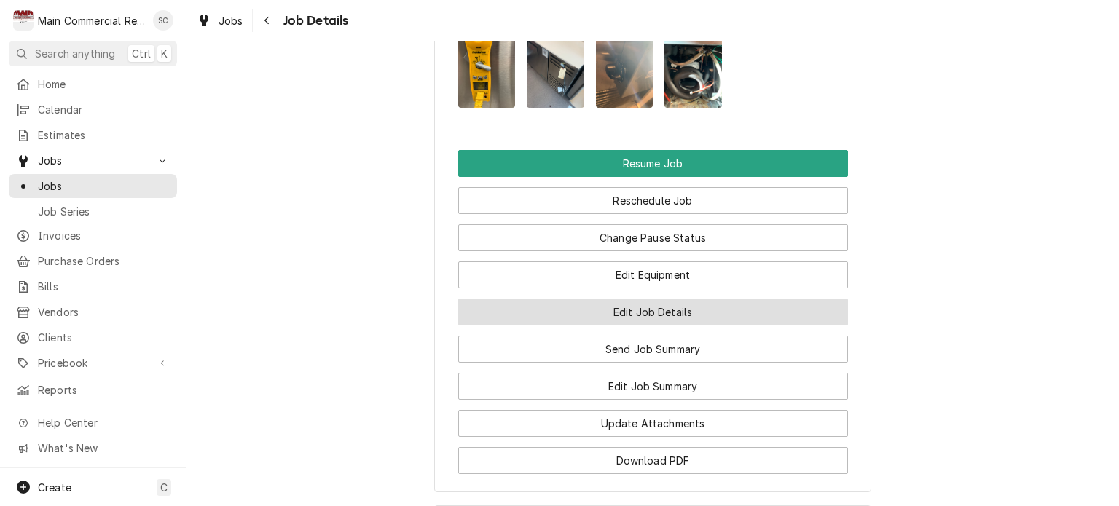
click at [650, 326] on button "Edit Job Details" at bounding box center [653, 312] width 390 height 27
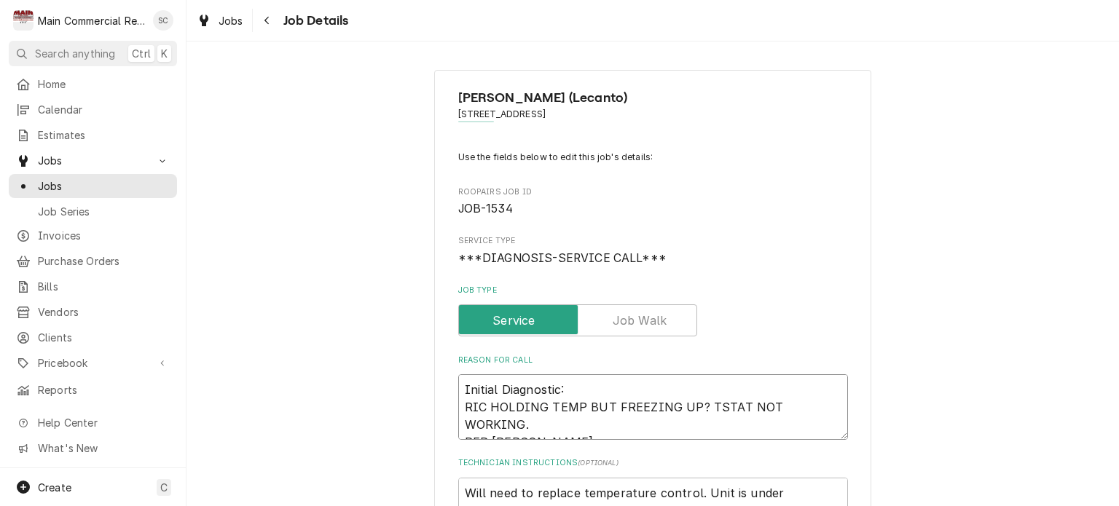
click at [458, 389] on textarea "Initial Diagnostic: RIC HOLDING TEMP BUT FREEZING UP? TSTAT NOT WORKING. PER [P…" at bounding box center [653, 407] width 390 height 66
type textarea "x"
type textarea "Initial Diagnostic: RIC HOLDING TEMP BUT FREEZING UP? TSTAT NOT WORKING. PER [P…"
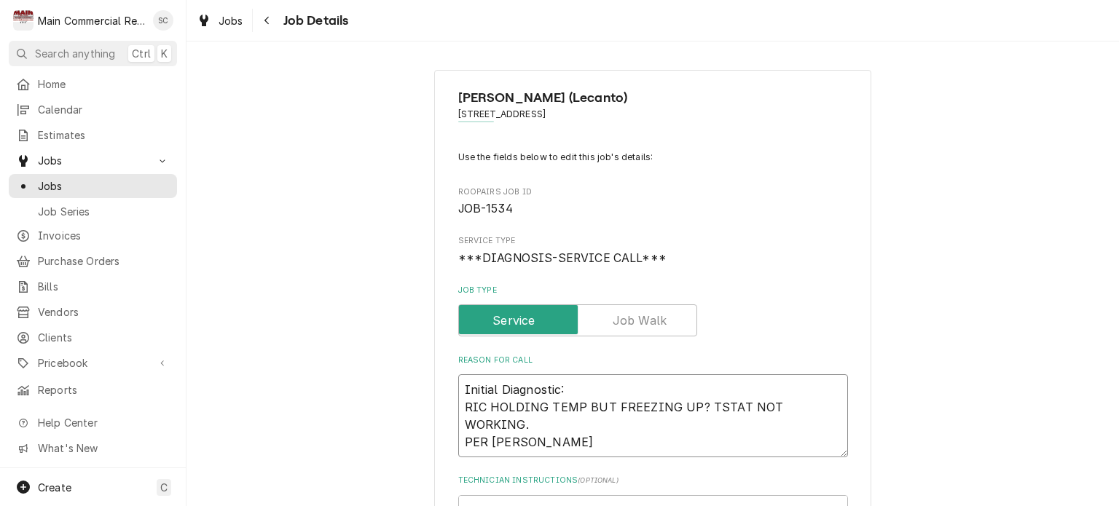
type textarea "x"
type textarea "Initial Diagnostic: RIC HOLDING TEMP BUT FREEZING UP? TSTAT NOT WORKING. PER ER…"
type textarea "x"
type textarea "Initial Diagnostic: RIC HOLDING TEMP BUT FREEZING UP? TSTAT NOT WORKING. PER ER…"
paste textarea "Warranty coverage 2hrs cover for replacement (includes diagnostic time) 2hrs fo…"
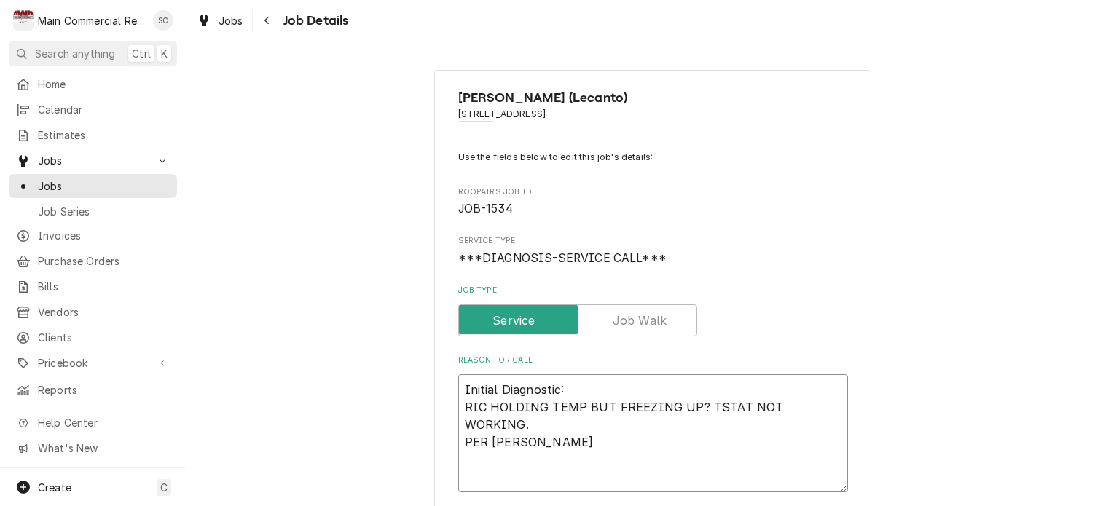
type textarea "x"
type textarea "Warranty coverage 2hrs cover for replacement (includes diagnostic time) 2hrs fo…"
type textarea "x"
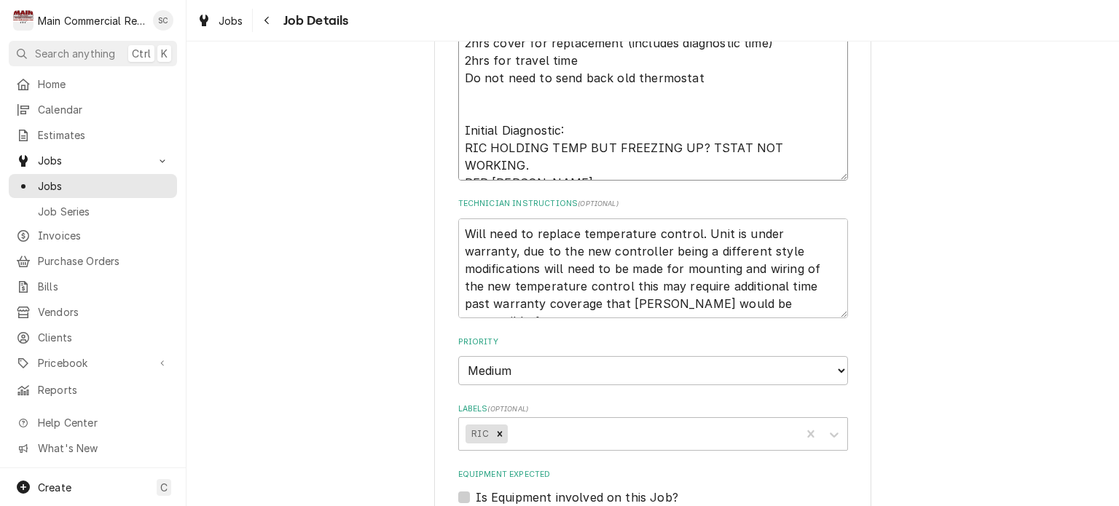
scroll to position [940, 0]
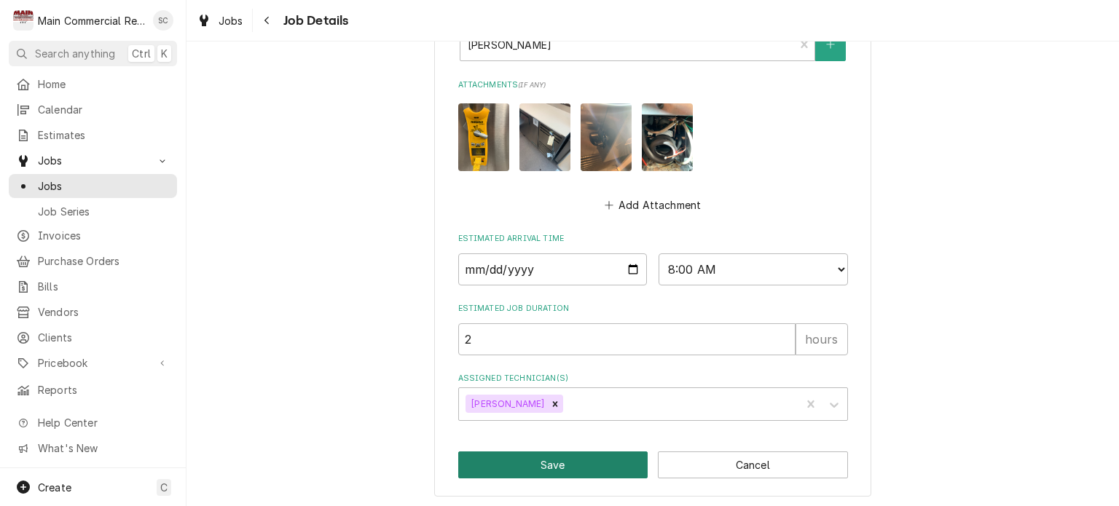
type textarea "Warranty coverage 2hrs cover for replacement (includes diagnostic time) 2hrs fo…"
click at [602, 454] on button "Save" at bounding box center [553, 465] width 190 height 27
type textarea "x"
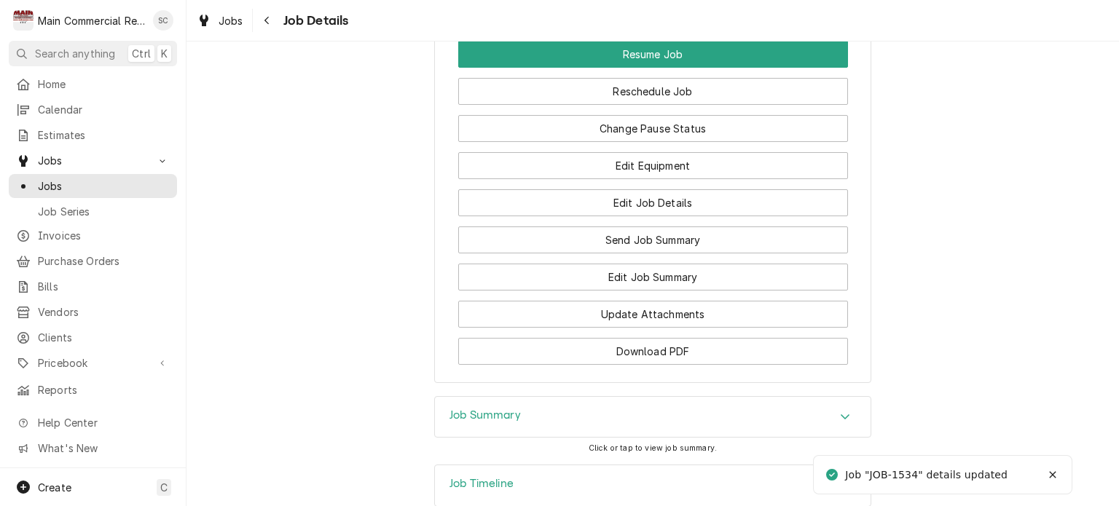
scroll to position [2002, 0]
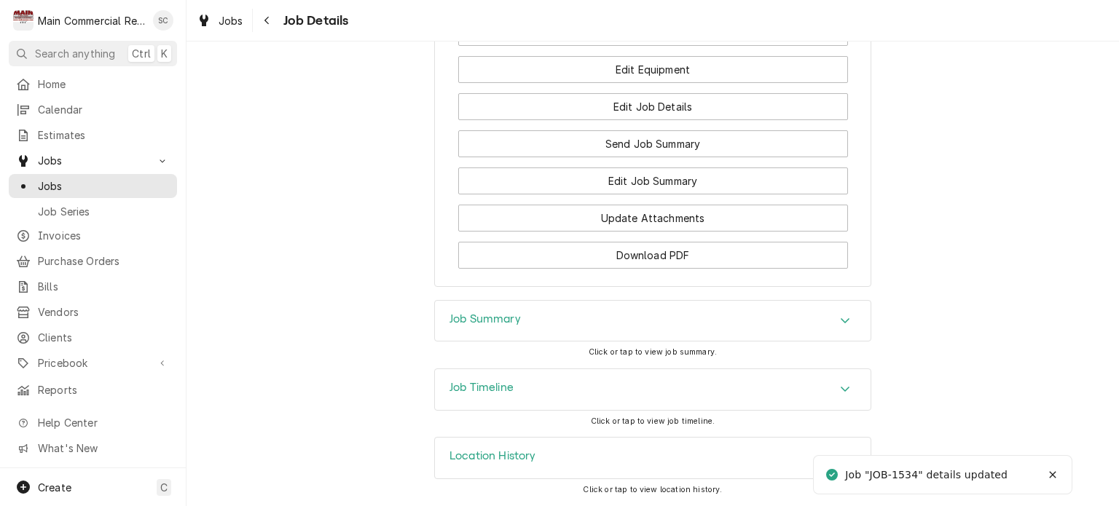
click at [840, 321] on icon "Accordion Header" at bounding box center [845, 321] width 10 height 12
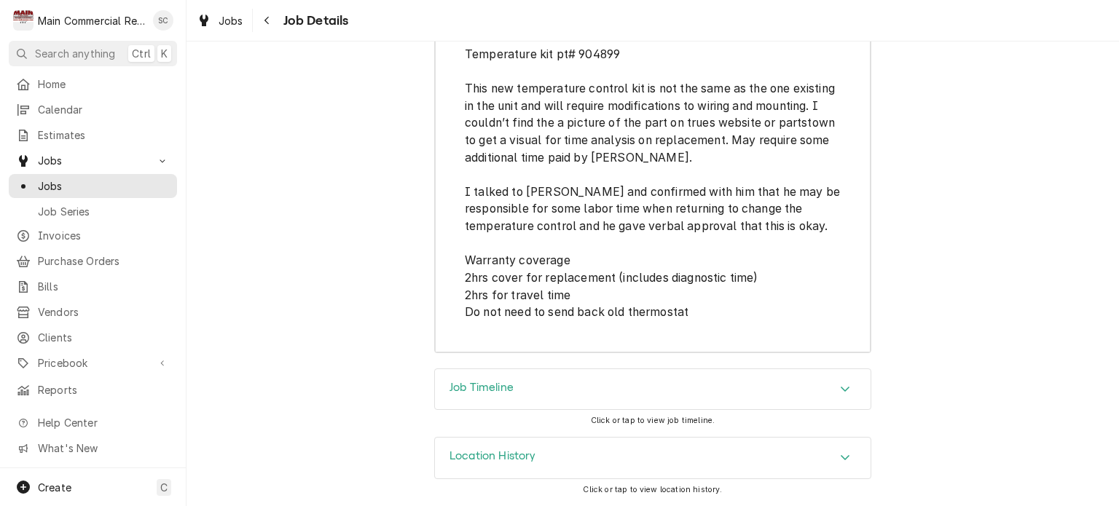
scroll to position [3750, 0]
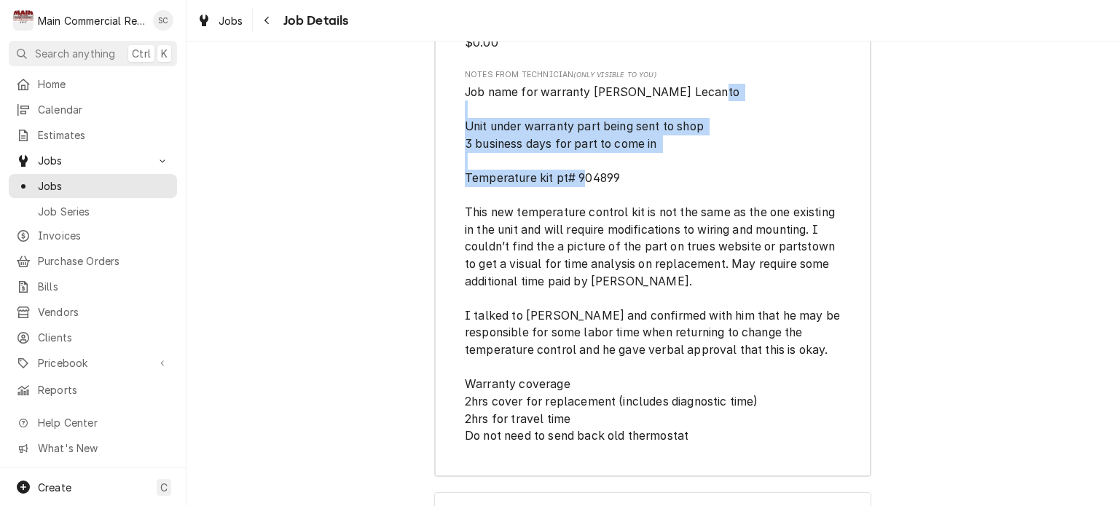
drag, startPoint x: 612, startPoint y: 207, endPoint x: 454, endPoint y: 157, distance: 165.8
copy span "Unit under warranty part being sent to shop 3 business days for part to come in…"
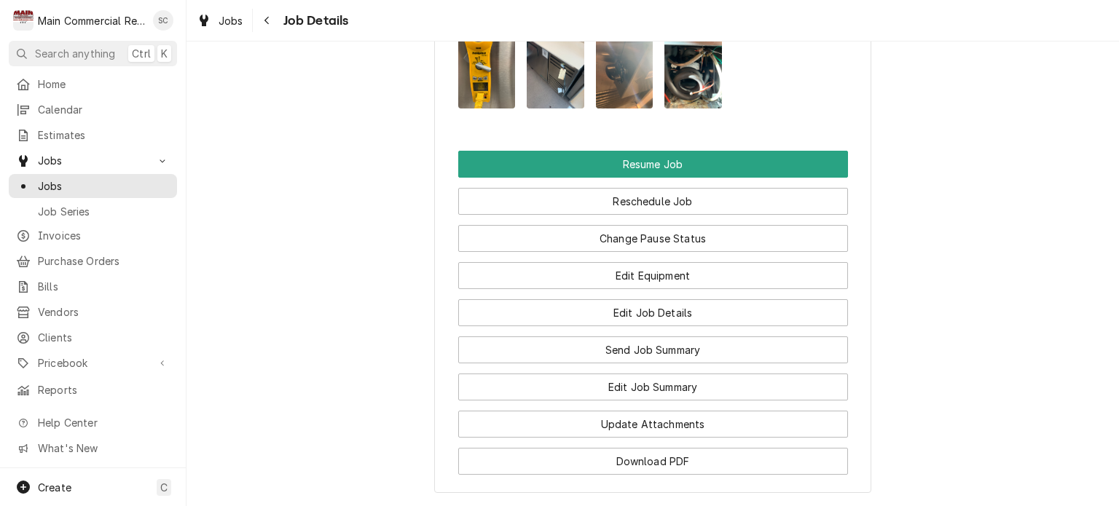
scroll to position [1711, 0]
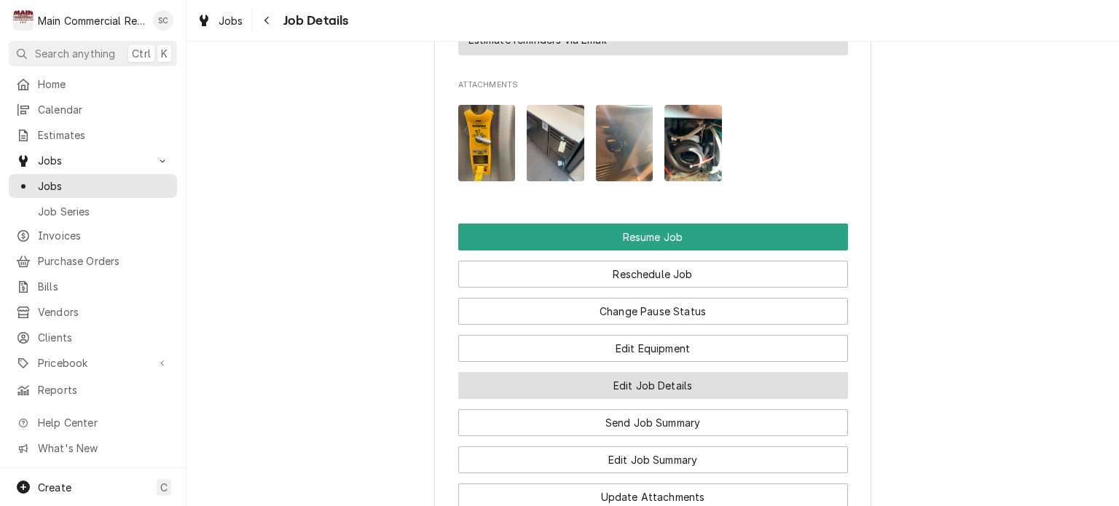
click at [630, 396] on button "Edit Job Details" at bounding box center [653, 385] width 390 height 27
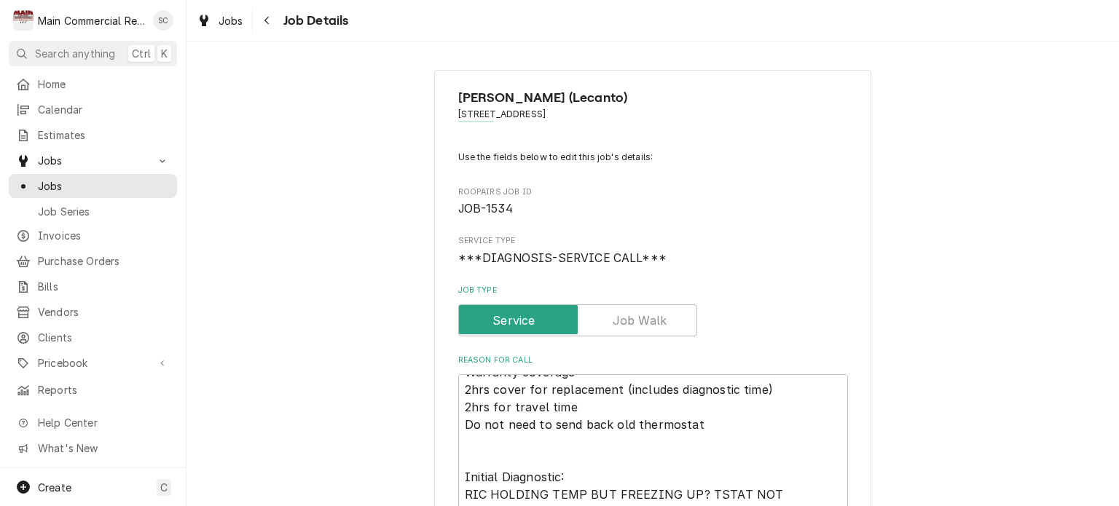
scroll to position [291, 0]
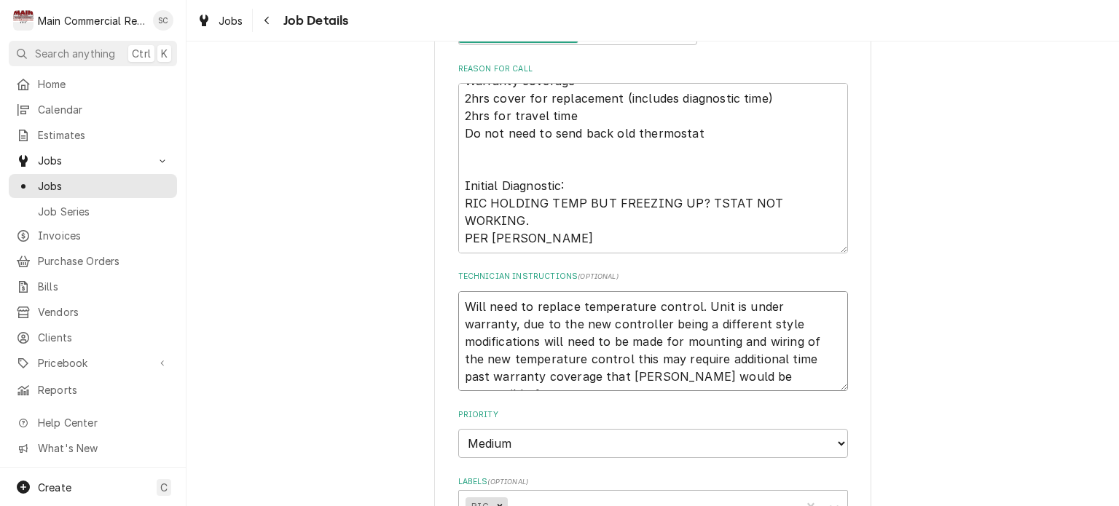
click at [458, 302] on textarea "Will need to replace temperature control. Unit is under warranty, due to the ne…" at bounding box center [653, 341] width 390 height 100
type textarea "x"
type textarea "Will need to replace temperature control. Unit is under warranty, due to the ne…"
paste textarea "Unit under warranty part being sent to shop 3 business days for part to come in…"
type textarea "x"
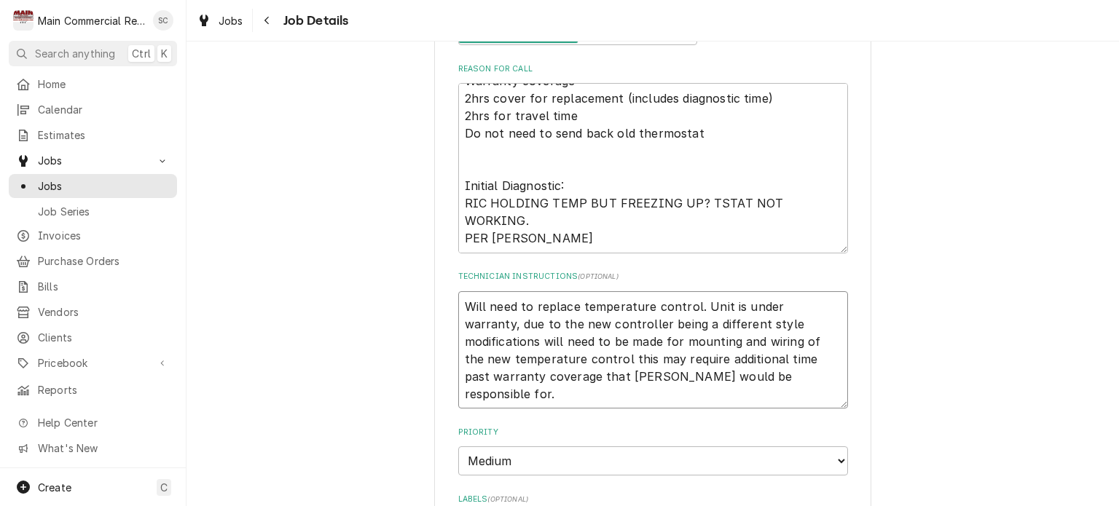
type textarea "Unit under warranty part being sent to shop 3 business days for part to come in…"
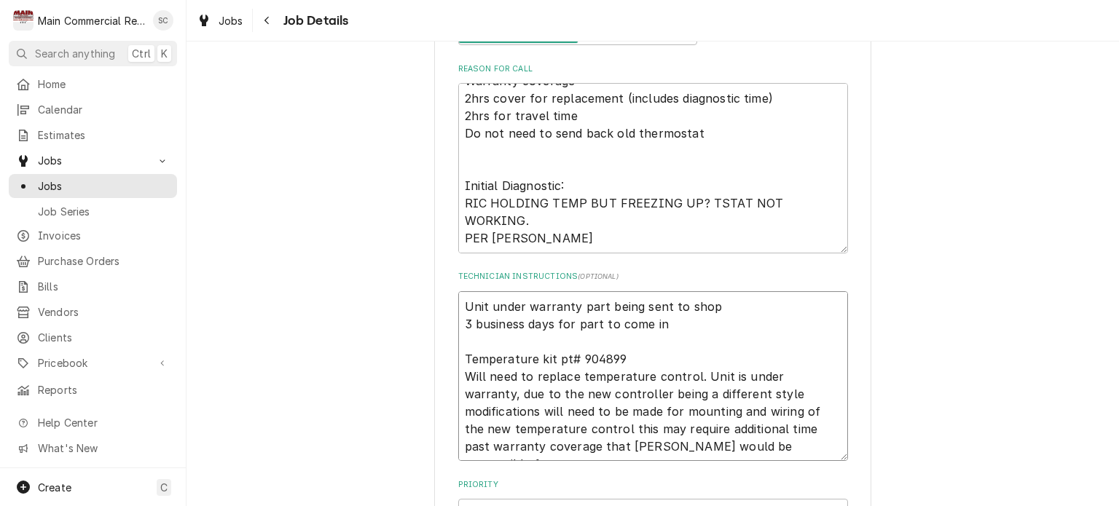
click at [458, 358] on textarea "Unit under warranty part being sent to shop 3 business days for part to come in…" at bounding box center [653, 376] width 390 height 170
type textarea "x"
type textarea "Unit under warranty part being sent to shop 3 business days for part to come in…"
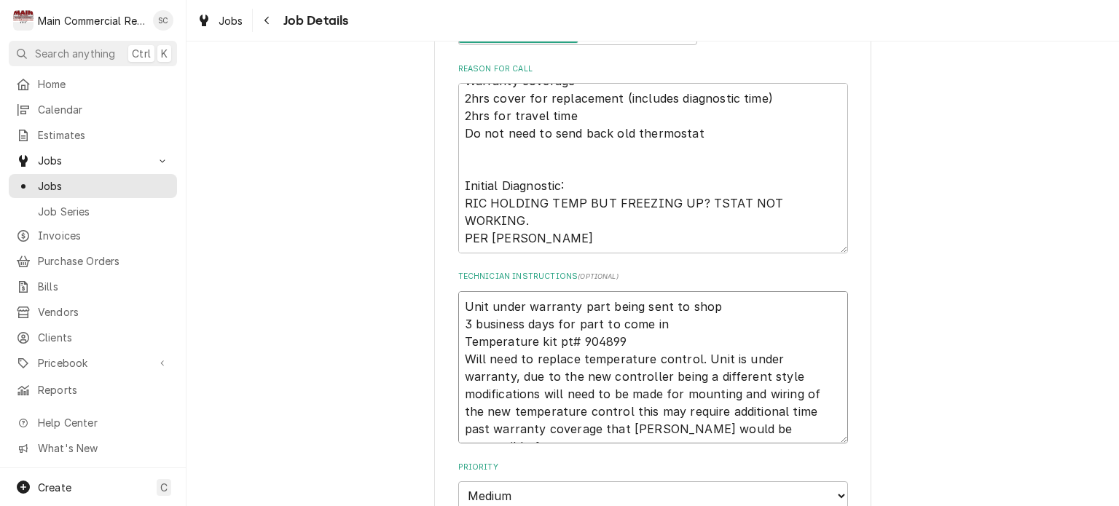
type textarea "x"
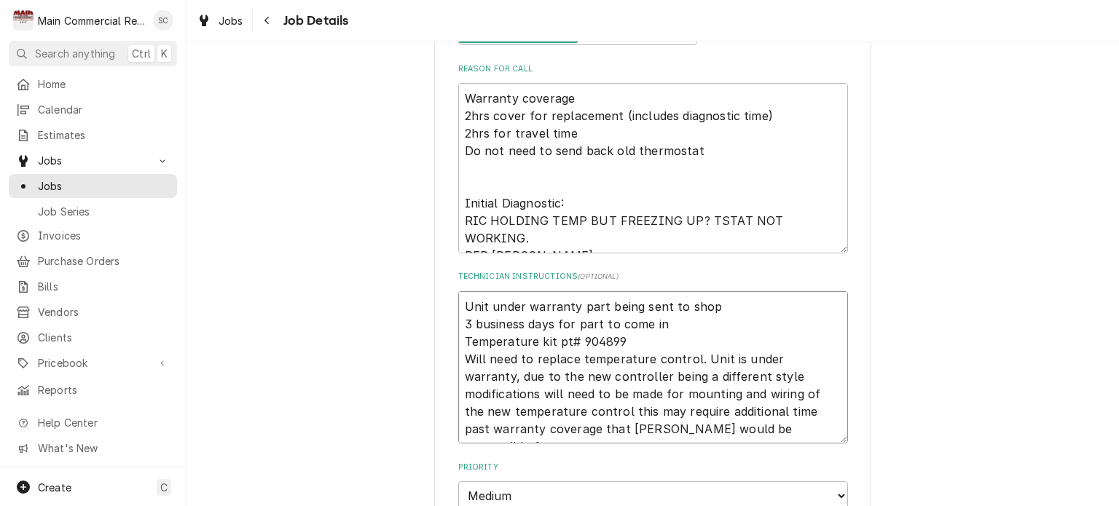
type textarea "Unit under warranty part being sent to shop 3 business days for part to come in…"
drag, startPoint x: 692, startPoint y: 151, endPoint x: 446, endPoint y: 100, distance: 251.5
click at [446, 100] on div "Culver's (Lecanto) 1712 N Lecanto HWY, Lecanto, FL 34461 Use the fields below t…" at bounding box center [652, 489] width 437 height 1420
type textarea "x"
type textarea "Initial Diagnostic: RIC HOLDING TEMP BUT FREEZING UP? TSTAT NOT WORKING. PER ER…"
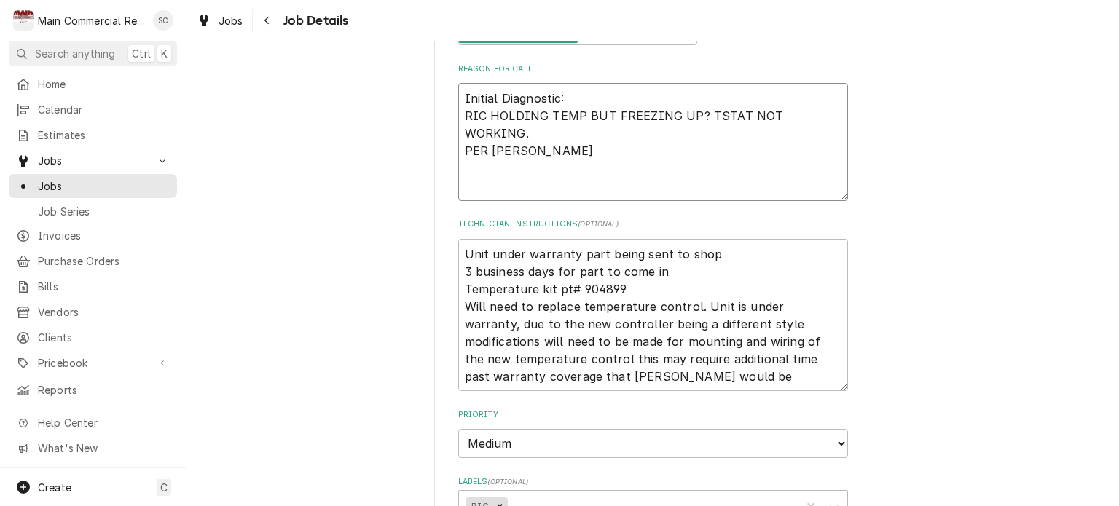
type textarea "x"
type textarea "W Initial Diagnostic: RIC HOLDING TEMP BUT FREEZING UP? TSTAT NOT WORKING. PER …"
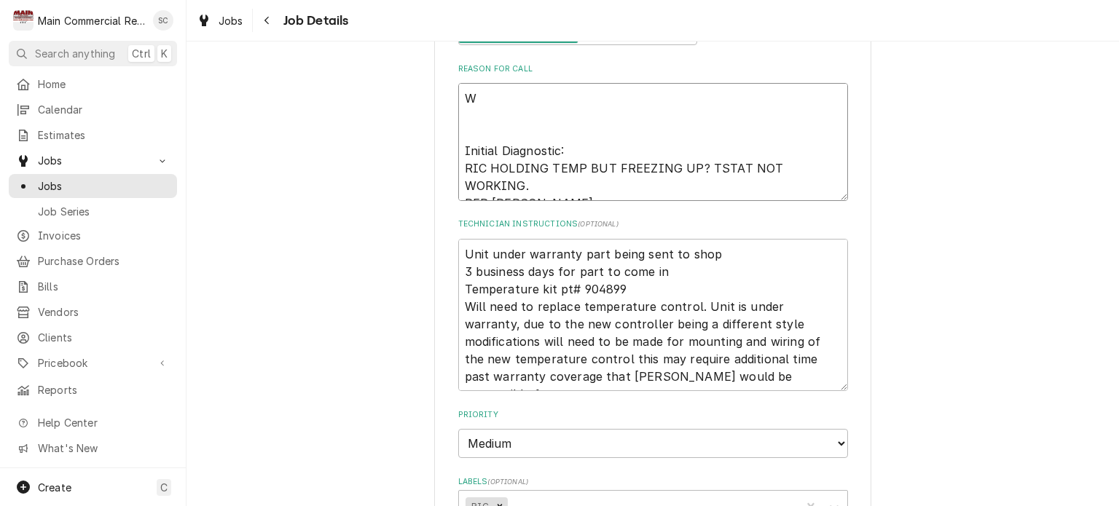
type textarea "x"
type textarea "Wa Initial Diagnostic: RIC HOLDING TEMP BUT FREEZING UP? TSTAT NOT WORKING. PER…"
type textarea "x"
type textarea "War Initial Diagnostic: RIC HOLDING TEMP BUT FREEZING UP? TSTAT NOT WORKING. PE…"
type textarea "x"
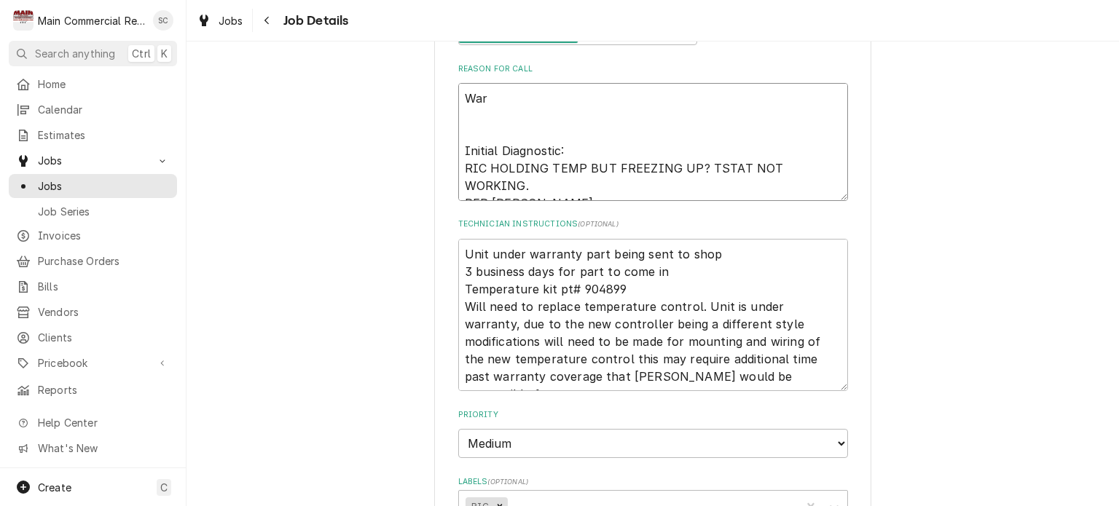
type textarea "Warr Initial Diagnostic: RIC HOLDING TEMP BUT FREEZING UP? TSTAT NOT WORKING. P…"
type textarea "x"
type textarea "Warra Initial Diagnostic: RIC HOLDING TEMP BUT FREEZING UP? TSTAT NOT WORKING. …"
type textarea "x"
type textarea "Warran Initial Diagnostic: RIC HOLDING TEMP BUT FREEZING UP? TSTAT NOT WORKING.…"
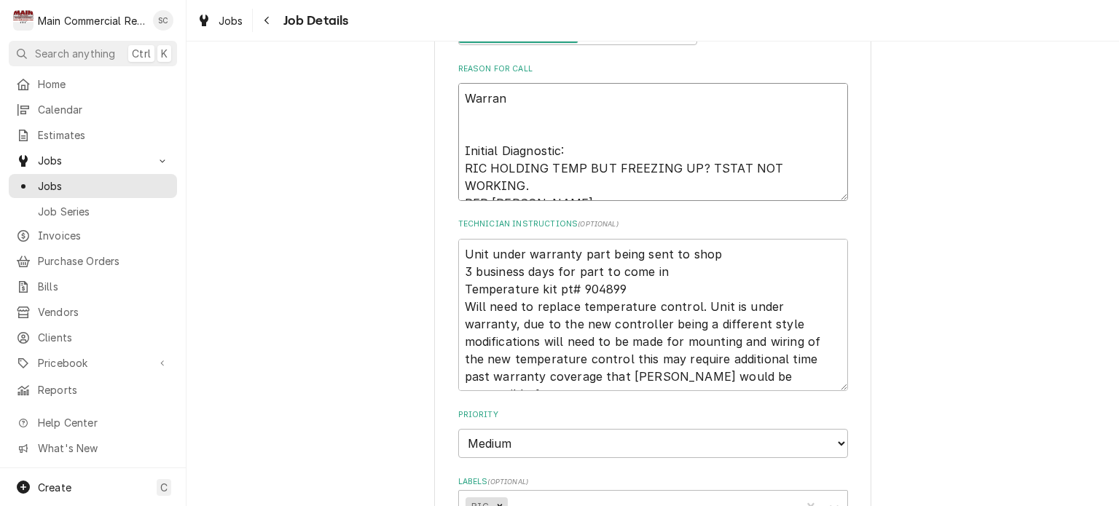
type textarea "x"
type textarea "Warrant Initial Diagnostic: RIC HOLDING TEMP BUT FREEZING UP? TSTAT NOT WORKING…"
type textarea "x"
type textarea "Warranty Initial Diagnostic: RIC HOLDING TEMP BUT FREEZING UP? TSTAT NOT WORKIN…"
type textarea "x"
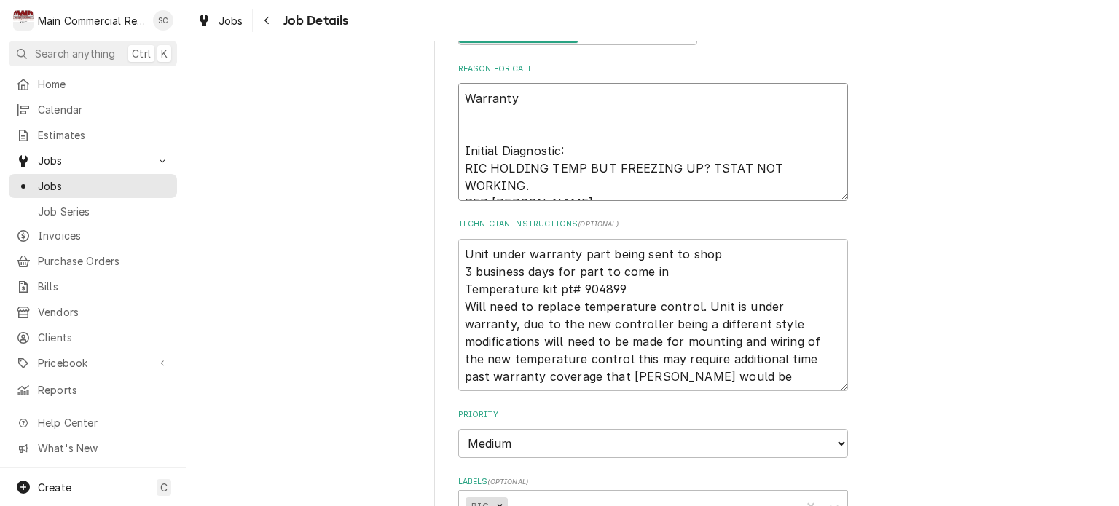
type textarea "Warranty Initial Diagnostic: RIC HOLDING TEMP BUT FREEZING UP? TSTAT NOT WORKIN…"
type textarea "x"
type textarea "Warranty R Initial Diagnostic: RIC HOLDING TEMP BUT FREEZING UP? TSTAT NOT WORK…"
type textarea "x"
type textarea "Warranty Re Initial Diagnostic: RIC HOLDING TEMP BUT FREEZING UP? TSTAT NOT WOR…"
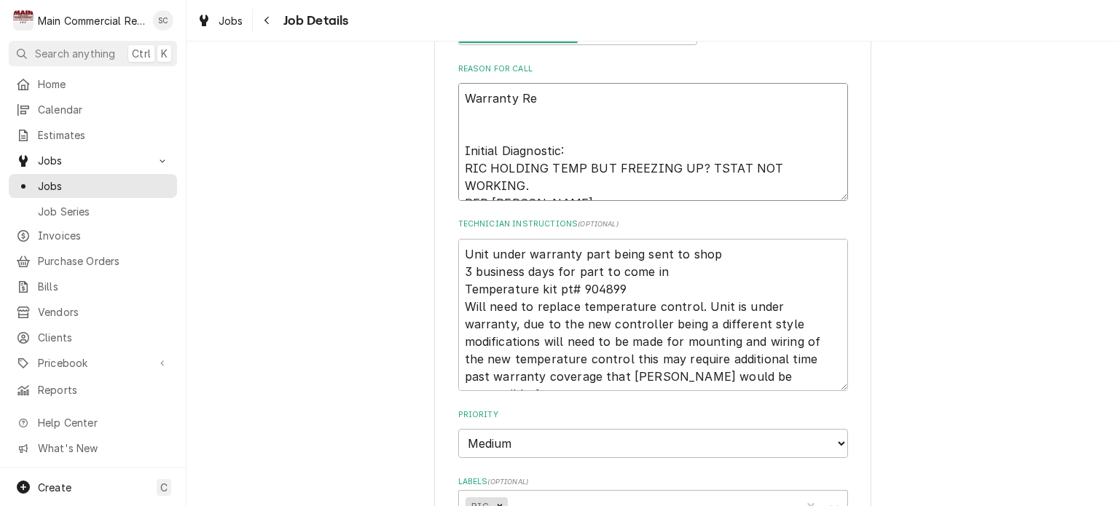
type textarea "x"
type textarea "Warranty Reo Initial Diagnostic: RIC HOLDING TEMP BUT FREEZING UP? TSTAT NOT WO…"
type textarea "x"
type textarea "Warranty Reop Initial Diagnostic: RIC HOLDING TEMP BUT FREEZING UP? TSTAT NOT W…"
type textarea "x"
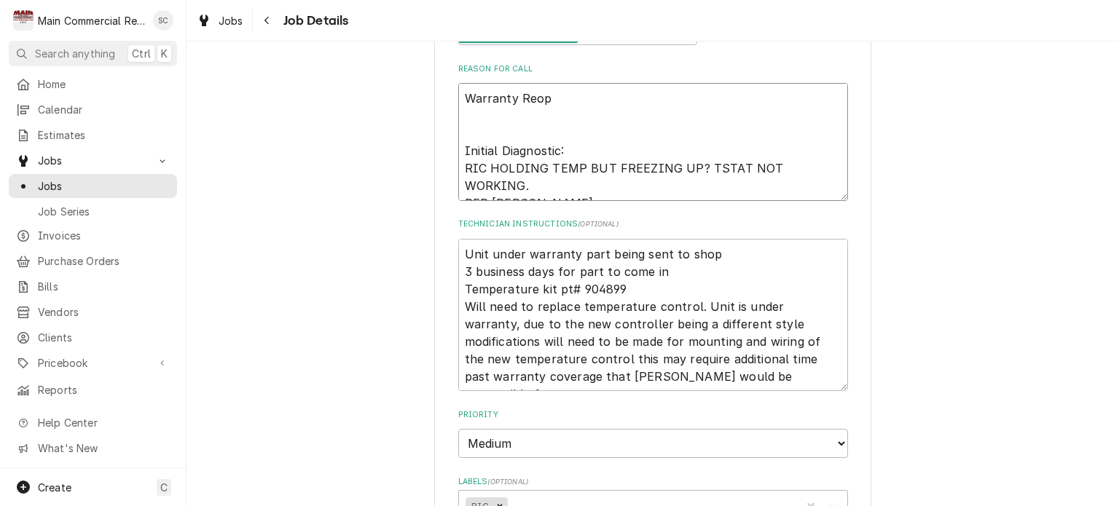
type textarea "Warranty Reo Initial Diagnostic: RIC HOLDING TEMP BUT FREEZING UP? TSTAT NOT WO…"
type textarea "x"
type textarea "Warranty Re Initial Diagnostic: RIC HOLDING TEMP BUT FREEZING UP? TSTAT NOT WOR…"
type textarea "x"
type textarea "Warranty Rep Initial Diagnostic: RIC HOLDING TEMP BUT FREEZING UP? TSTAT NOT WO…"
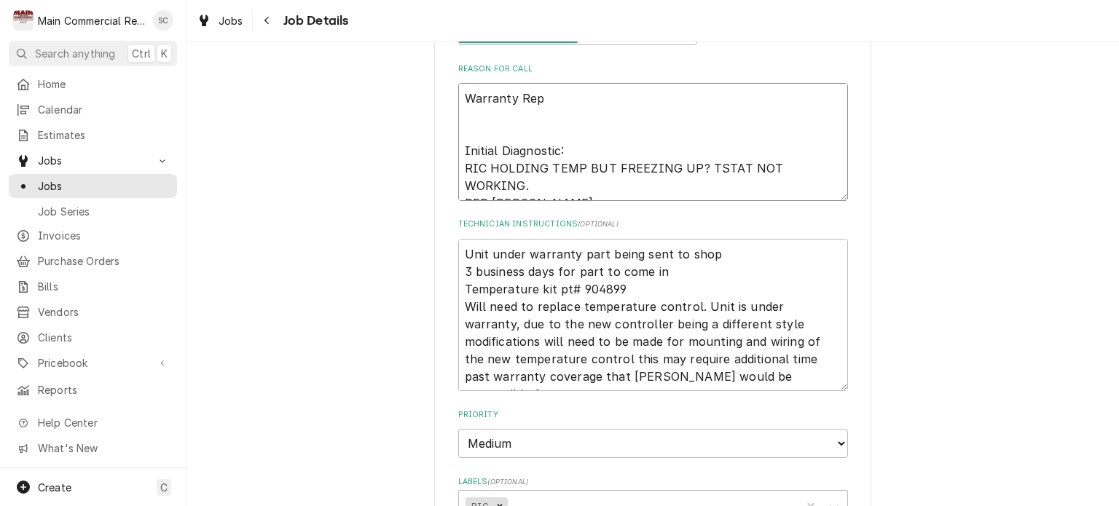
type textarea "x"
type textarea "Warranty Repa Initial Diagnostic: RIC HOLDING TEMP BUT FREEZING UP? TSTAT NOT W…"
type textarea "x"
type textarea "Warranty Repai Initial Diagnostic: RIC HOLDING TEMP BUT FREEZING UP? TSTAT NOT …"
type textarea "x"
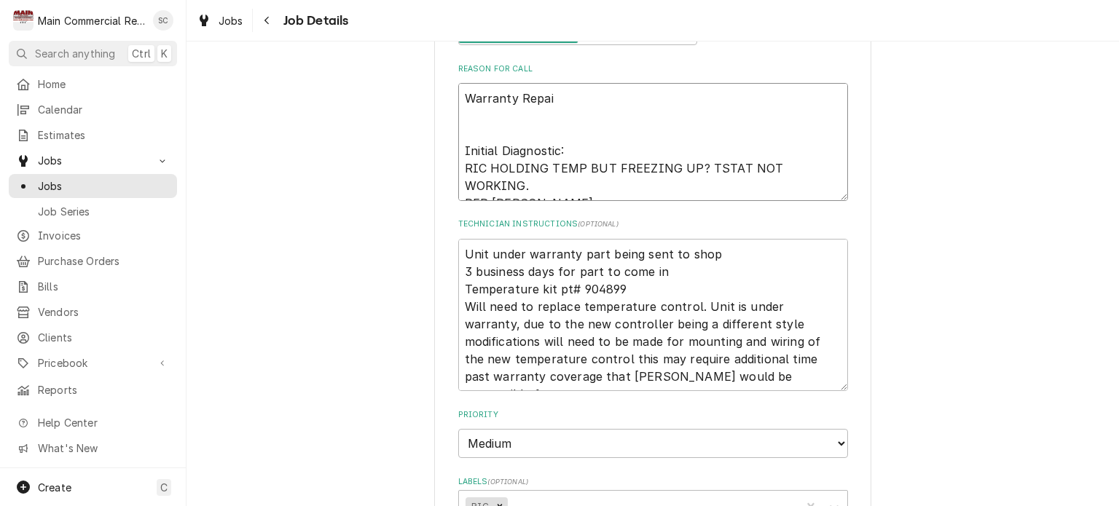
type textarea "Warranty Repair Initial Diagnostic: RIC HOLDING TEMP BUT FREEZING UP? TSTAT NOT…"
type textarea "x"
type textarea "Warranty Repair: Initial Diagnostic: RIC HOLDING TEMP BUT FREEZING UP? TSTAT NO…"
type textarea "x"
type textarea "Warranty Repair: Initial Diagnostic: RIC HOLDING TEMP BUT FREEZING UP? TSTAT NO…"
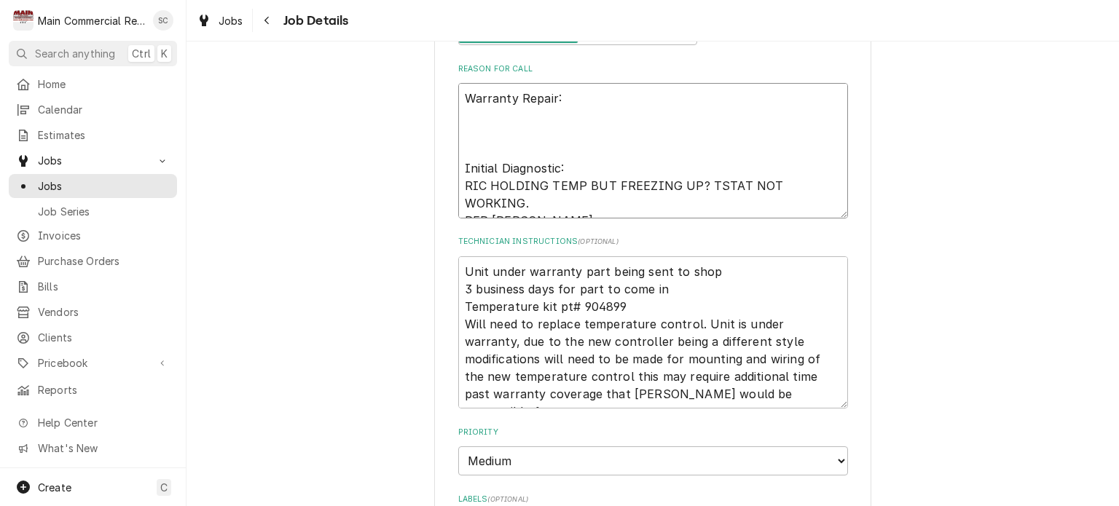
type textarea "x"
type textarea "Warranty Repair: R Initial Diagnostic: RIC HOLDING TEMP BUT FREEZING UP? TSTAT …"
type textarea "x"
type textarea "Warranty Repair: Re Initial Diagnostic: RIC HOLDING TEMP BUT FREEZING UP? TSTAT…"
type textarea "x"
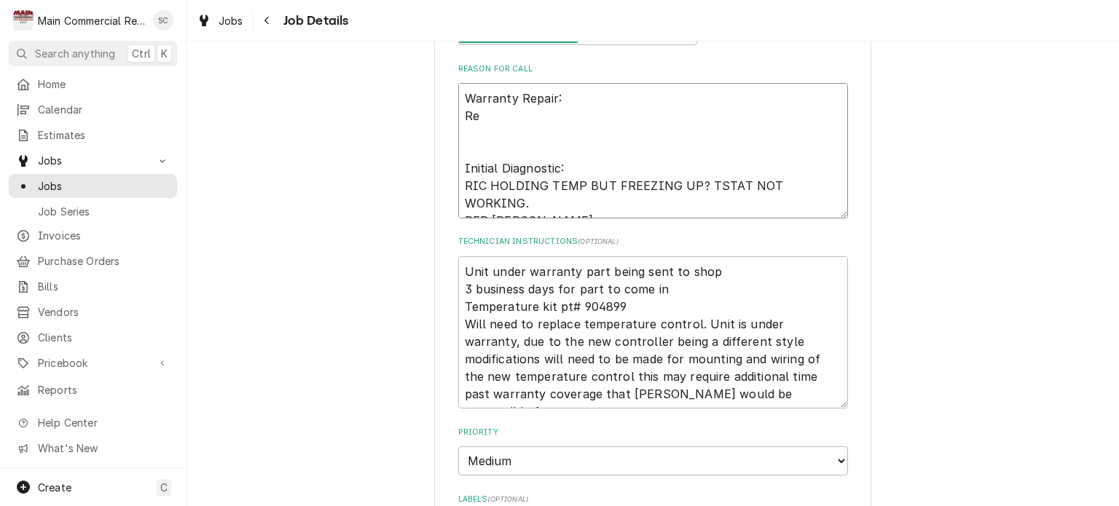
type textarea "Warranty Repair: Rep Initial Diagnostic: RIC HOLDING TEMP BUT FREEZING UP? TSTA…"
type textarea "x"
type textarea "Warranty Repair: Repl Initial Diagnostic: RIC HOLDING TEMP BUT FREEZING UP? TST…"
type textarea "x"
type textarea "Warranty Repair: Repla Initial Diagnostic: RIC HOLDING TEMP BUT FREEZING UP? TS…"
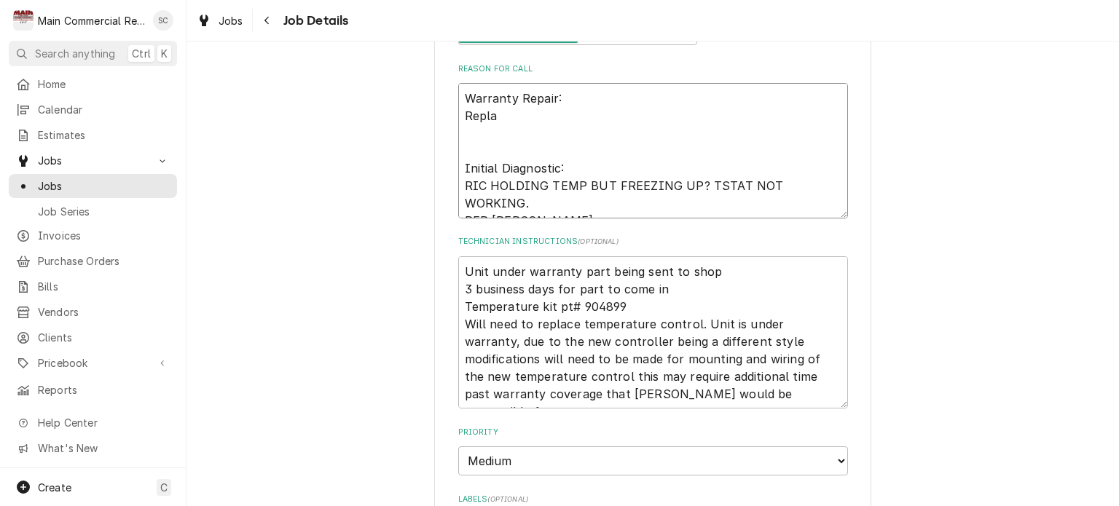
type textarea "x"
type textarea "Warranty Repair: Replac Initial Diagnostic: RIC HOLDING TEMP BUT FREEZING UP? T…"
type textarea "x"
type textarea "Warranty Repair: Replace Initial Diagnostic: RIC HOLDING TEMP BUT FREEZING UP? …"
type textarea "x"
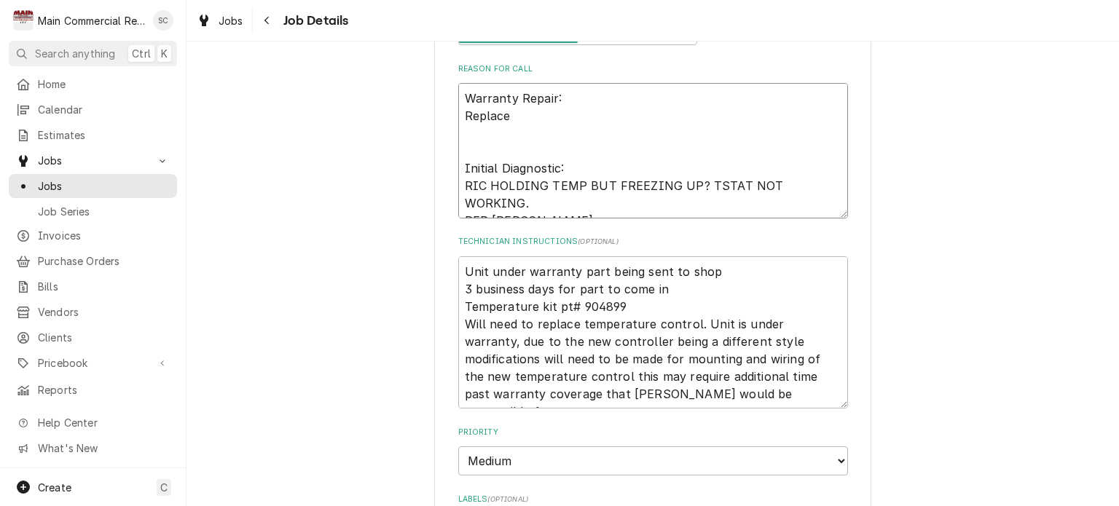
type textarea "Warranty Repair: Replace Initial Diagnostic: RIC HOLDING TEMP BUT FREEZING UP? …"
type textarea "x"
type textarea "Warranty Repair: Replace c Initial Diagnostic: RIC HOLDING TEMP BUT FREEZING UP…"
type textarea "x"
type textarea "Warranty Repair: Replace co Initial Diagnostic: RIC HOLDING TEMP BUT FREEZING U…"
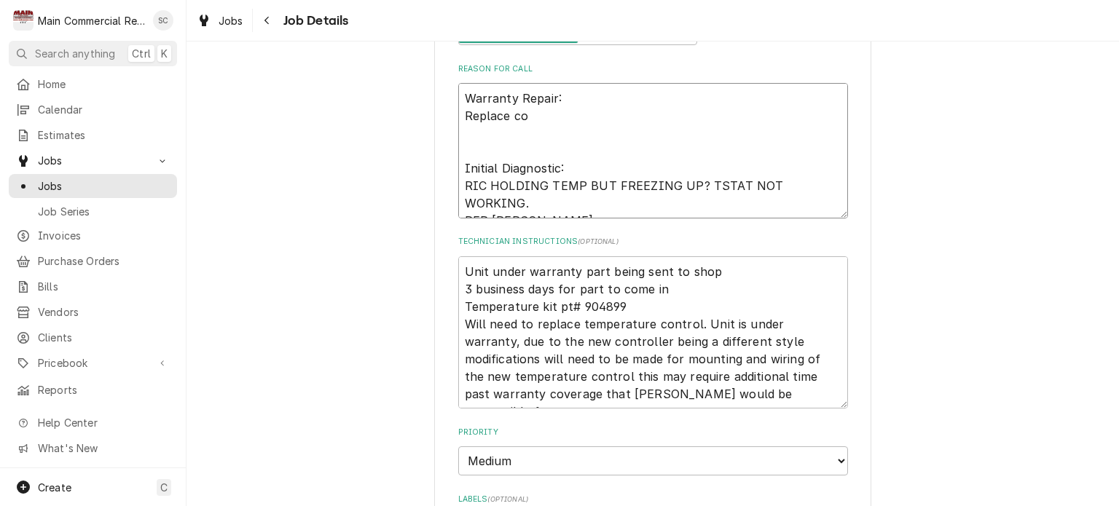
type textarea "x"
type textarea "Warranty Repair: Replace con Initial Diagnostic: RIC HOLDING TEMP BUT FREEZING …"
type textarea "x"
type textarea "Warranty Repair: Replace cont Initial Diagnostic: RIC HOLDING TEMP BUT FREEZING…"
type textarea "x"
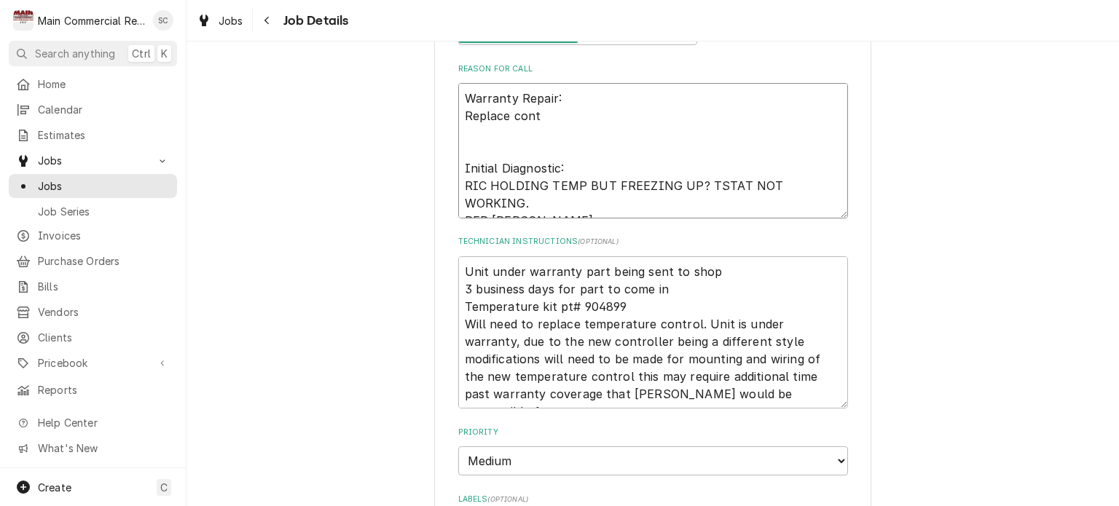
type textarea "Warranty Repair: Replace contr Initial Diagnostic: RIC HOLDING TEMP BUT FREEZIN…"
type textarea "x"
type textarea "Warranty Repair: Replace contro Initial Diagnostic: RIC HOLDING TEMP BUT FREEZI…"
type textarea "x"
type textarea "Warranty Repair: Replace control Initial Diagnostic: RIC HOLDING TEMP BUT FREEZ…"
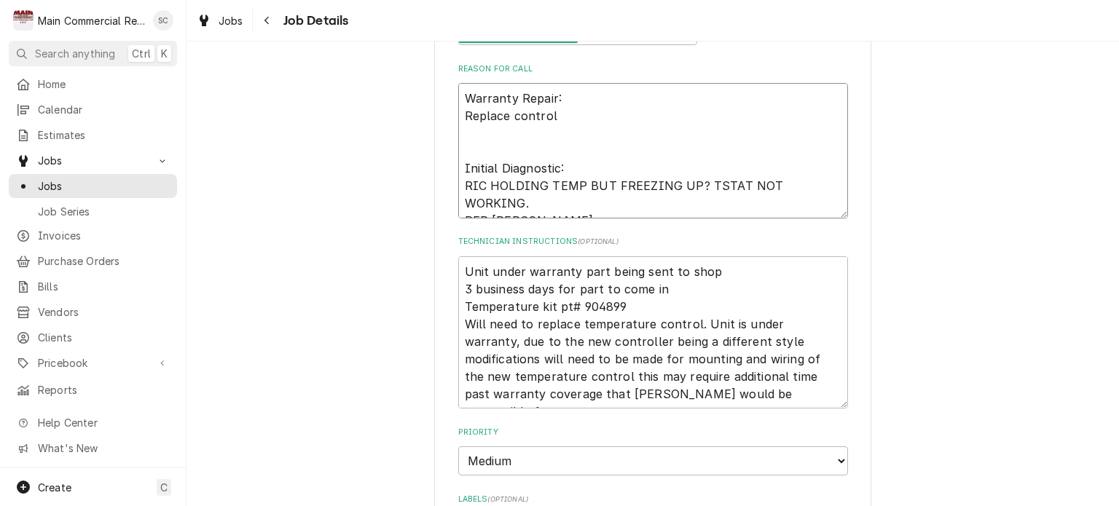
type textarea "x"
type textarea "Warranty Repair: Replace controll Initial Diagnostic: RIC HOLDING TEMP BUT FREE…"
type textarea "x"
type textarea "Warranty Repair: Replace controlle Initial Diagnostic: RIC HOLDING TEMP BUT FRE…"
type textarea "x"
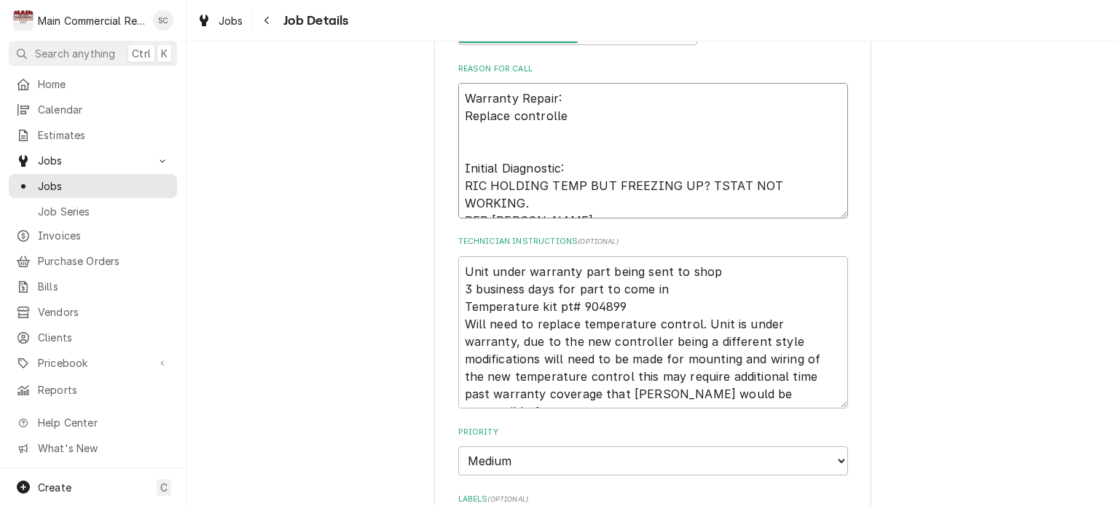
type textarea "Warranty Repair: Replace controller Initial Diagnostic: RIC HOLDING TEMP BUT FR…"
type textarea "x"
type textarea "Warranty Repair: Replace controller Initial Diagnostic: RIC HOLDING TEMP BUT FR…"
type textarea "x"
type textarea "Warranty Repair: Replace controller Initial Diagnostic: RIC HOLDING TEMP BUT FR…"
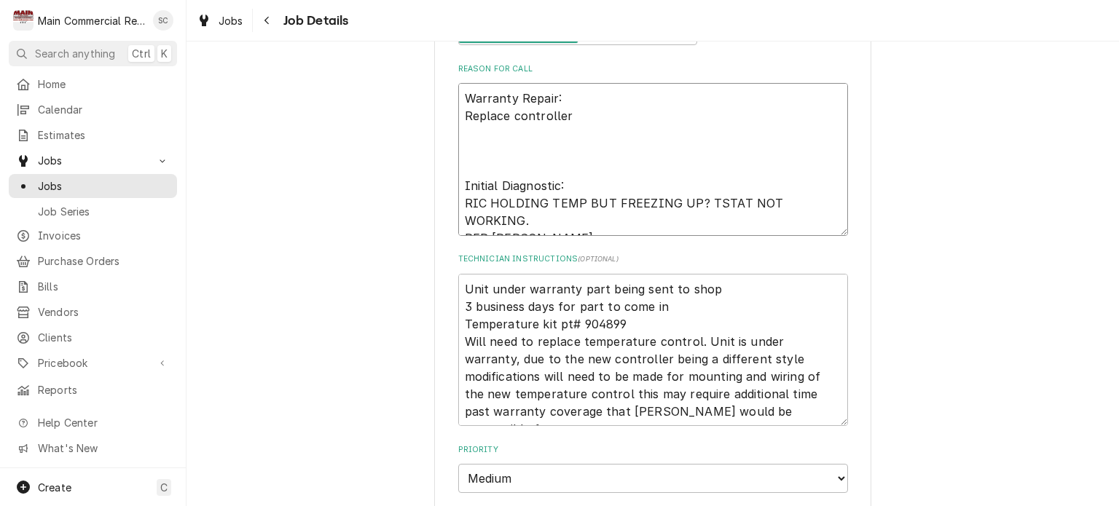
type textarea "x"
type textarea "Warranty Repair: Replace controller L Initial Diagnostic: RIC HOLDING TEMP BUT …"
type textarea "x"
type textarea "Warranty Repair: Replace controller La Initial Diagnostic: RIC HOLDING TEMP BUT…"
type textarea "x"
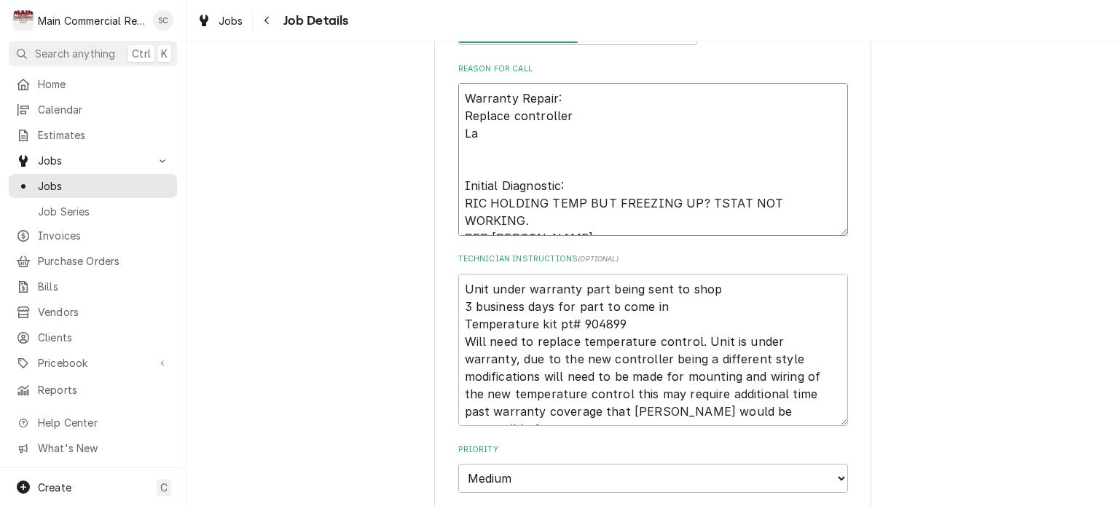
type textarea "Warranty Repair: Replace controller Lab Initial Diagnostic: RIC HOLDING TEMP BU…"
type textarea "x"
type textarea "Warranty Repair: Replace controller Labo Initial Diagnostic: RIC HOLDING TEMP B…"
type textarea "x"
type textarea "Warranty Repair: Replace controller Labor Initial Diagnostic: RIC HOLDING TEMP …"
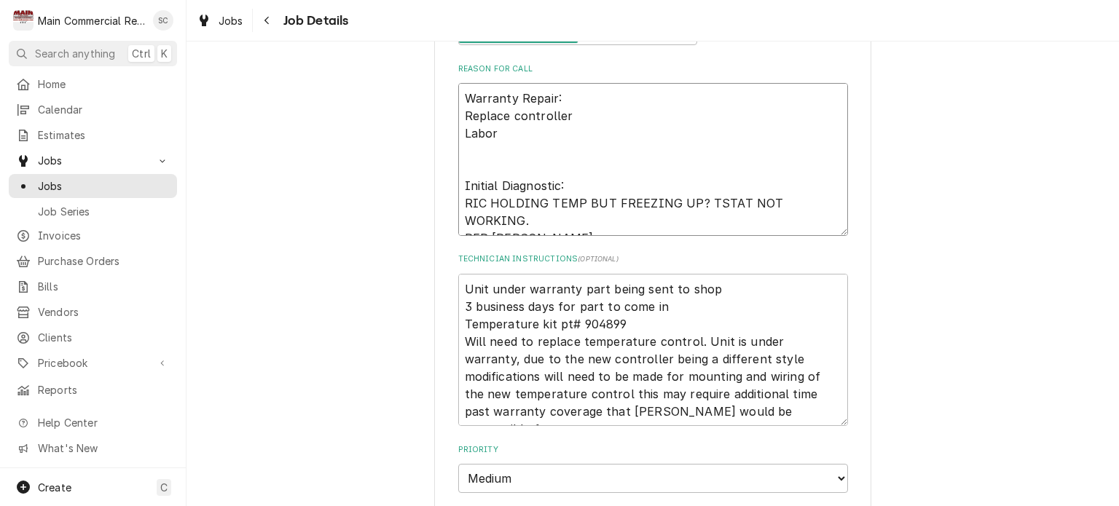
type textarea "x"
type textarea "Warranty Repair: Replace controller Labor Initial Diagnostic: RIC HOLDING TEMP …"
type textarea "x"
type textarea "Warranty Repair: Replace controller Labor 2 Initial Diagnostic: RIC HOLDING TEM…"
type textarea "x"
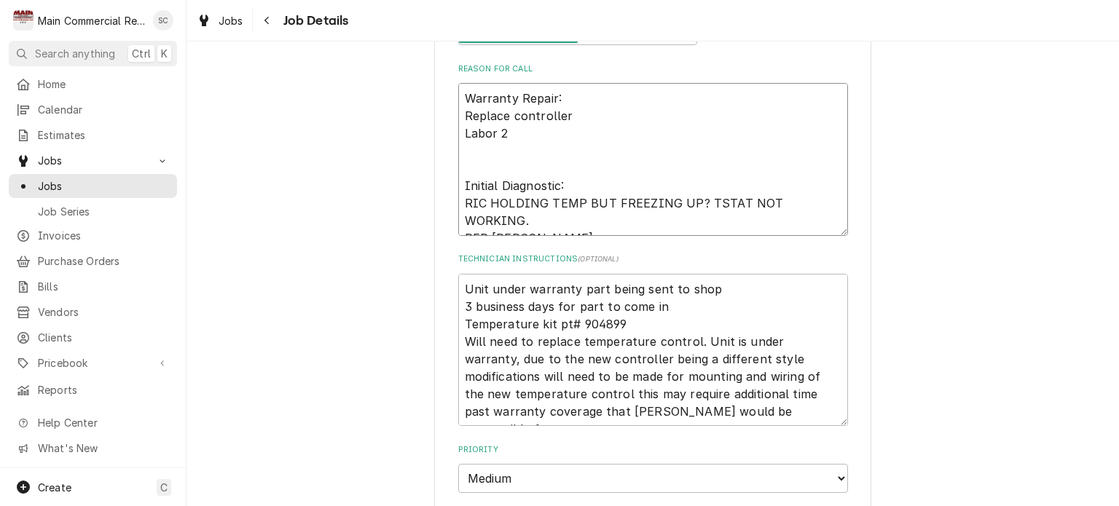
type textarea "Warranty Repair: Replace controller Labor 2h Initial Diagnostic: RIC HOLDING TE…"
type textarea "x"
type textarea "Warranty Repair: Replace controller Labor 2hr Initial Diagnostic: RIC HOLDING T…"
type textarea "x"
type textarea "Warranty Repair: Replace controller Labor 2hrs Initial Diagnostic: RIC HOLDING …"
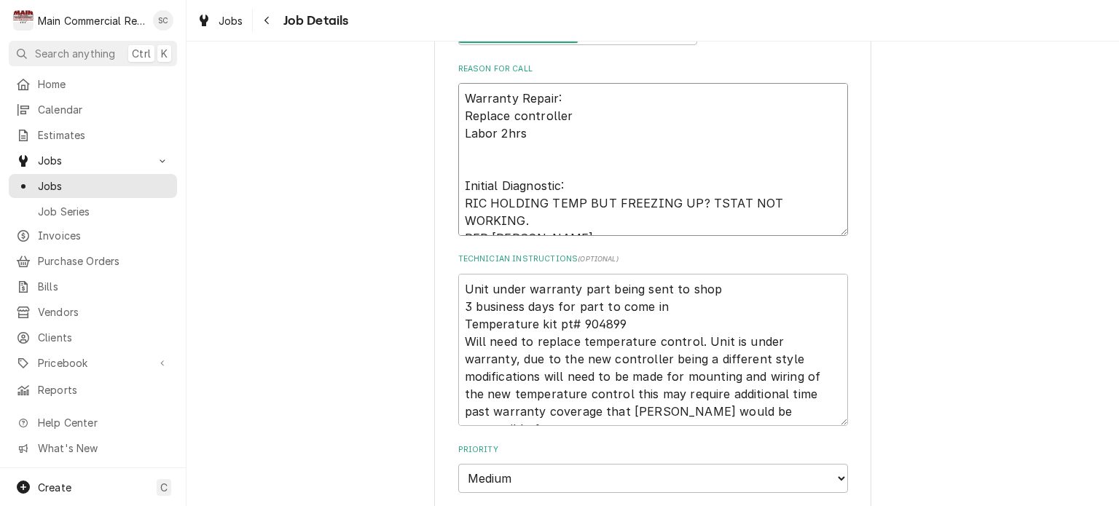
type textarea "x"
type textarea "Warranty Repair: Replace controller Labor 2hrs. Initial Diagnostic: RIC HOLDING…"
type textarea "x"
type textarea "Warranty Repair: Replace controller Labor 2hrs. Initial Diagnostic: RIC HOLDING…"
type textarea "x"
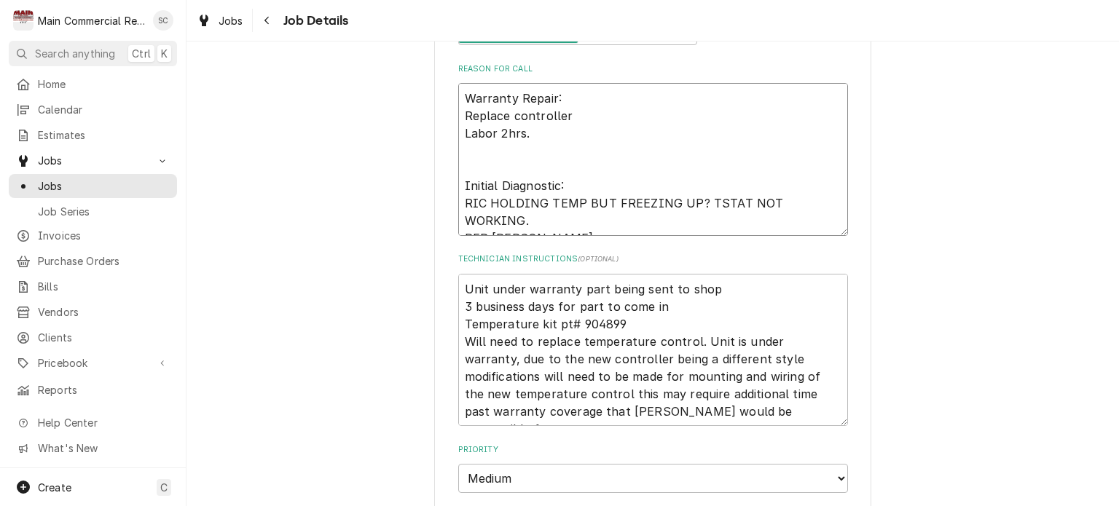
type textarea "Warranty Repair: Replace controller Labor 2hrs. Initial Diagnostic: RIC HOLDING…"
click at [725, 417] on textarea "Unit under warranty part being sent to shop 3 business days for part to come in…" at bounding box center [653, 350] width 390 height 153
type textarea "x"
type textarea "Unit under warranty part being sent to shop 3 business days for part to come in…"
type textarea "x"
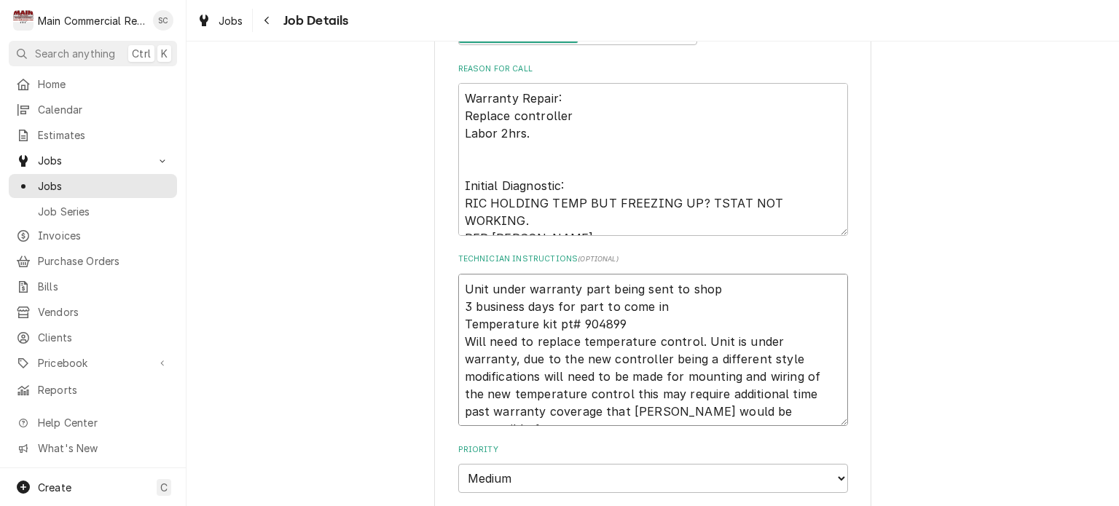
type textarea "Unit under warranty part being sent to shop 3 business days for part to come in…"
type textarea "x"
type textarea "Unit under warranty part being sent to shop 3 business days for part to come in…"
type textarea "x"
type textarea "Unit under warranty part being sent to shop 3 business days for part to come in…"
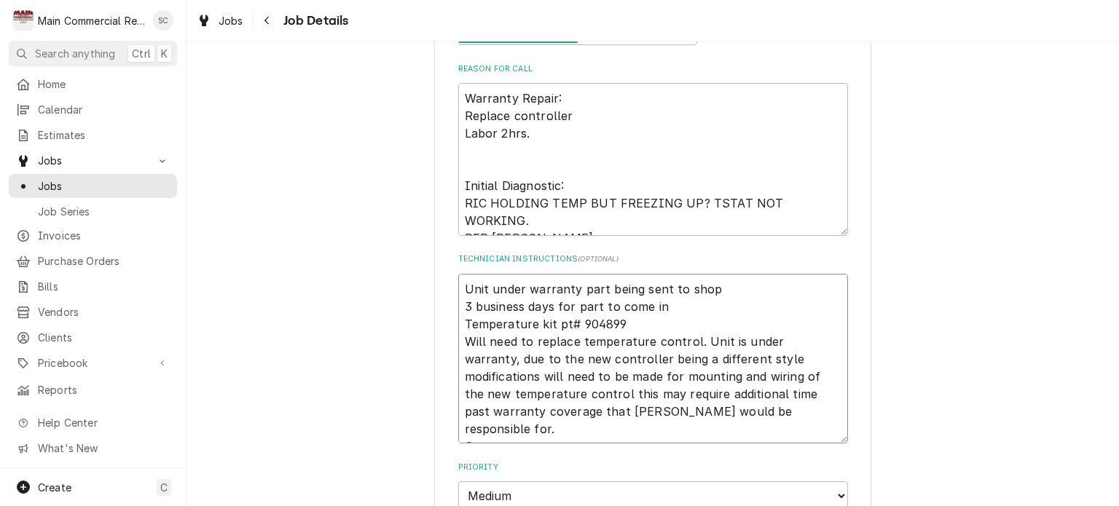
type textarea "x"
type textarea "Unit under warranty part being sent to shop 3 business days for part to come in…"
type textarea "x"
type textarea "Unit under warranty part being sent to shop 3 business days for part to come in…"
type textarea "x"
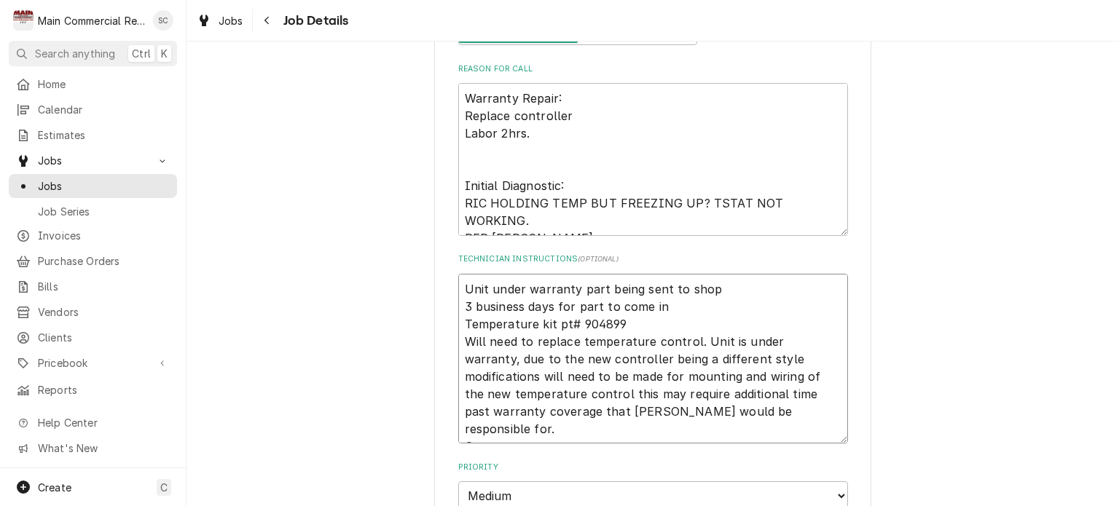
type textarea "Unit under warranty part being sent to shop 3 business days for part to come in…"
type textarea "x"
type textarea "Unit under warranty part being sent to shop 3 business days for part to come in…"
type textarea "x"
type textarea "Unit under warranty part being sent to shop 3 business days for part to come in…"
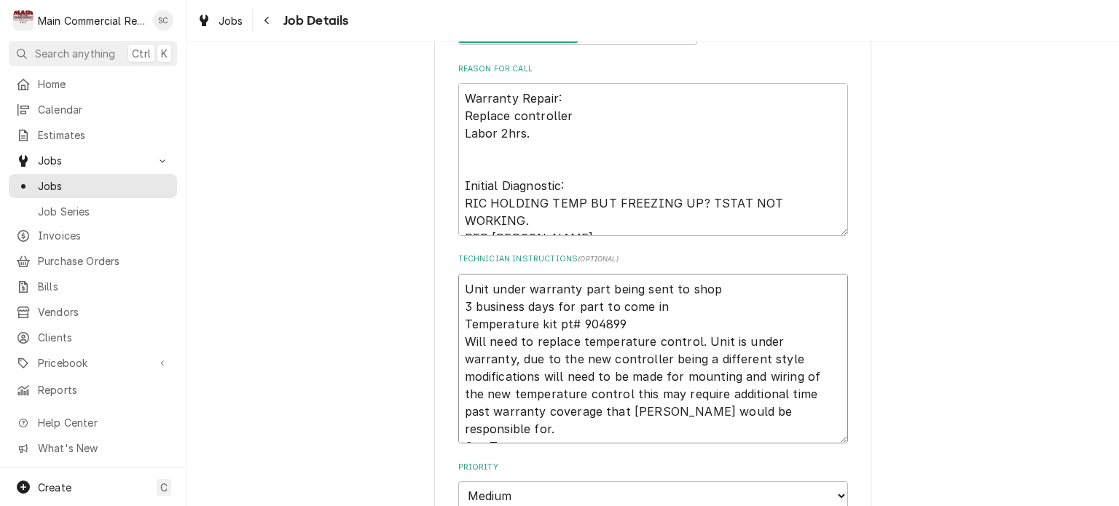
type textarea "x"
type textarea "Unit under warranty part being sent to shop 3 business days for part to come in…"
type textarea "x"
type textarea "Unit under warranty part being sent to shop 3 business days for part to come in…"
type textarea "x"
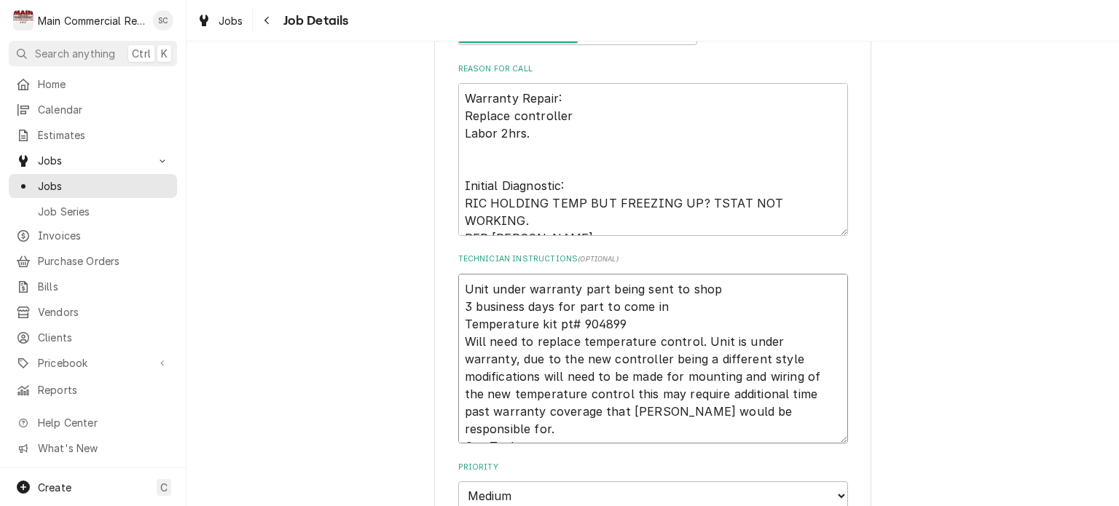
type textarea "Unit under warranty part being sent to shop 3 business days for part to come in…"
type textarea "x"
type textarea "Unit under warranty part being sent to shop 3 business days for part to come in…"
type textarea "x"
type textarea "Unit under warranty part being sent to shop 3 business days for part to come in…"
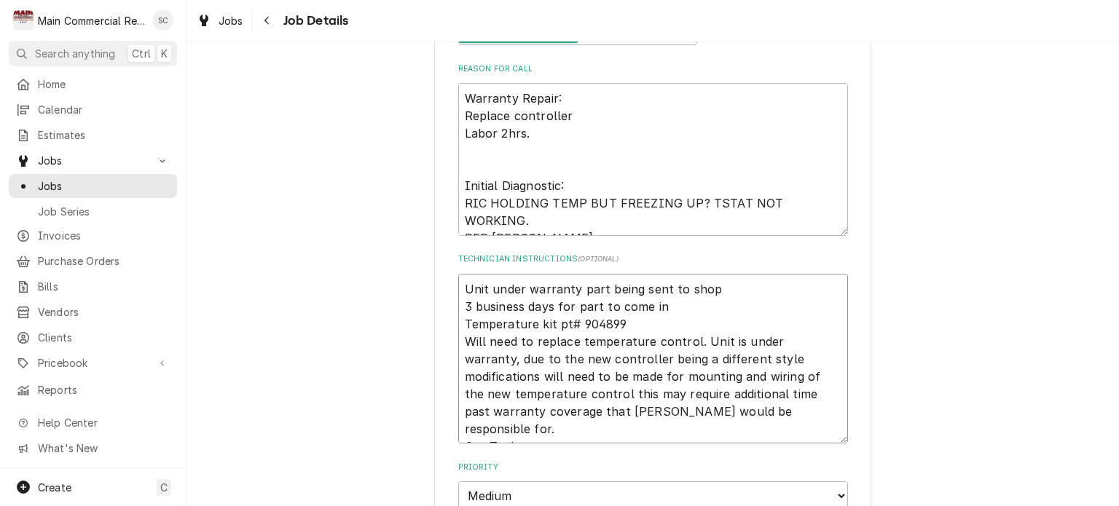
type textarea "x"
type textarea "Unit under warranty part being sent to shop 3 business days for part to come in…"
type textarea "x"
type textarea "Unit under warranty part being sent to shop 3 business days for part to come in…"
type textarea "x"
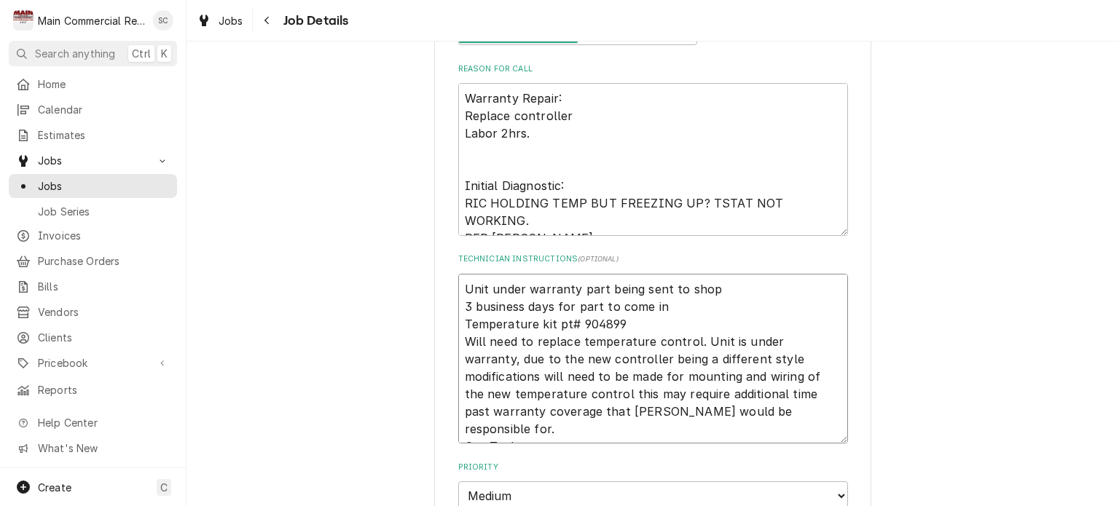
type textarea "Unit under warranty part being sent to shop 3 business days for part to come in…"
type textarea "x"
type textarea "Unit under warranty part being sent to shop 3 business days for part to come in…"
type textarea "x"
type textarea "Unit under warranty part being sent to shop 3 business days for part to come in…"
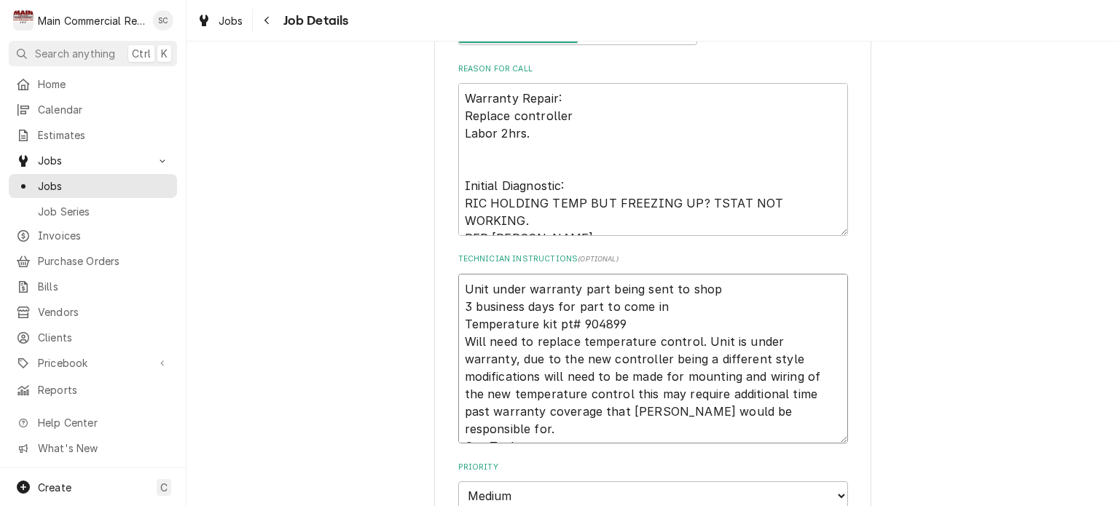
type textarea "x"
type textarea "Unit under warranty part being sent to shop 3 business days for part to come in…"
type textarea "x"
type textarea "Unit under warranty part being sent to shop 3 business days for part to come in…"
type textarea "x"
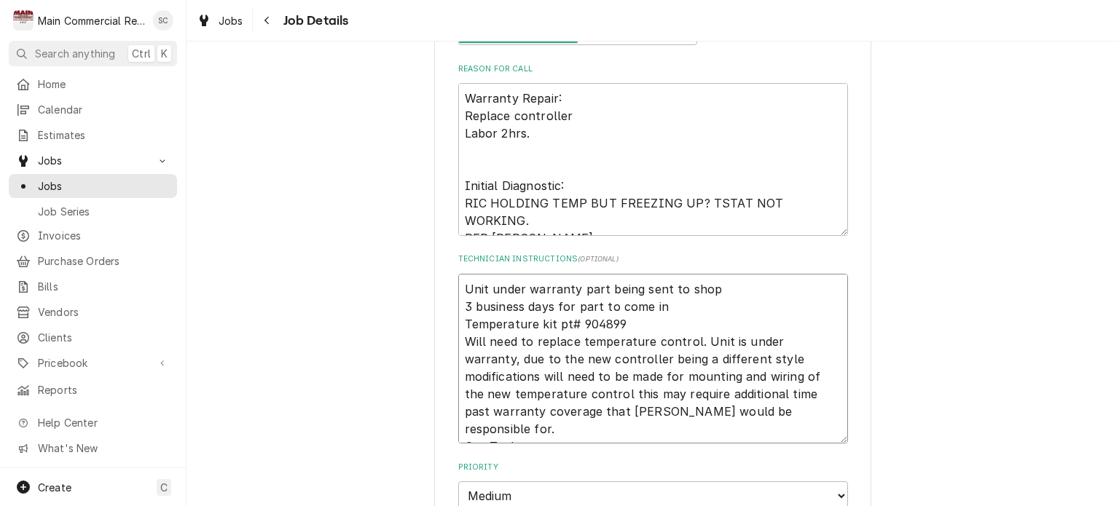
type textarea "Unit under warranty part being sent to shop 3 business days for part to come in…"
type textarea "x"
type textarea "Unit under warranty part being sent to shop 3 business days for part to come in…"
type textarea "x"
type textarea "Unit under warranty part being sent to shop 3 business days for part to come in…"
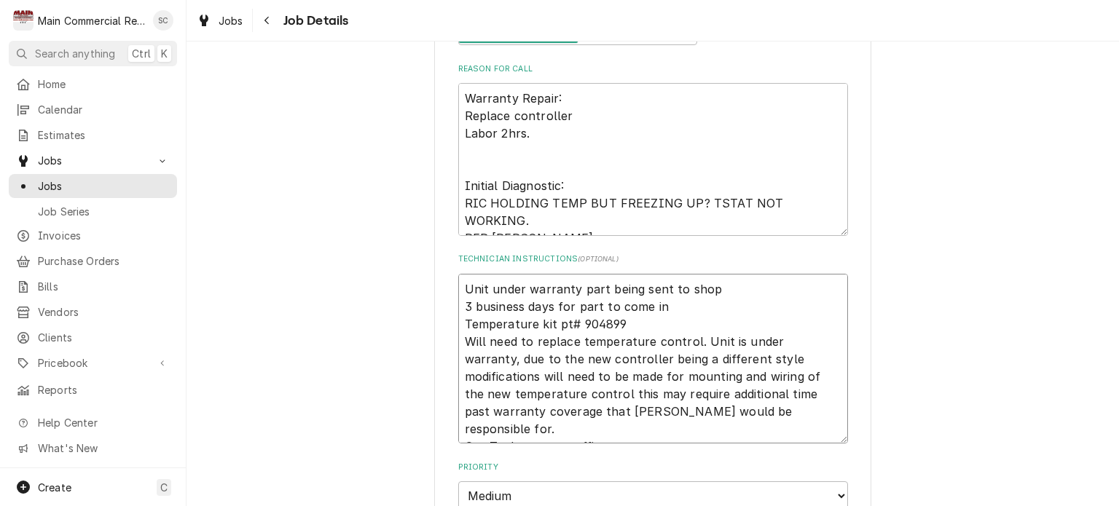
type textarea "x"
type textarea "Unit under warranty part being sent to shop 3 business days for part to come in…"
type textarea "x"
type textarea "Unit under warranty part being sent to shop 3 business days for part to come in…"
type textarea "x"
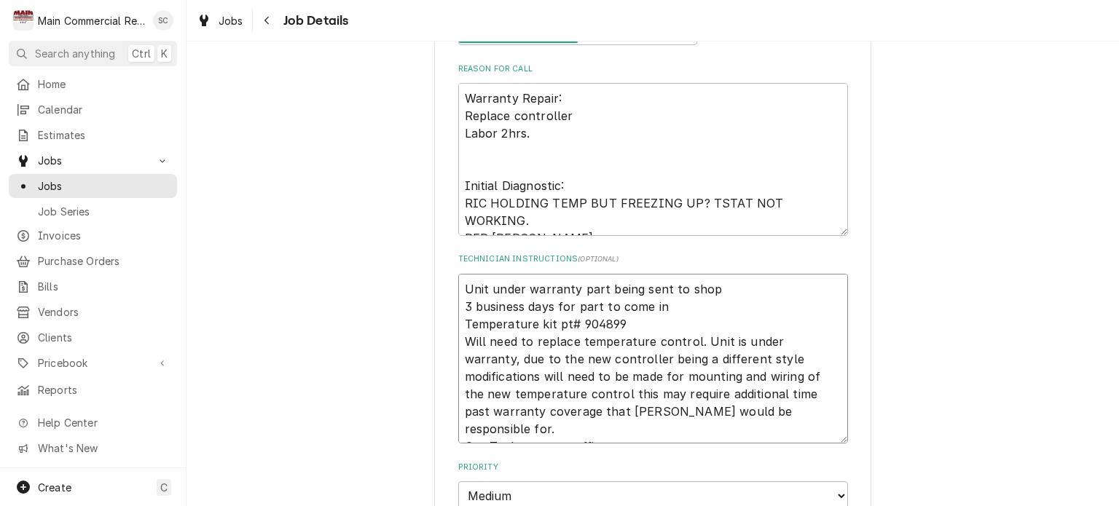
type textarea "Unit under warranty part being sent to shop 3 business days for part to come in…"
type textarea "x"
type textarea "Unit under warranty part being sent to shop 3 business days for part to come in…"
type textarea "x"
type textarea "Unit under warranty part being sent to shop 3 business days for part to come in…"
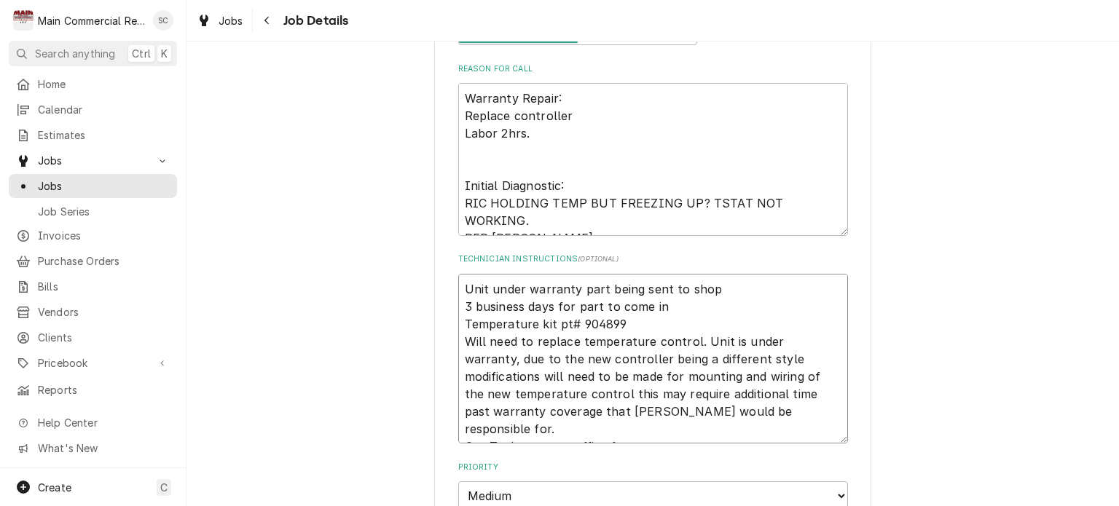
type textarea "x"
type textarea "Unit under warranty part being sent to shop 3 business days for part to come in…"
type textarea "x"
type textarea "Unit under warranty part being sent to shop 3 business days for part to come in…"
type textarea "x"
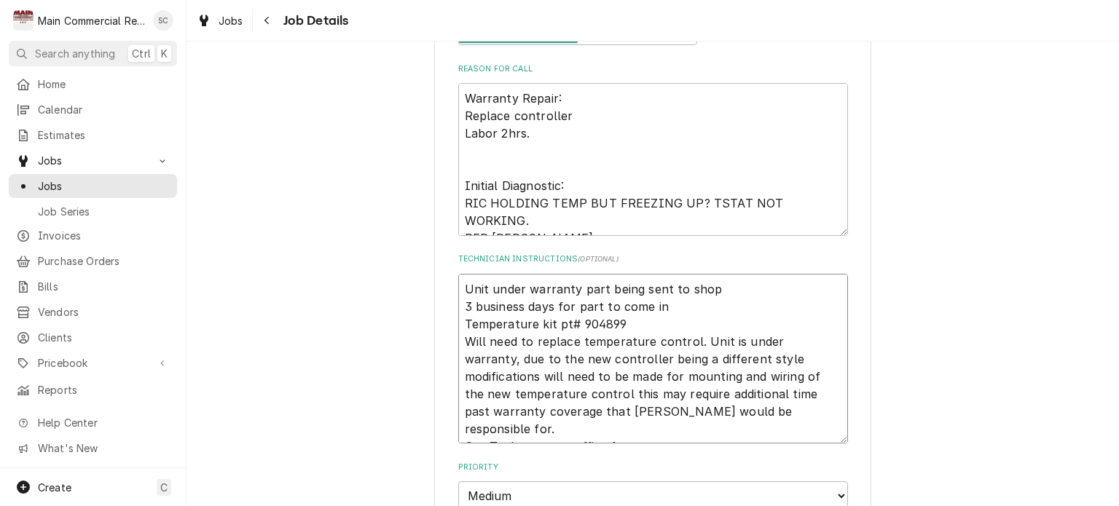
type textarea "Unit under warranty part being sent to shop 3 business days for part to come in…"
type textarea "x"
type textarea "Unit under warranty part being sent to shop 3 business days for part to come in…"
type textarea "x"
type textarea "Unit under warranty part being sent to shop 3 business days for part to come in…"
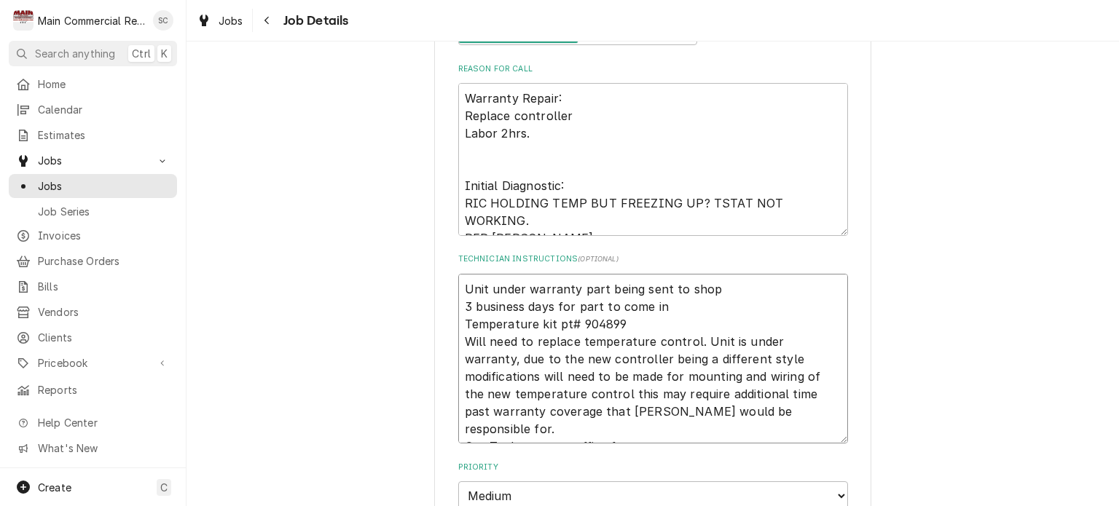
type textarea "x"
type textarea "Unit under warranty part being sent to shop 3 business days for part to come in…"
type textarea "x"
type textarea "Unit under warranty part being sent to shop 3 business days for part to come in…"
type textarea "x"
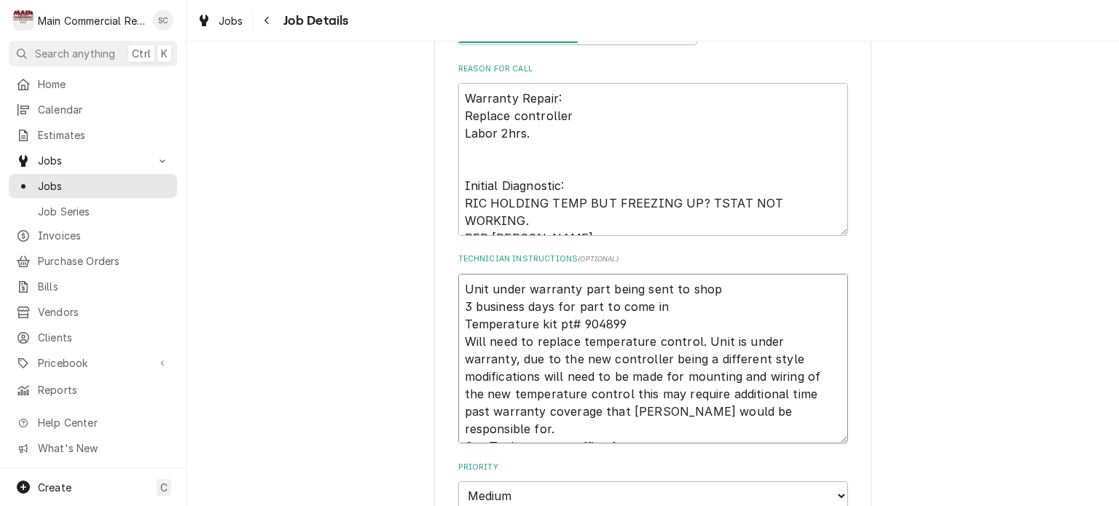
type textarea "Unit under warranty part being sent to shop 3 business days for part to come in…"
type textarea "x"
type textarea "Unit under warranty part being sent to shop 3 business days for part to come in…"
type textarea "x"
type textarea "Unit under warranty part being sent to shop 3 business days for part to come in…"
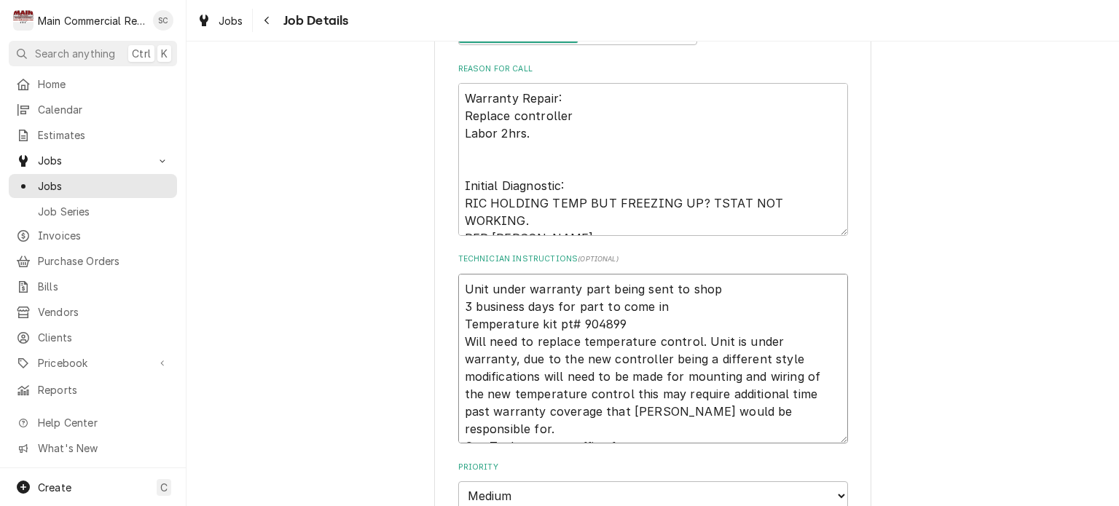
type textarea "x"
type textarea "Unit under warranty part being sent to shop 3 business days for part to come in…"
type textarea "x"
type textarea "Unit under warranty part being sent to shop 3 business days for part to come in…"
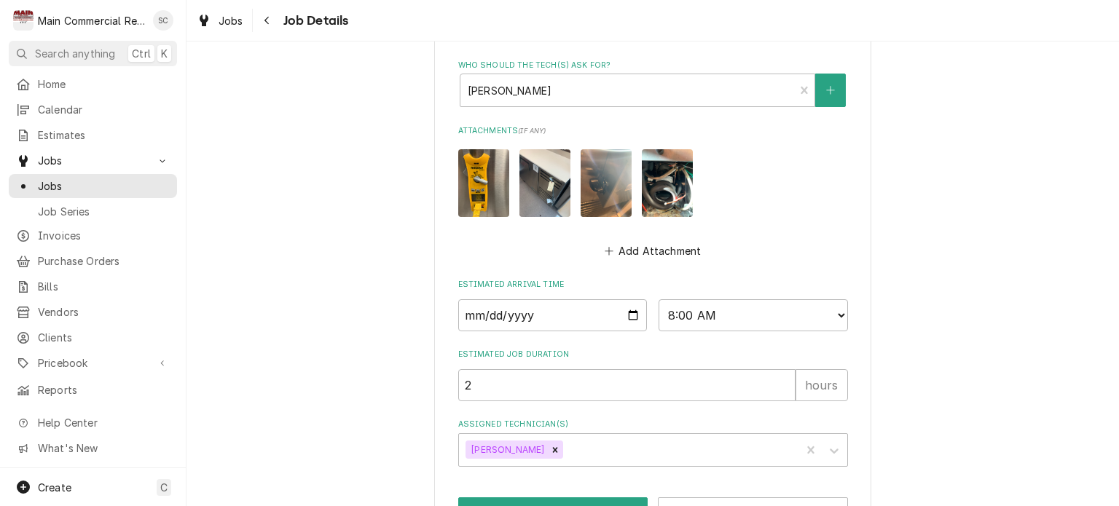
scroll to position [993, 0]
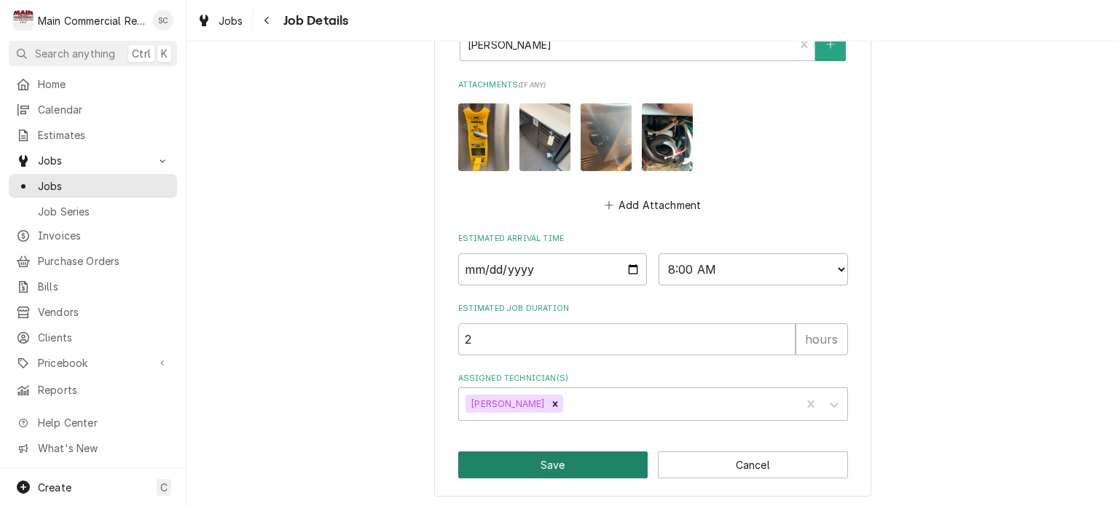
click at [612, 463] on button "Save" at bounding box center [553, 465] width 190 height 27
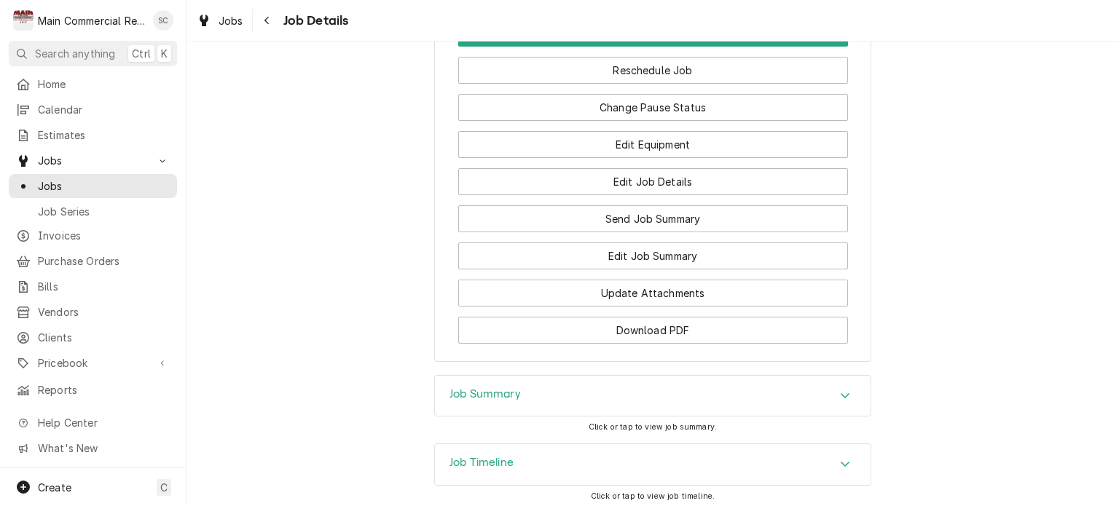
scroll to position [2054, 0]
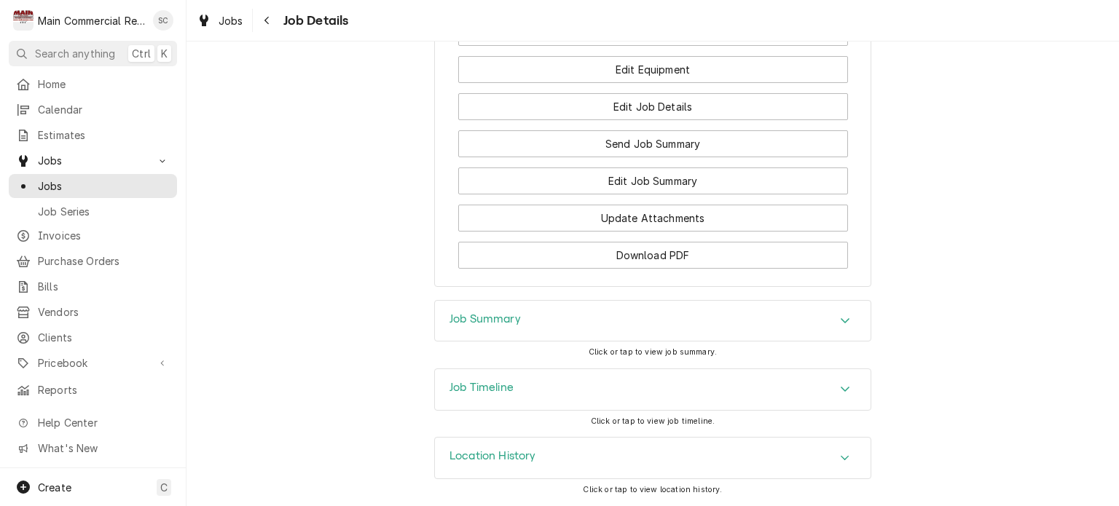
click at [834, 327] on div "Accordion Header" at bounding box center [845, 320] width 22 height 17
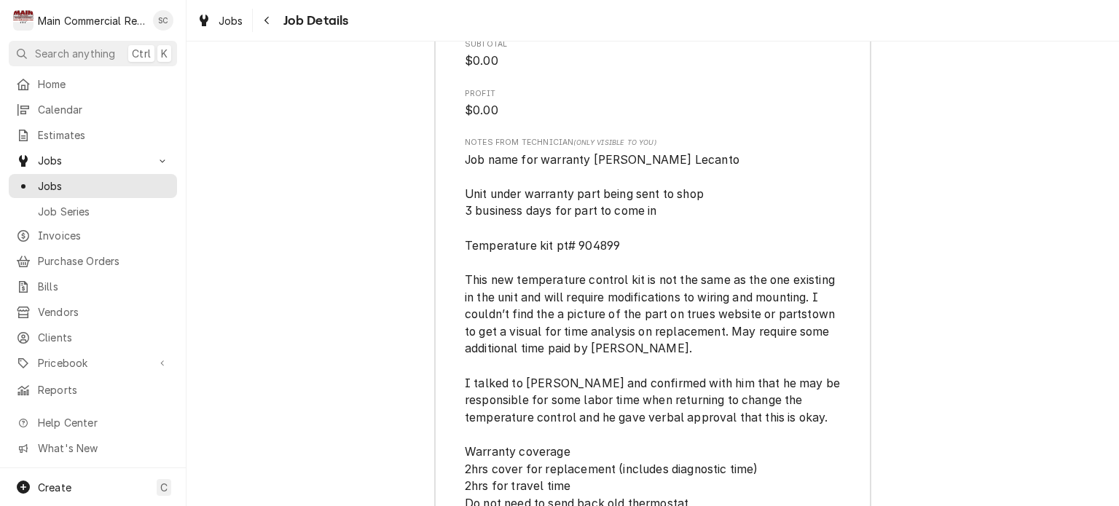
scroll to position [3952, 0]
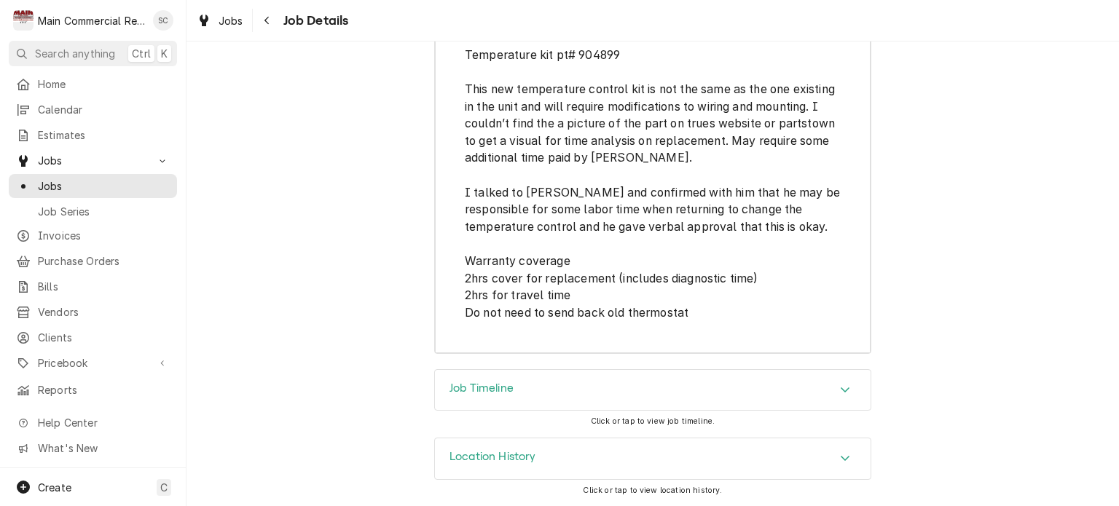
click at [824, 393] on div "Job Timeline" at bounding box center [652, 390] width 435 height 41
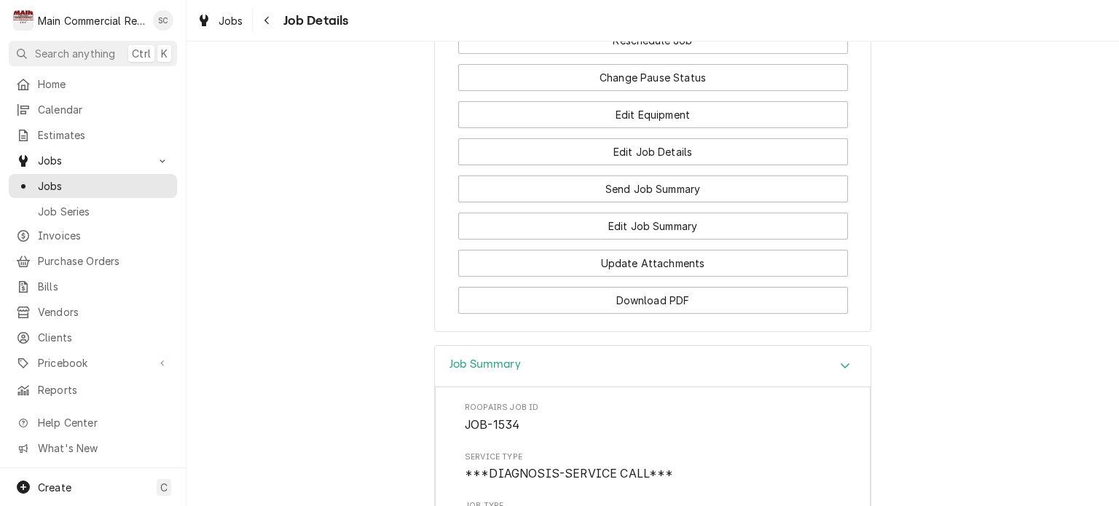
scroll to position [1778, 0]
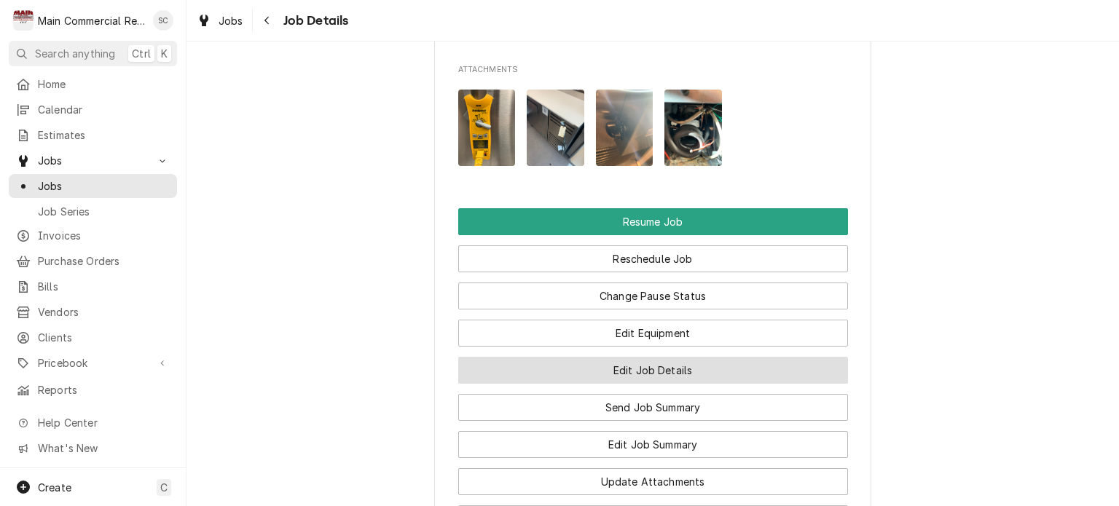
click at [711, 384] on button "Edit Job Details" at bounding box center [653, 370] width 390 height 27
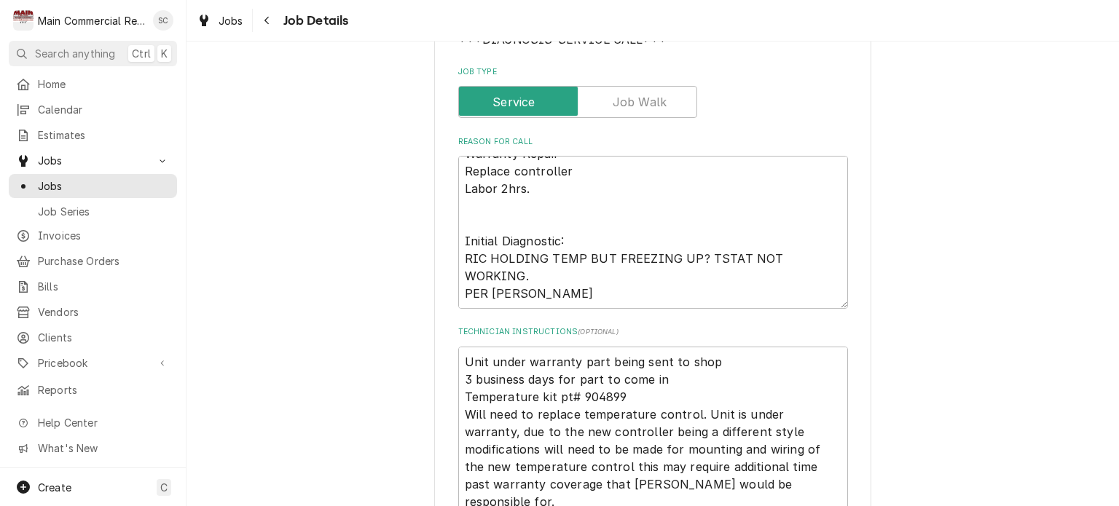
scroll to position [437, 0]
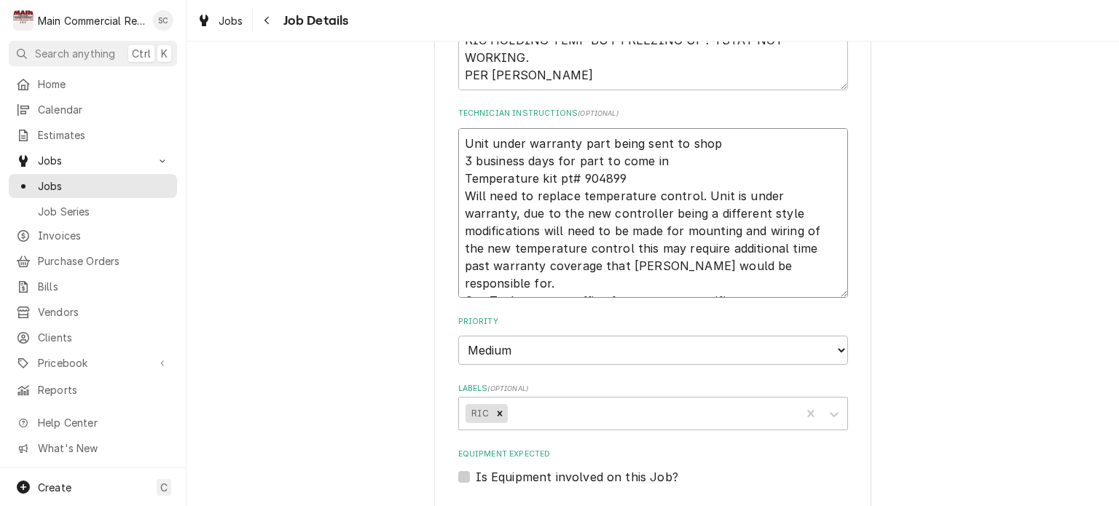
click at [573, 143] on textarea "Unit under warranty part being sent to shop 3 business days for part to come in…" at bounding box center [653, 213] width 390 height 170
type textarea "x"
type textarea "Unit under warranty Kpart being sent to shop 3 business days for part to come i…"
type textarea "x"
type textarea "Unit under warranty Kopart being sent to shop 3 business days for part to come …"
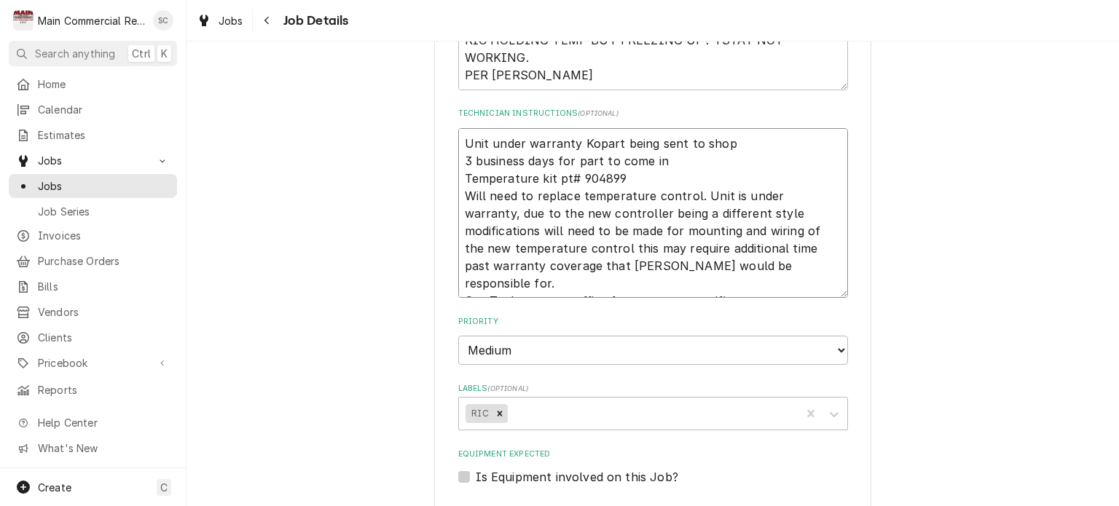
type textarea "x"
type textarea "Unit under warranty Kolpart being sent to shop 3 business days for part to come…"
type textarea "x"
type textarea "Unit under warranty Kolppart being sent to shop 3 business days for part to com…"
type textarea "x"
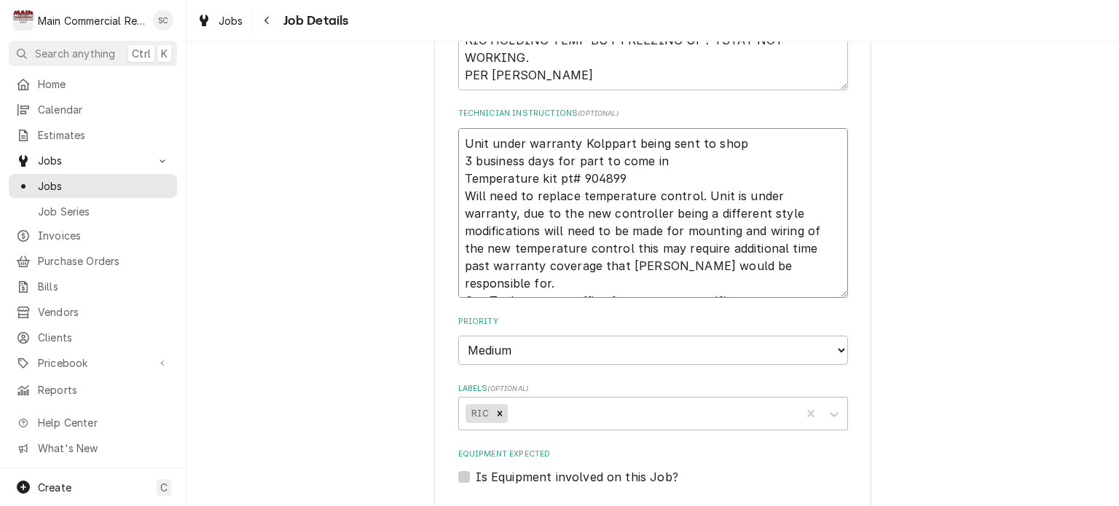
type textarea "Unit under warranty Kolpapart being sent to shop 3 business days for part to co…"
type textarea "x"
type textarea "Unit under warranty Kolpakpart being sent to shop 3 business days for part to c…"
type textarea "x"
type textarea "Unit under warranty Kolpak,part being sent to shop 3 business days for part to …"
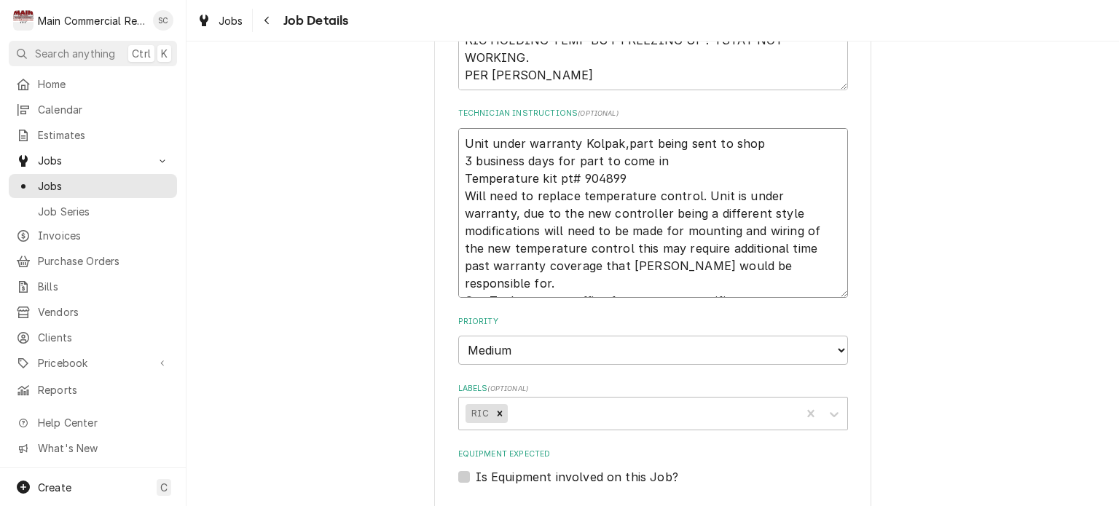
type textarea "x"
type textarea "Unit under warranty Kolpak, part being sent to shop 3 business days for part to…"
type textarea "x"
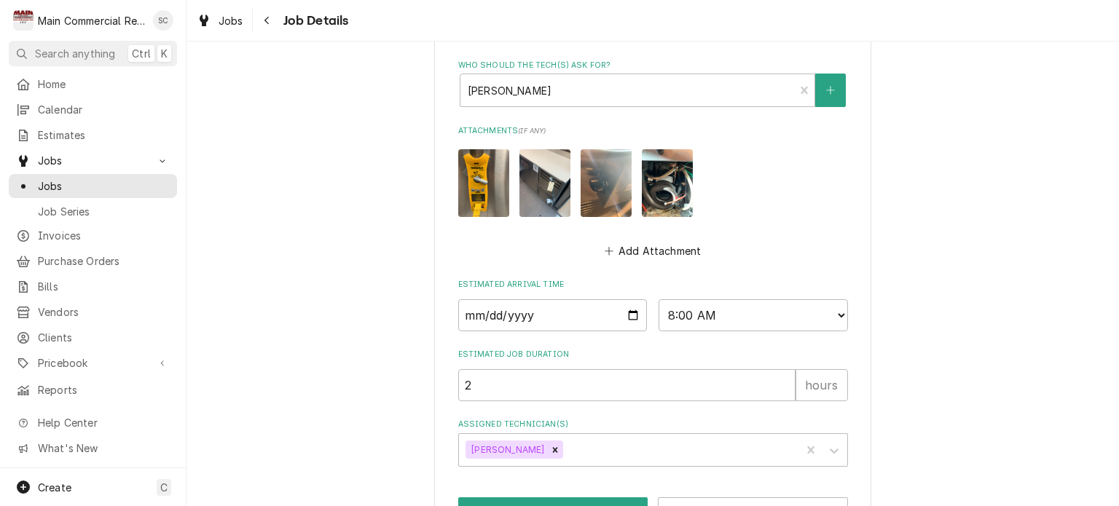
scroll to position [993, 0]
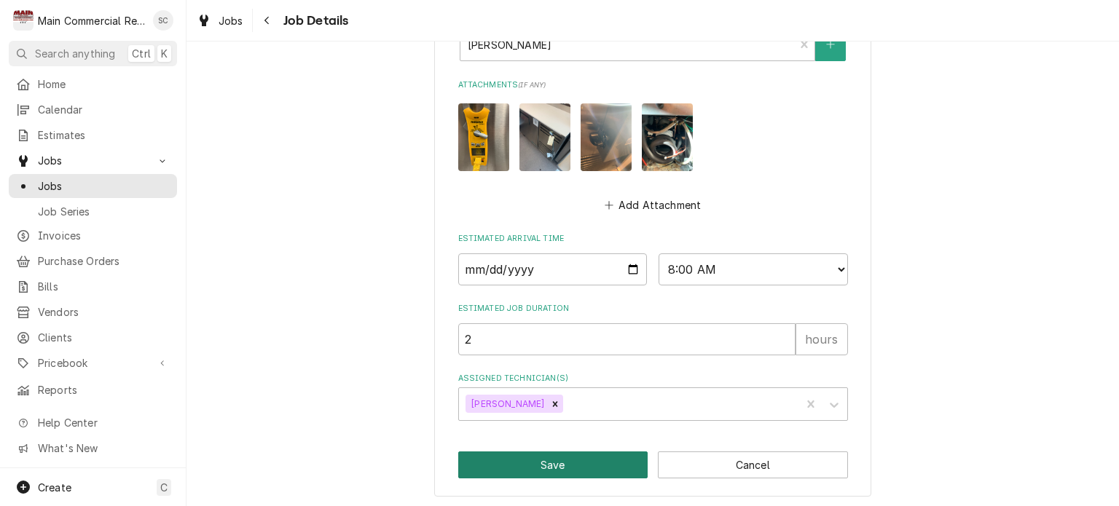
type textarea "Unit under warranty Kolpak, part being sent to shop 3 business days for part to…"
click at [606, 463] on button "Save" at bounding box center [553, 465] width 190 height 27
type textarea "x"
